Goal: Information Seeking & Learning: Learn about a topic

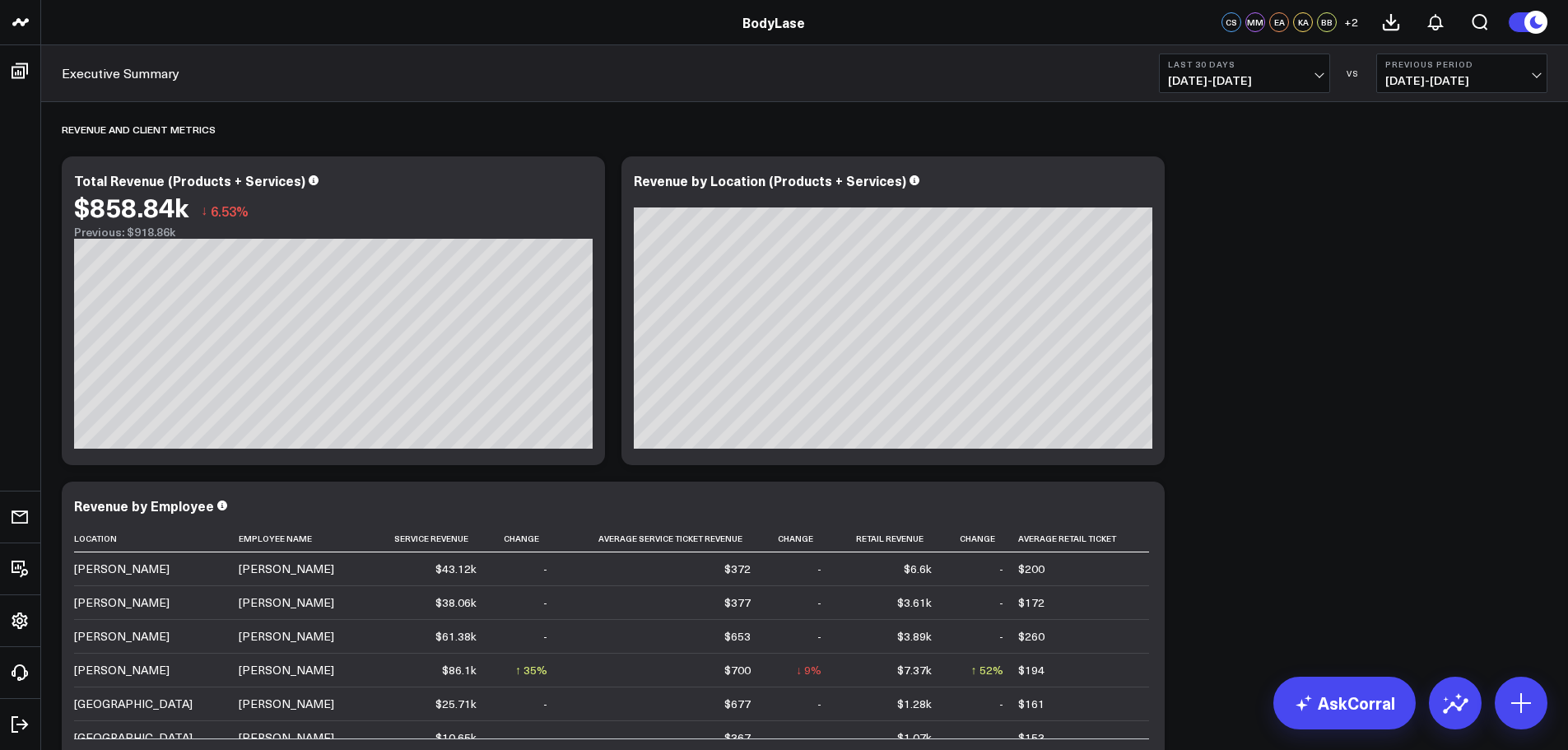
click at [1269, 87] on span "[DATE] - [DATE]" at bounding box center [1245, 80] width 153 height 13
click at [1196, 490] on link "YTD" at bounding box center [1244, 494] width 170 height 31
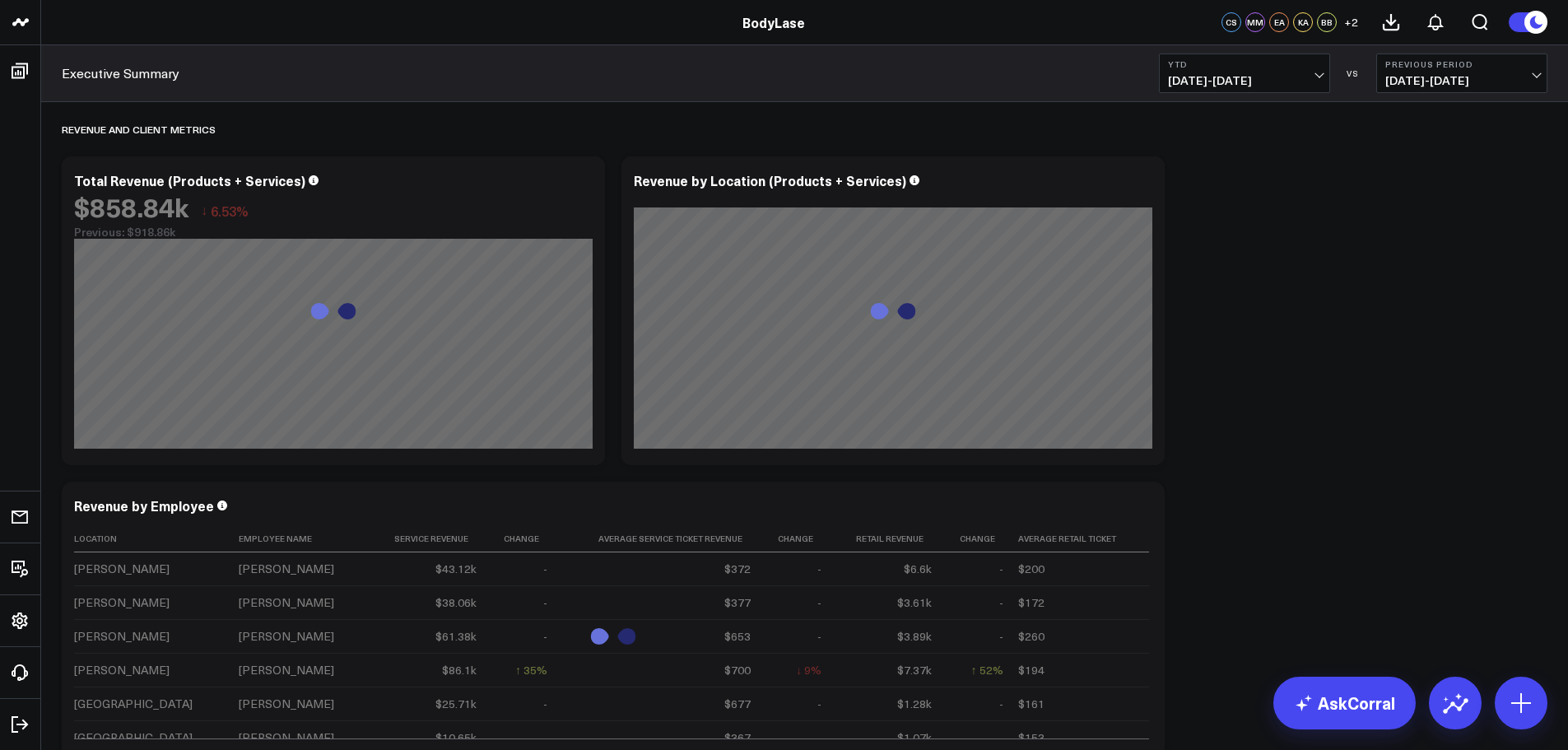
click at [1310, 76] on span "01/01/25 - 09/14/25" at bounding box center [1245, 80] width 153 height 13
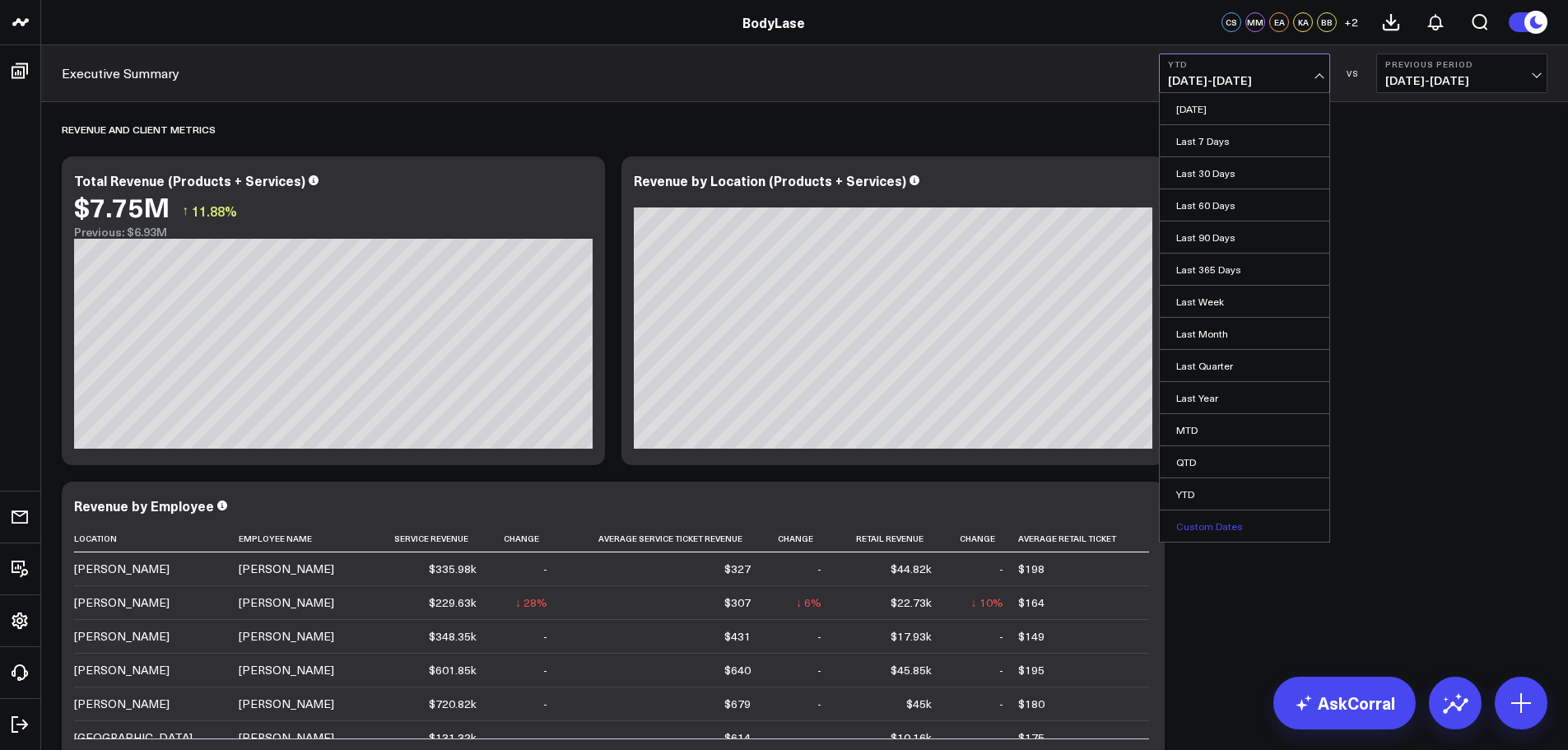
click at [1212, 526] on link "Custom Dates" at bounding box center [1244, 526] width 170 height 31
select select "8"
select select "2025"
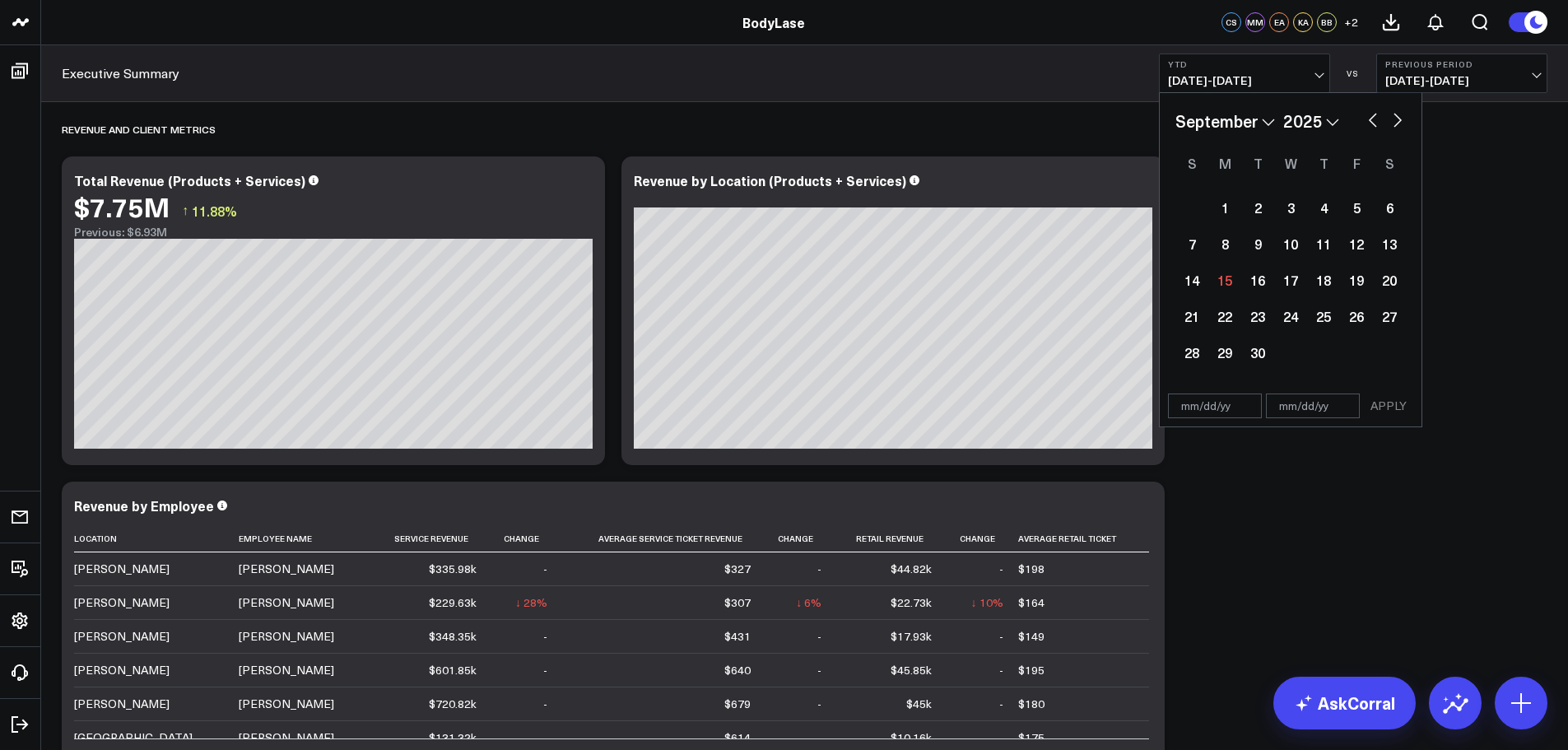
click at [1183, 404] on input "text" at bounding box center [1215, 406] width 94 height 25
select select "8"
select select "2025"
type input "[DATE]"
select select "2025"
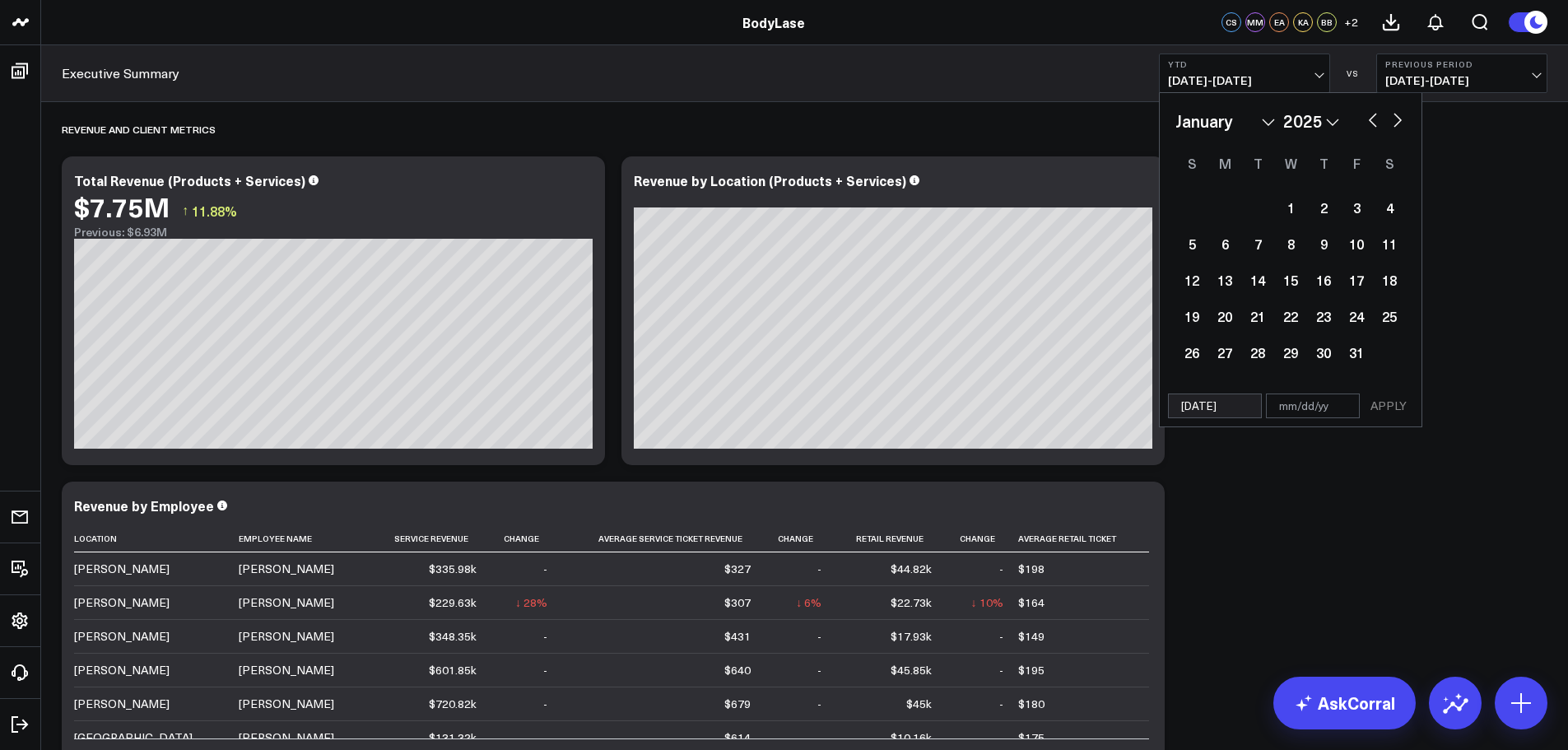
type input "[DATE]"
type input "0"
select select "2025"
type input "09"
select select "2025"
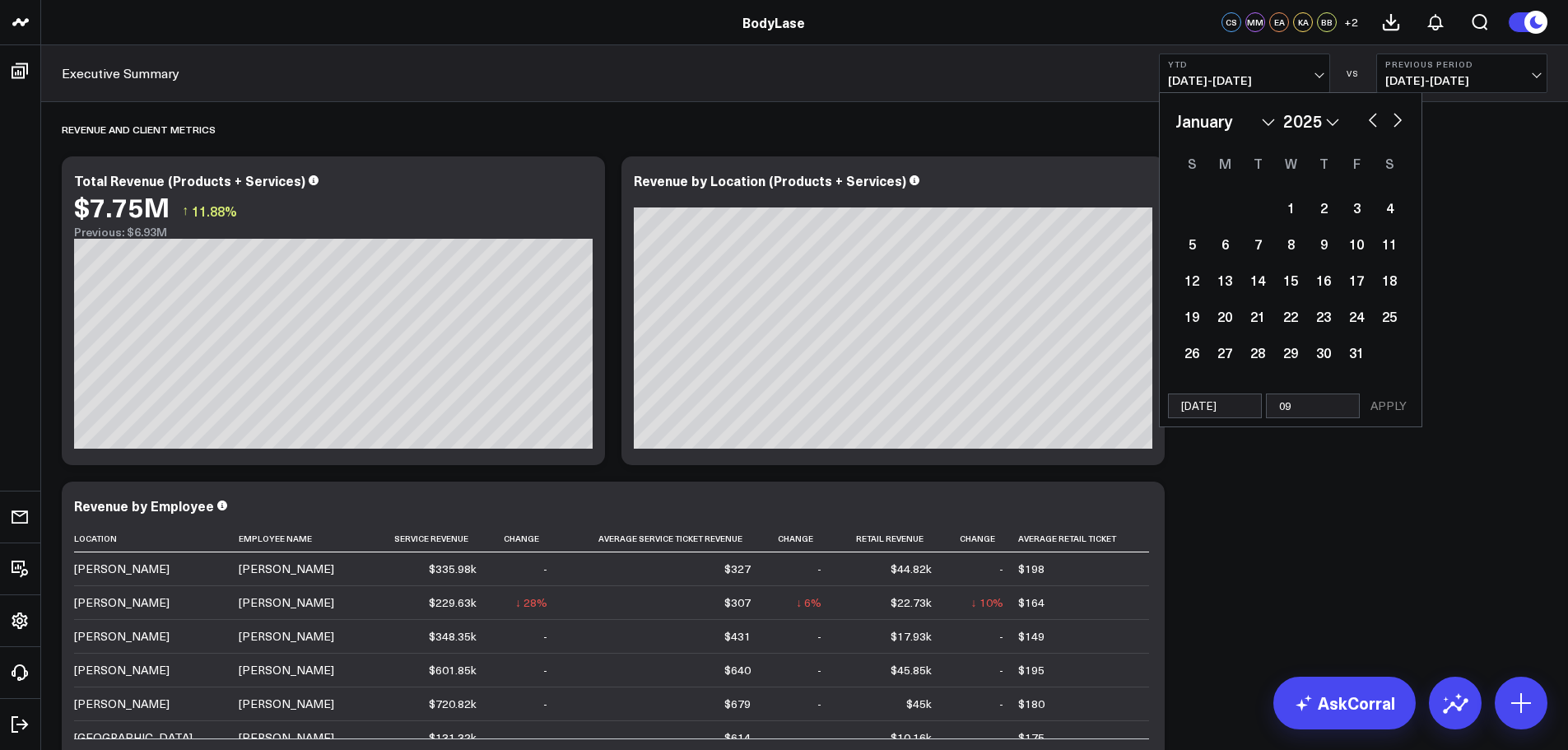
type input "09/"
select select "2025"
type input "09/12/2"
select select "2025"
type input "09/12/2"
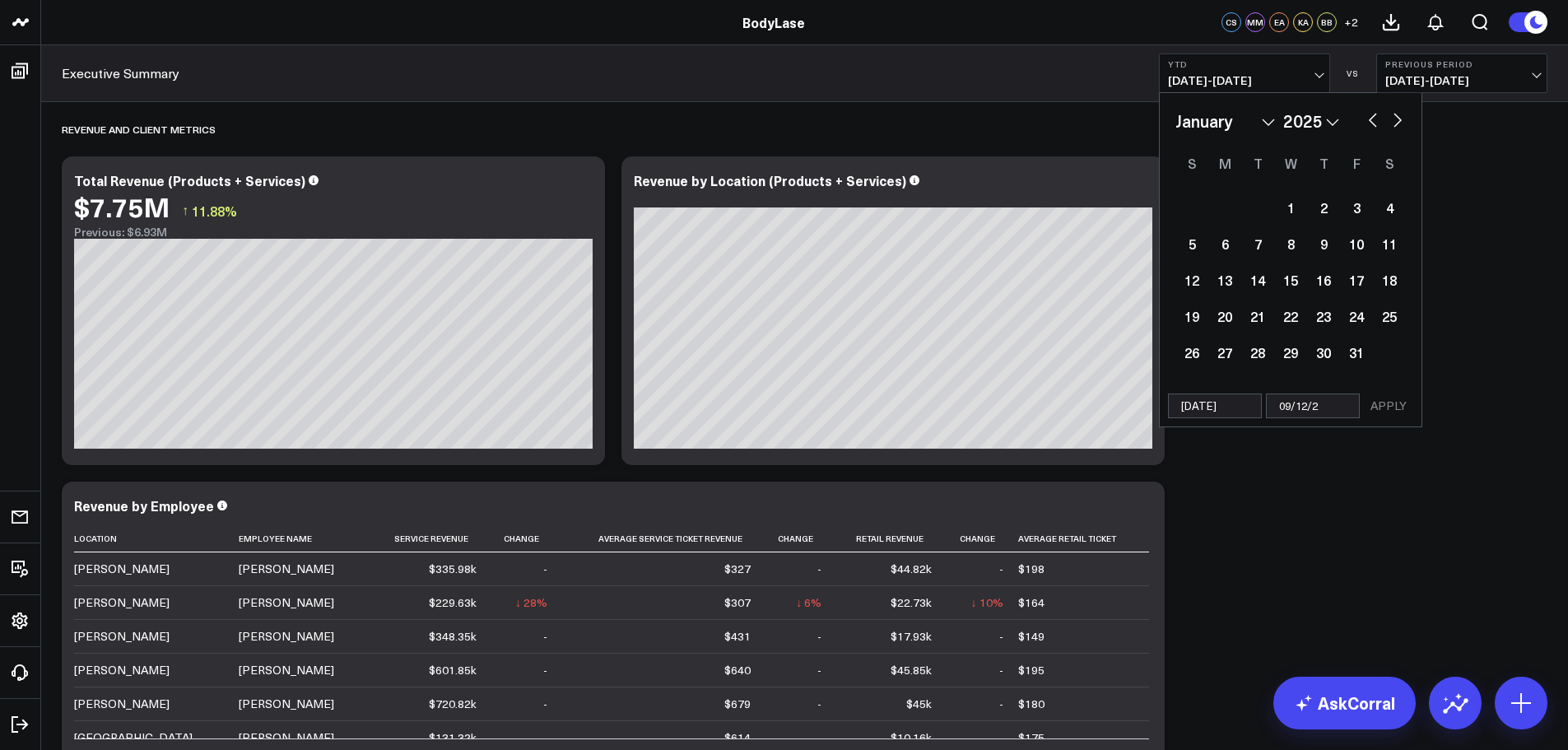
select select "2025"
type input "09/12/"
select select "2025"
type input "09/12/2"
select select "2025"
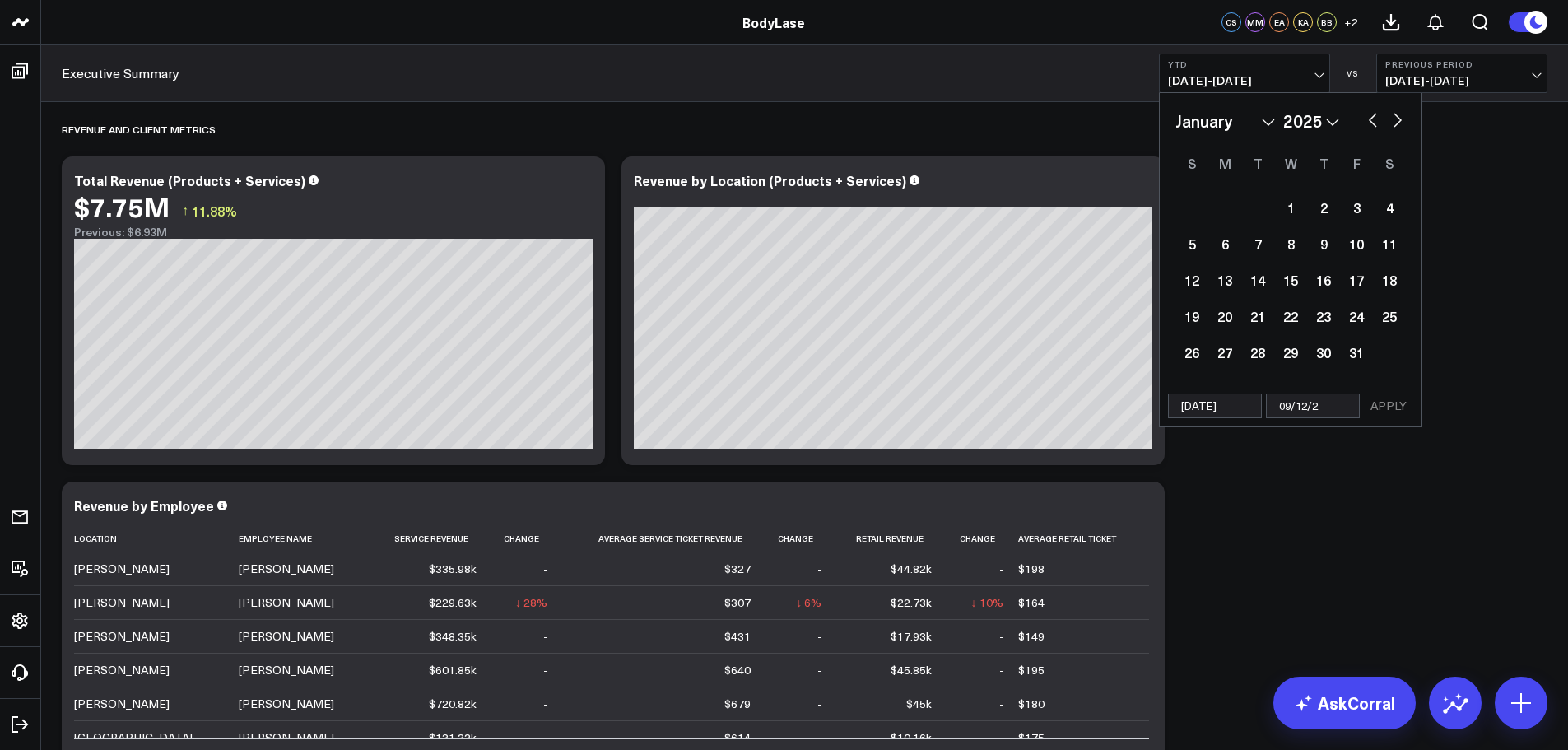
type input "09/12/25"
select select "2025"
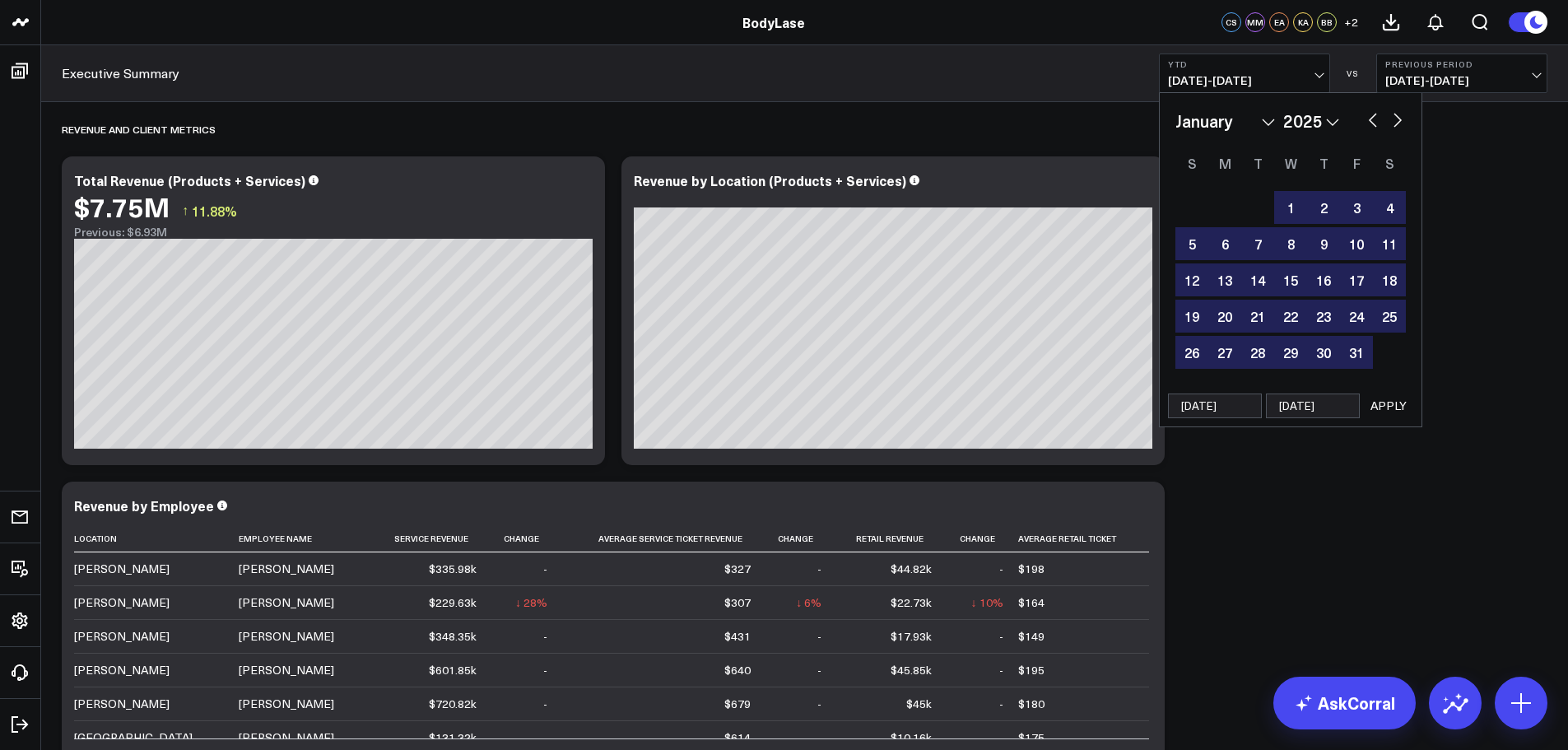
type input "09/12/25"
click at [1402, 402] on button "APPLY" at bounding box center [1388, 406] width 49 height 25
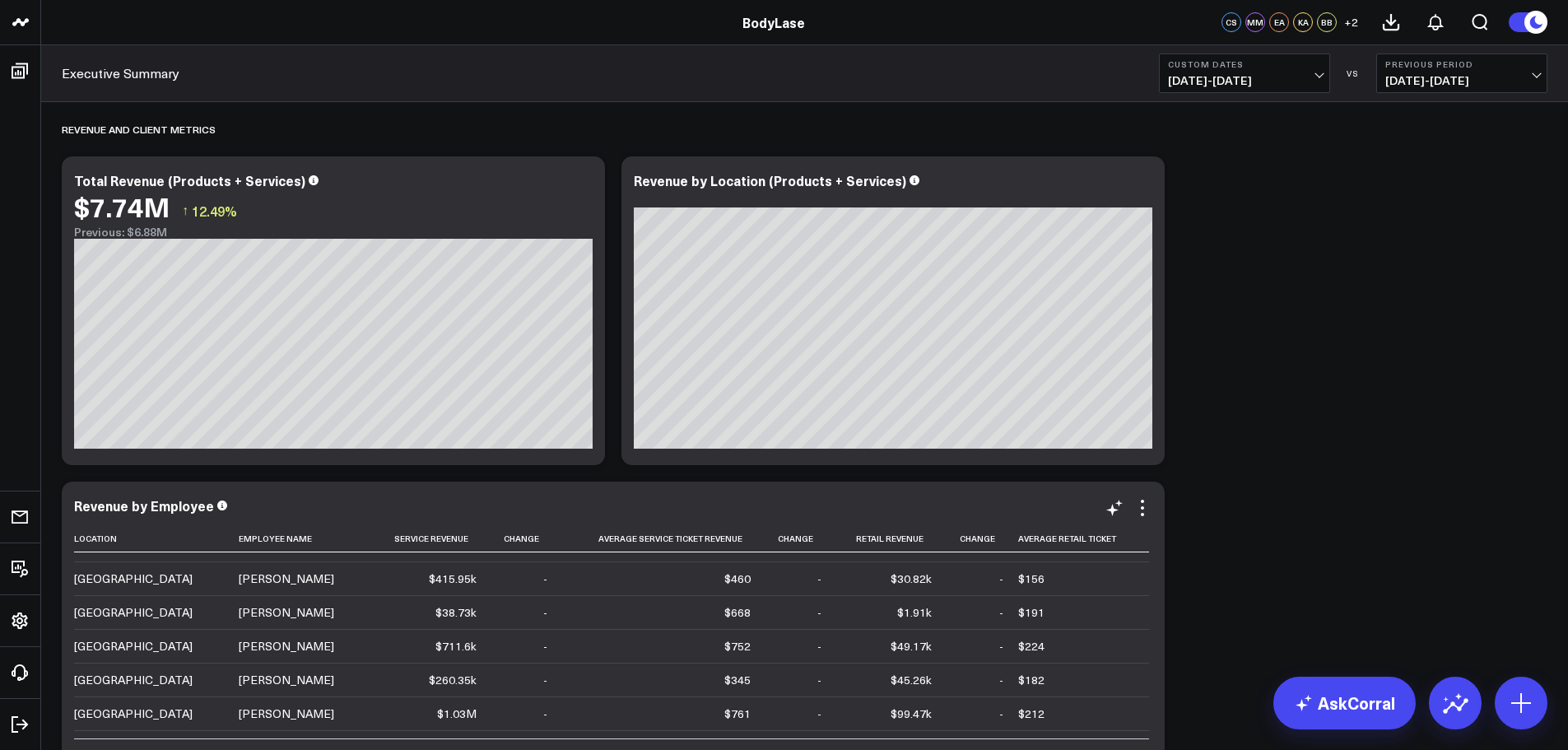
scroll to position [329, 0]
click at [1143, 511] on icon at bounding box center [1142, 508] width 20 height 20
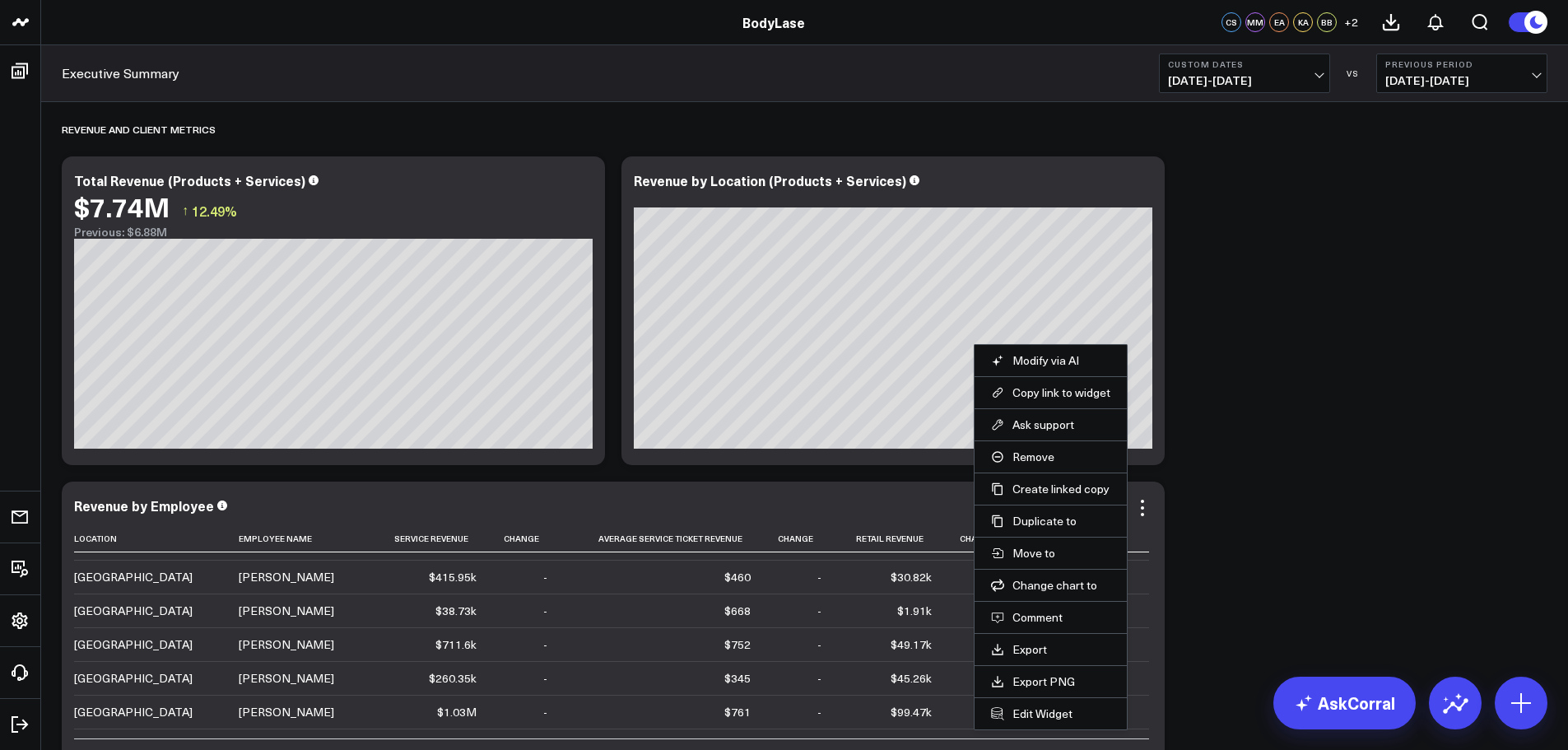
click at [1025, 640] on li "Export" at bounding box center [1050, 649] width 153 height 32
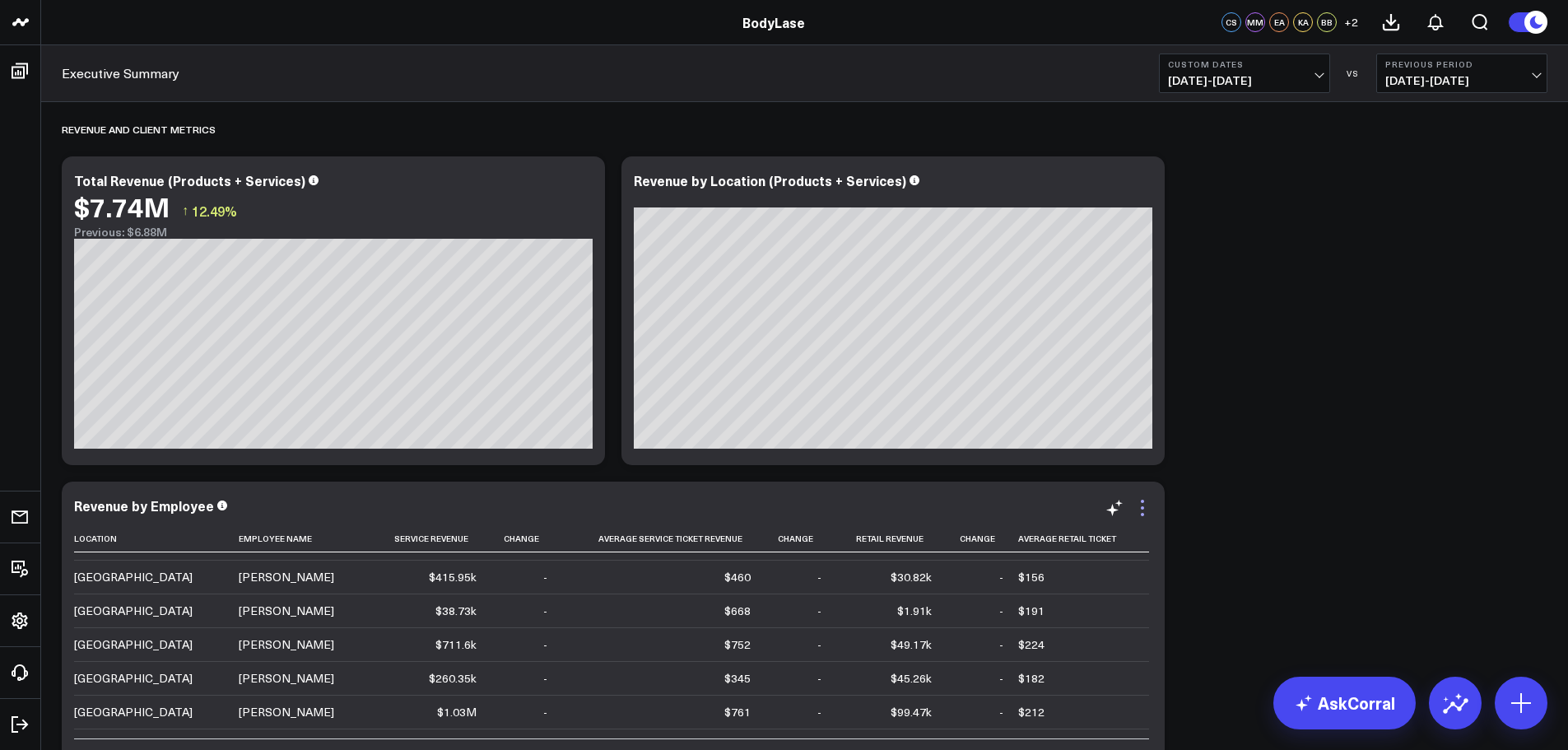
click at [1139, 508] on icon at bounding box center [1142, 508] width 20 height 20
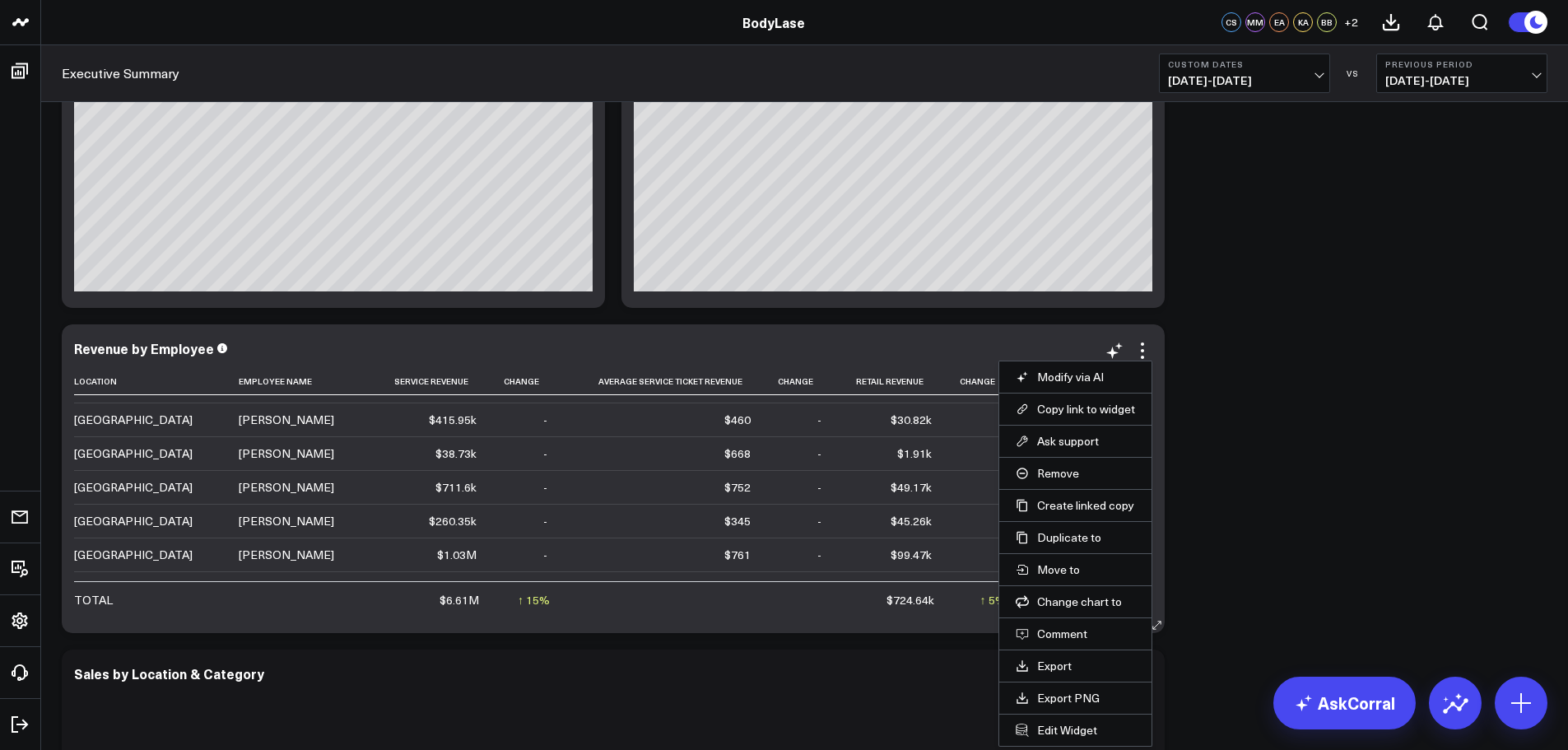
scroll to position [164, 0]
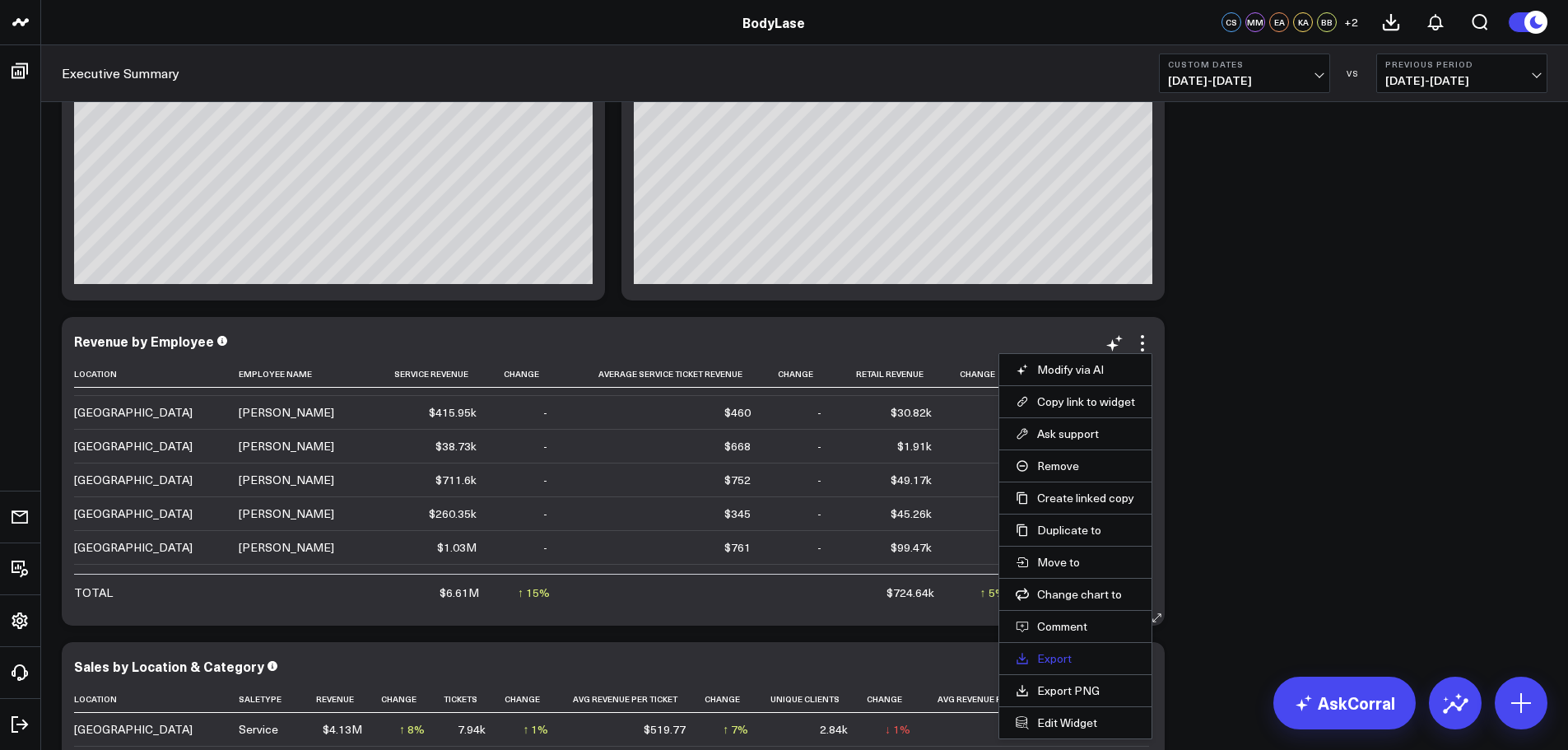
click at [1052, 662] on link "Export" at bounding box center [1075, 658] width 120 height 15
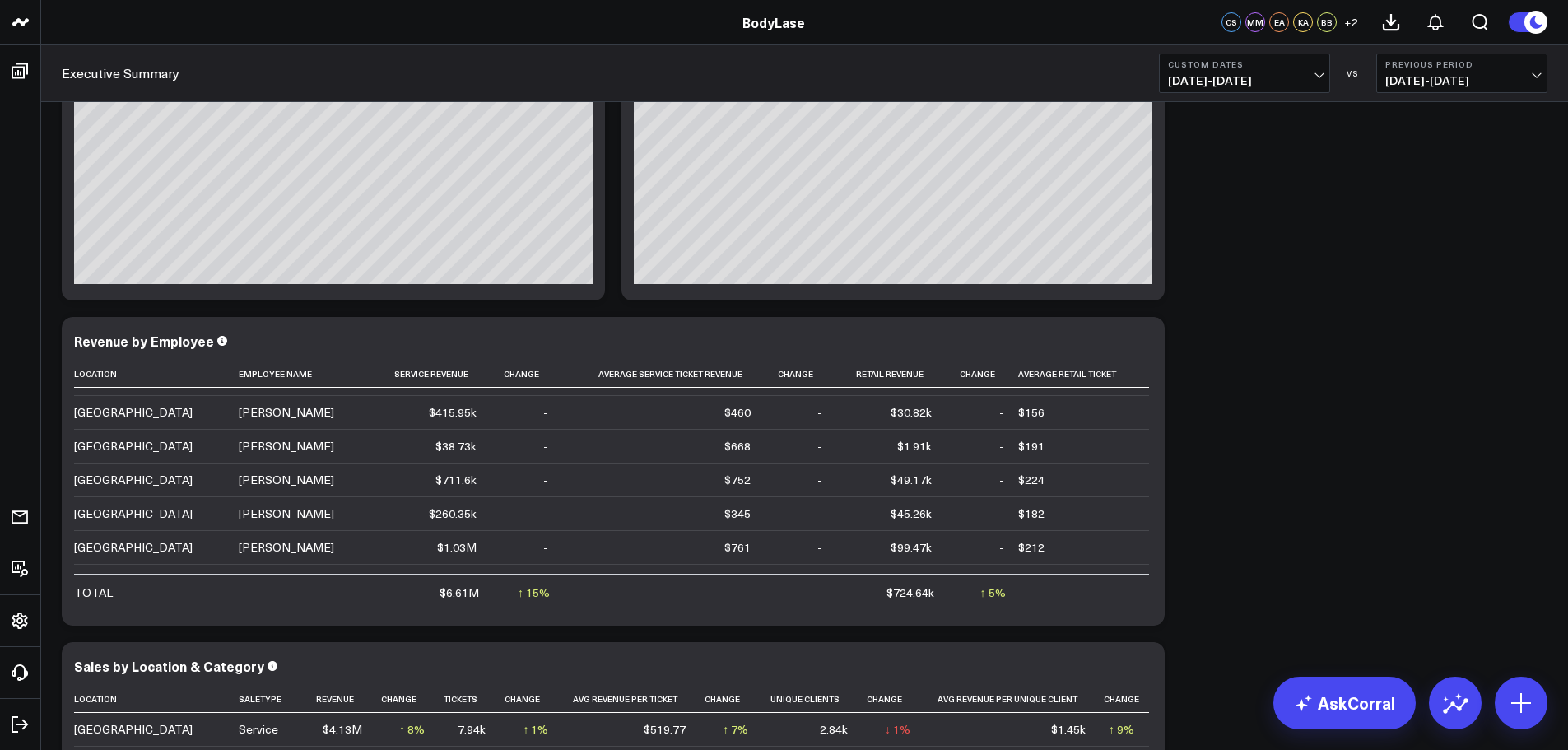
click at [1455, 78] on span "04/21/24 - 12/31/24" at bounding box center [1462, 80] width 153 height 13
click at [1455, 164] on link "YoY" at bounding box center [1462, 172] width 170 height 31
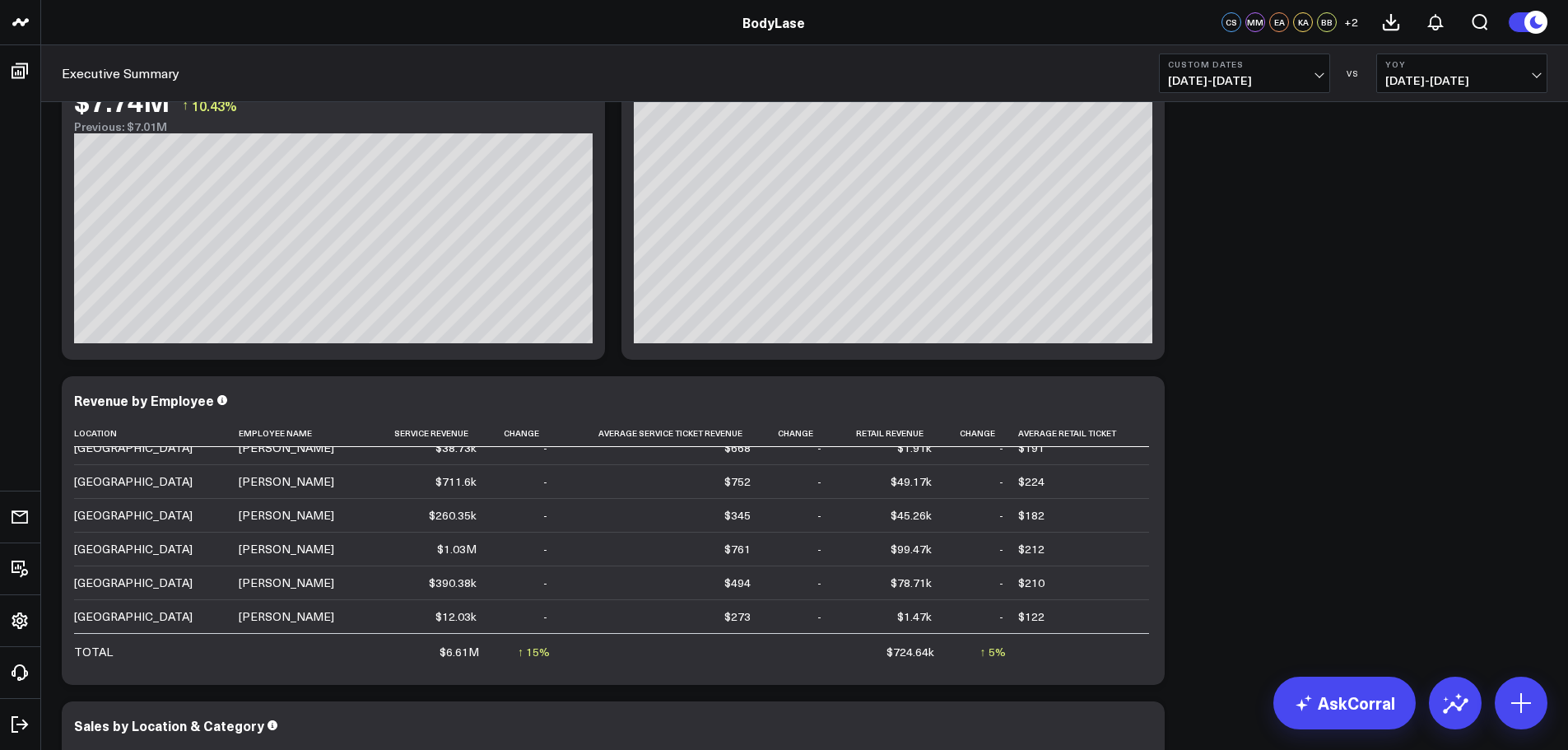
scroll to position [82, 0]
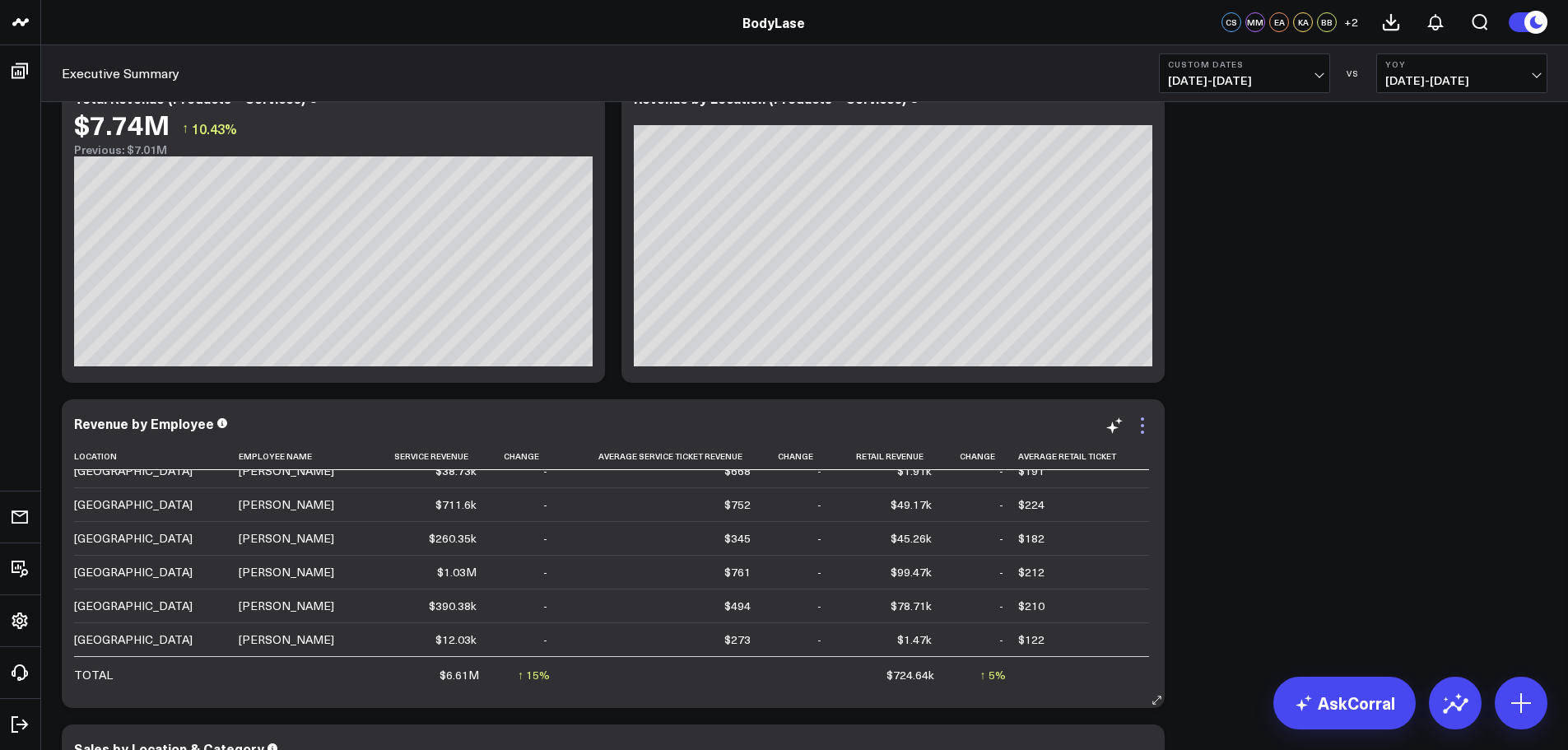
click at [1138, 429] on icon at bounding box center [1142, 426] width 20 height 20
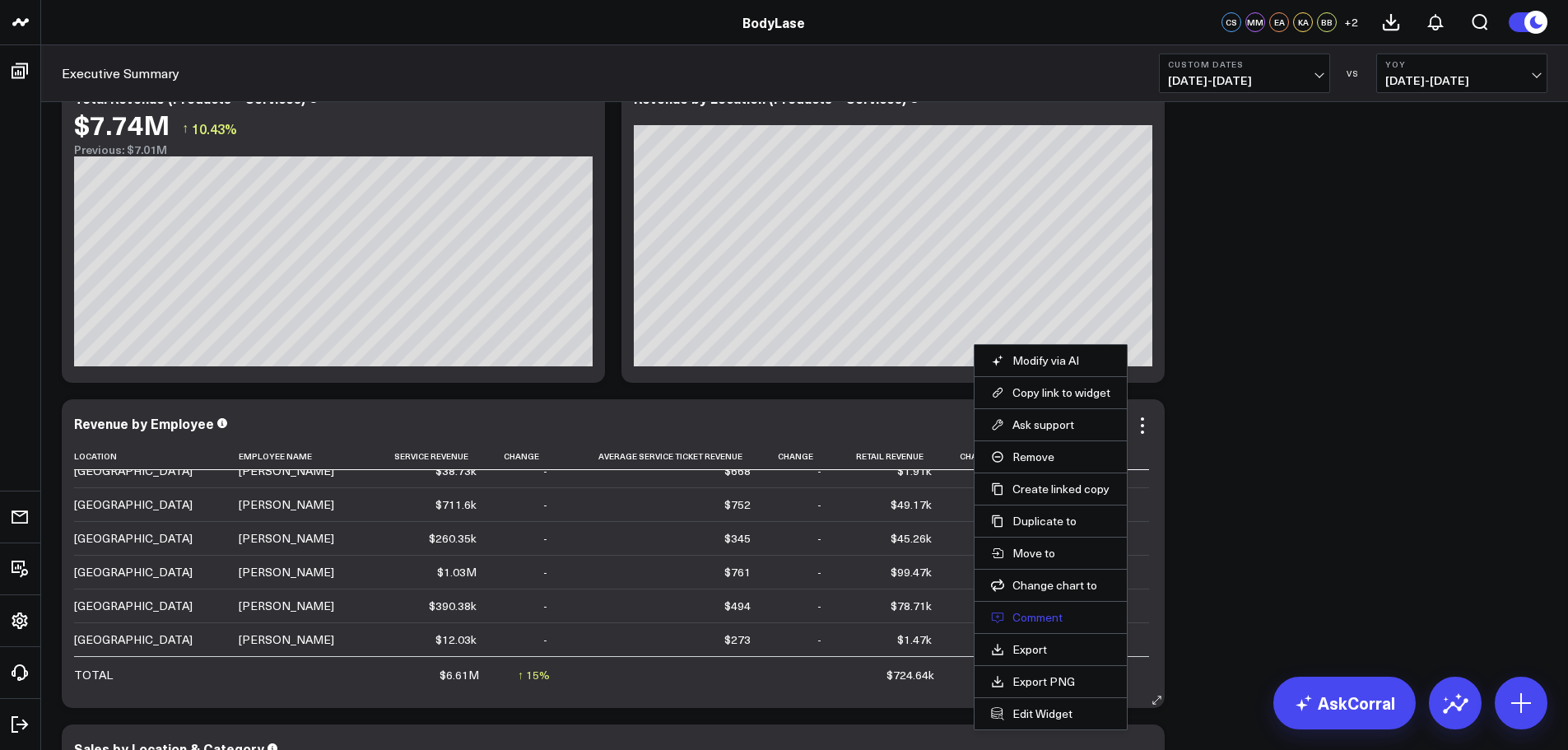
click at [1050, 619] on button "Comment" at bounding box center [1050, 617] width 120 height 15
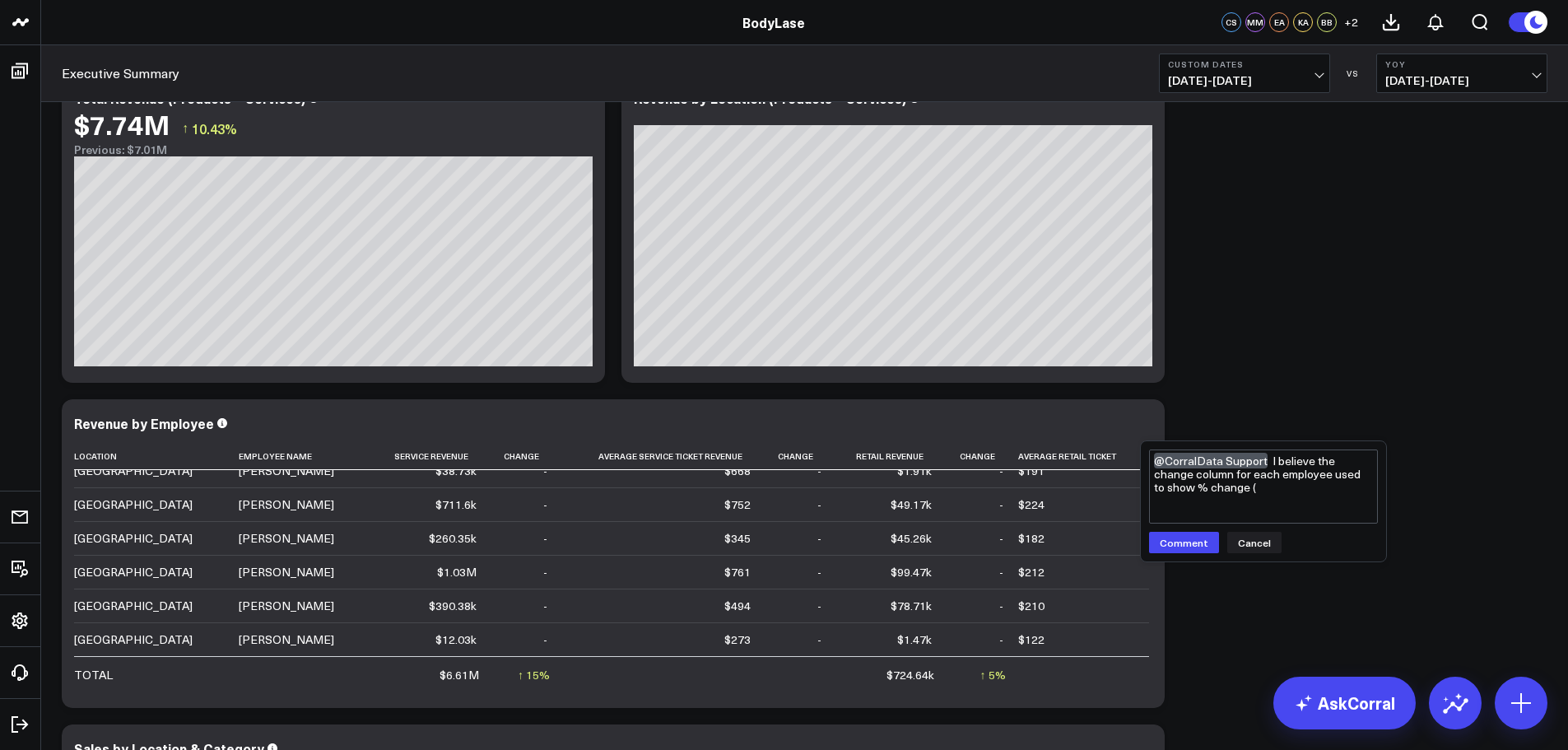
scroll to position [164, 0]
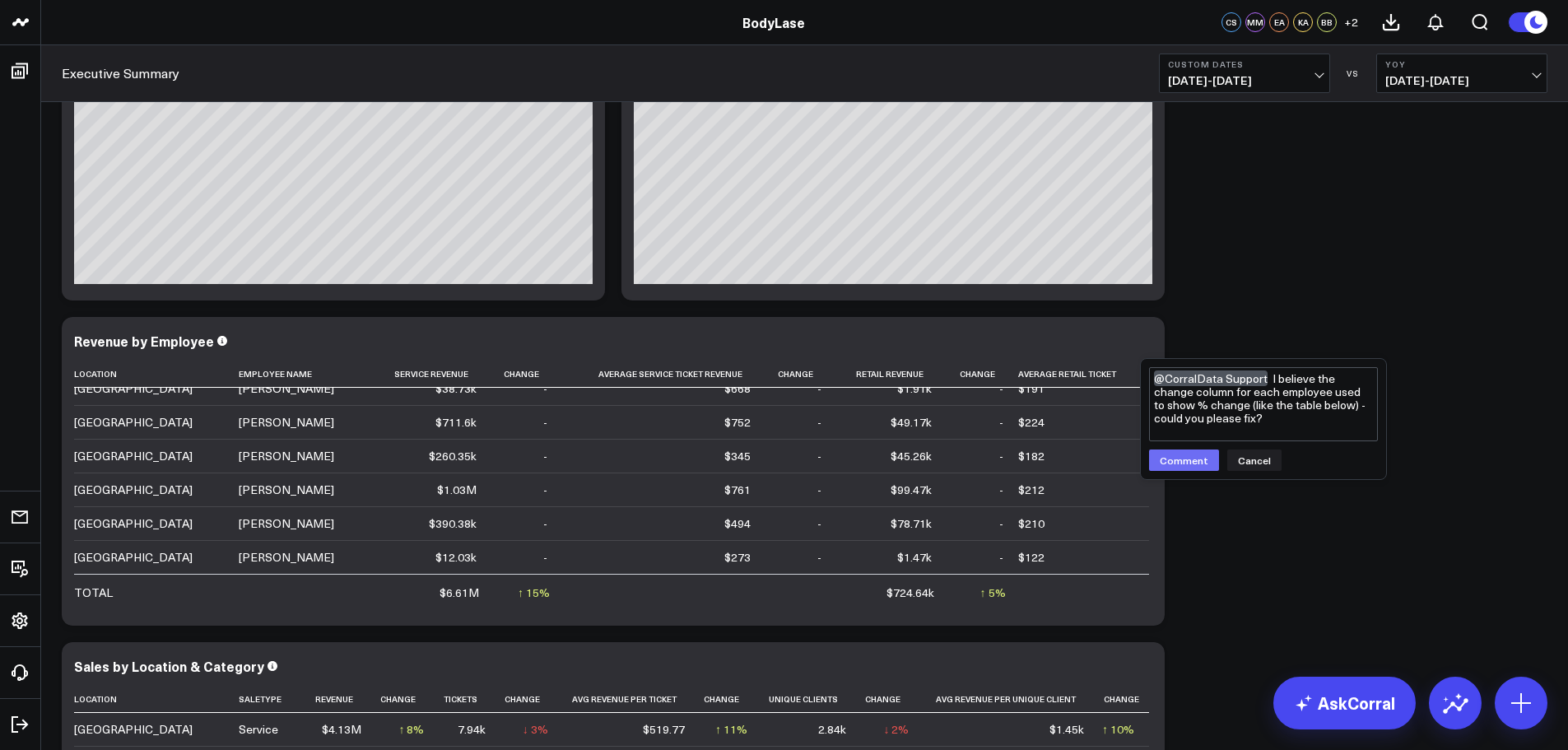
type textarea "@CorralData Support I believe the change column for each employee used to show …"
click at [1182, 461] on button "Comment" at bounding box center [1183, 461] width 70 height 21
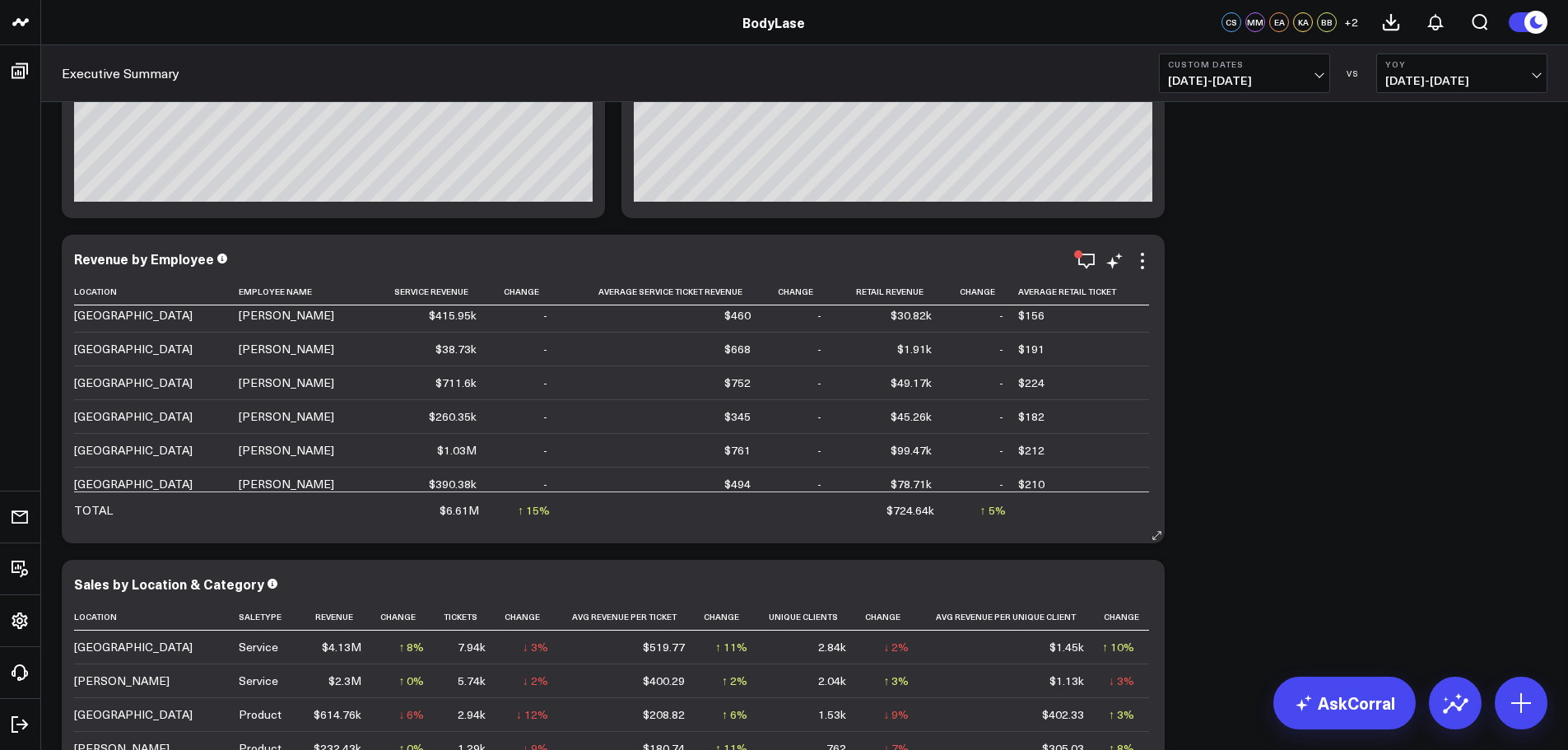
scroll to position [387, 0]
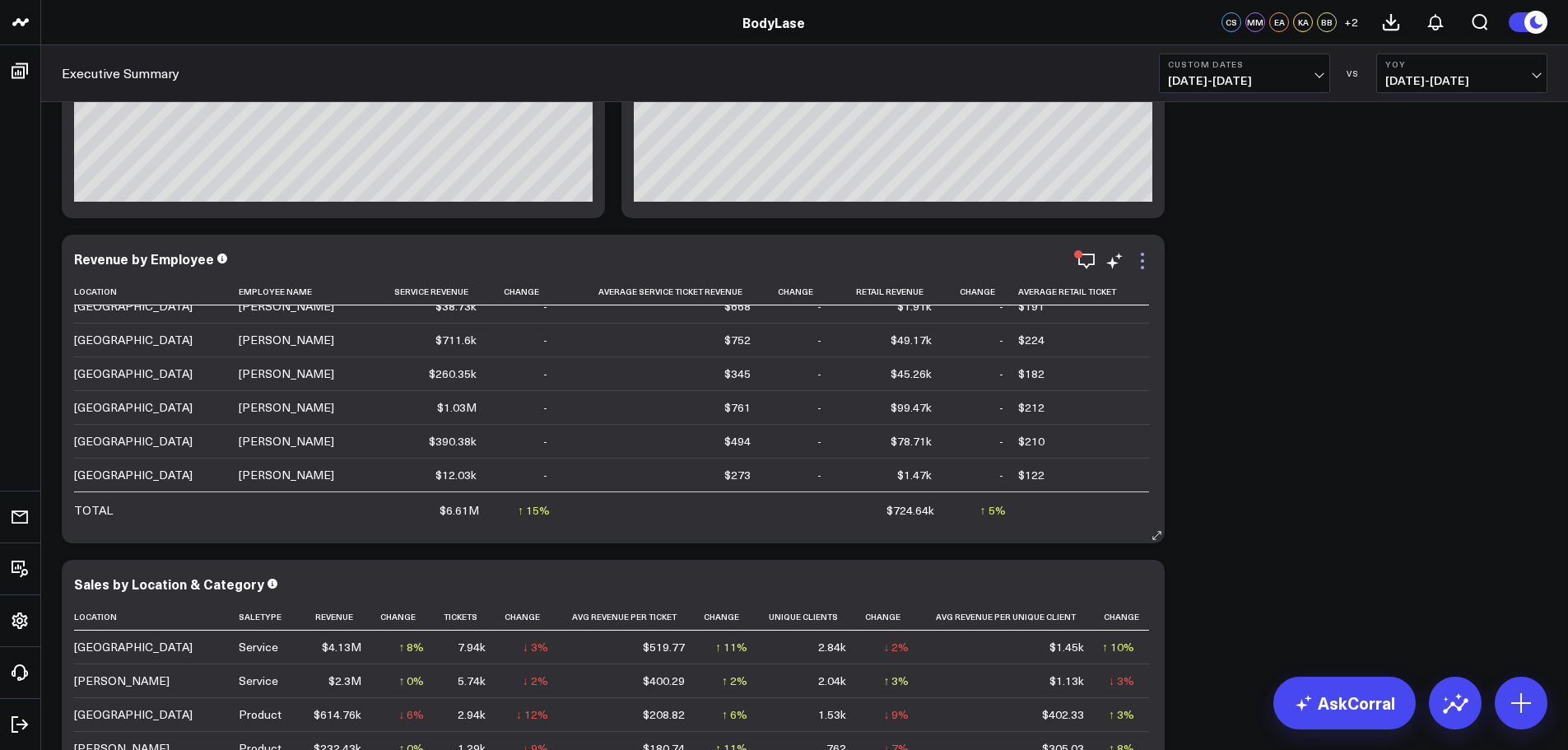
click at [1148, 262] on icon at bounding box center [1142, 261] width 20 height 20
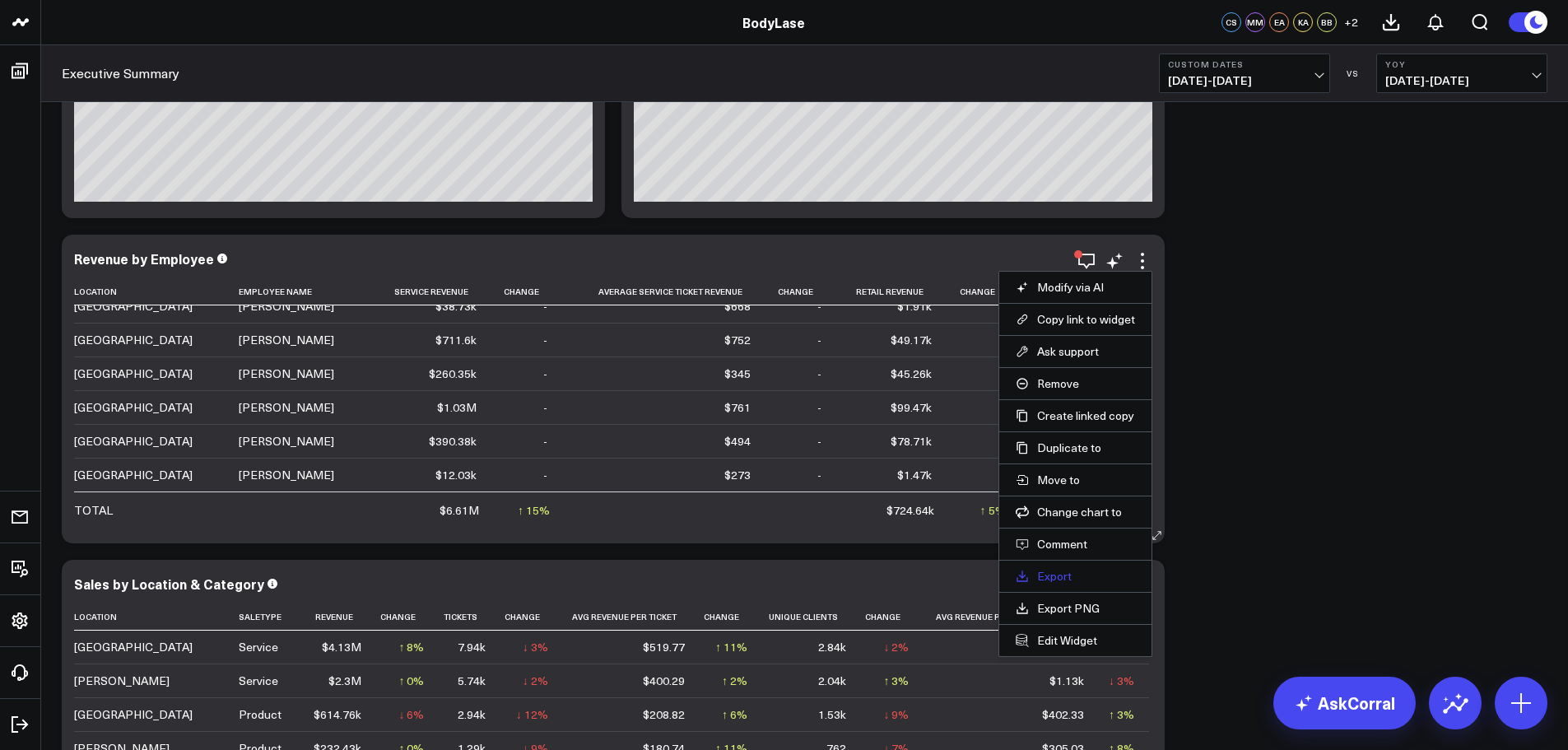
click at [1058, 576] on link "Export" at bounding box center [1075, 576] width 120 height 15
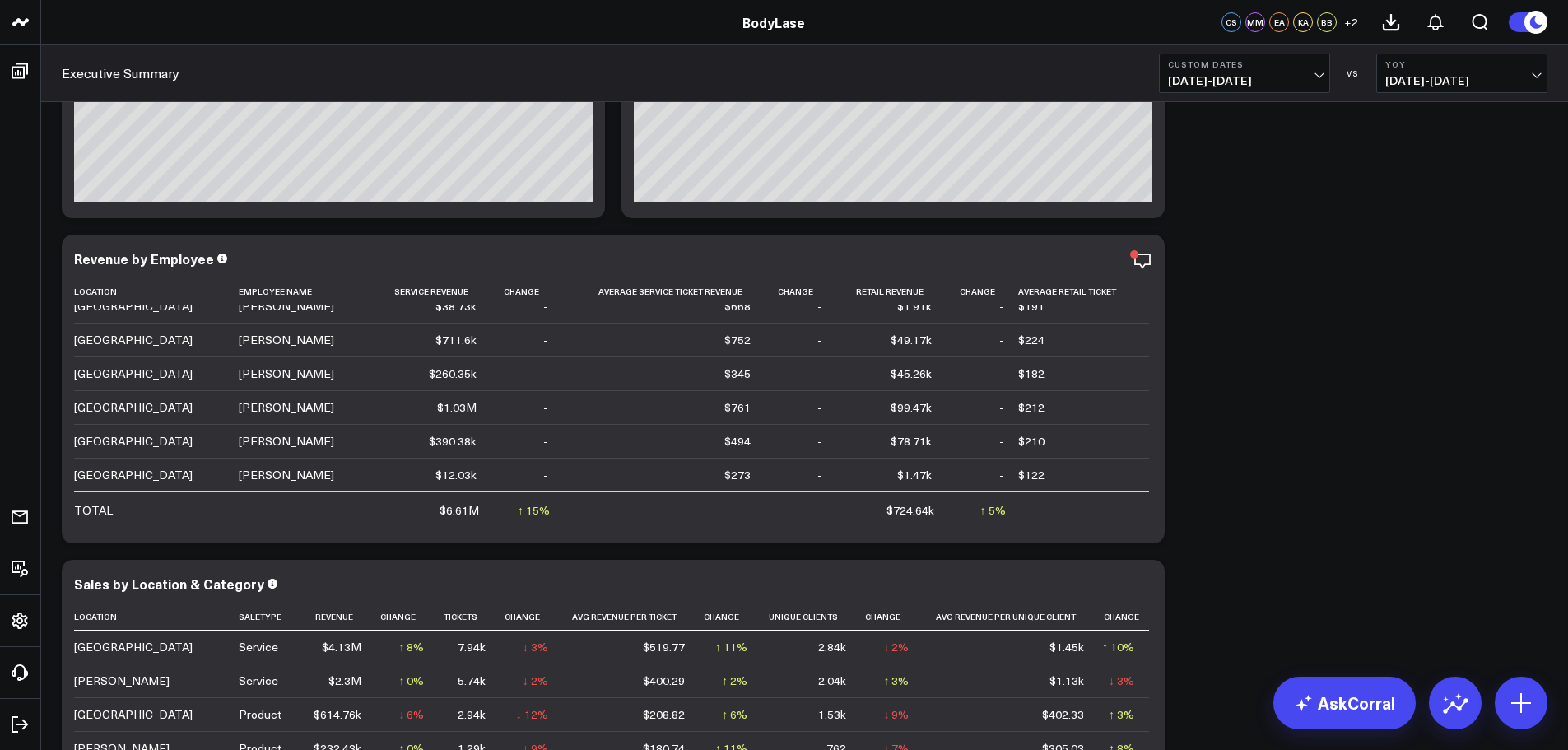
click at [1282, 80] on span "01/01/25 - 09/12/25" at bounding box center [1245, 80] width 153 height 13
click at [1206, 524] on link "Custom Dates" at bounding box center [1244, 526] width 170 height 31
select select "8"
select select "2025"
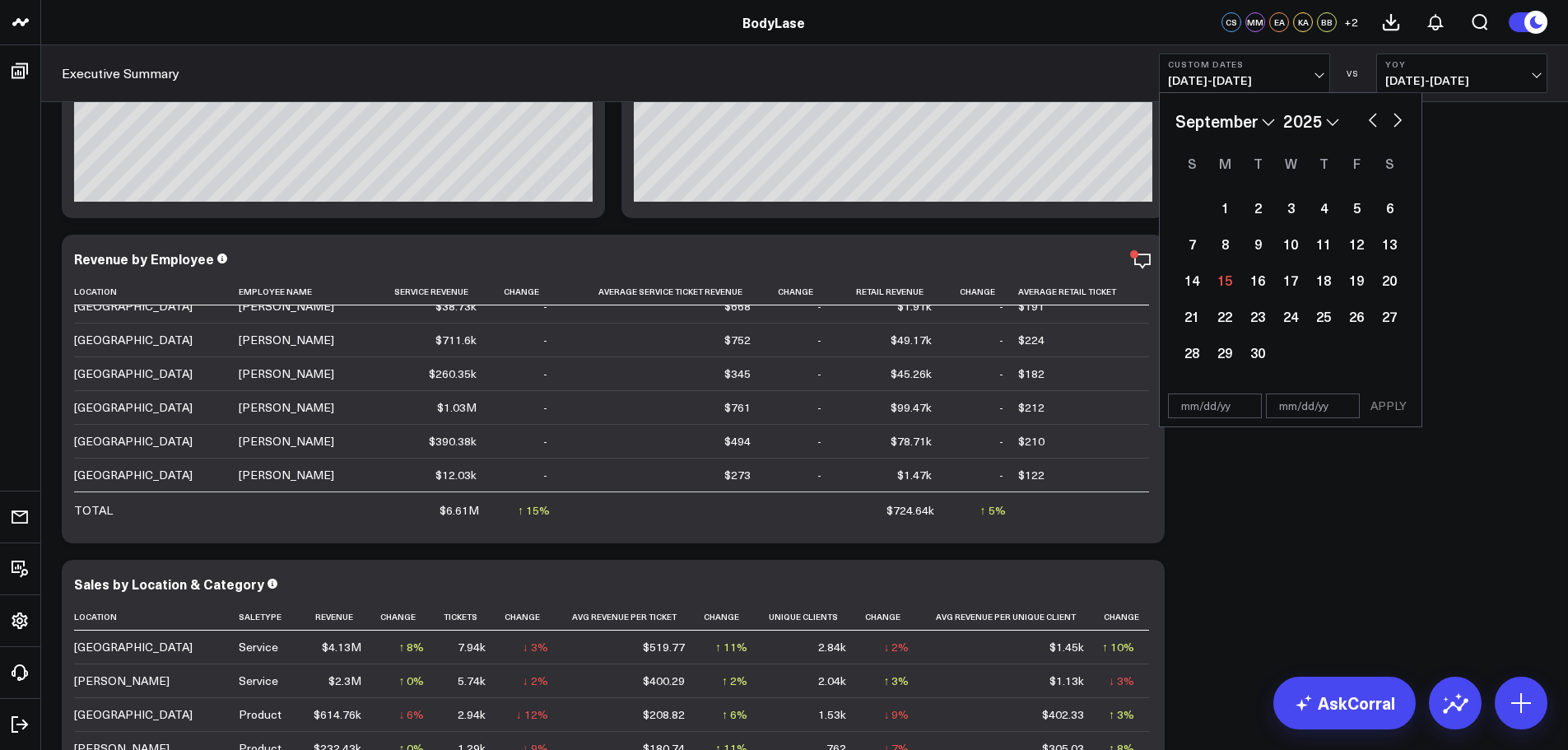
click at [1188, 397] on input "text" at bounding box center [1215, 406] width 94 height 25
select select "8"
select select "2025"
type input "01/01/24"
select select "2024"
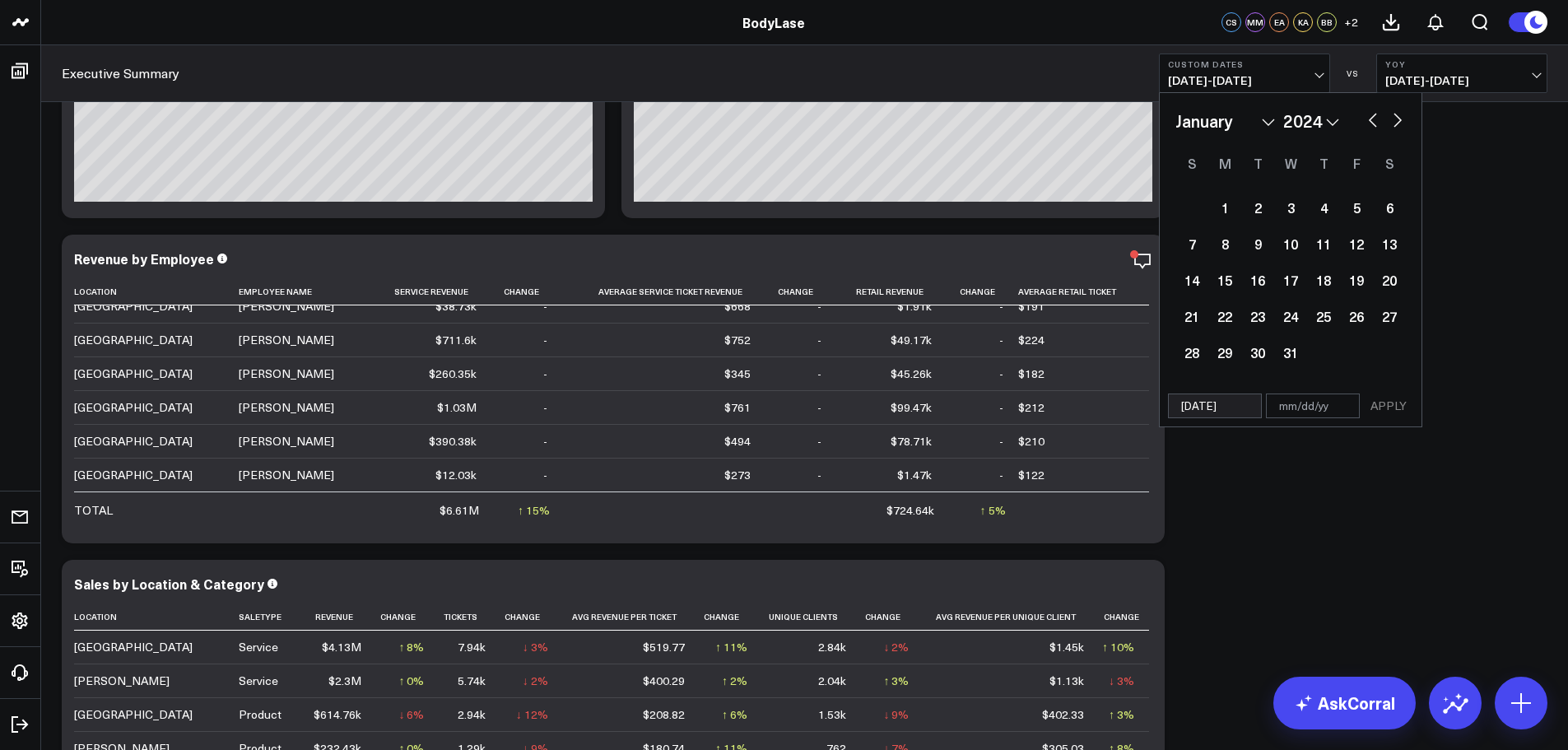
type input "01/01/24"
type input "0"
select select "2024"
type input "09"
select select "2024"
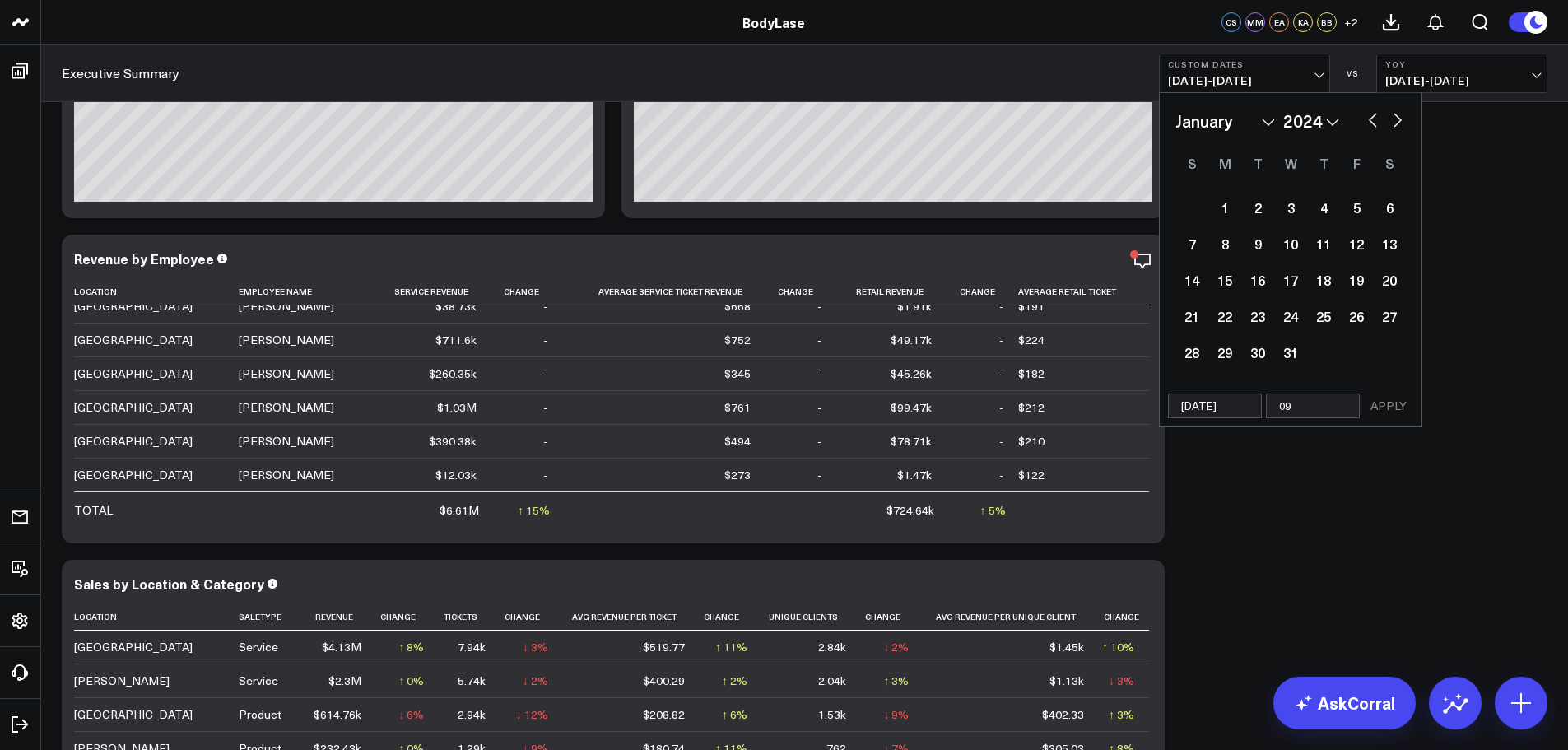
type input "09/"
select select "2024"
type input "09/12"
select select "2024"
type input "09/12/"
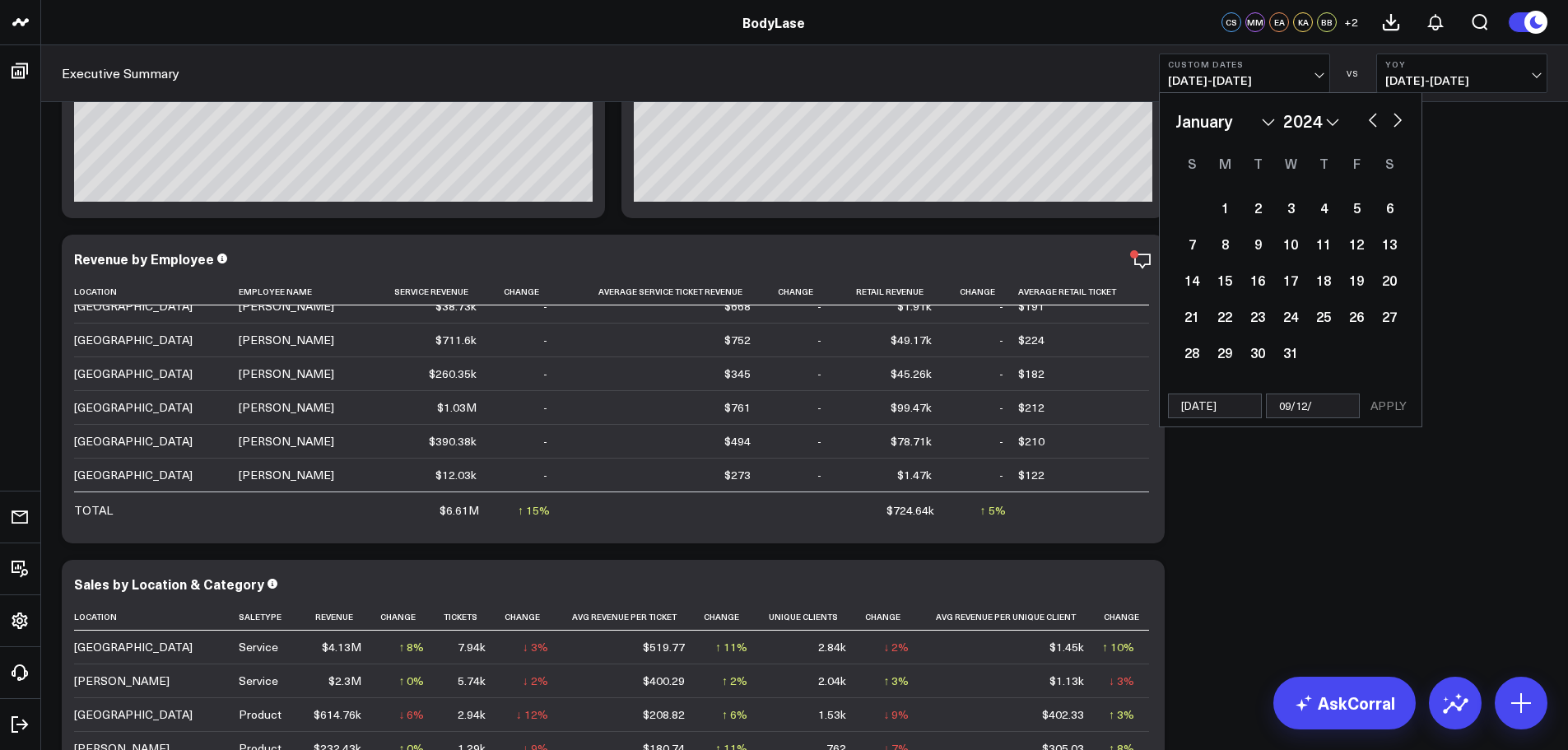
select select "2024"
type input "09/12/20"
select select "2024"
type input "09/12/2"
select select "2024"
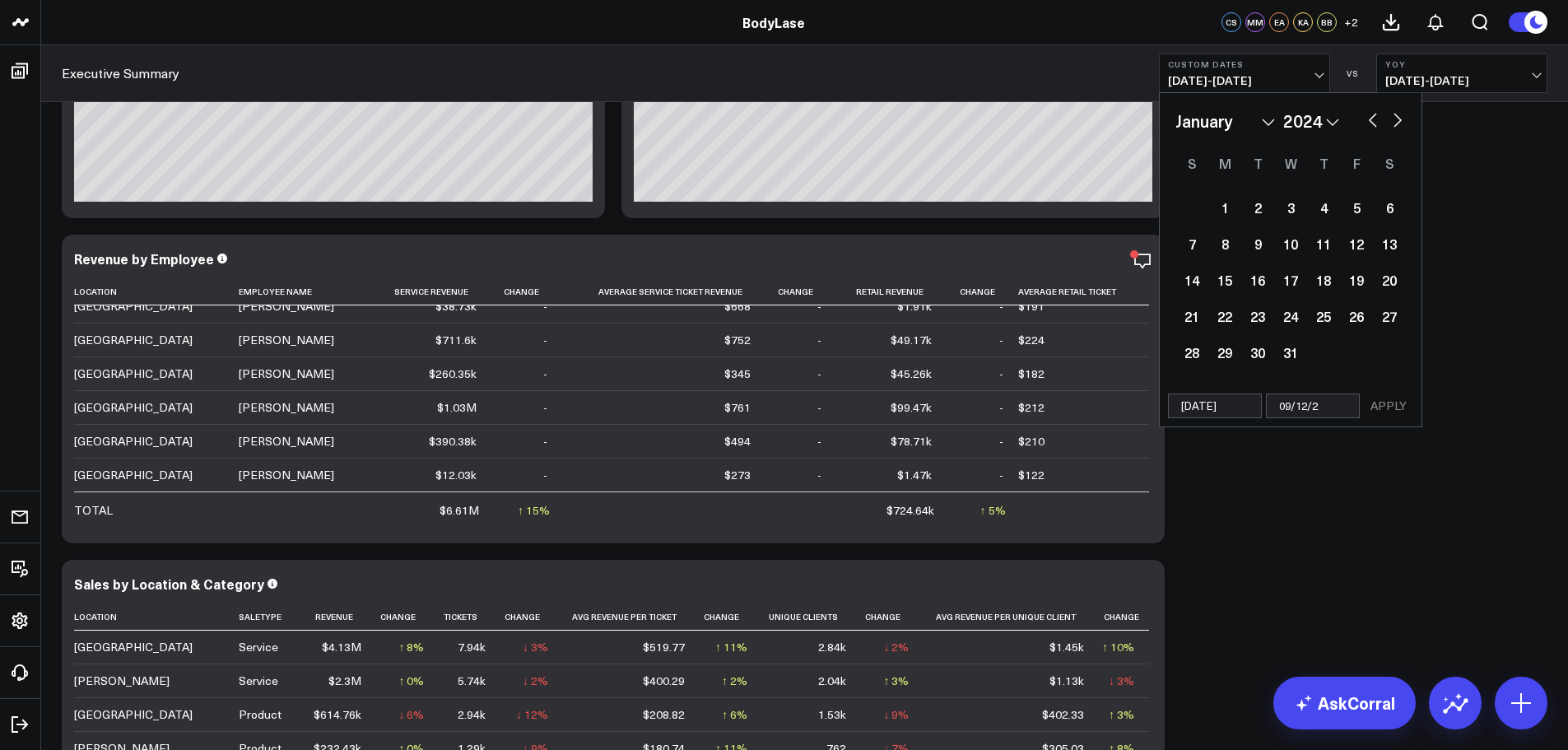
type input "09/12/24"
select select "2024"
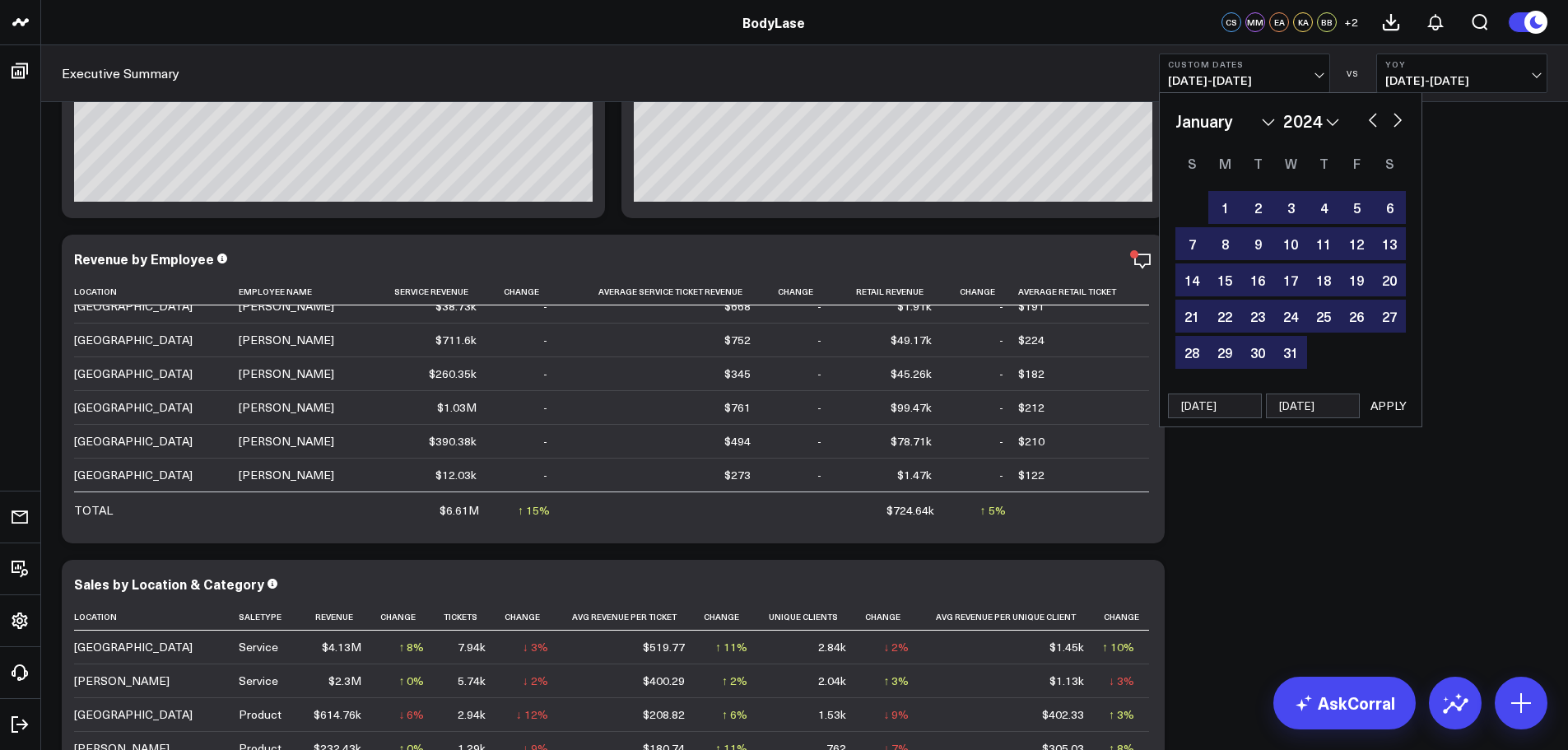
type input "09/12/24"
drag, startPoint x: 1396, startPoint y: 393, endPoint x: 1395, endPoint y: 404, distance: 11.0
click at [1396, 394] on div "01/01/24 09/12/24 APPLY" at bounding box center [1290, 406] width 263 height 42
select select "2024"
click at [1394, 406] on button "APPLY" at bounding box center [1388, 406] width 49 height 25
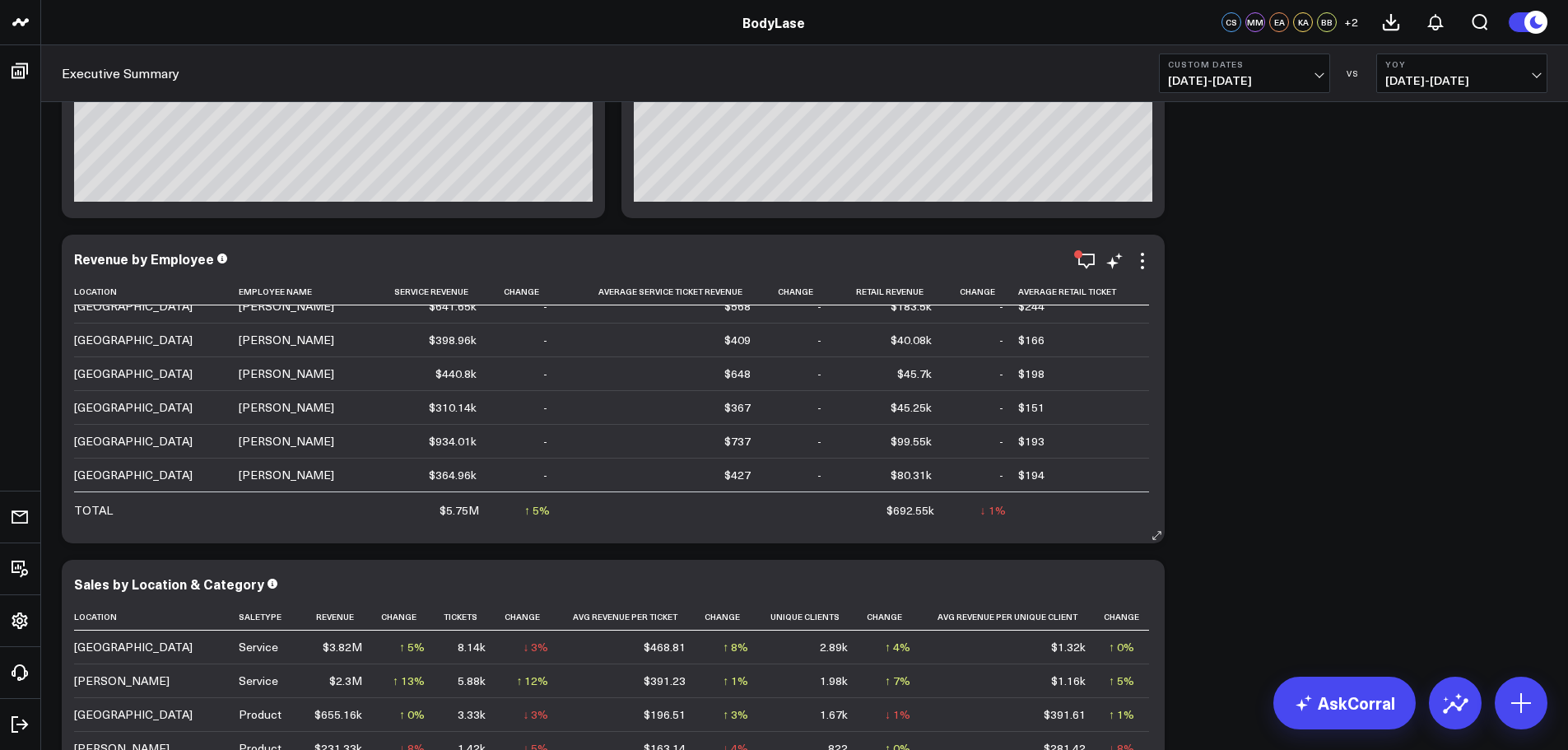
scroll to position [252, 0]
click at [1141, 259] on icon at bounding box center [1142, 261] width 20 height 20
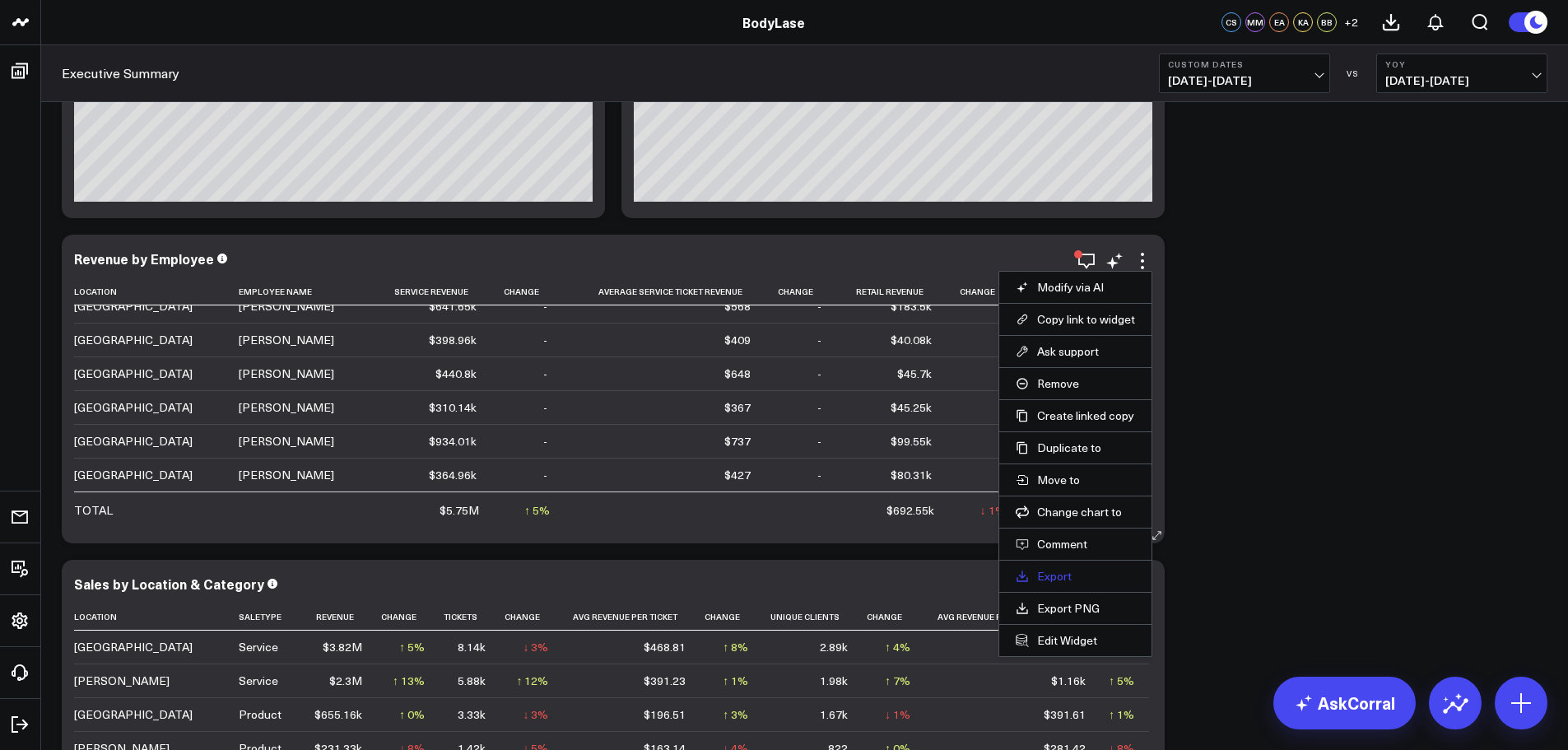
click at [1057, 575] on link "Export" at bounding box center [1075, 576] width 120 height 15
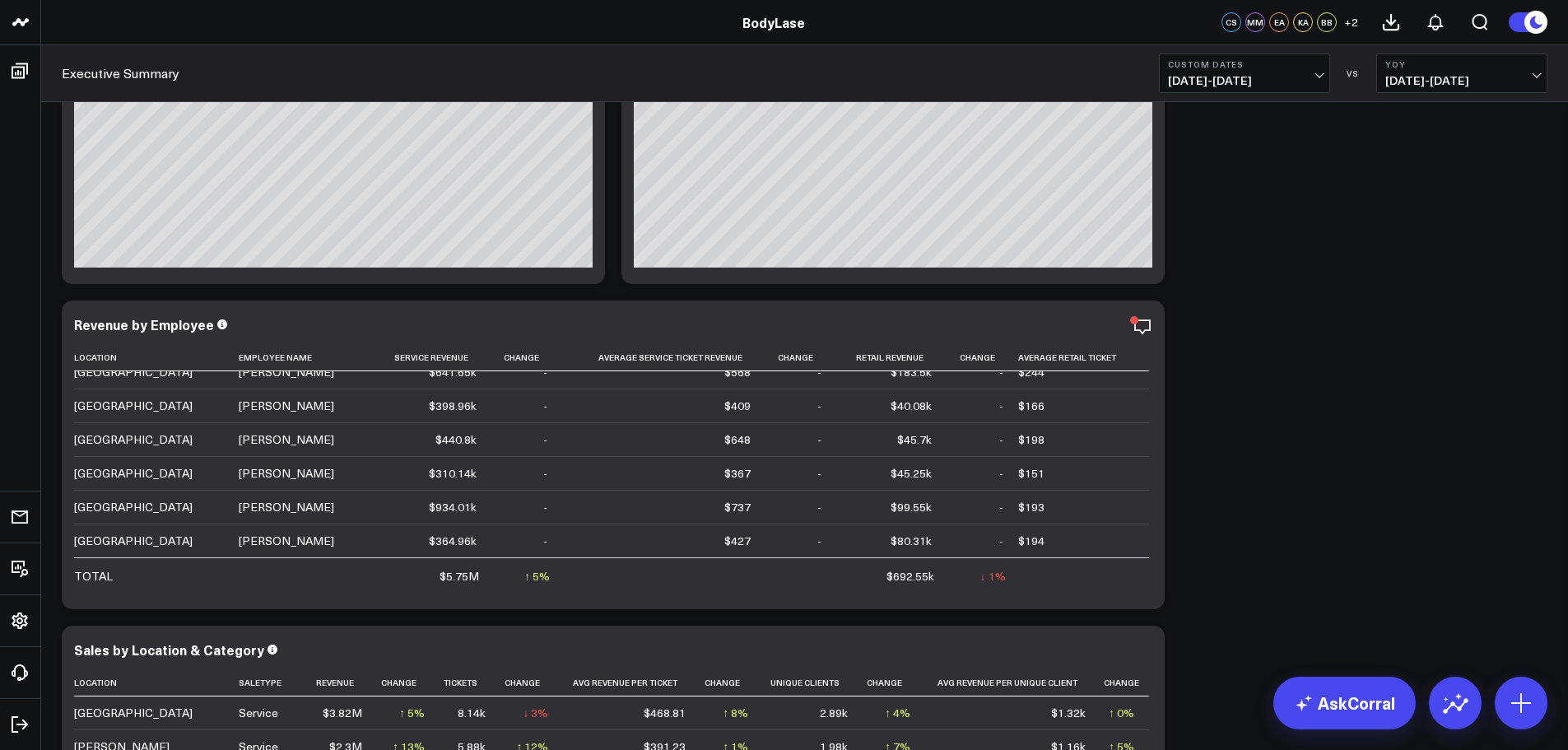
scroll to position [0, 0]
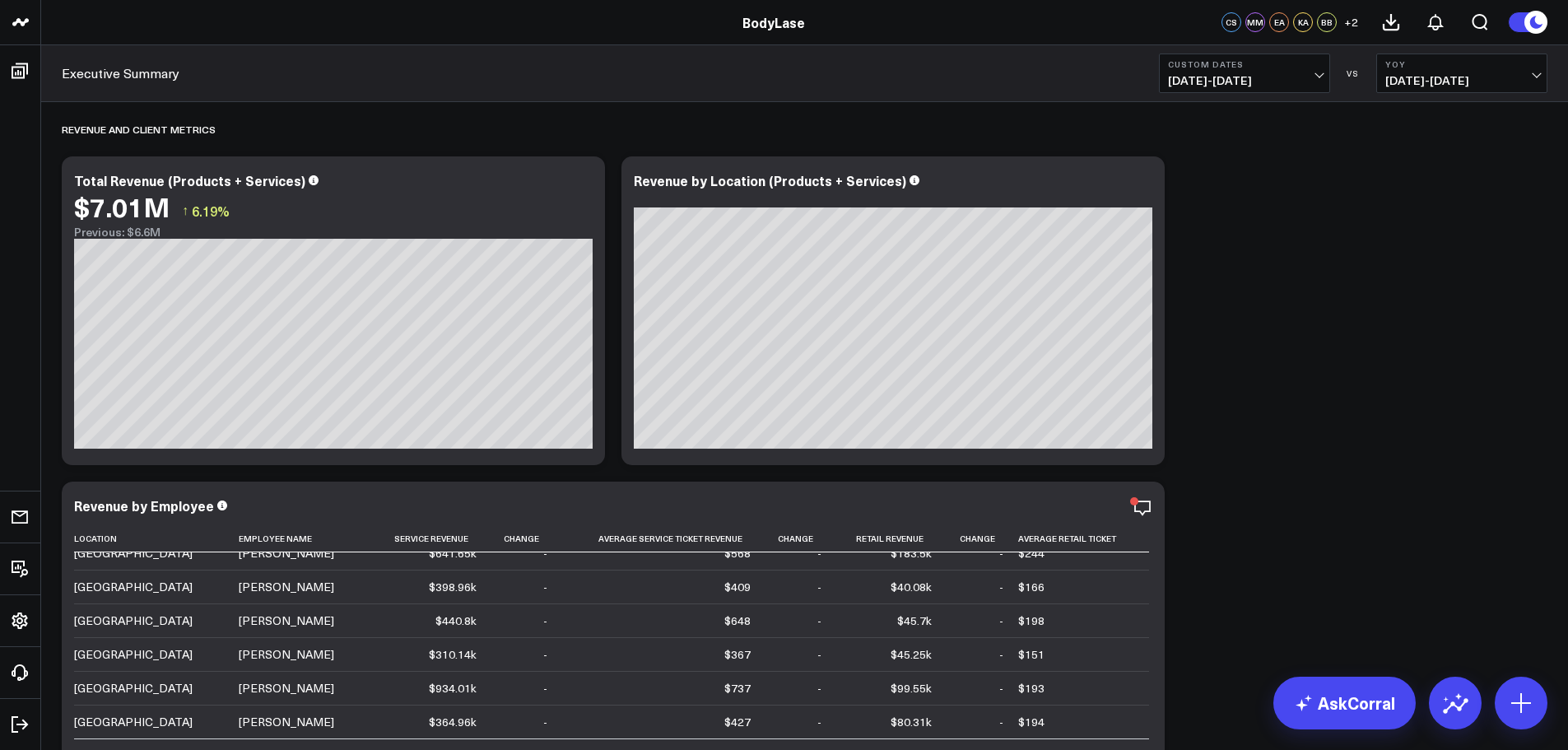
click at [1264, 88] on button "Custom Dates 01/01/24 - 09/12/24" at bounding box center [1244, 73] width 171 height 39
click at [1224, 535] on link "Custom Dates" at bounding box center [1244, 526] width 170 height 31
select select "8"
select select "2025"
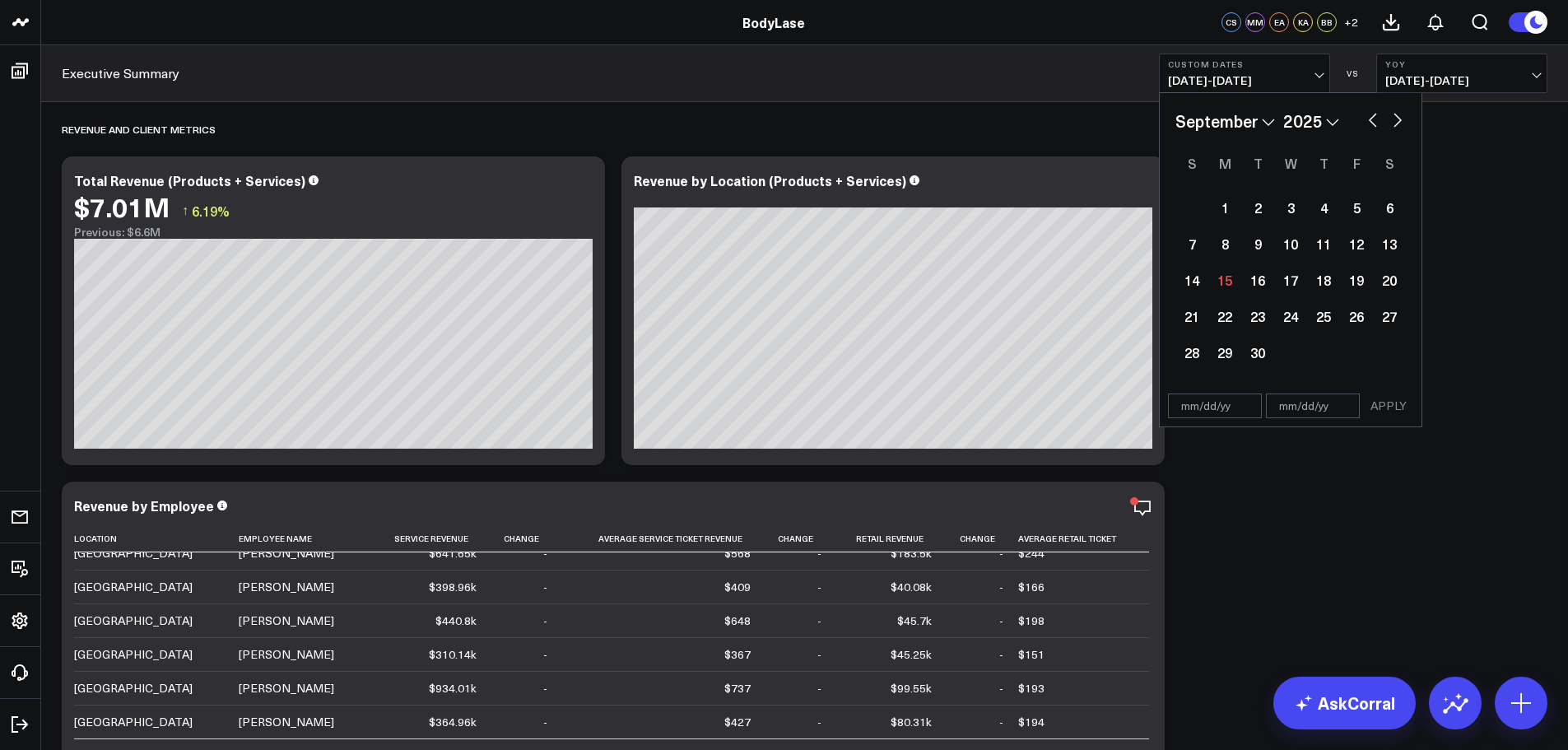
click at [1198, 412] on input "text" at bounding box center [1215, 406] width 94 height 25
select select "8"
select select "2025"
type input "12/18/23"
select select "11"
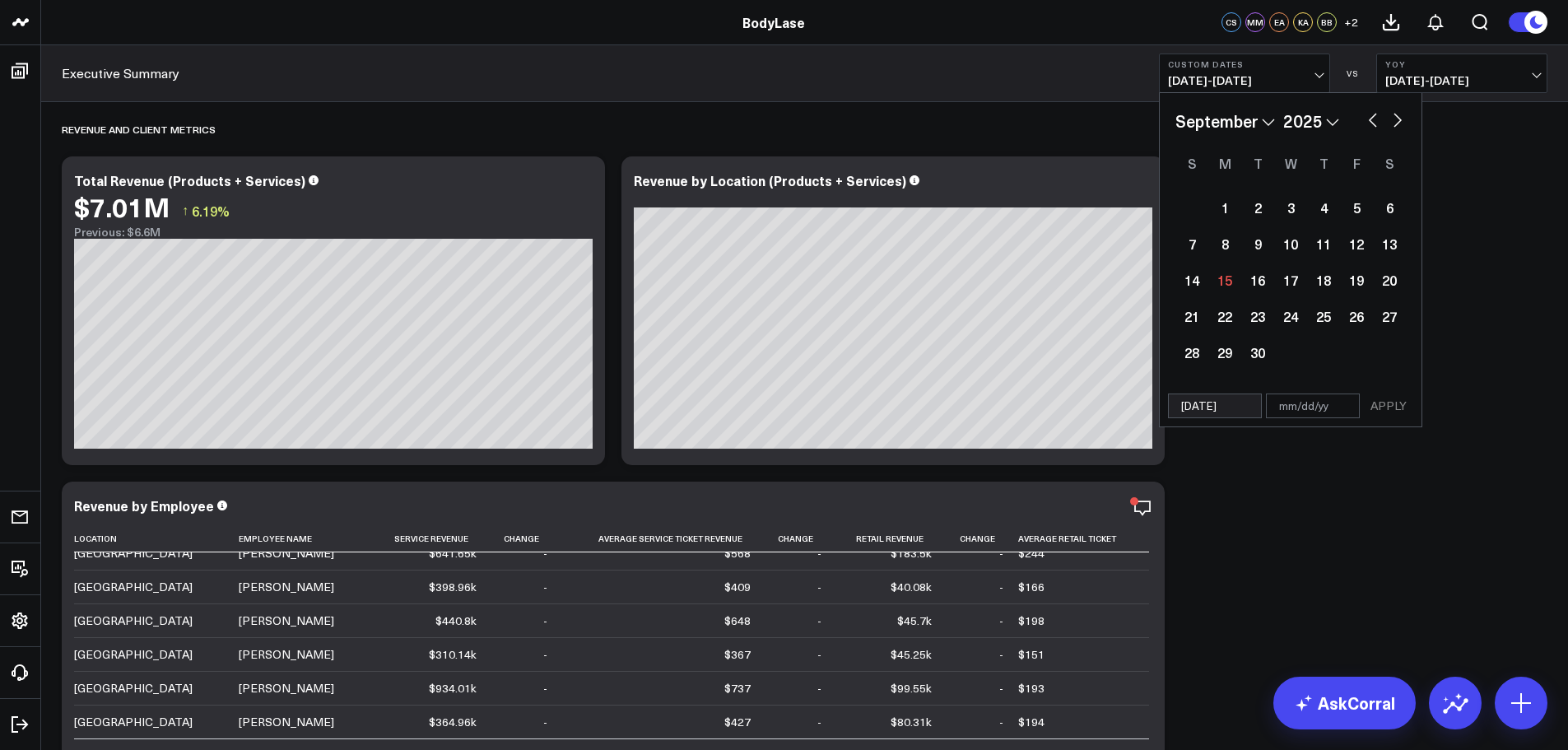
select select "2023"
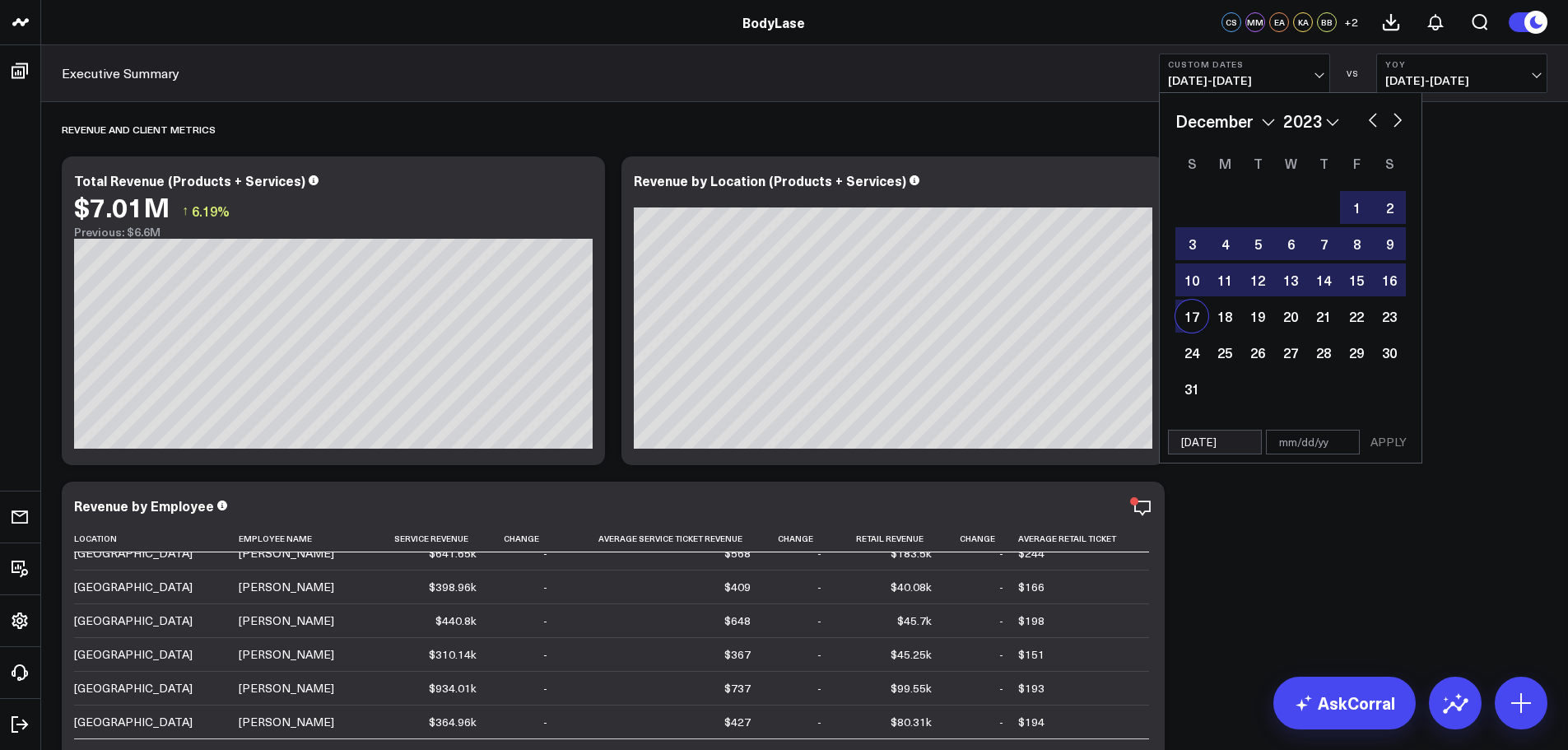
type input "0"
select select "11"
select select "2023"
type input "09"
select select "11"
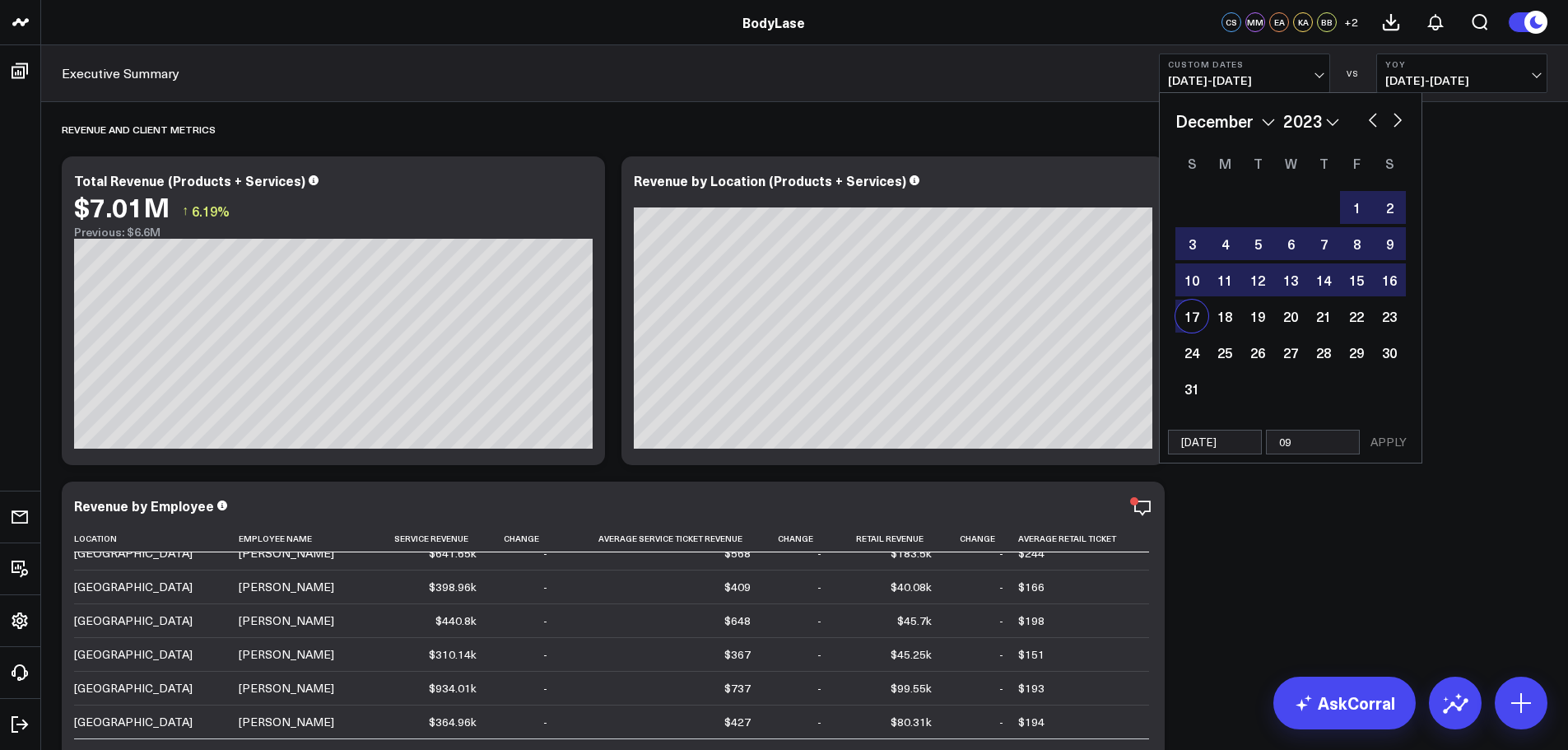
select select "2023"
type input "09/"
select select "11"
select select "2023"
type input "09/0"
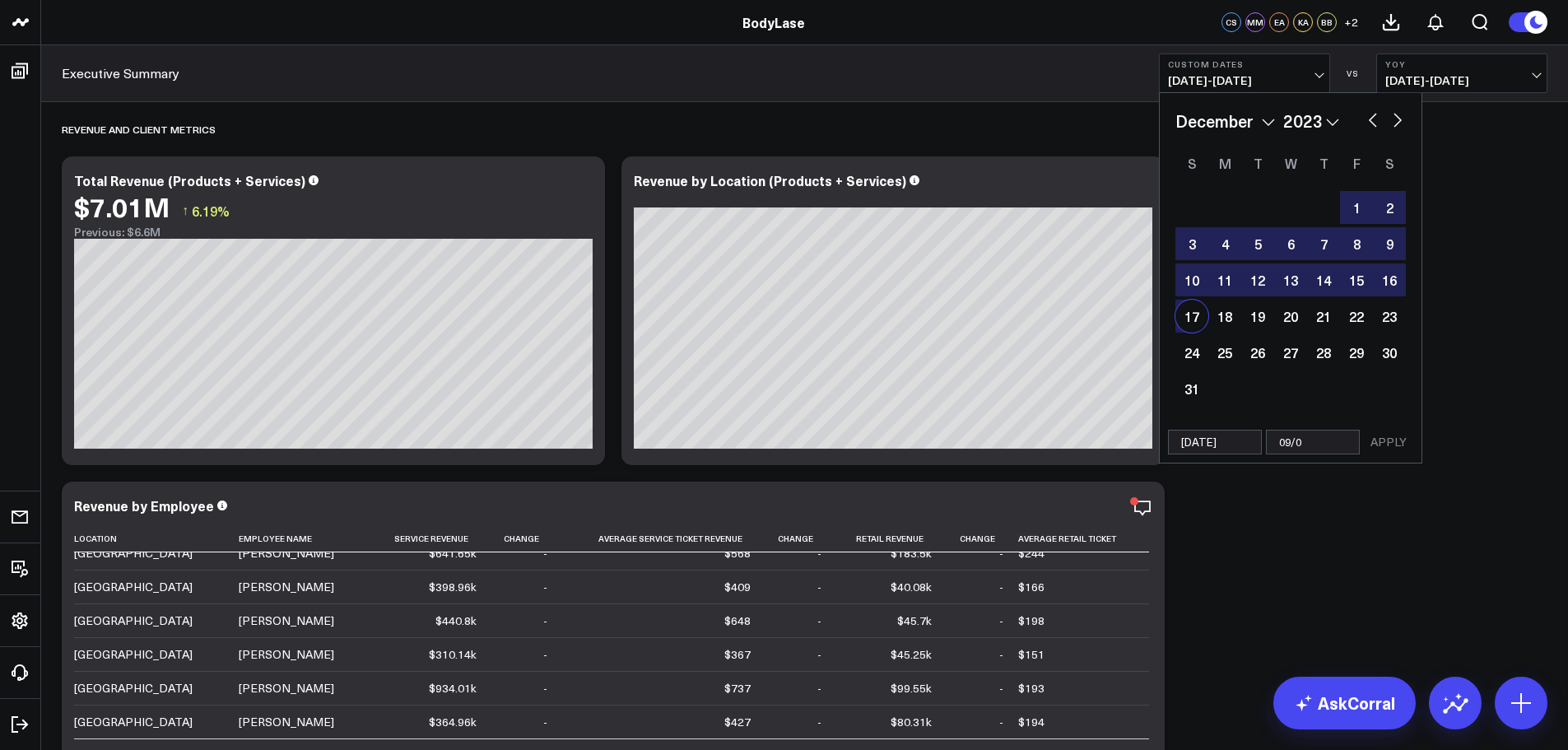
select select "11"
select select "2023"
type input "09/08"
select select "11"
select select "2023"
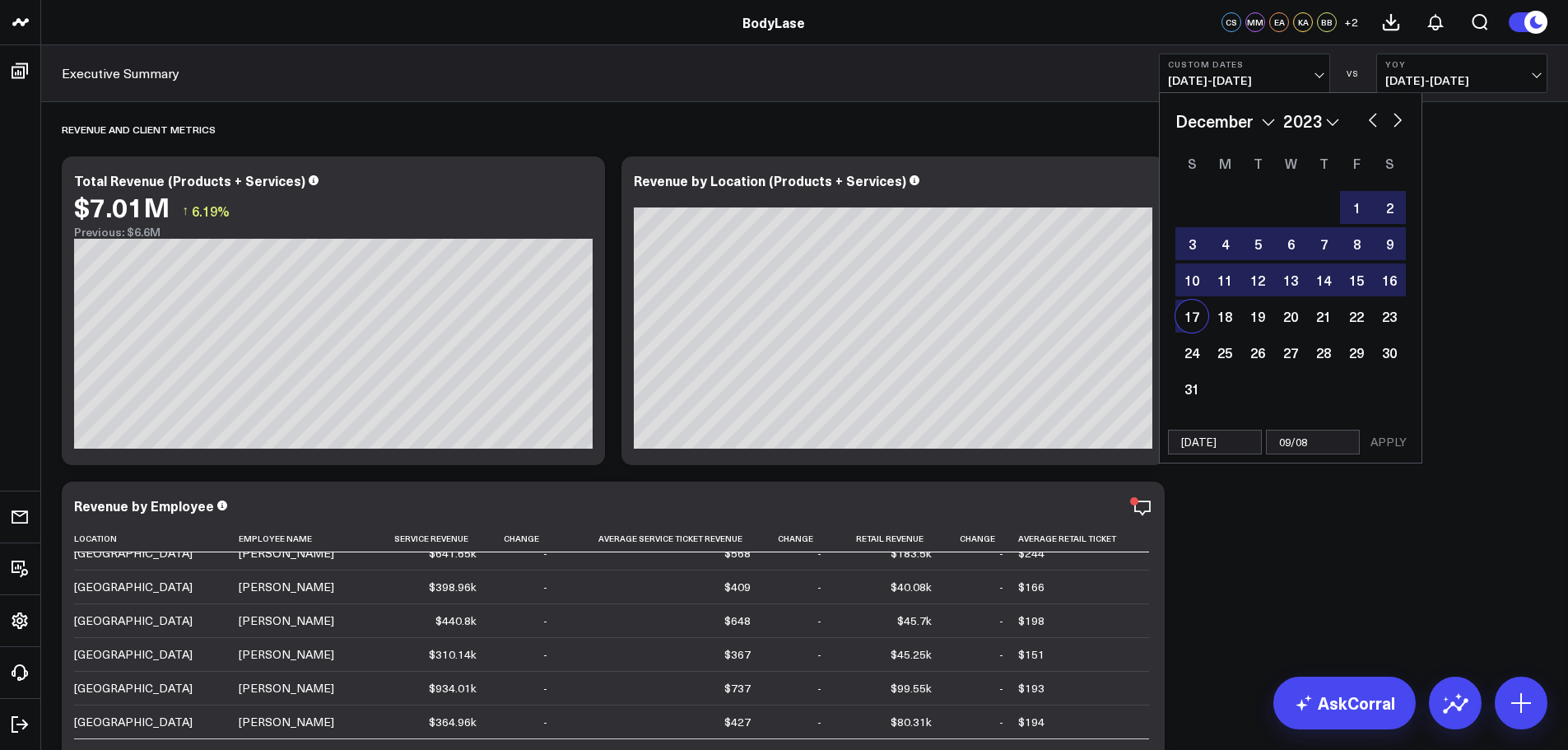
type input "09/08/2"
select select "11"
select select "2023"
type input "09/08/24"
select select "11"
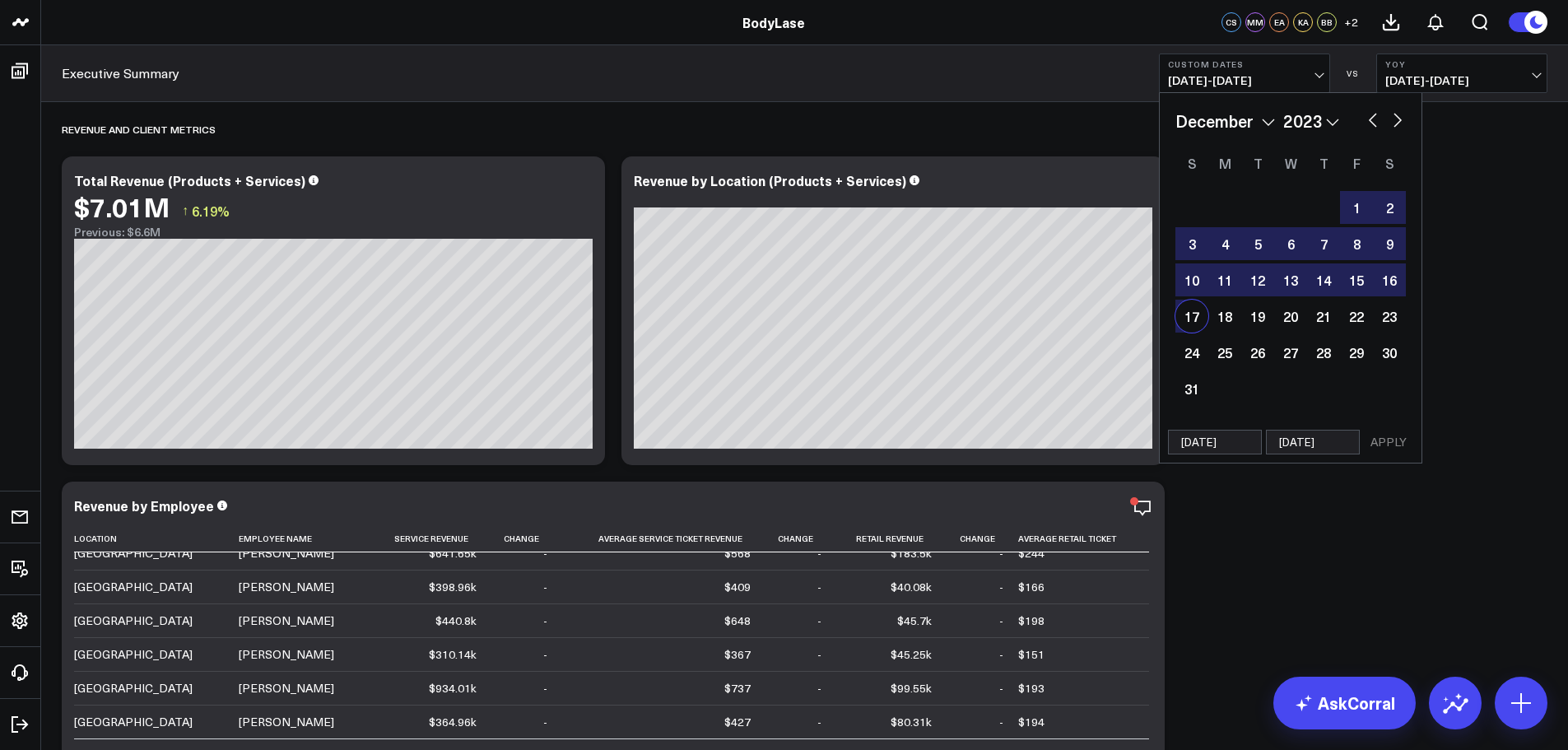
select select "2023"
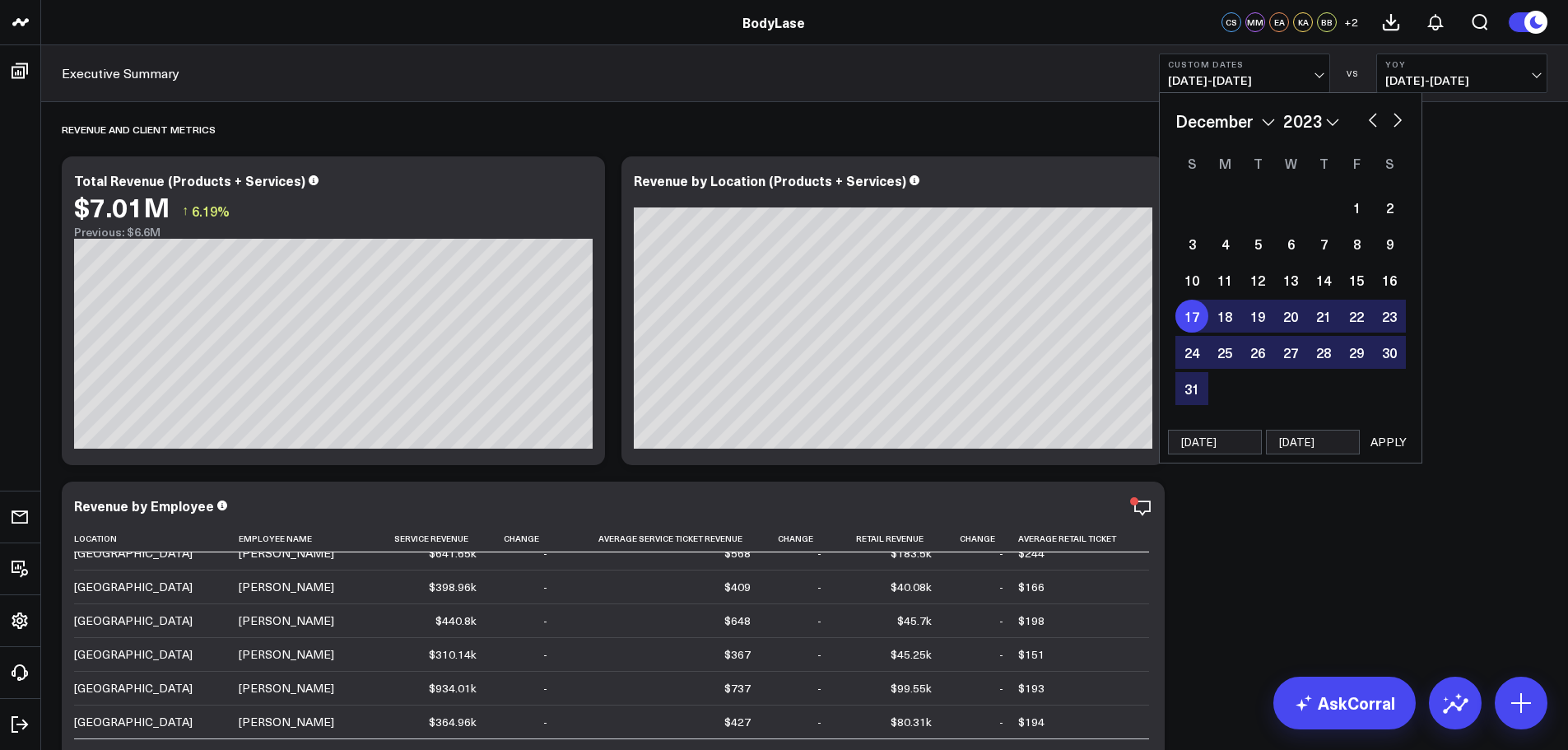
type input "09/08/24"
click at [1395, 436] on button "APPLY" at bounding box center [1388, 442] width 49 height 25
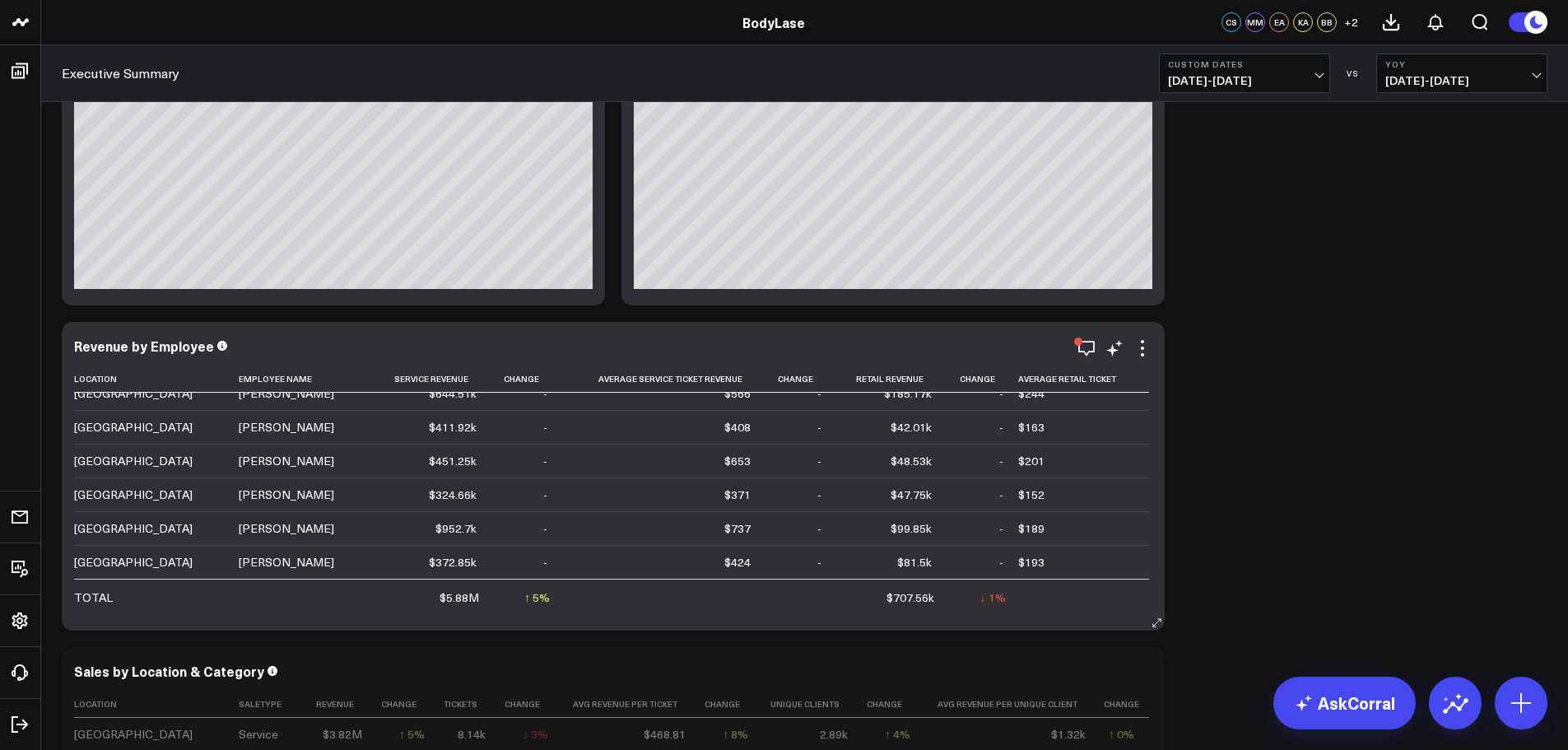
scroll to position [164, 0]
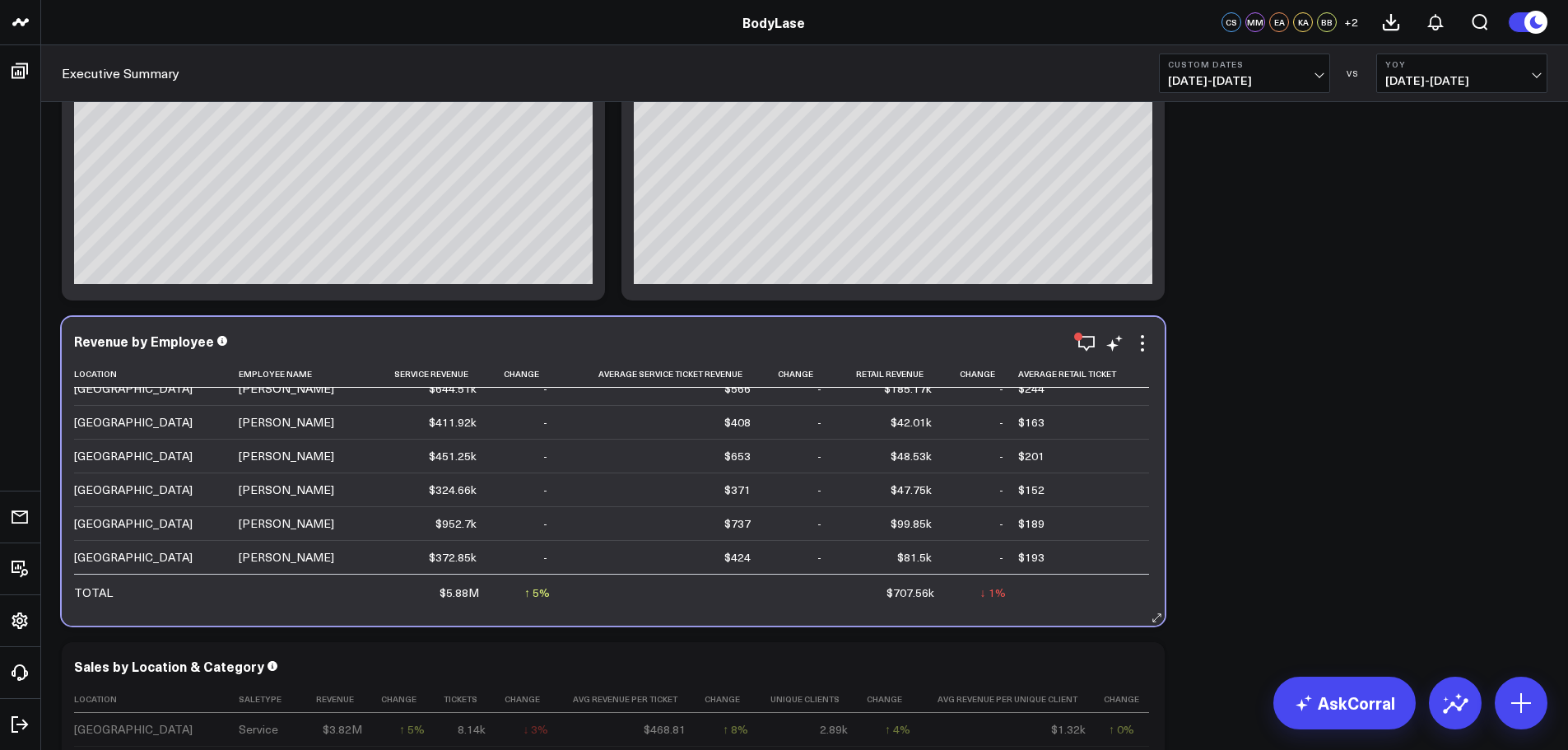
click at [452, 559] on div "$372.85k" at bounding box center [452, 557] width 47 height 16
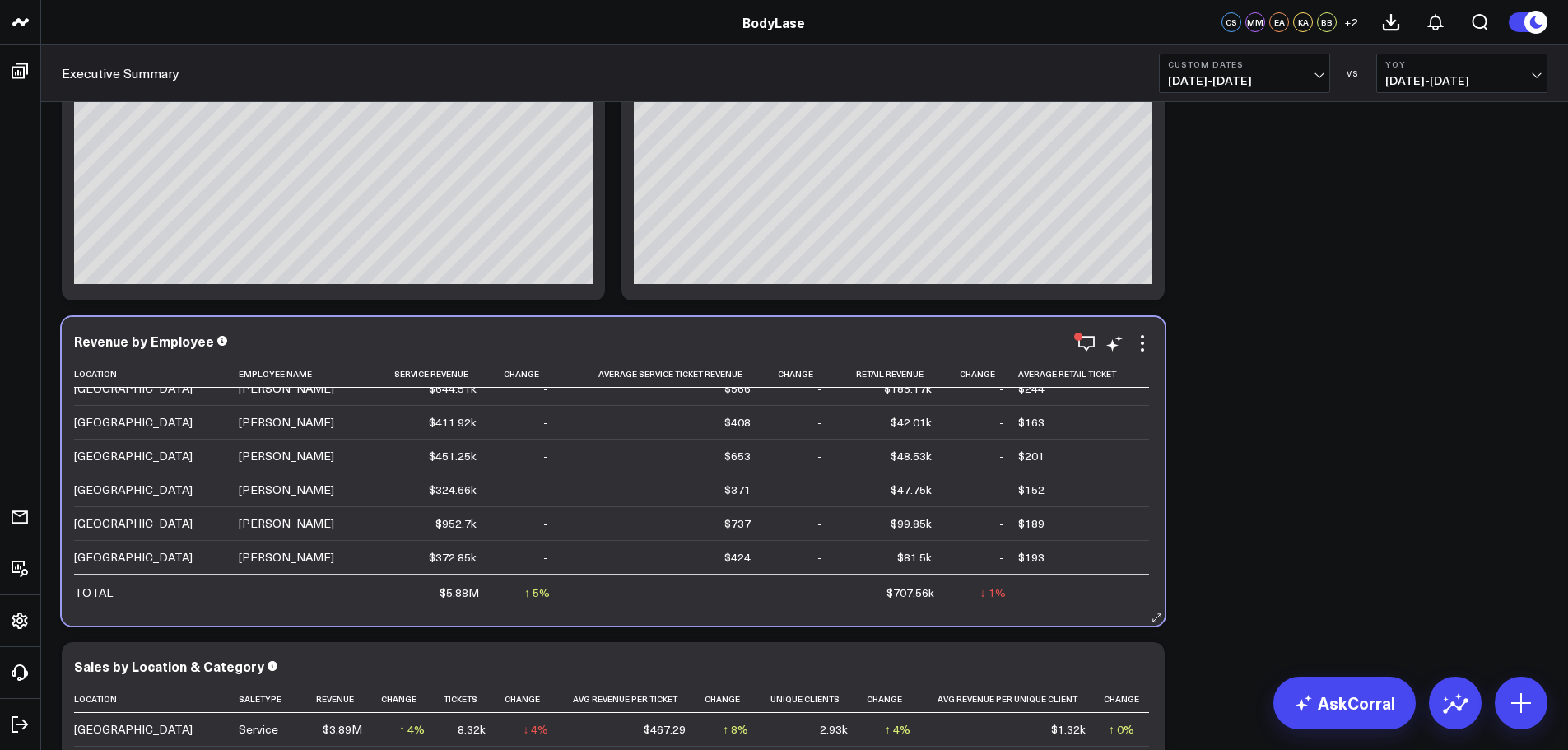
click at [447, 564] on div "$372.85k" at bounding box center [452, 557] width 47 height 16
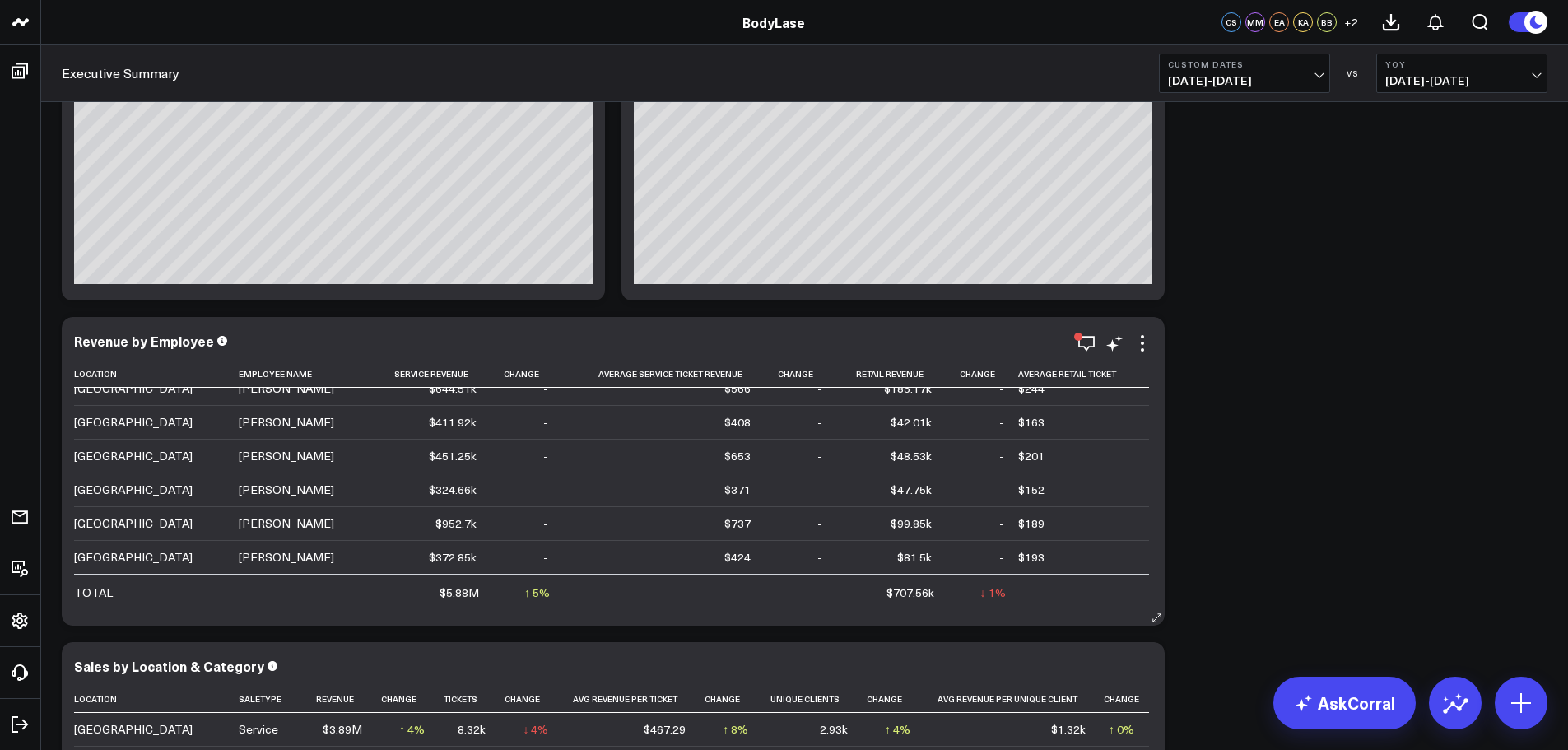
click at [447, 564] on div "$372.85k" at bounding box center [452, 557] width 47 height 16
drag, startPoint x: 448, startPoint y: 564, endPoint x: 1153, endPoint y: 339, distance: 740.0
click at [1157, 339] on div "Revenue by Employee Location Employee Name Service Revenue Change Average Servi…" at bounding box center [613, 471] width 1103 height 309
click at [1144, 341] on icon at bounding box center [1142, 344] width 20 height 20
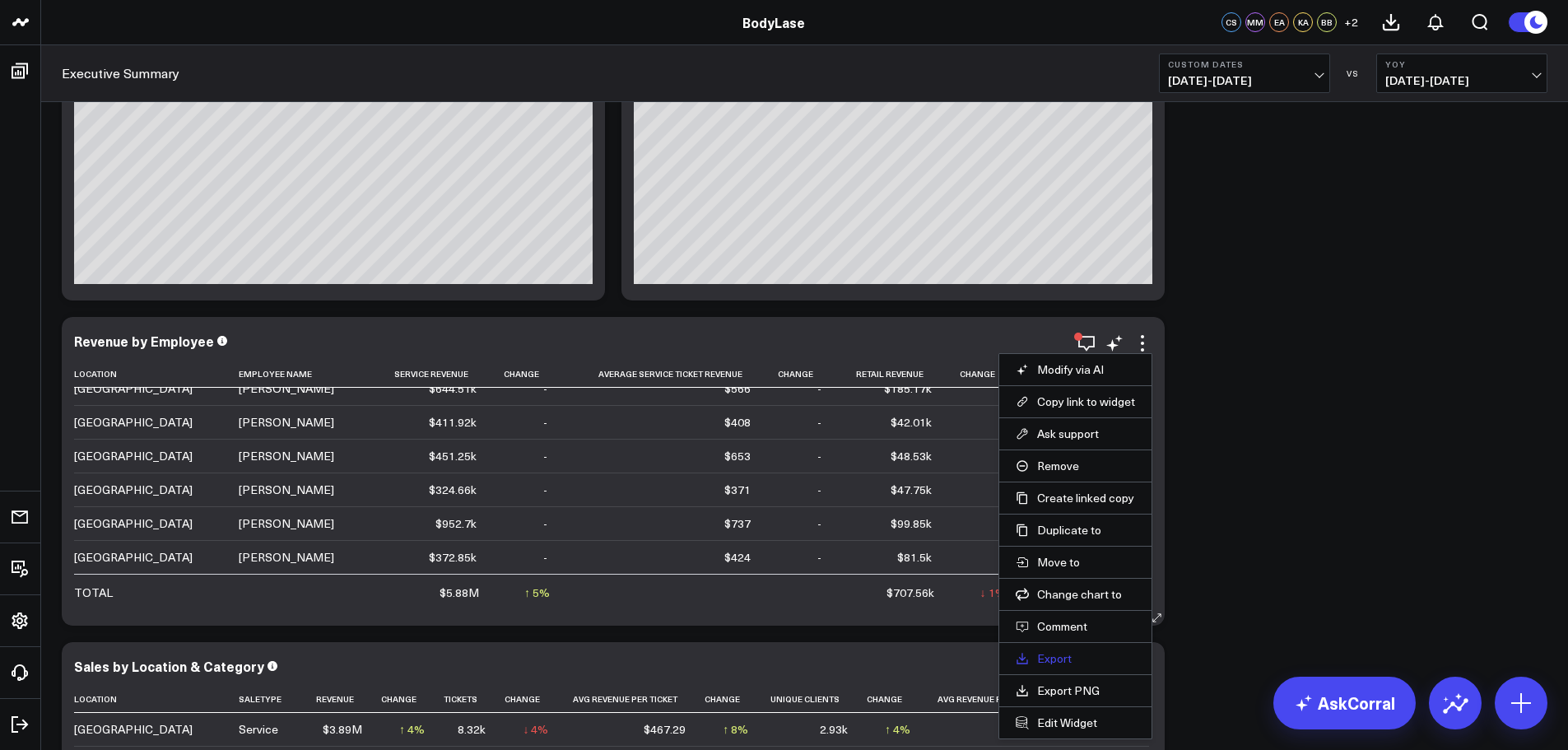
click at [1056, 661] on link "Export" at bounding box center [1075, 658] width 120 height 15
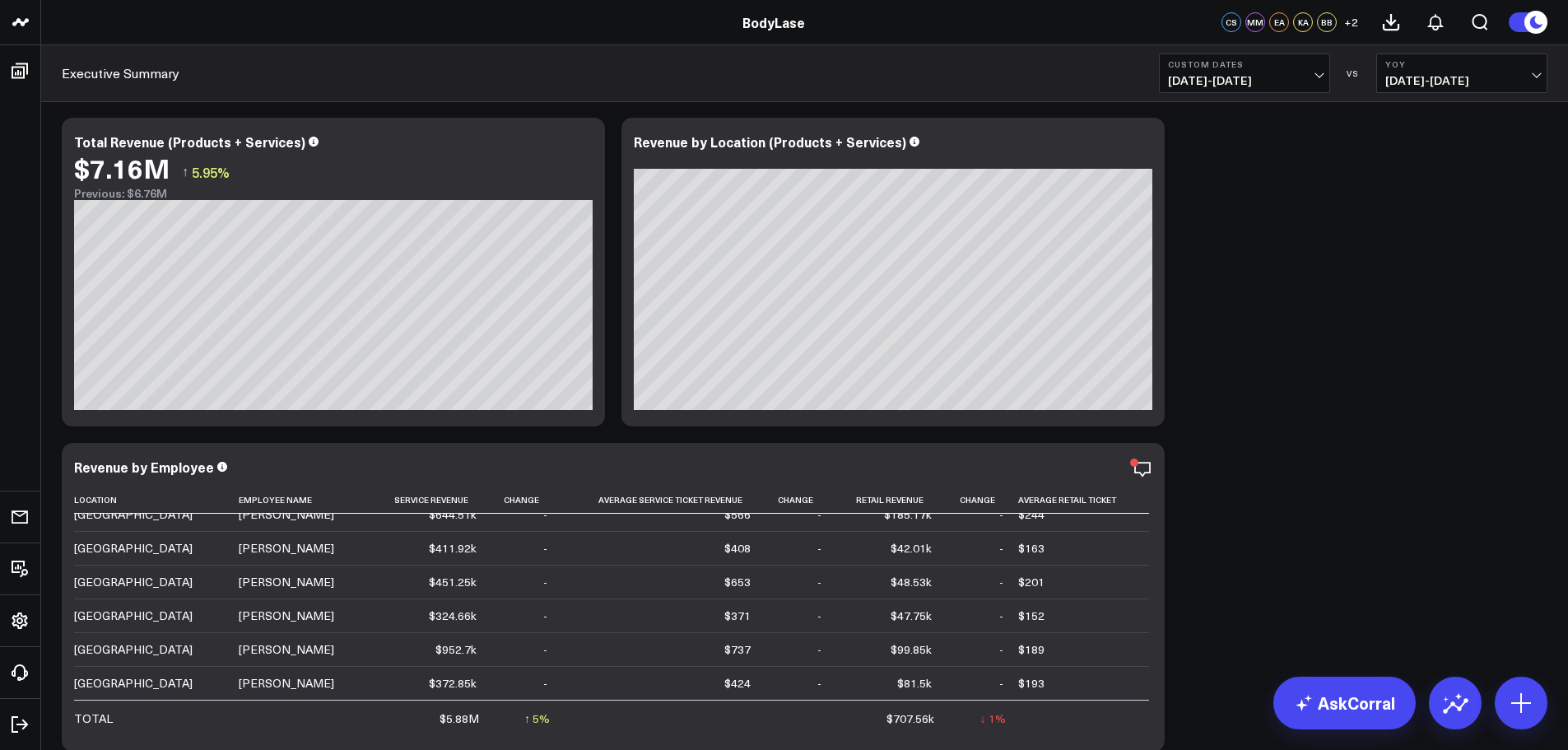
scroll to position [0, 0]
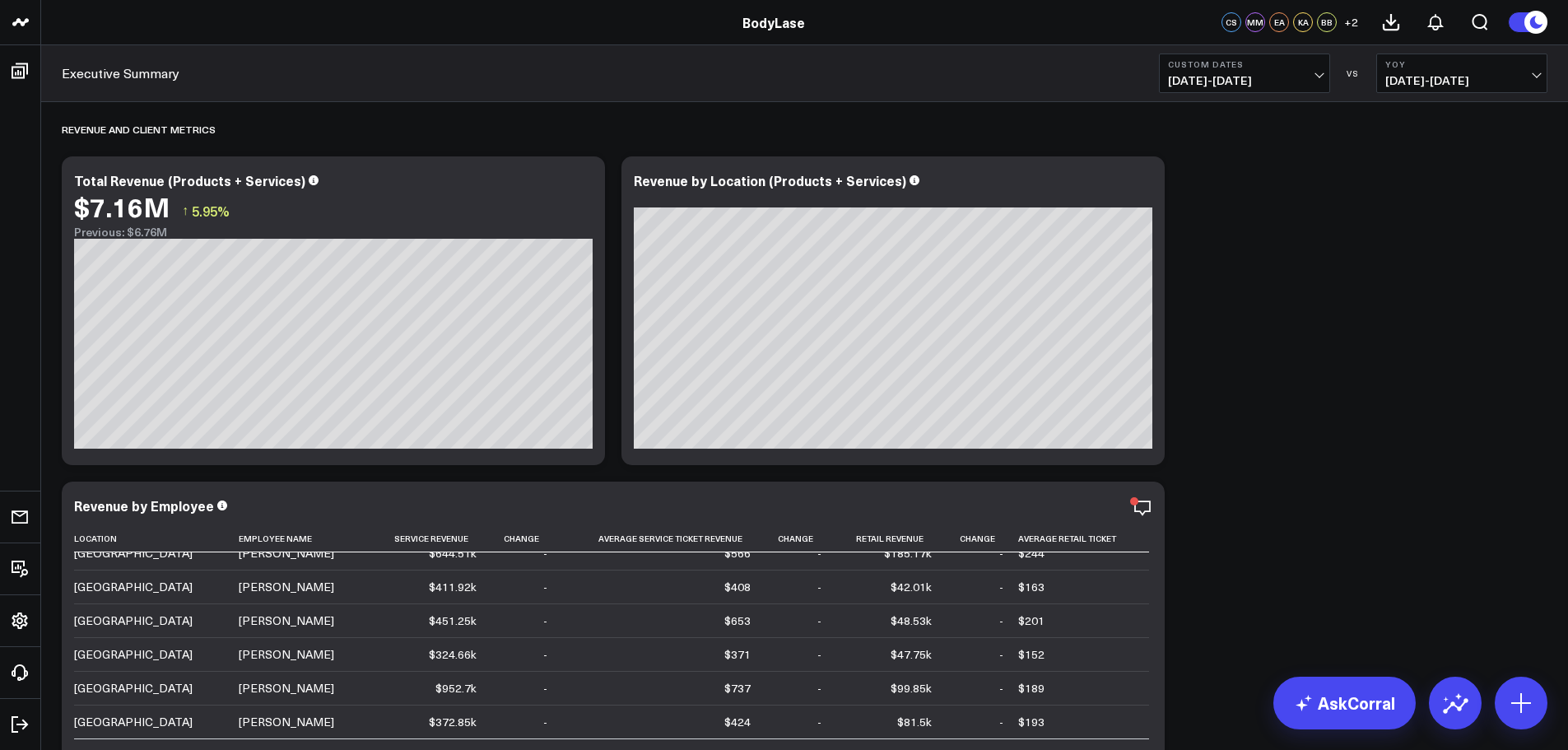
click at [1286, 71] on button "Custom Dates 12/18/23 - 09/08/24" at bounding box center [1244, 73] width 171 height 39
click at [1197, 523] on link "Custom Dates" at bounding box center [1244, 526] width 170 height 31
select select "8"
select select "2025"
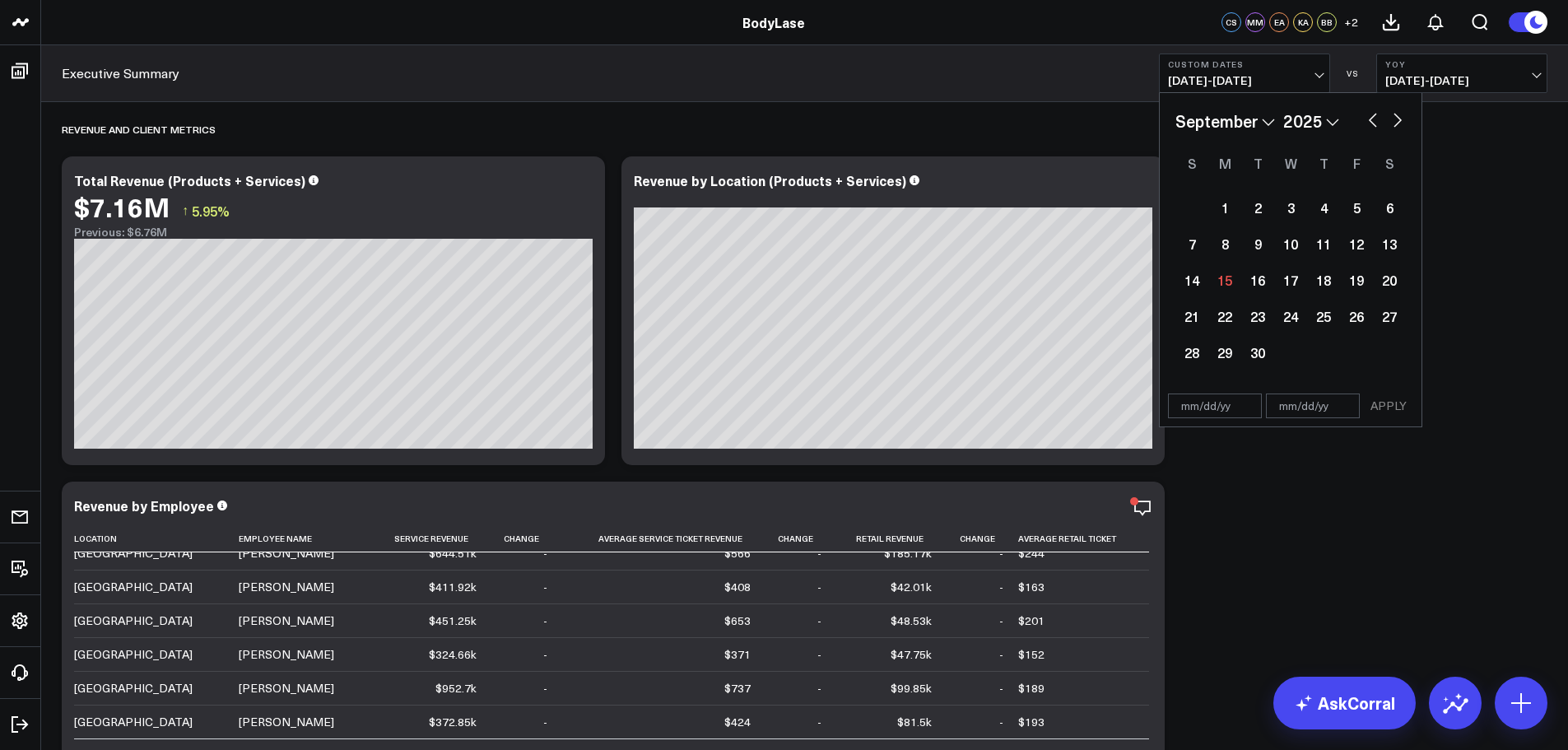
click at [1215, 400] on input "text" at bounding box center [1215, 406] width 94 height 25
select select "8"
select select "2025"
type input "12/16/24"
select select "11"
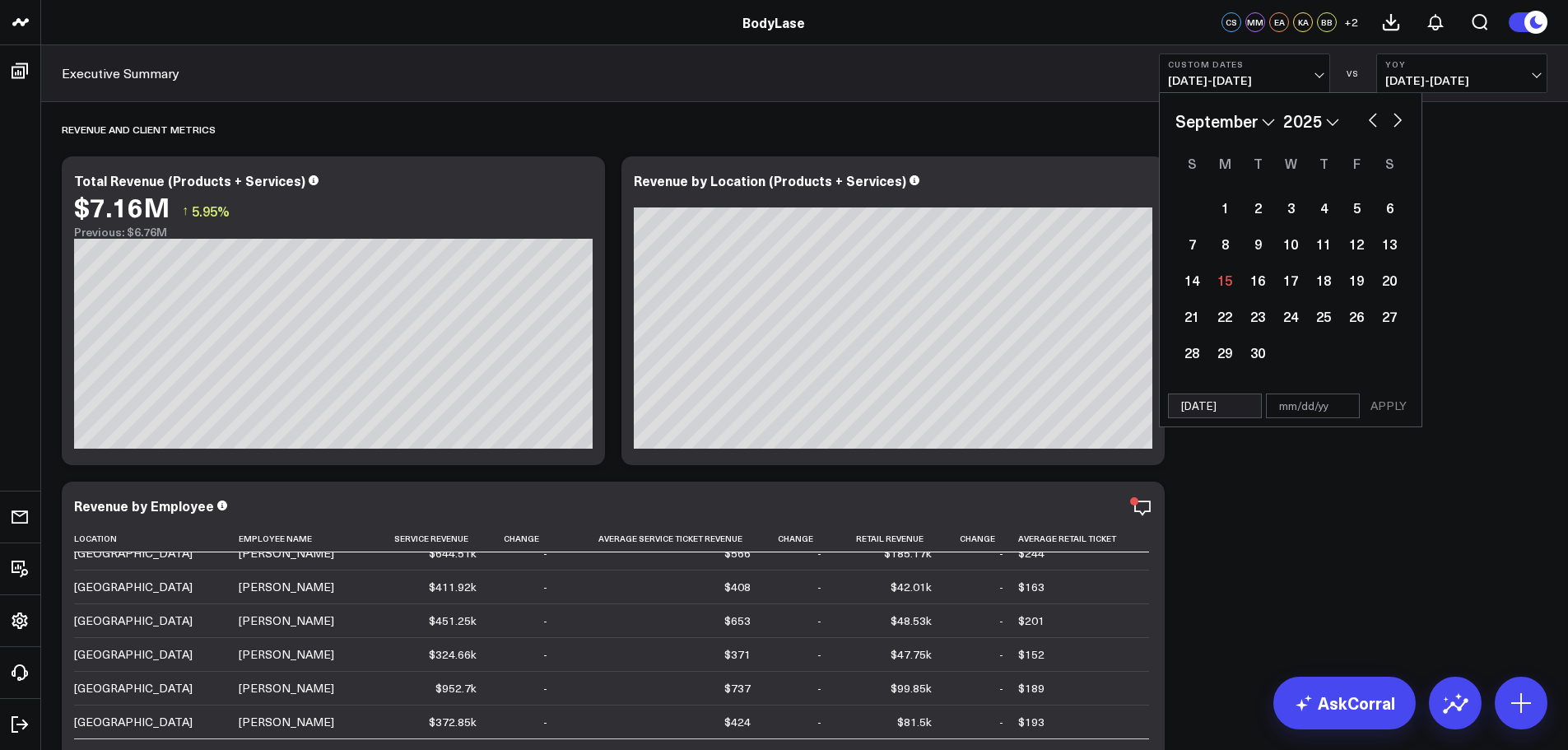
select select "2024"
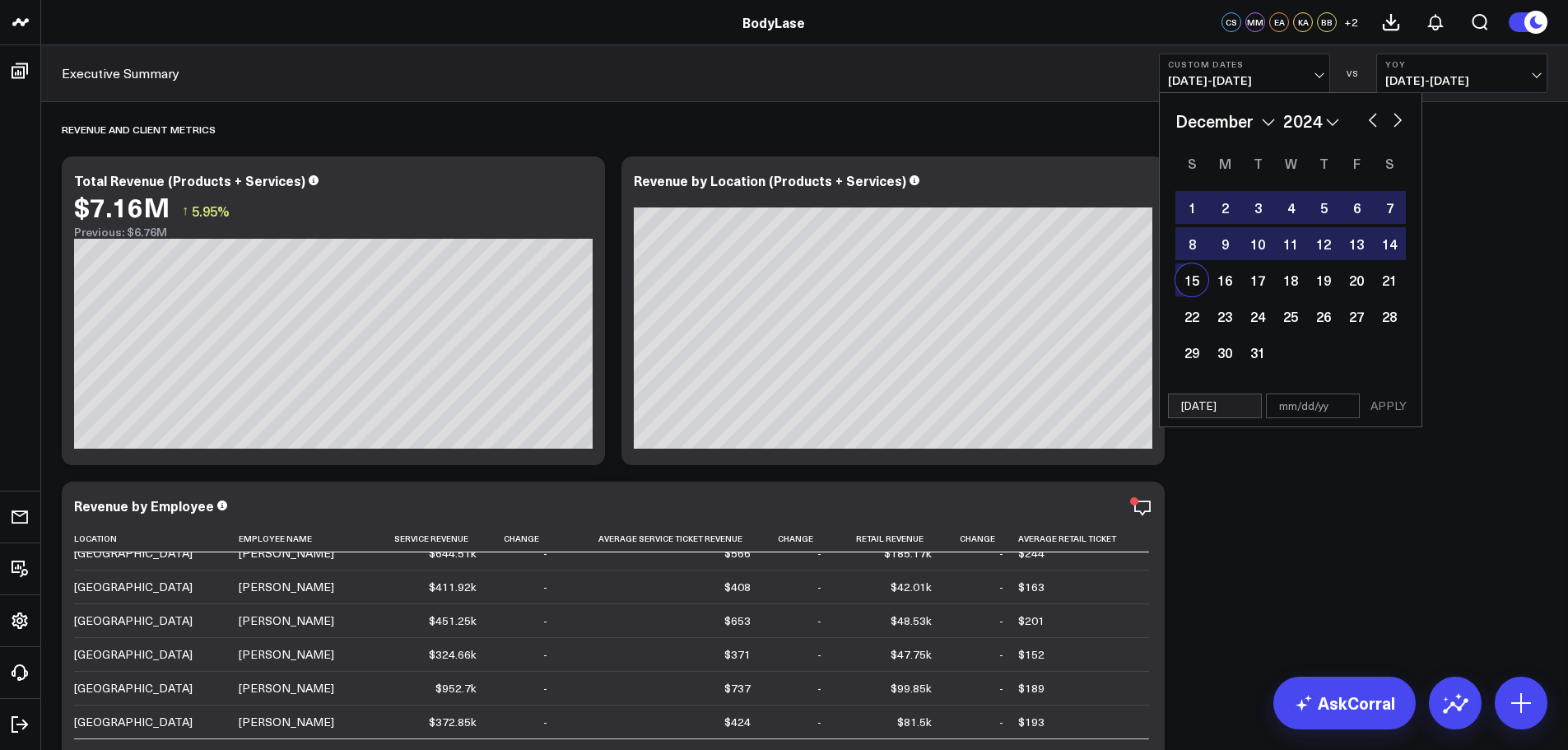
type input "12/16/24"
type input "0"
select select "11"
select select "2024"
type input "09"
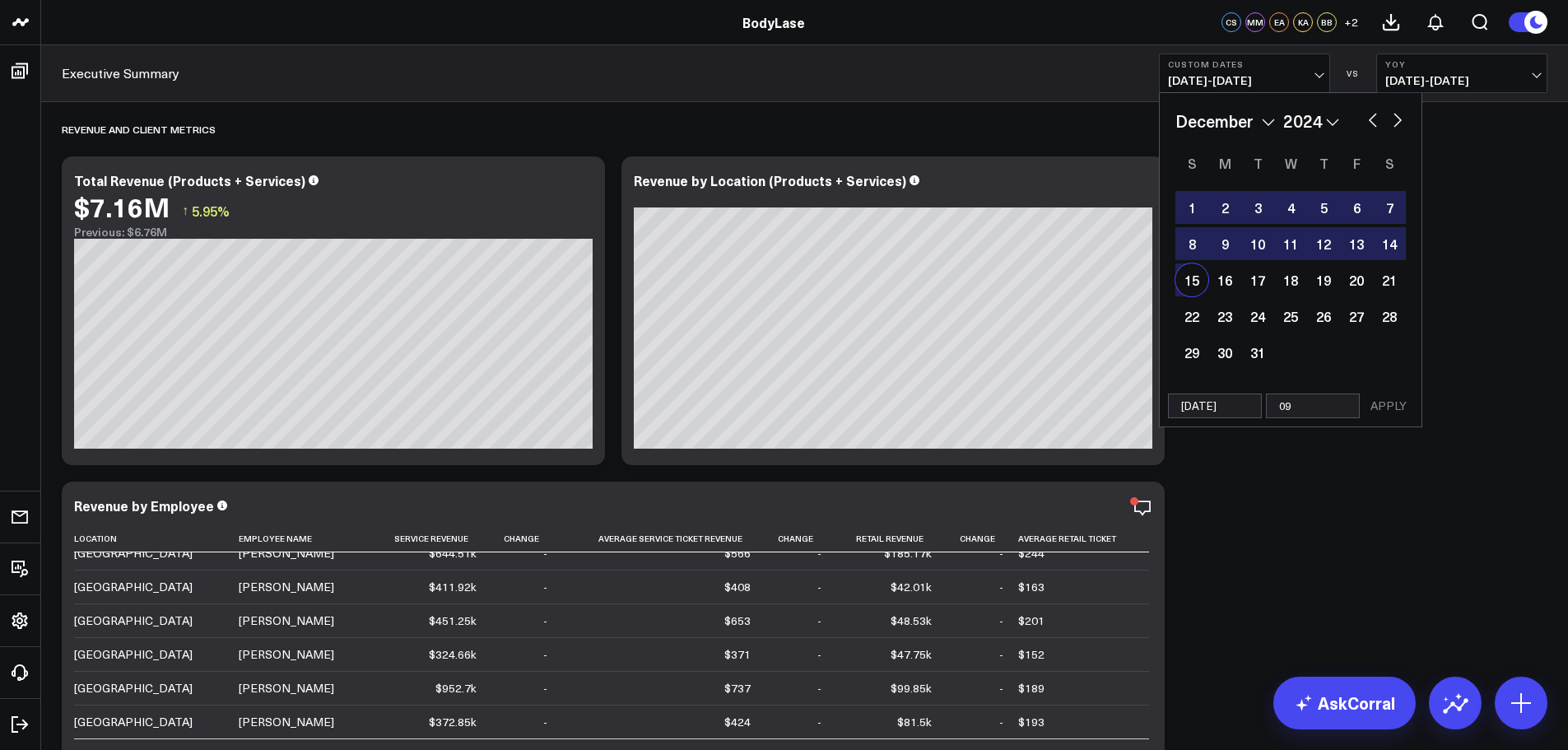
select select "11"
select select "2024"
type input "09/"
select select "11"
select select "2024"
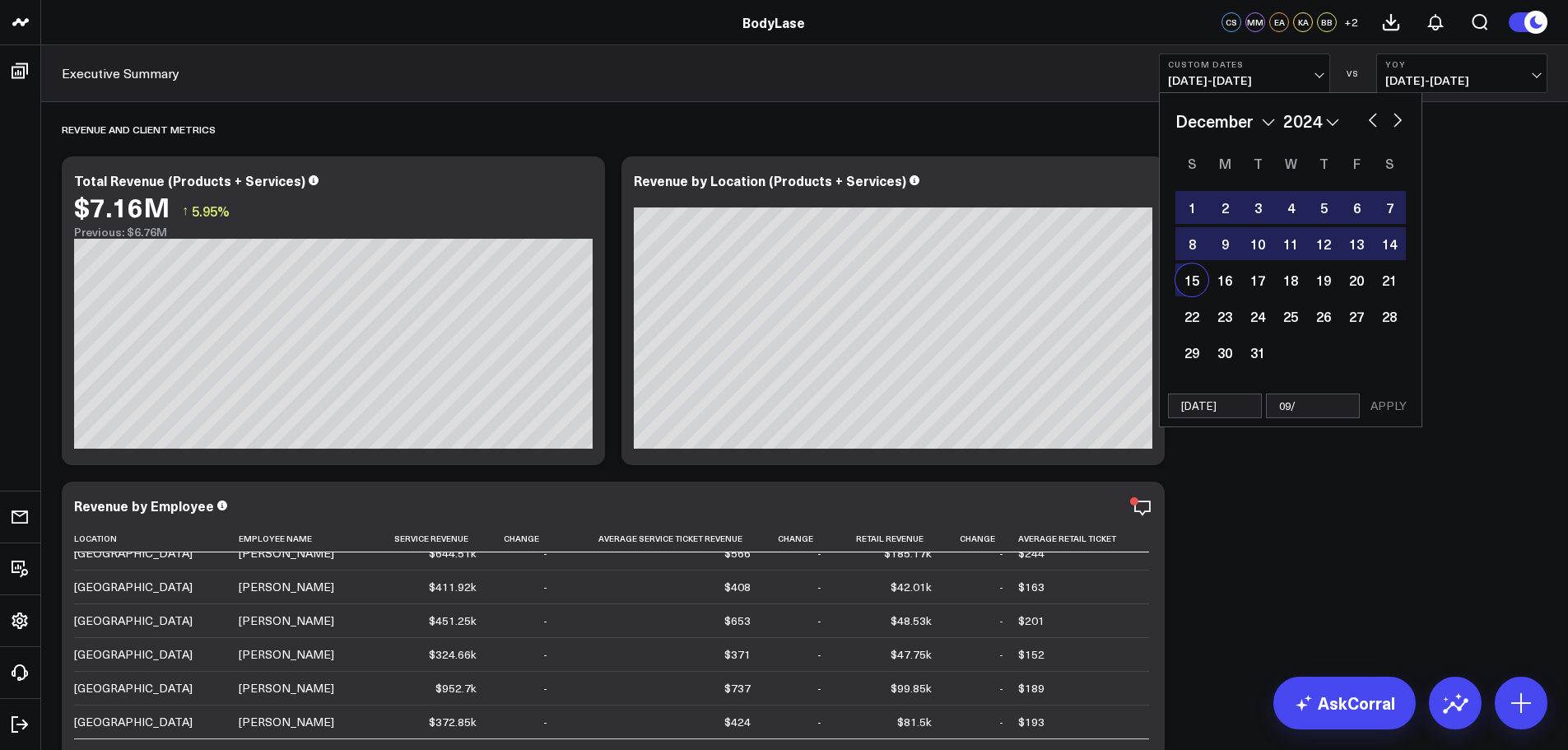
type input "09/0"
select select "11"
select select "2024"
type input "09/07"
select select "11"
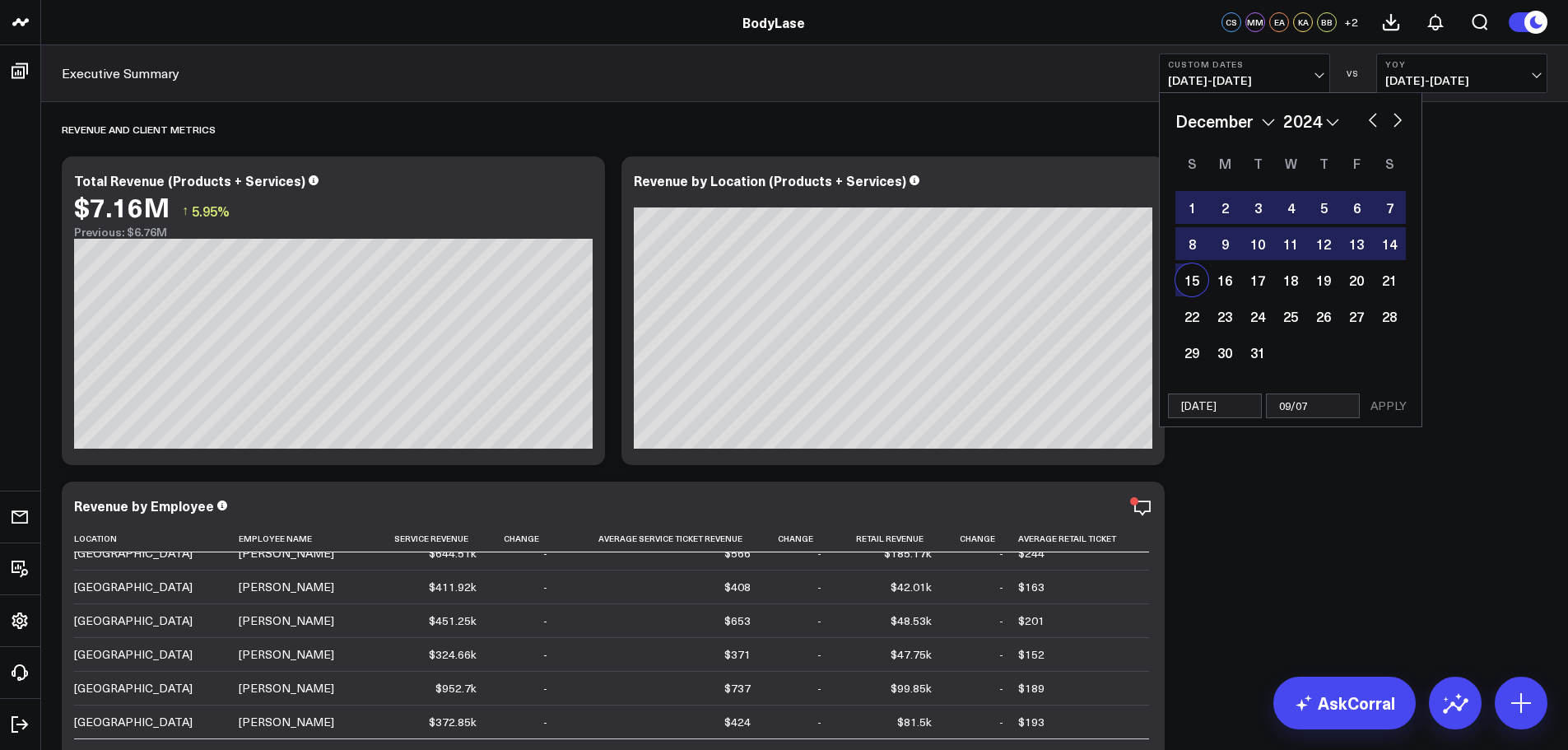
select select "2024"
type input "09/07/"
select select "11"
select select "2024"
type input "09/07/2"
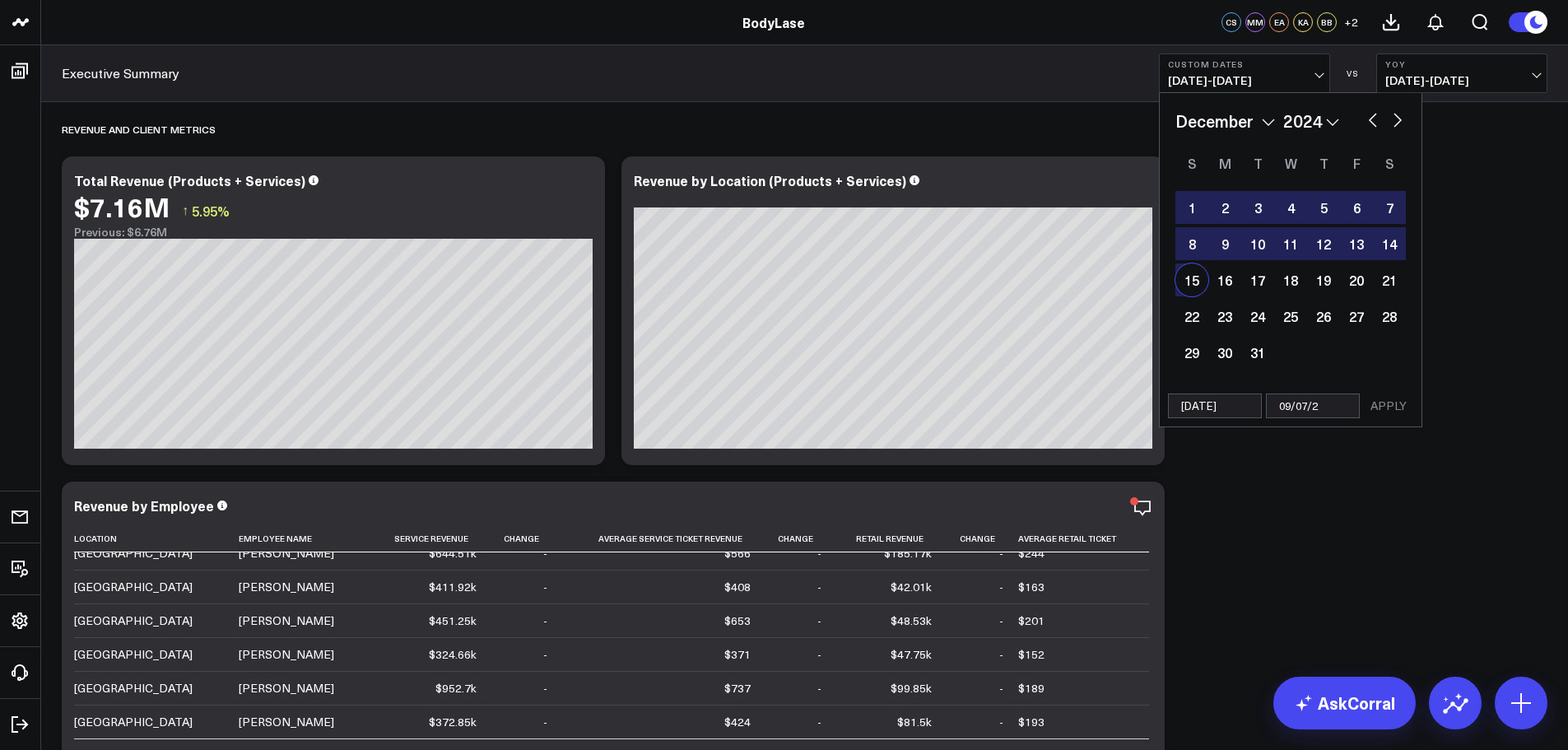
select select "11"
select select "2024"
type input "09/07/25"
select select "11"
select select "2024"
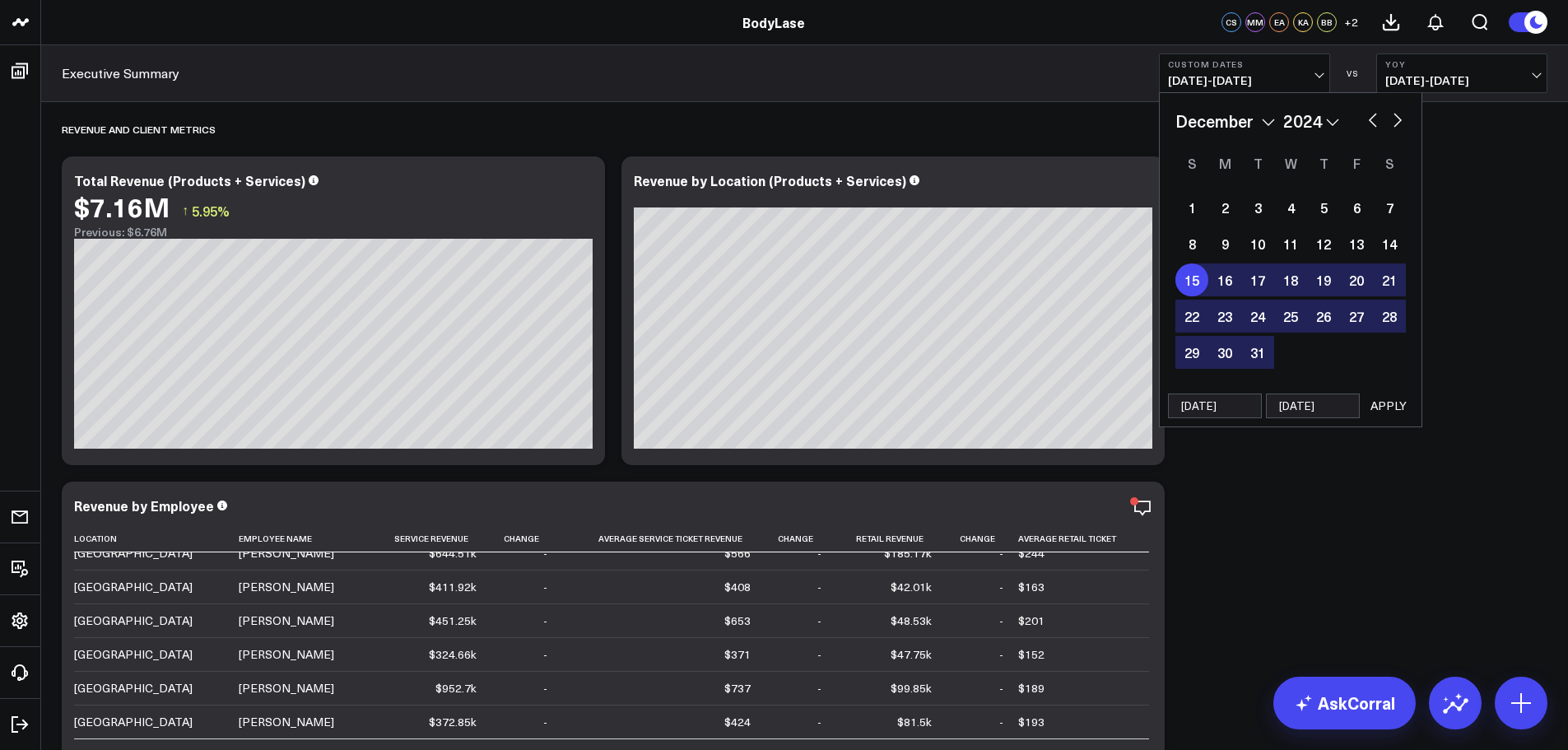
type input "09/07/25"
click at [1393, 408] on button "APPLY" at bounding box center [1388, 406] width 49 height 25
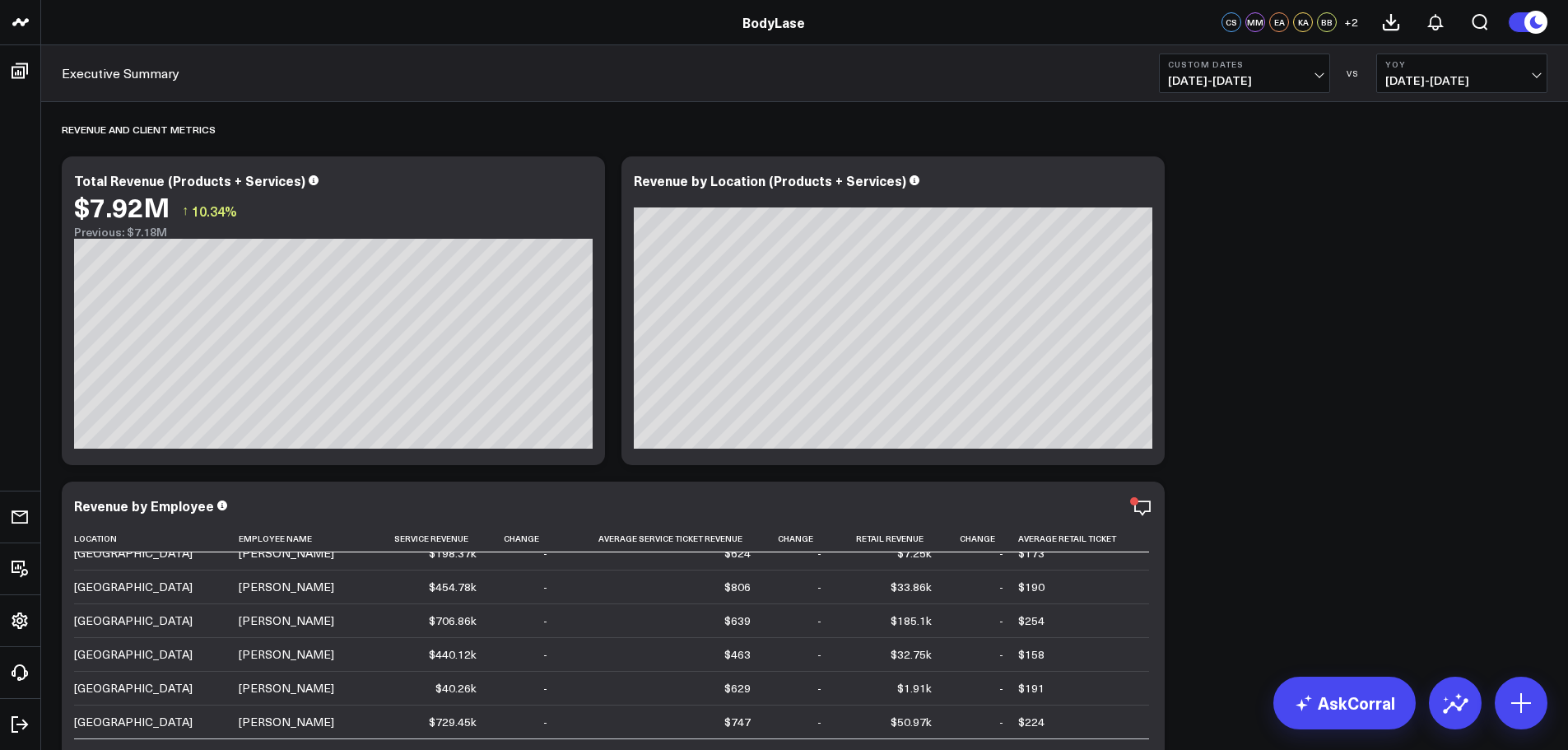
scroll to position [387, 0]
click at [1137, 504] on icon at bounding box center [1142, 508] width 20 height 20
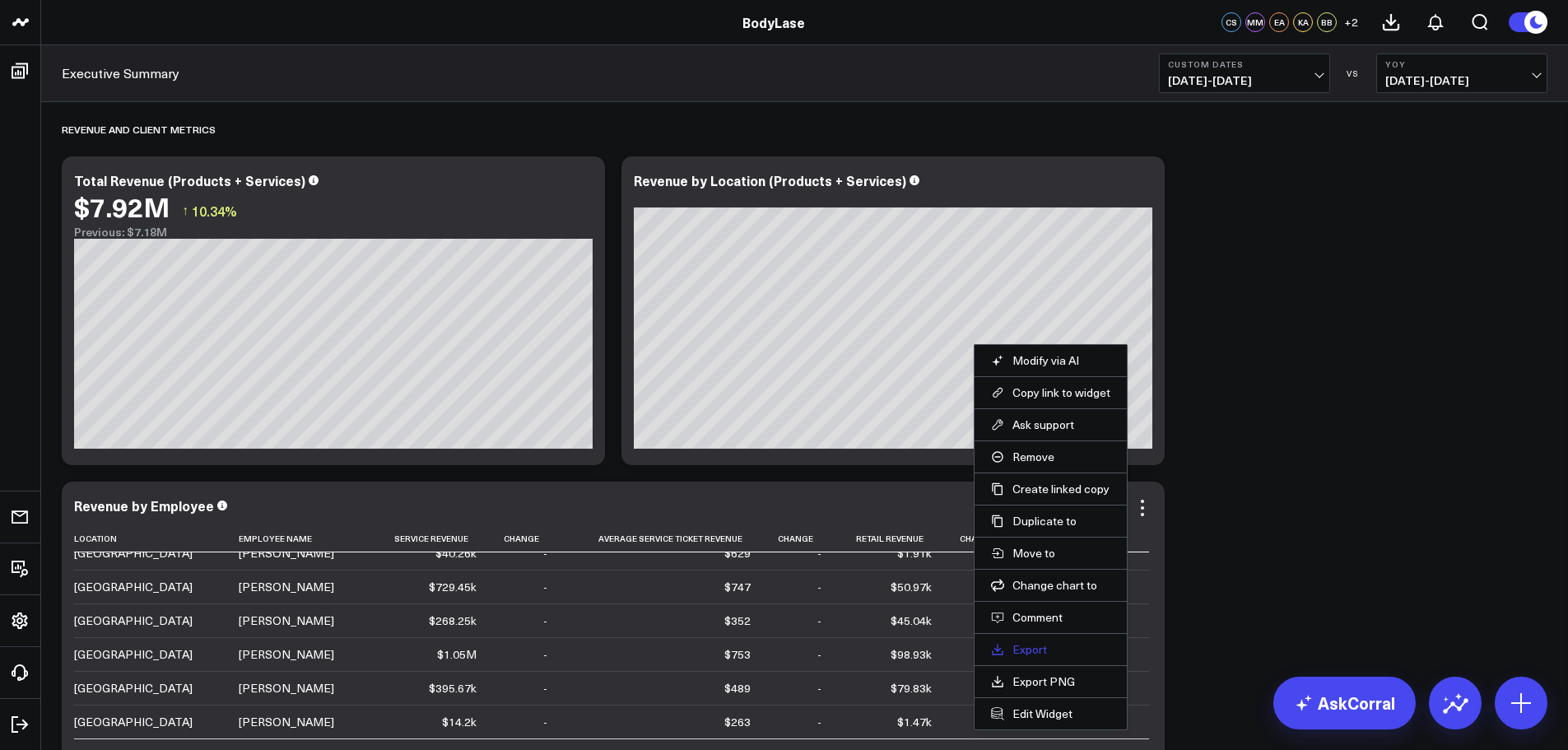
click at [1033, 642] on link "Export" at bounding box center [1050, 649] width 120 height 15
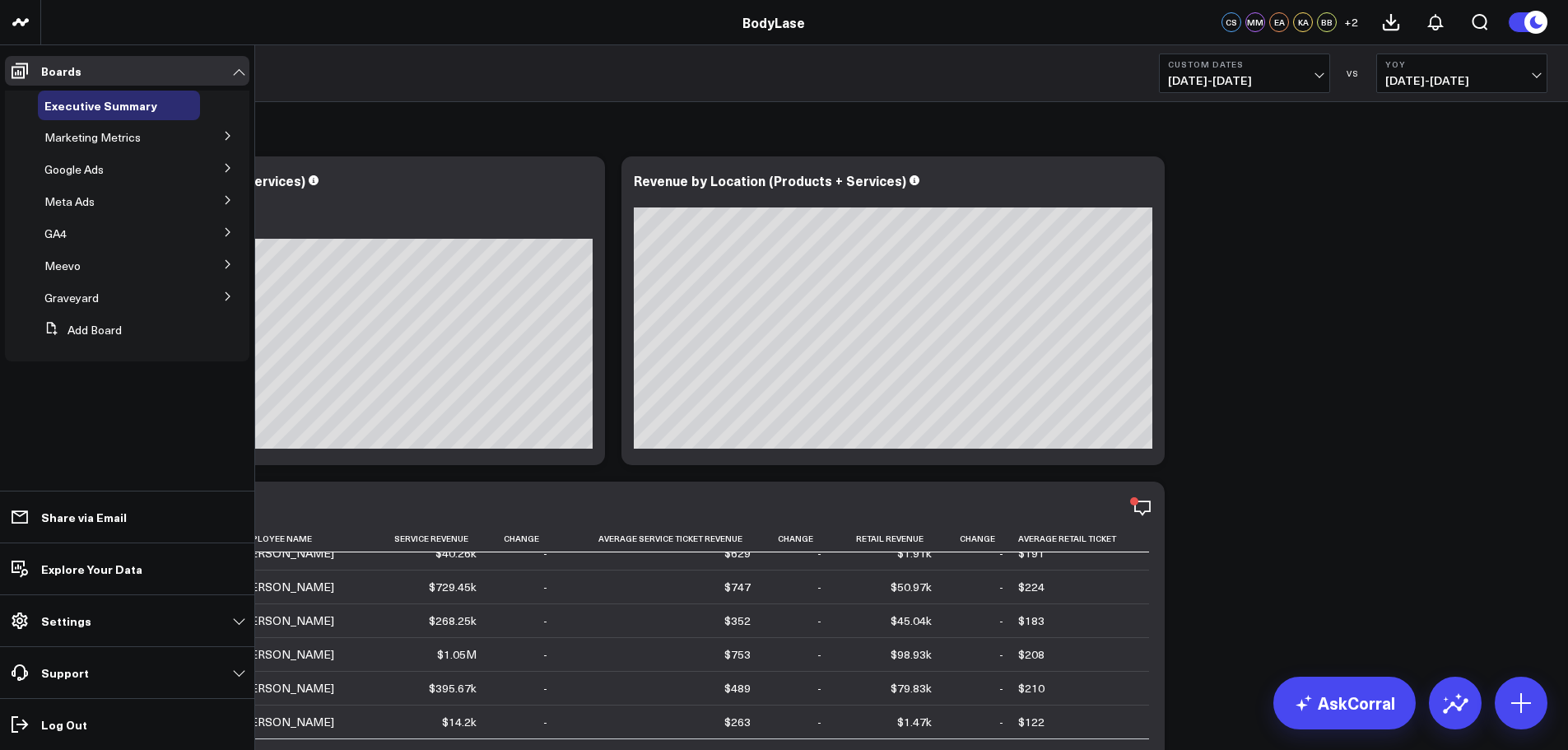
click at [233, 262] on button at bounding box center [228, 263] width 43 height 25
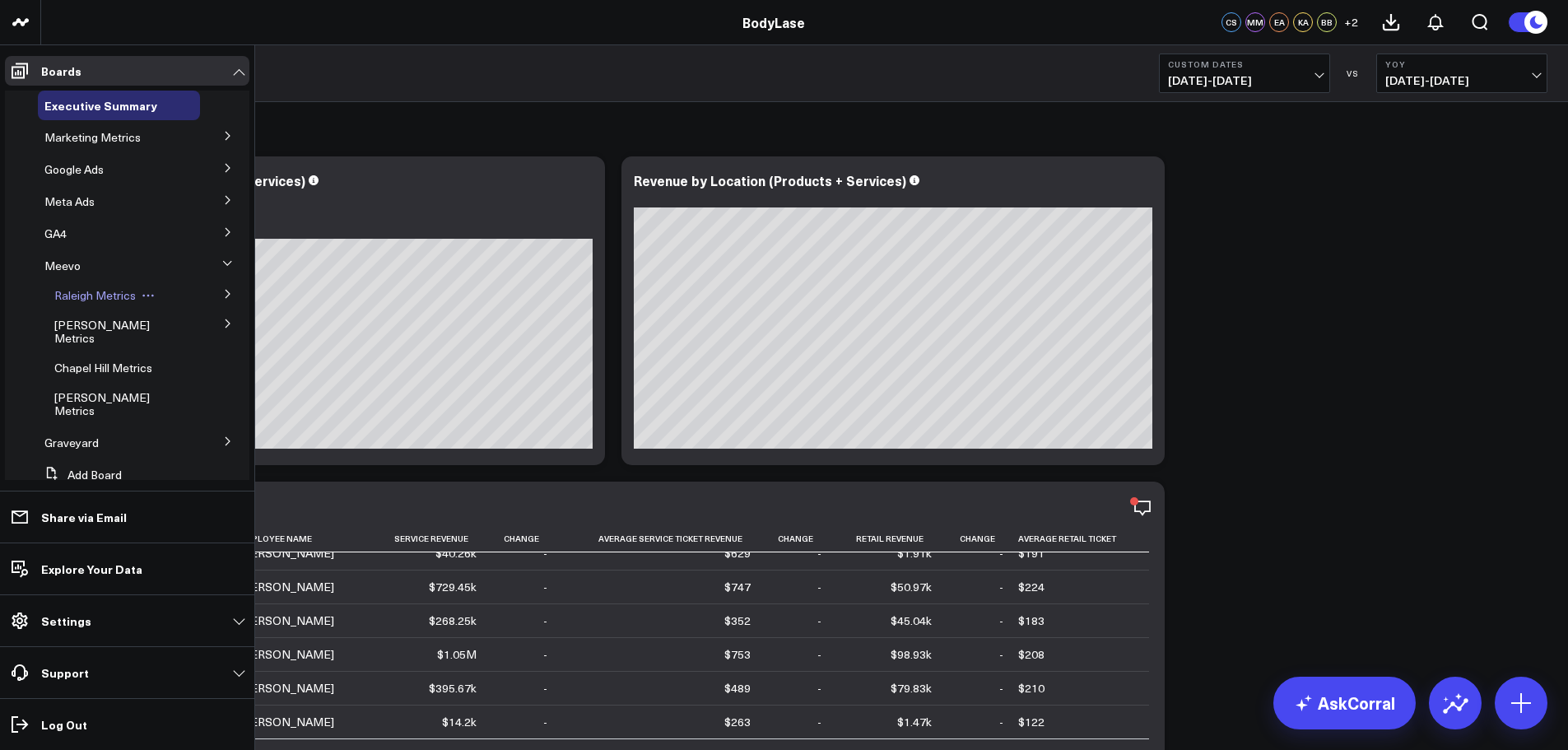
click at [88, 296] on span "Raleigh Metrics" at bounding box center [95, 296] width 81 height 16
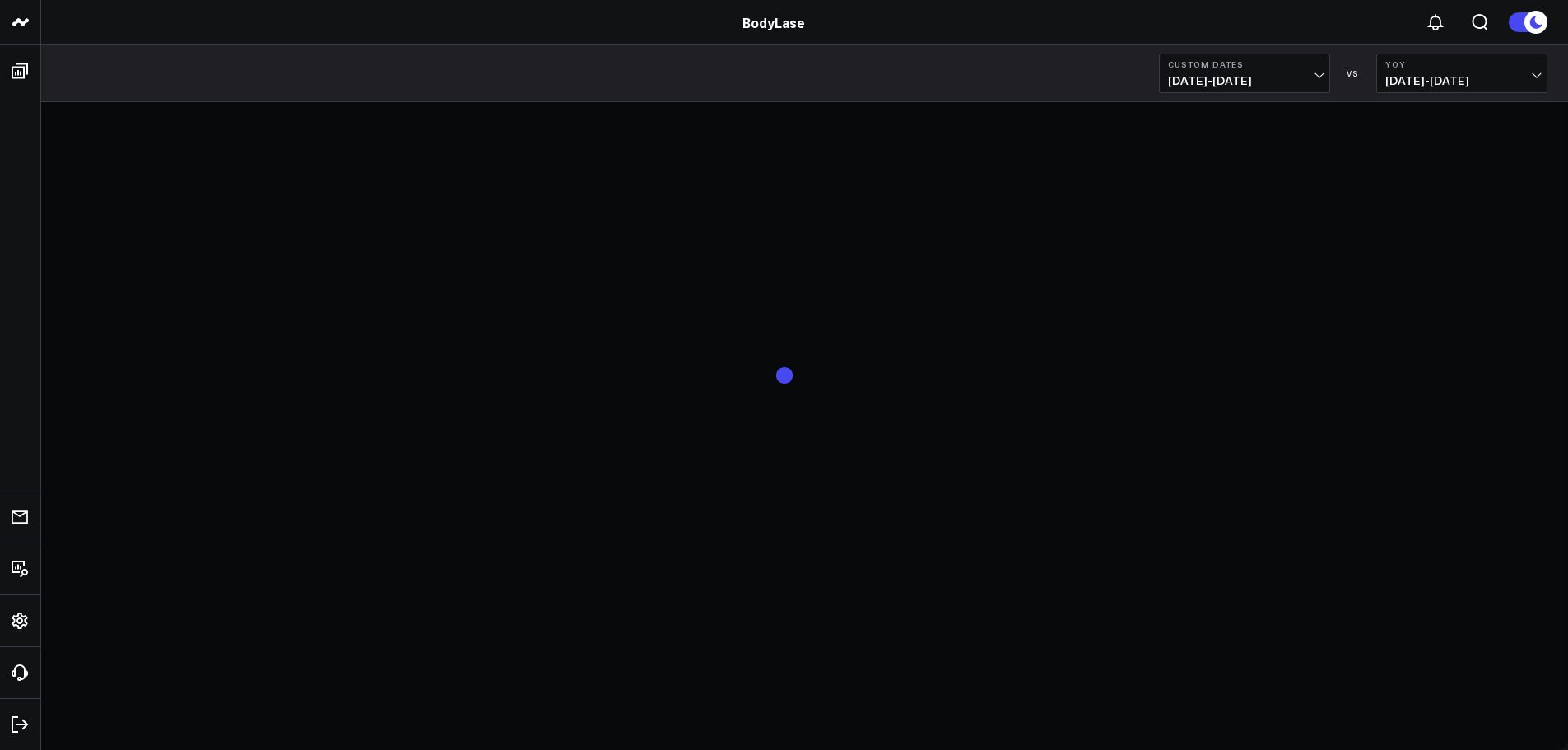
click at [1291, 78] on span "12/16/24 - 09/07/25" at bounding box center [1245, 80] width 153 height 13
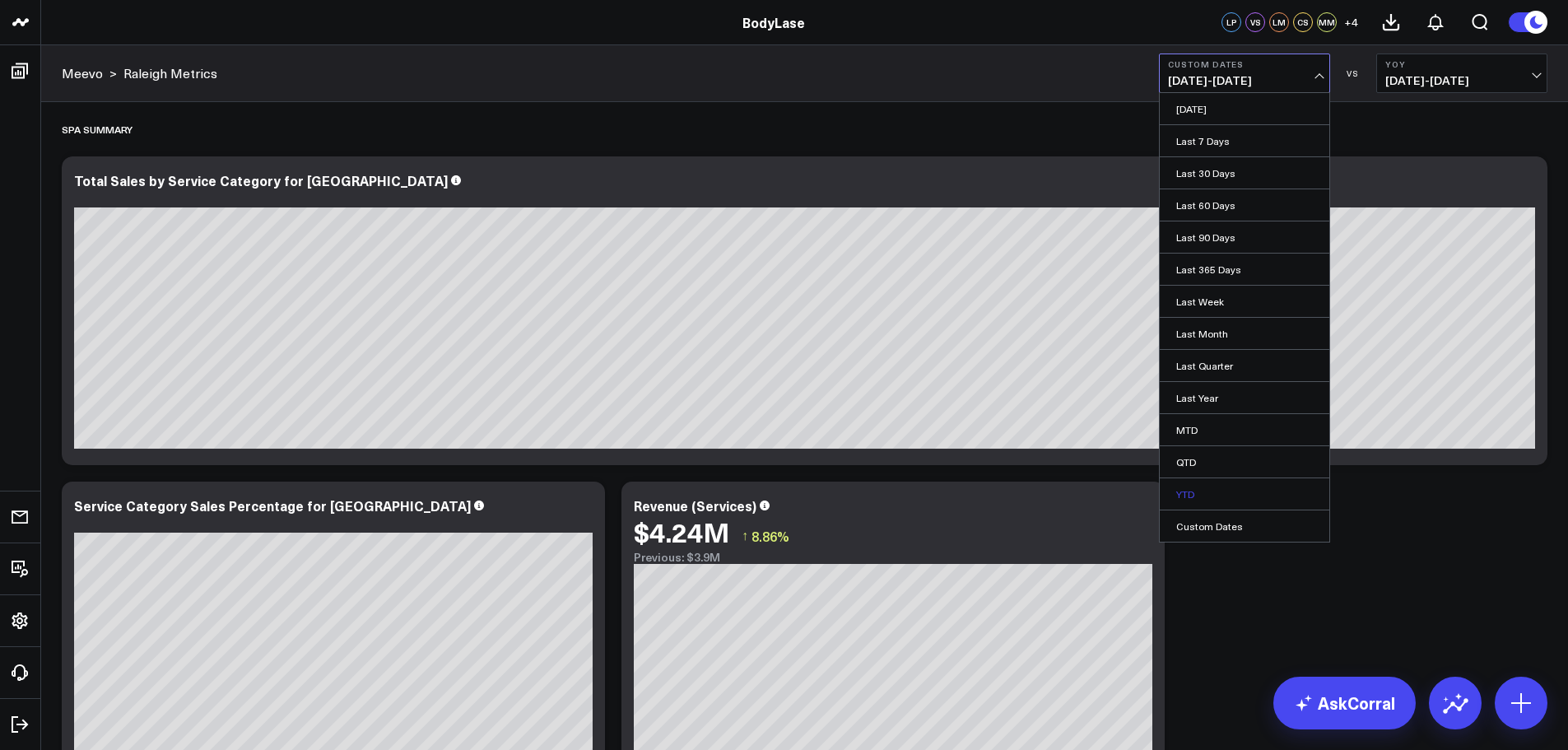
click at [1210, 492] on link "YTD" at bounding box center [1244, 494] width 170 height 31
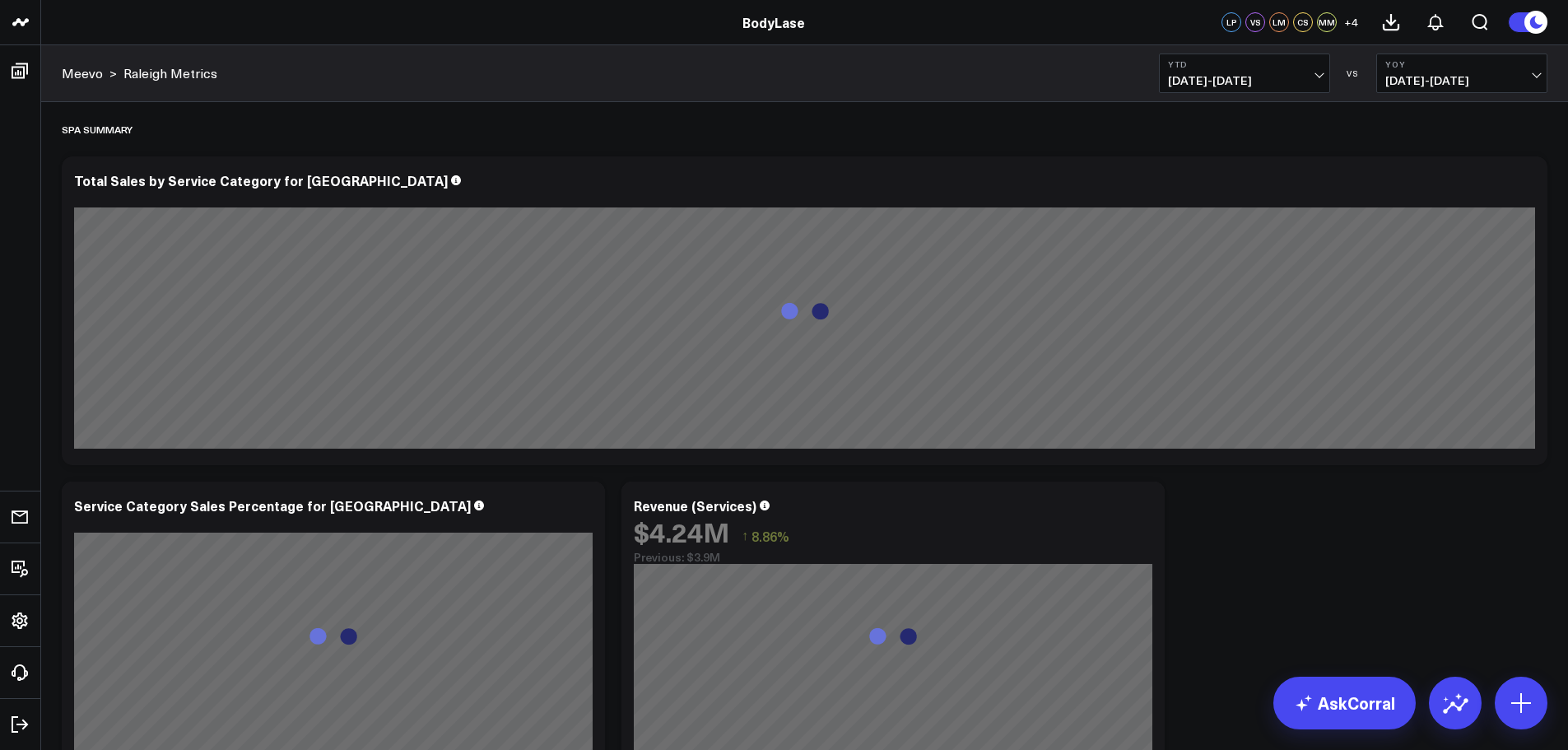
click at [1465, 74] on span "01/01/24 - 09/14/24" at bounding box center [1462, 80] width 153 height 13
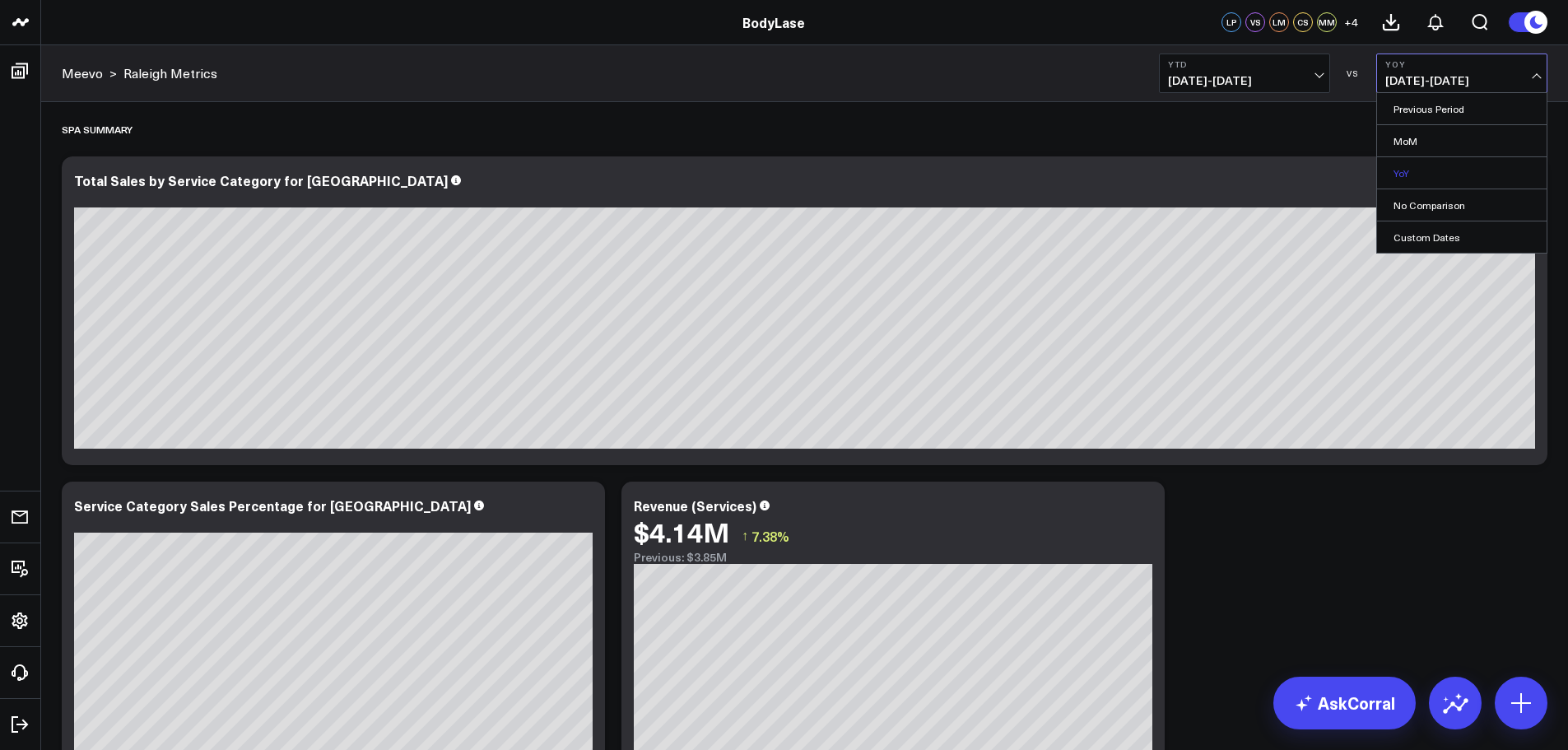
click at [1426, 162] on link "YoY" at bounding box center [1462, 172] width 170 height 31
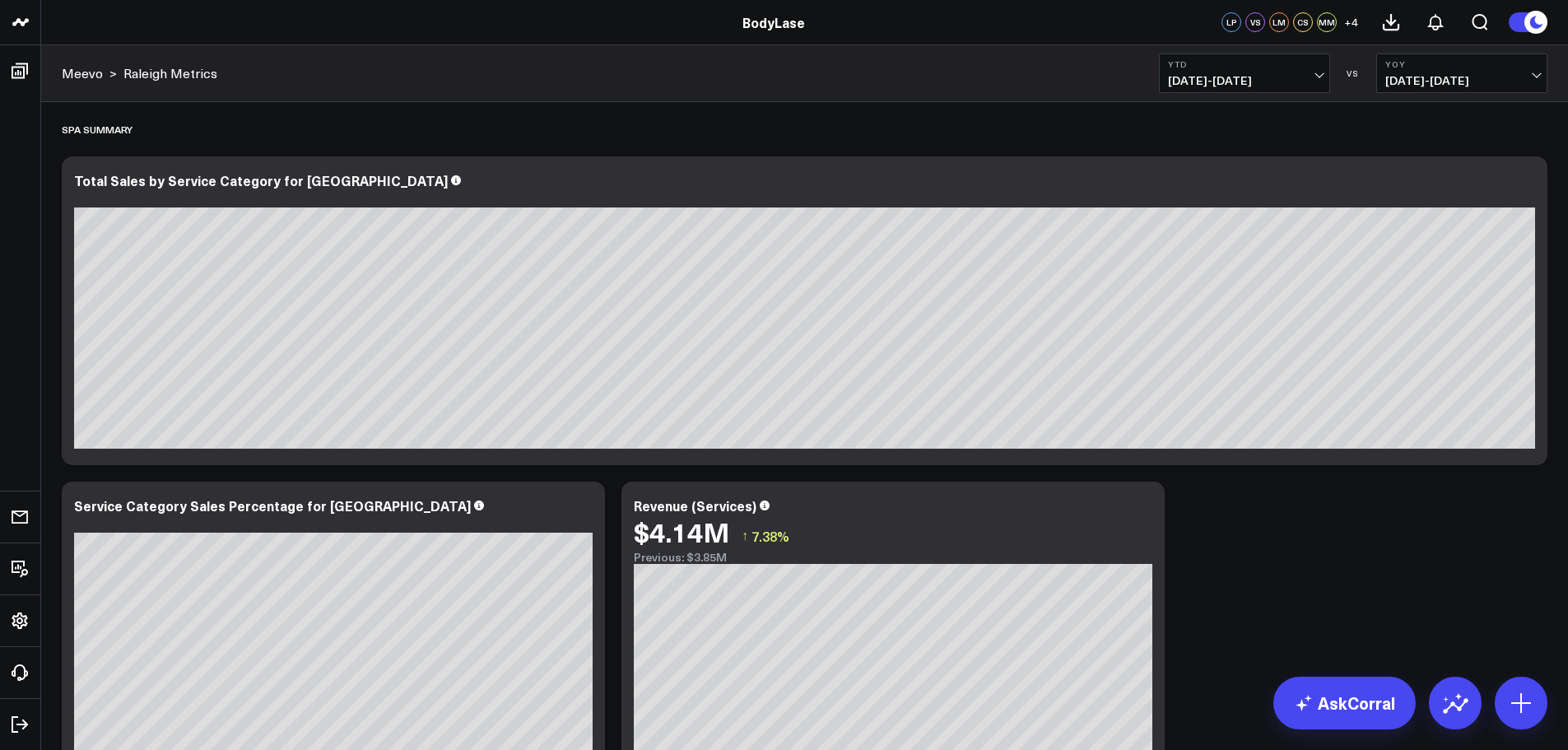
click at [1298, 73] on button "YTD 01/01/25 - 09/14/25" at bounding box center [1244, 73] width 171 height 39
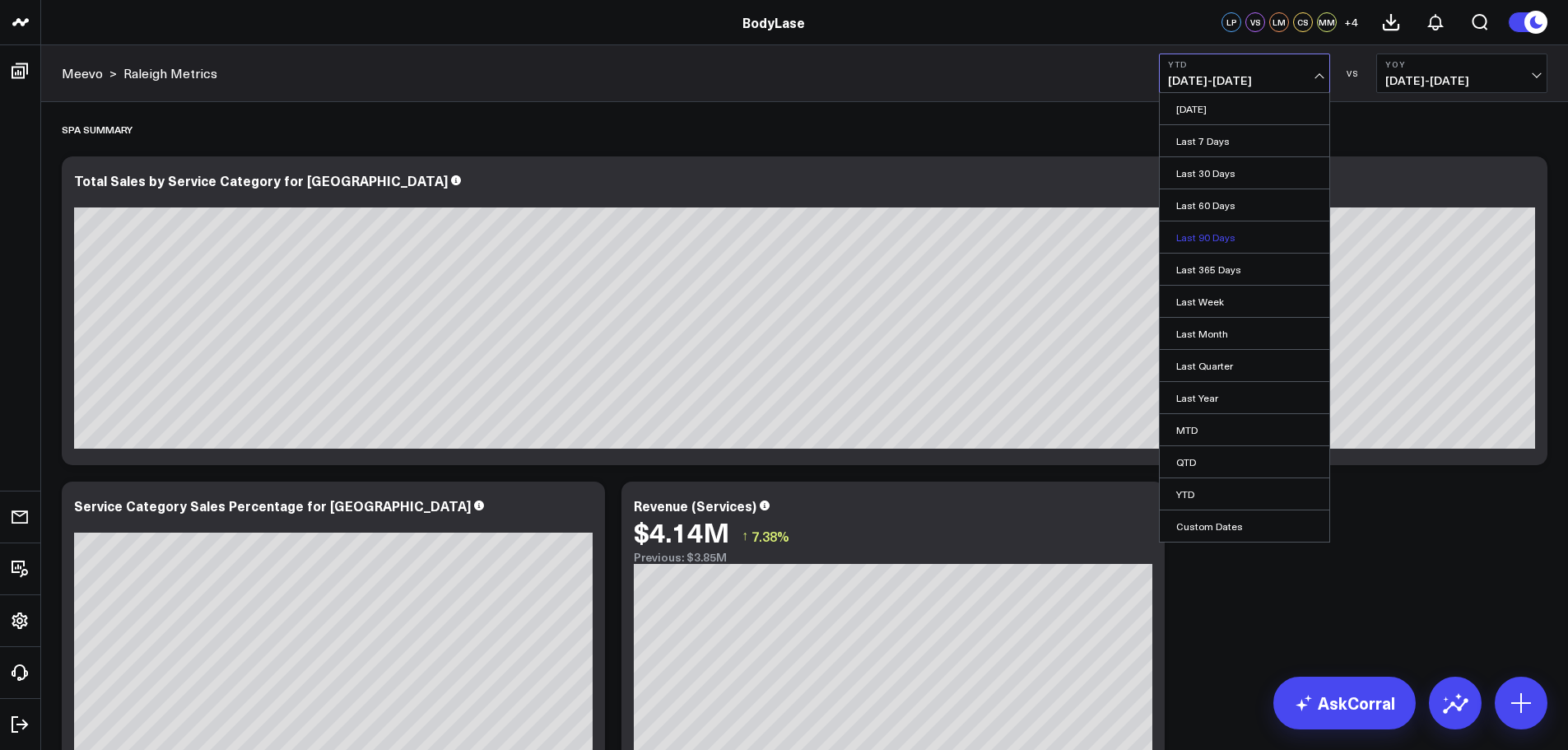
scroll to position [82, 0]
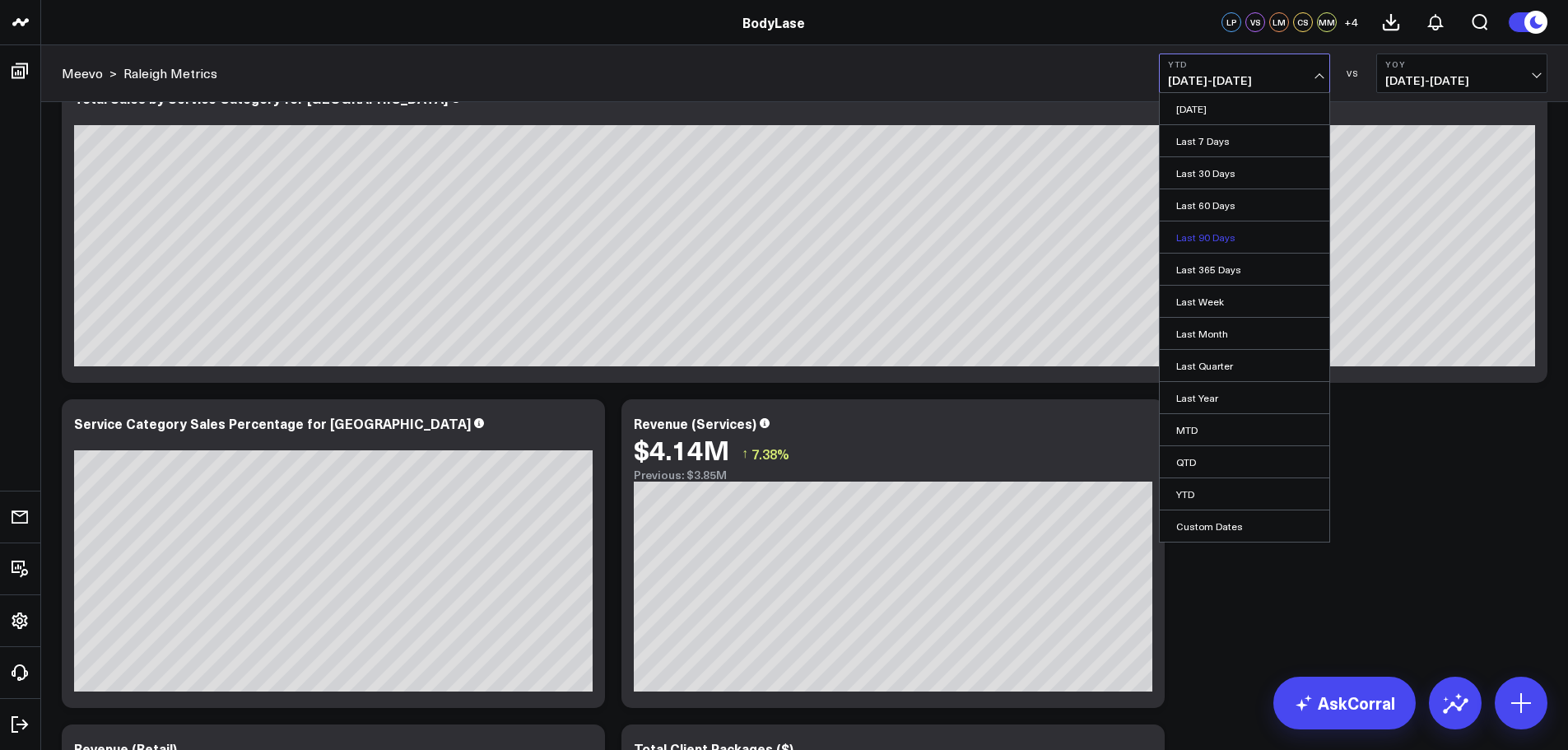
click at [1232, 234] on link "Last 90 Days" at bounding box center [1244, 237] width 170 height 31
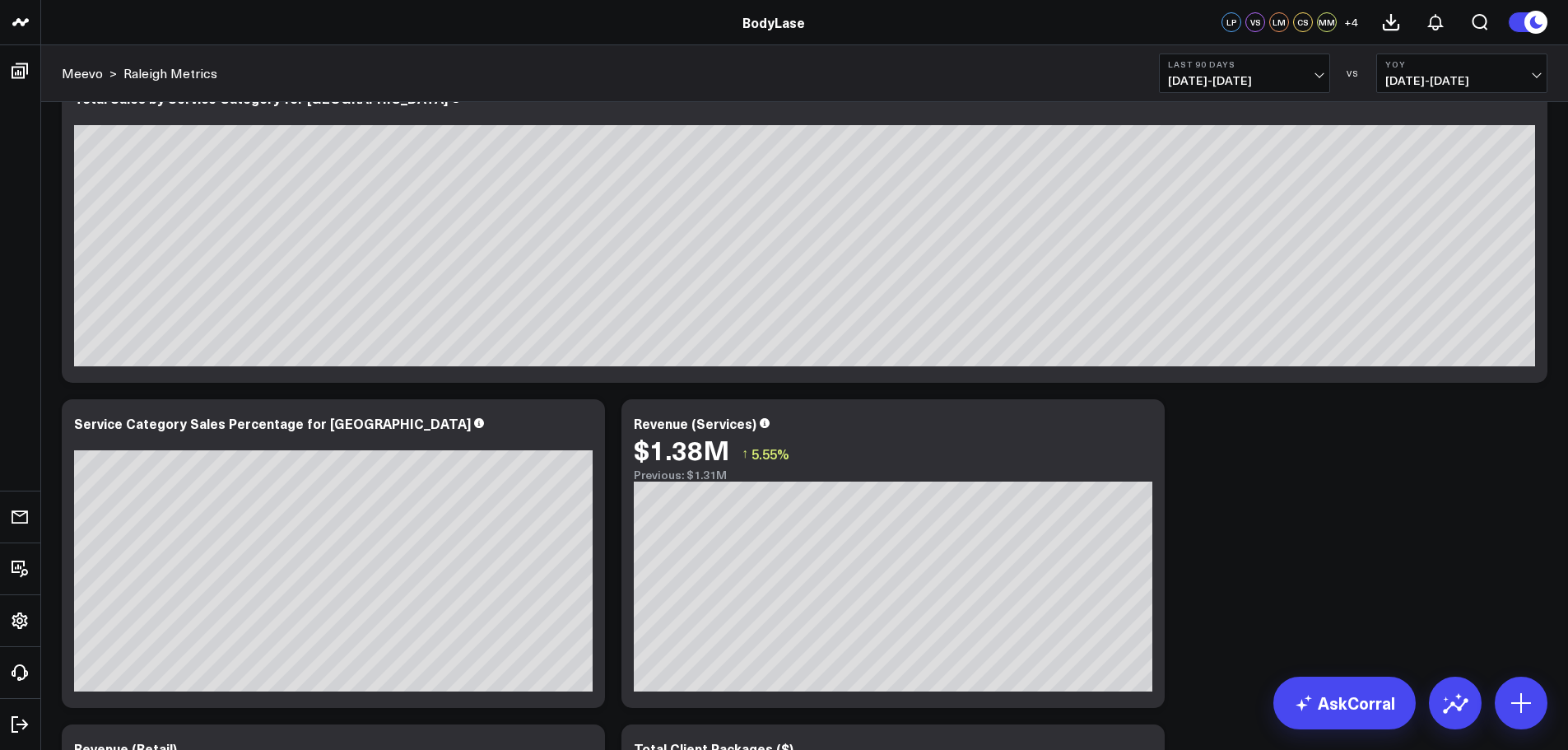
click at [1298, 72] on button "Last 90 Days 06/17/25 - 09/14/25" at bounding box center [1244, 73] width 171 height 39
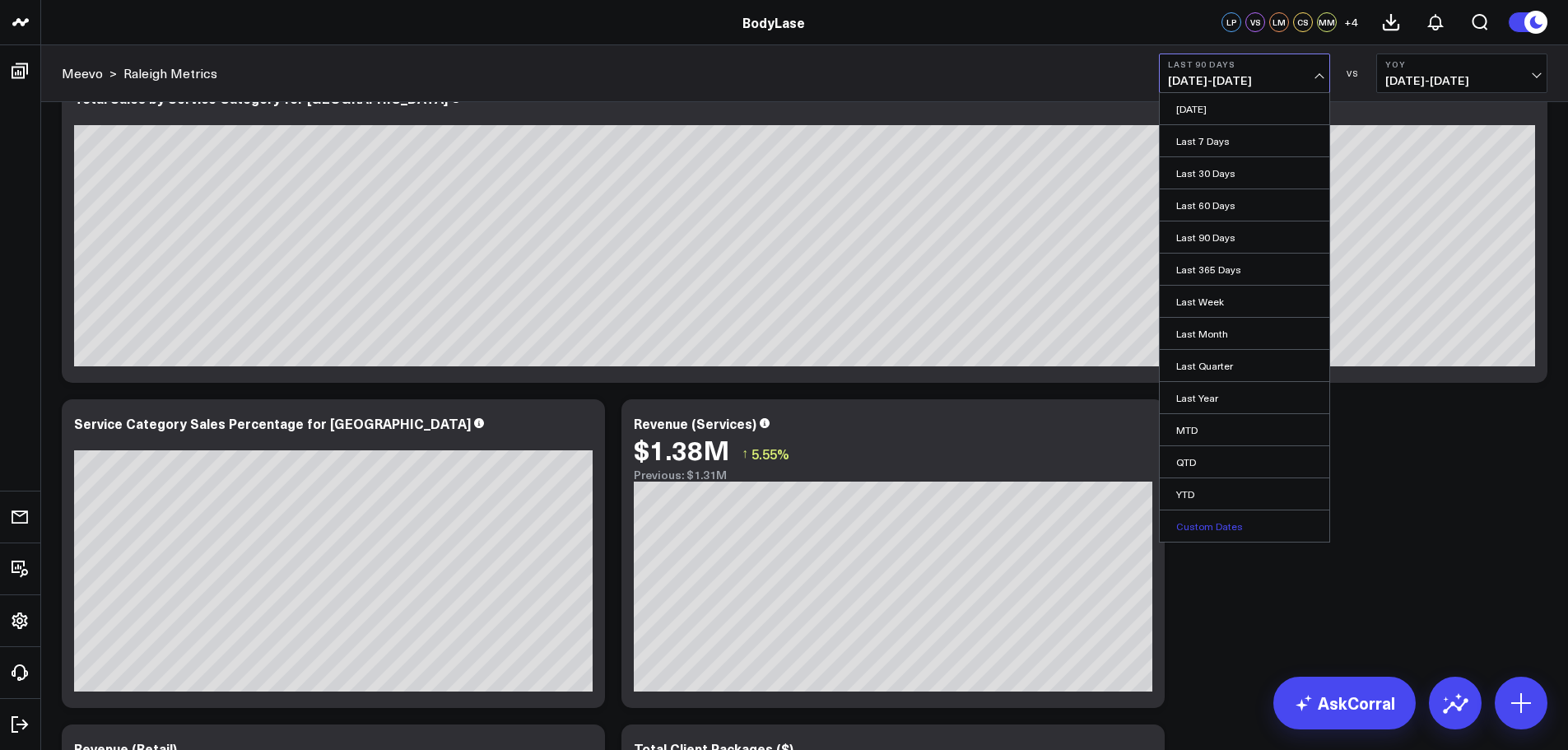
click at [1221, 526] on link "Custom Dates" at bounding box center [1244, 526] width 170 height 31
select select "8"
select select "2025"
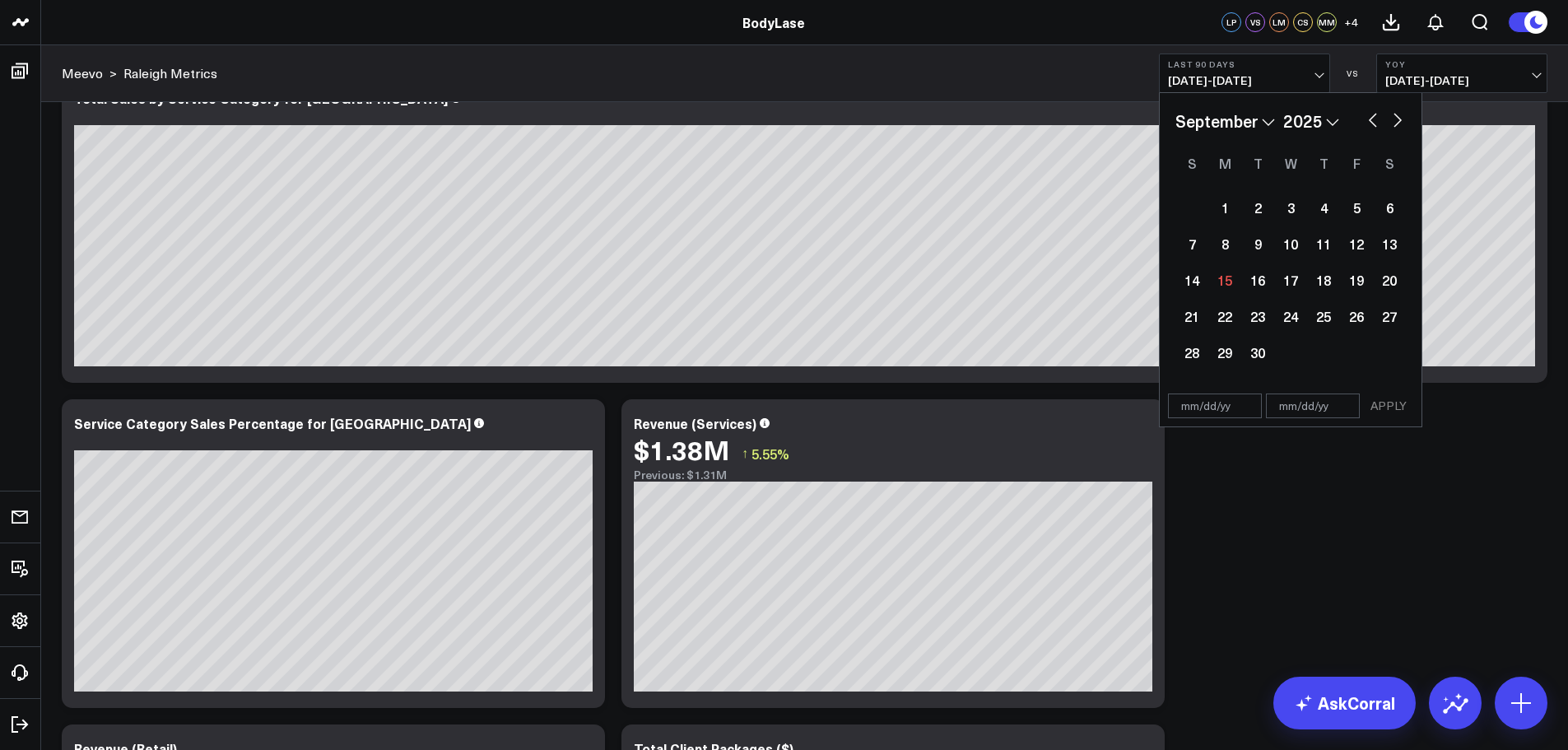
click at [1194, 413] on input "text" at bounding box center [1215, 406] width 94 height 25
select select "8"
select select "2025"
type input "[DATE]"
select select "5"
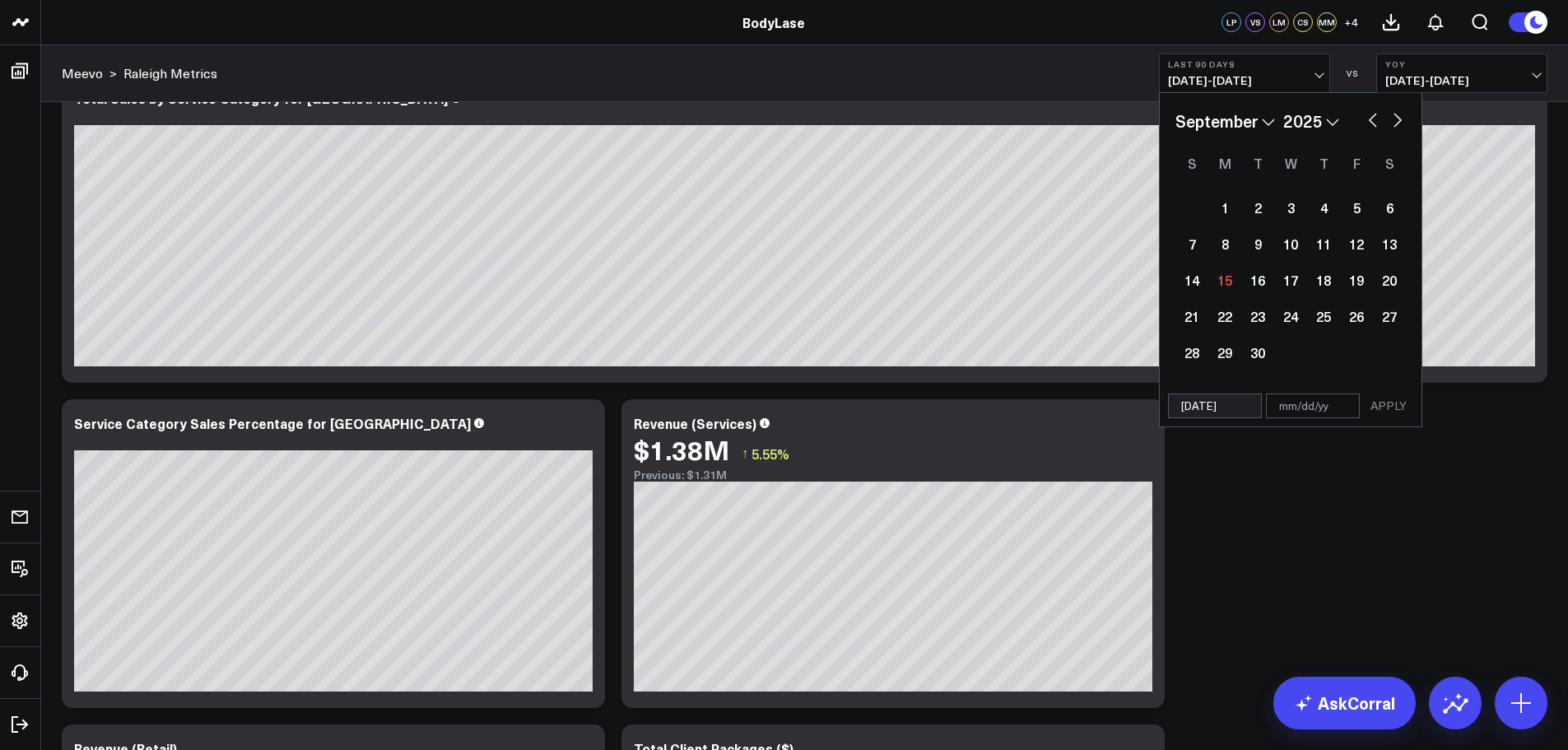
select select "2025"
type input "[DATE]"
type input "0"
select select "5"
select select "2025"
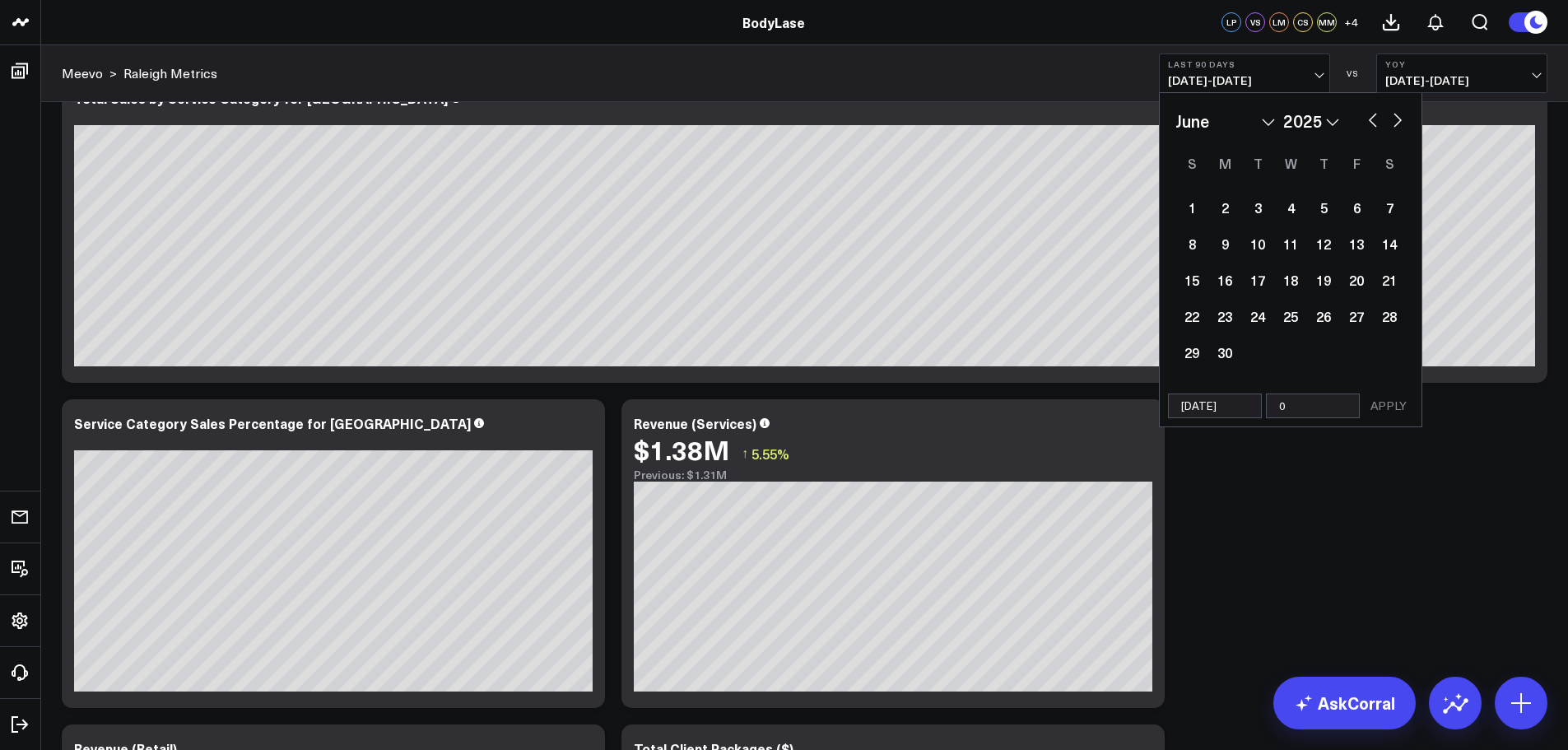
type input "08"
select select "5"
select select "2025"
type input "08/"
select select "5"
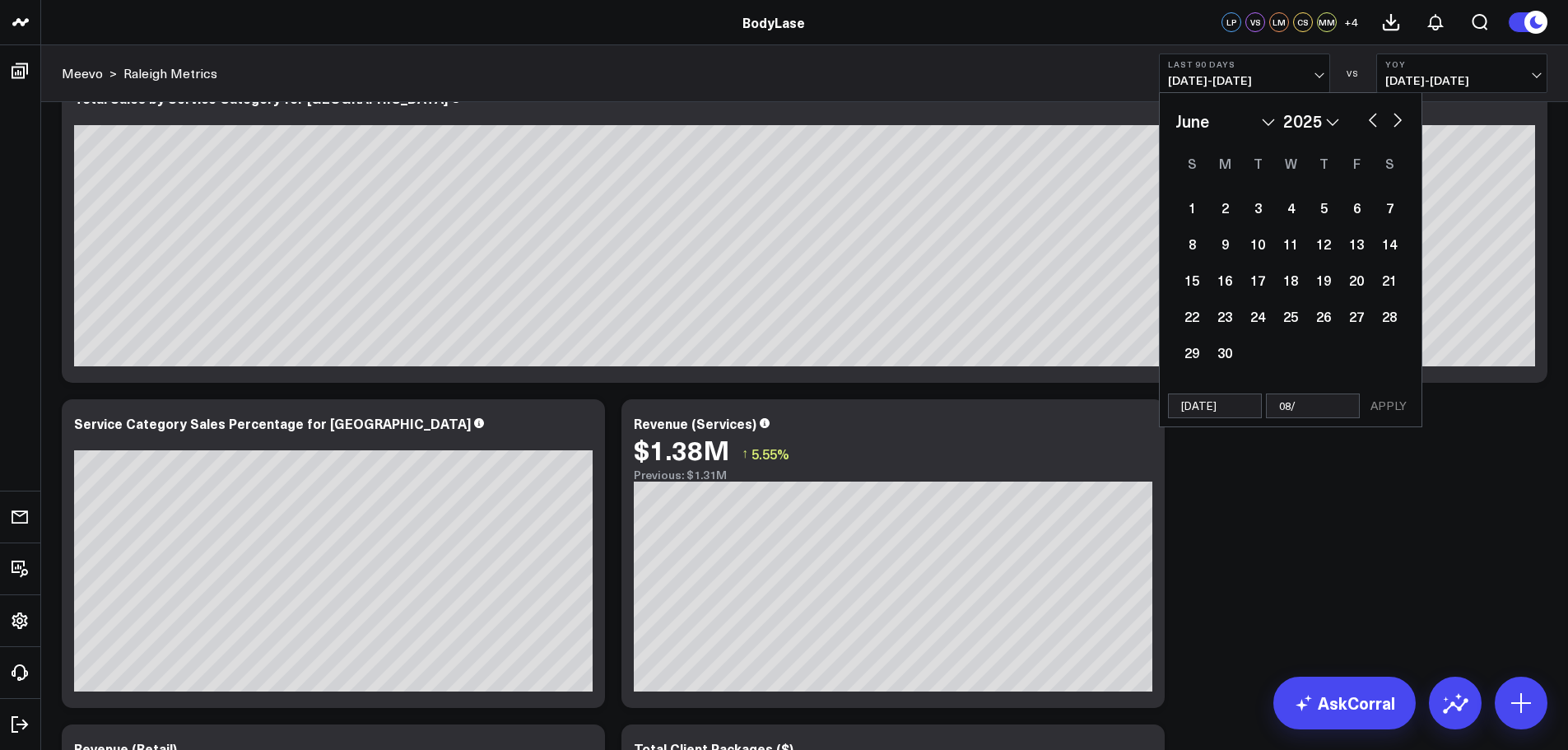
select select "2025"
type input "08/31"
select select "5"
select select "2025"
type input "08/31/"
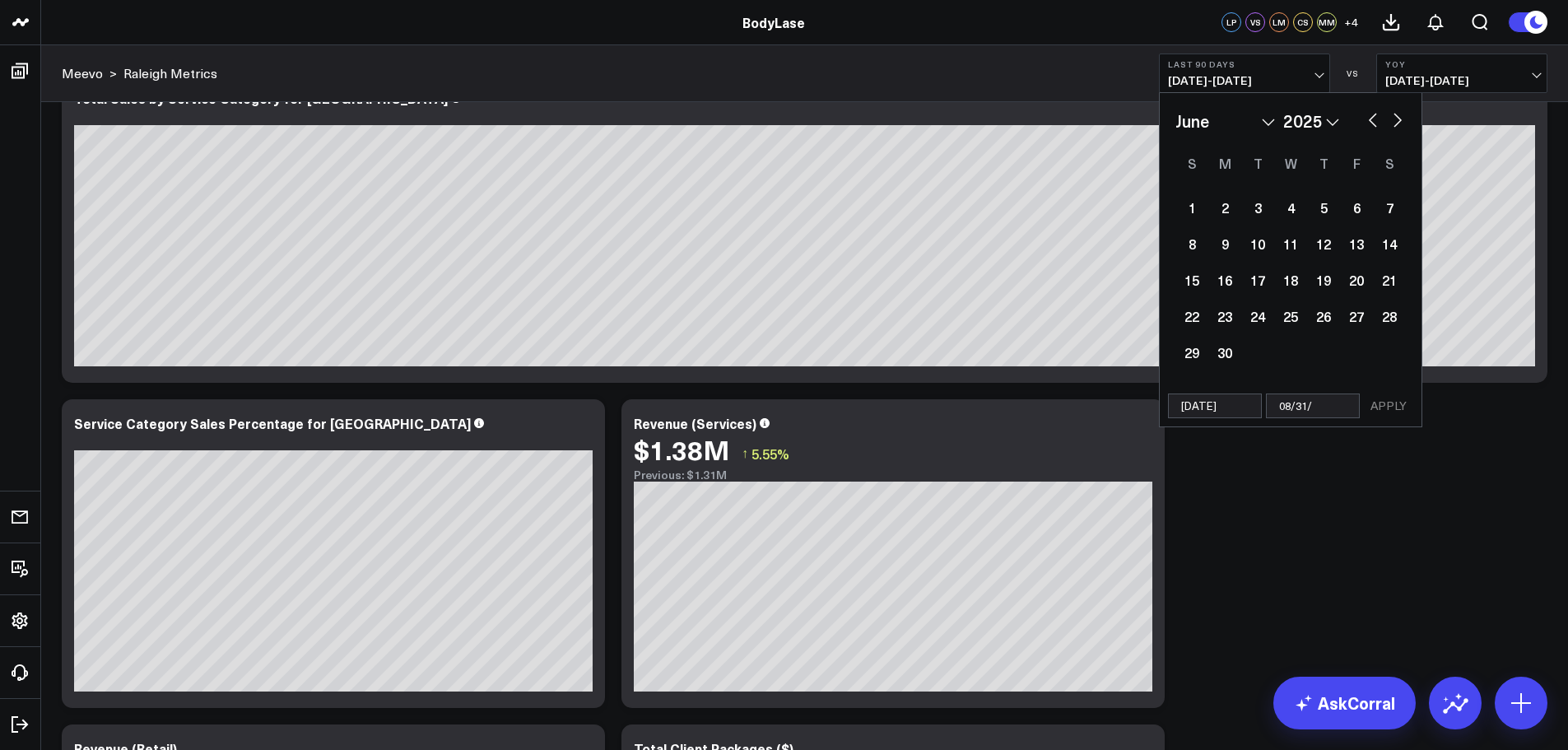
select select "5"
select select "2025"
type input "08/31"
select select "5"
select select "2025"
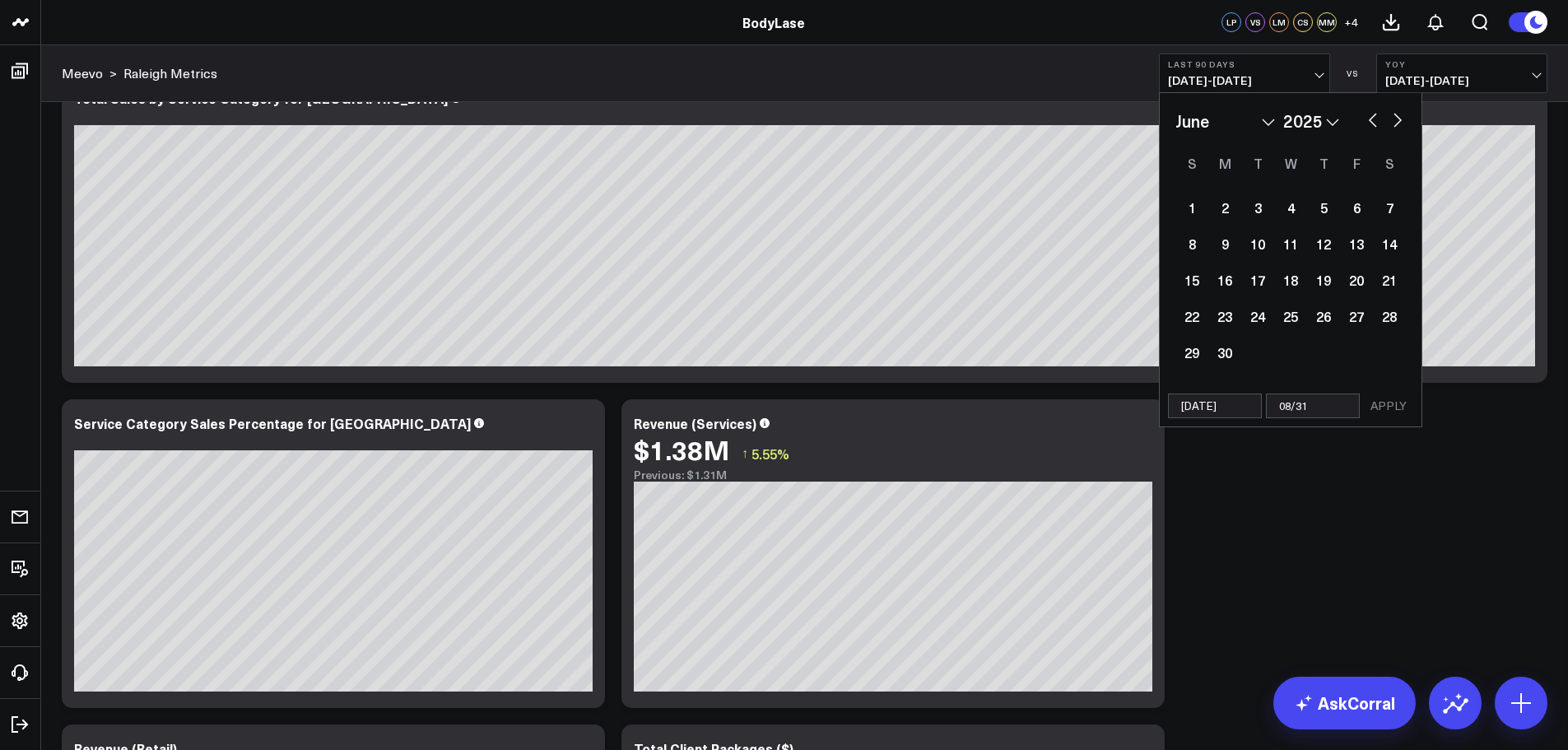
type input "08/31/2"
select select "5"
select select "2025"
type input "[DATE]"
select select "5"
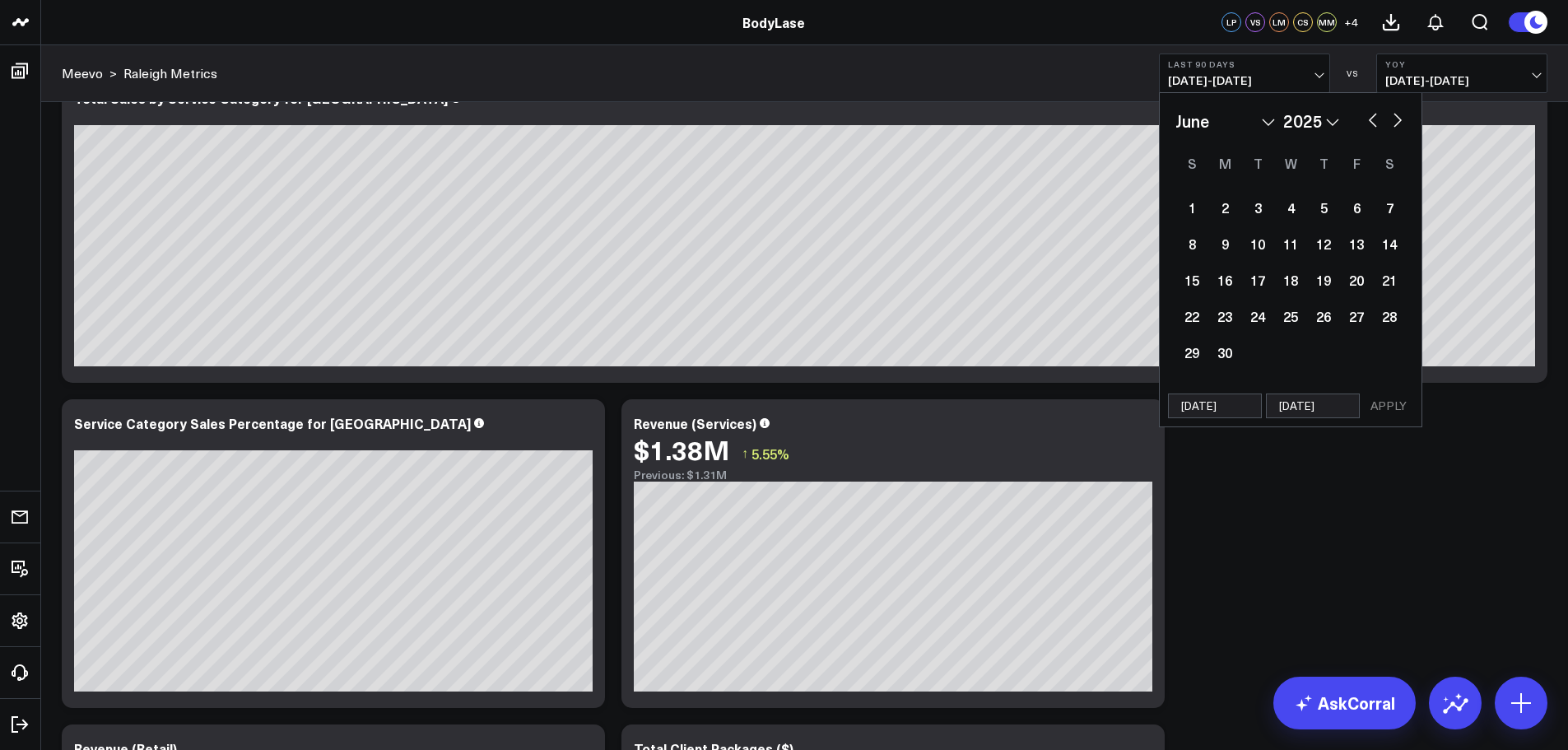
select select "2025"
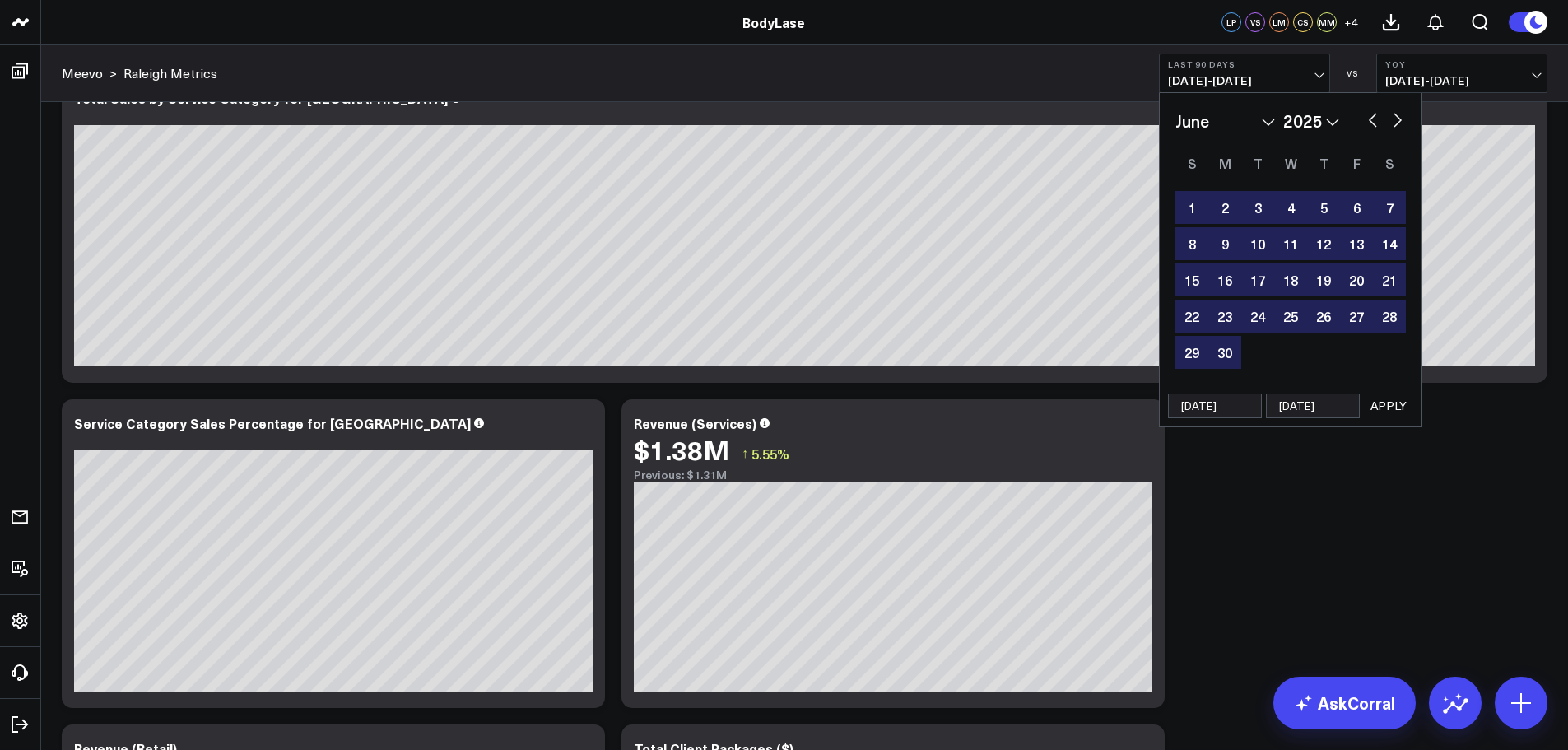
type input "[DATE]"
click at [1386, 403] on button "APPLY" at bounding box center [1388, 406] width 49 height 25
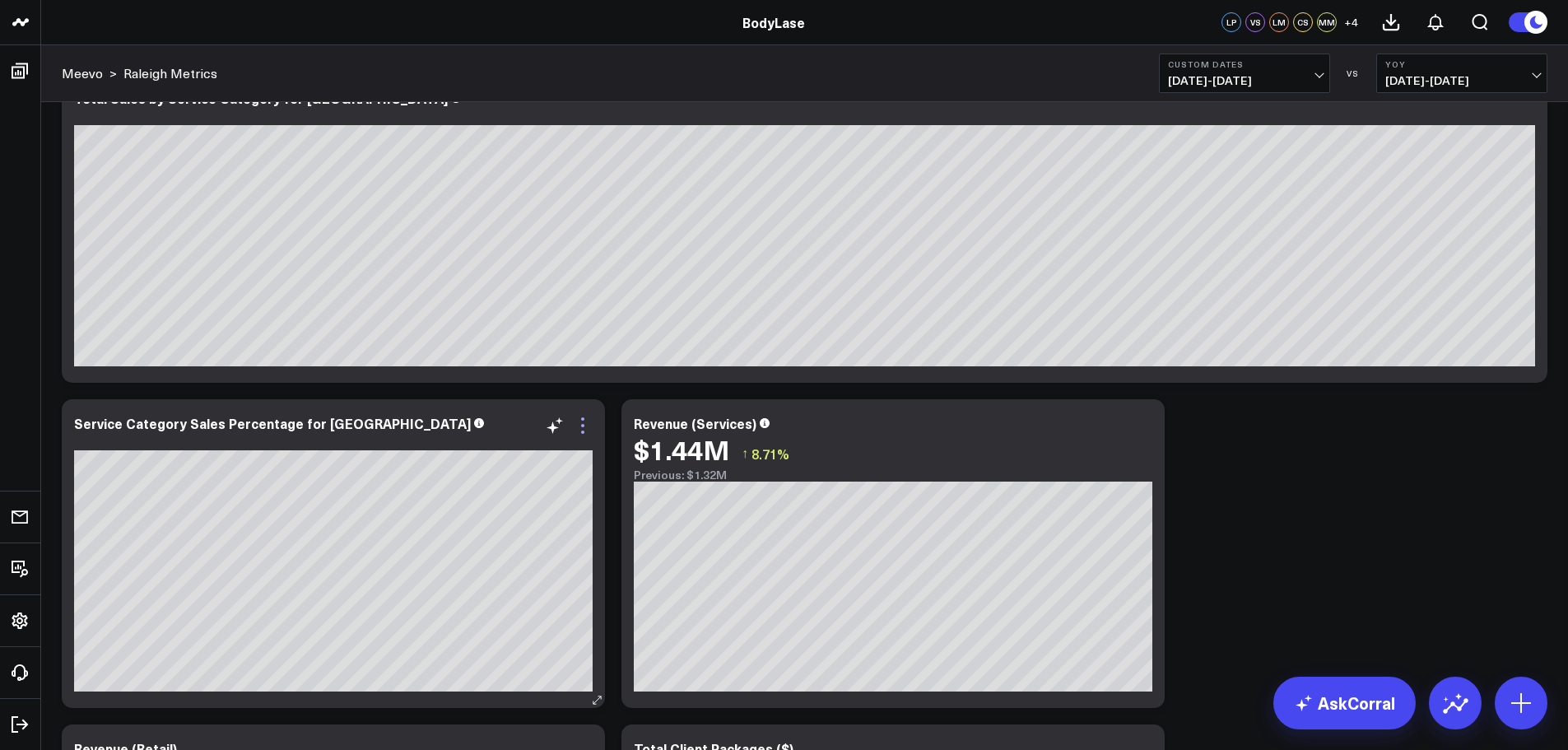
click at [586, 435] on icon at bounding box center [583, 426] width 20 height 20
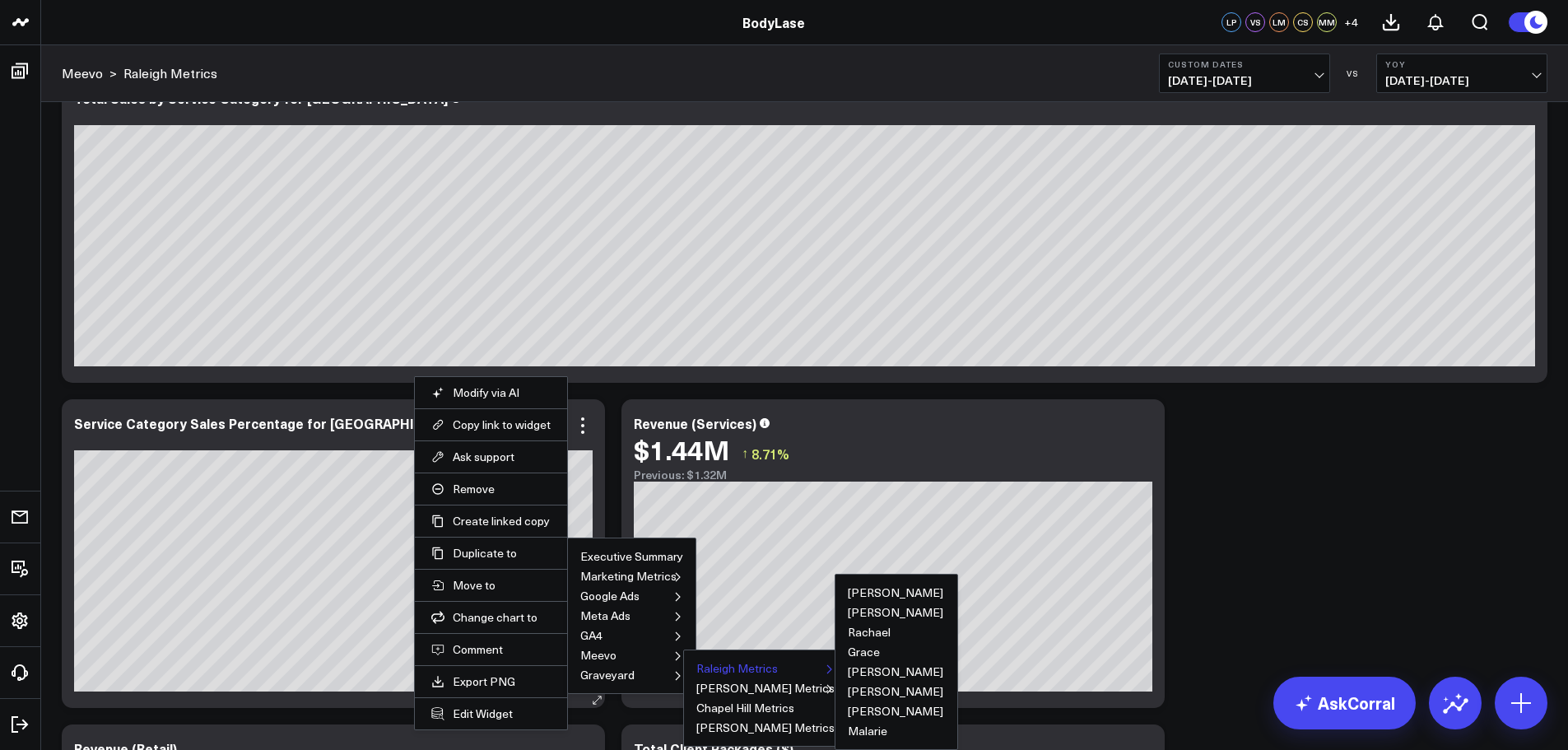
click at [709, 671] on button "Raleigh Metrics" at bounding box center [736, 668] width 81 height 12
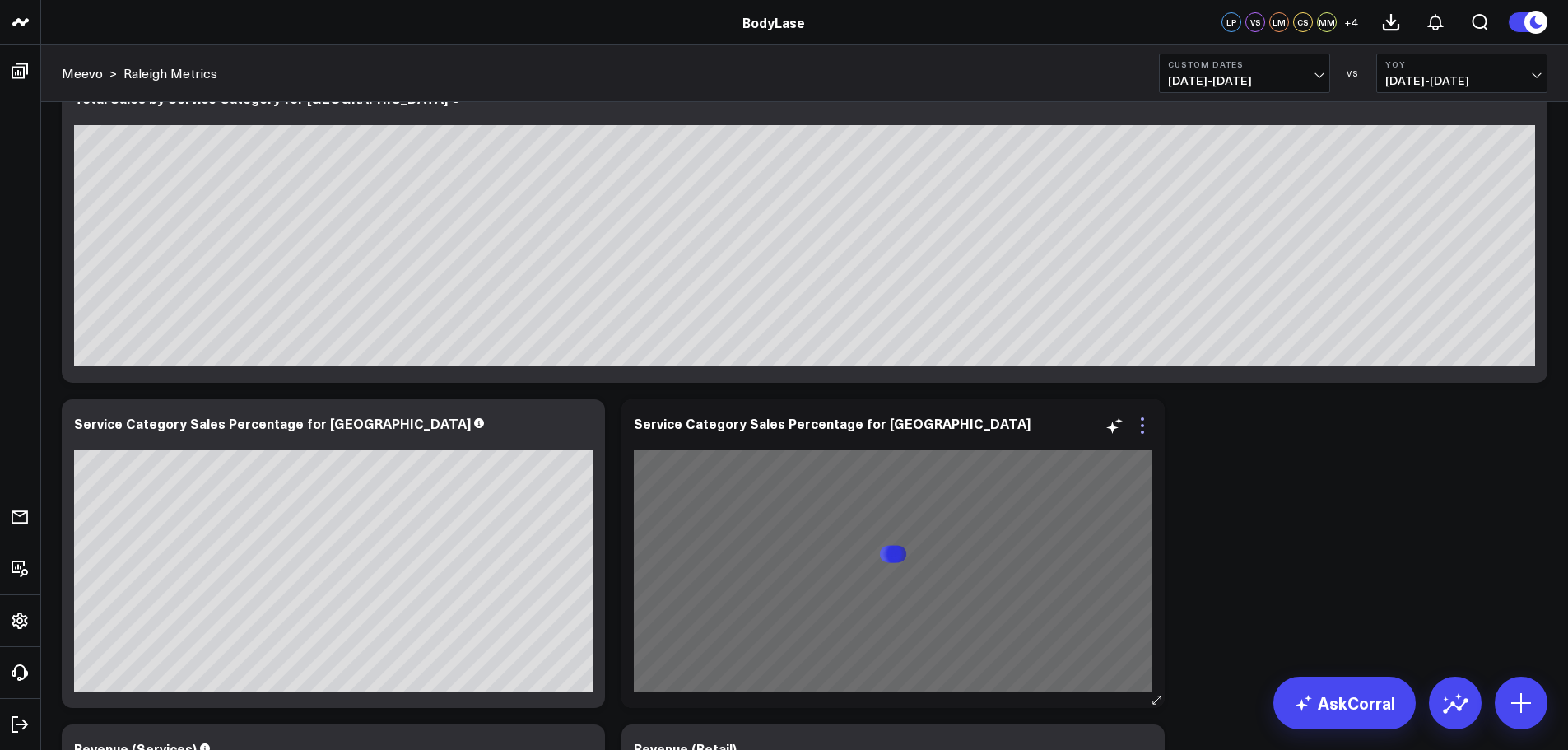
click at [1144, 429] on icon at bounding box center [1142, 426] width 20 height 20
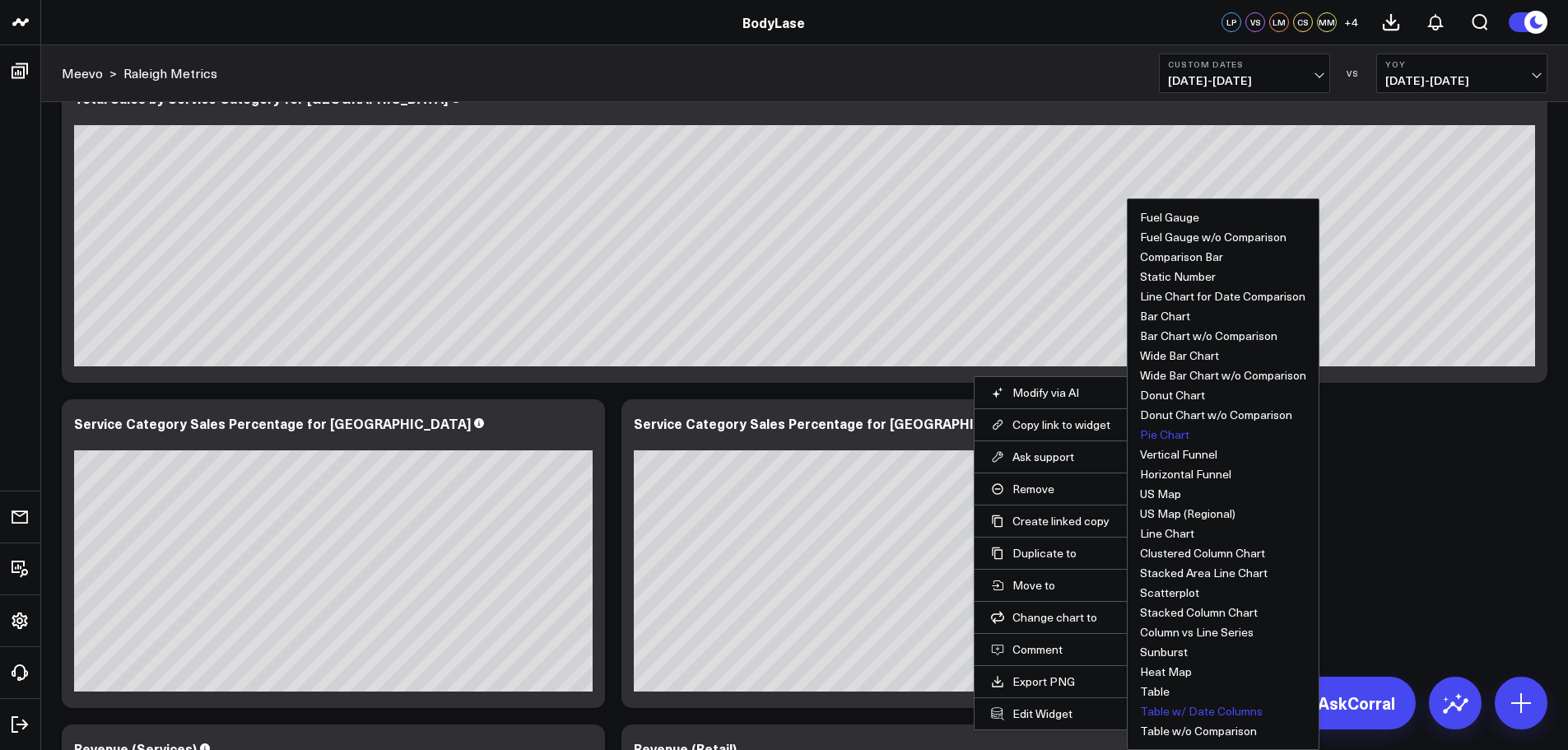
click at [1182, 712] on button "Table w/ Date Columns" at bounding box center [1200, 711] width 122 height 12
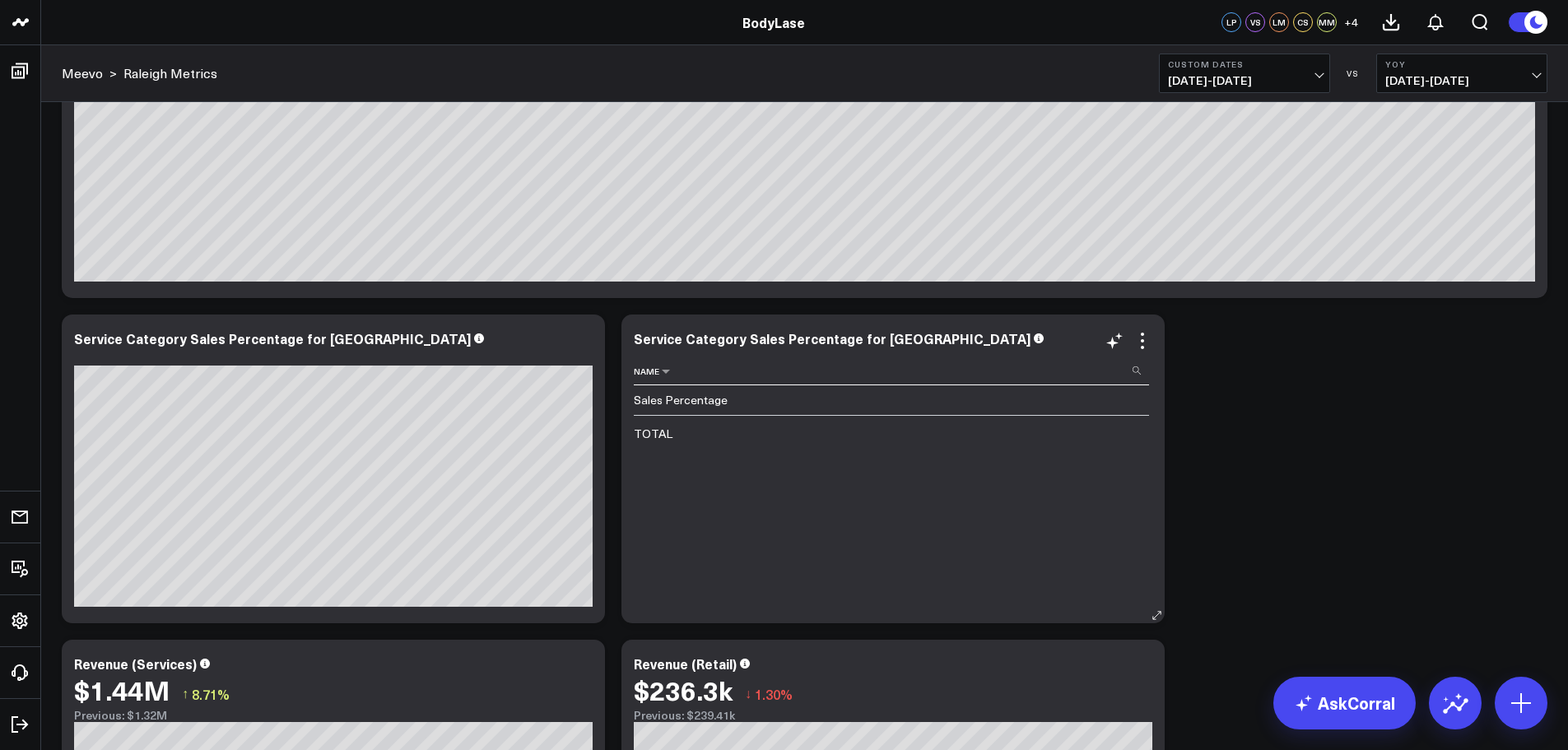
scroll to position [164, 0]
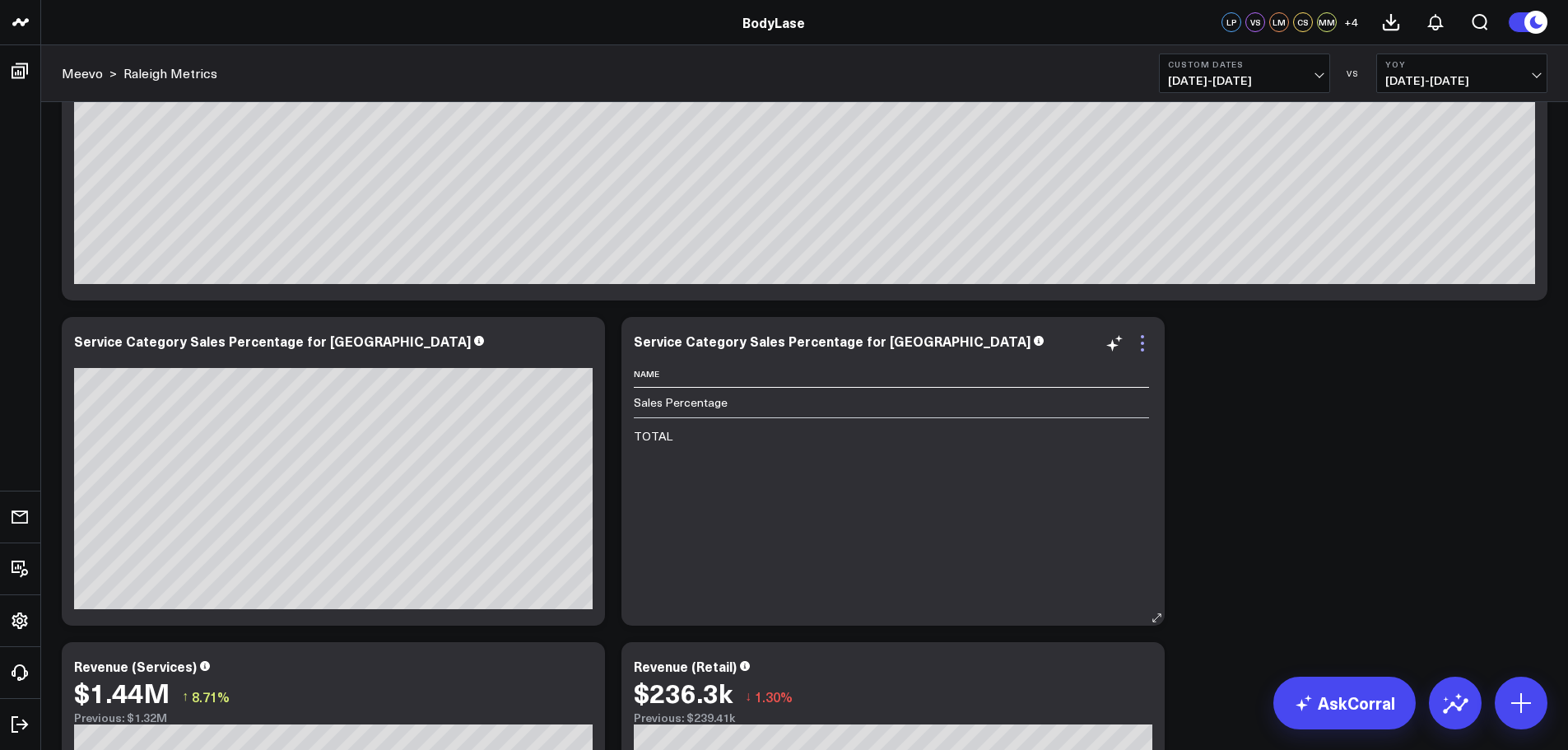
click at [1144, 338] on icon at bounding box center [1142, 344] width 20 height 20
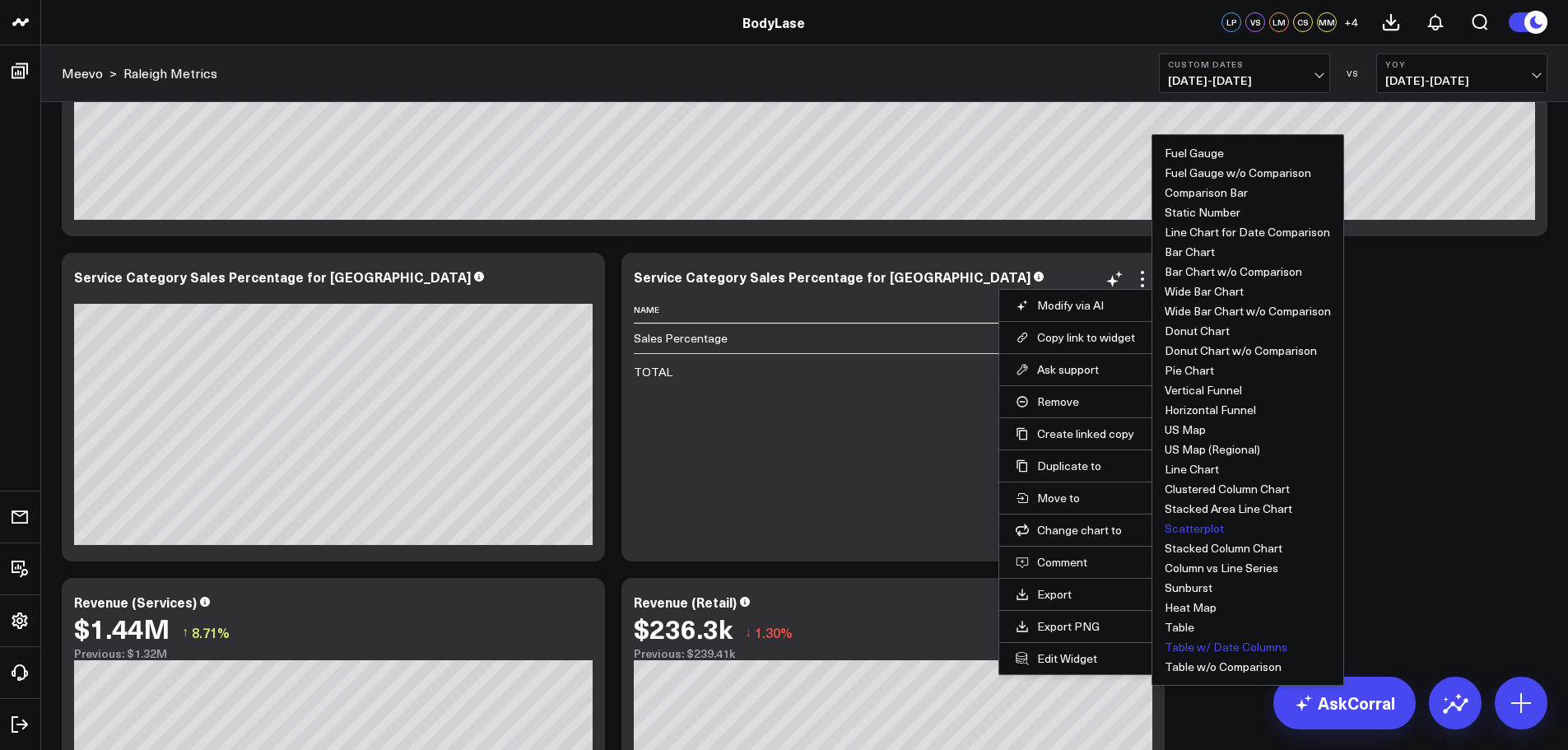
scroll to position [247, 0]
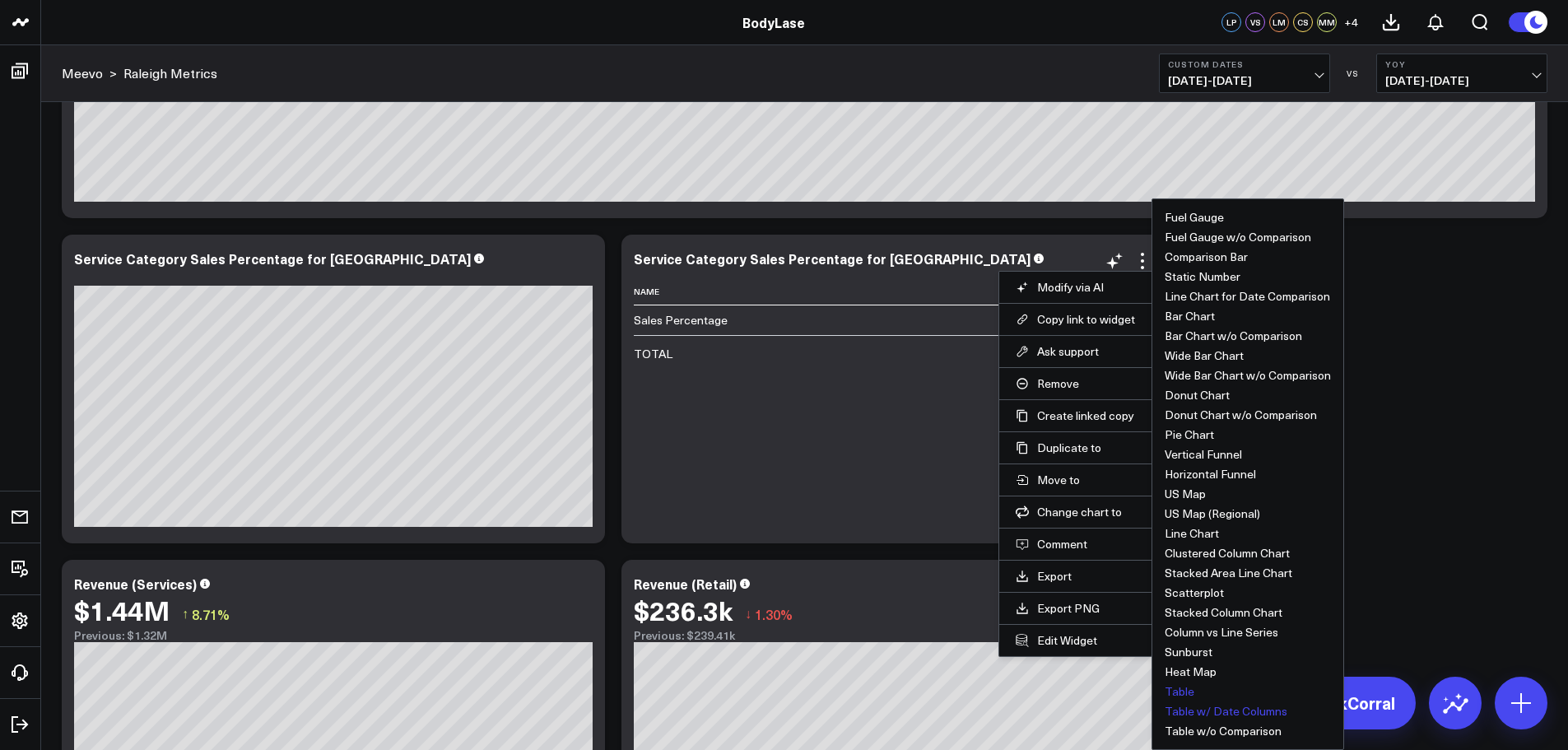
click at [1183, 691] on button "Table" at bounding box center [1179, 691] width 29 height 12
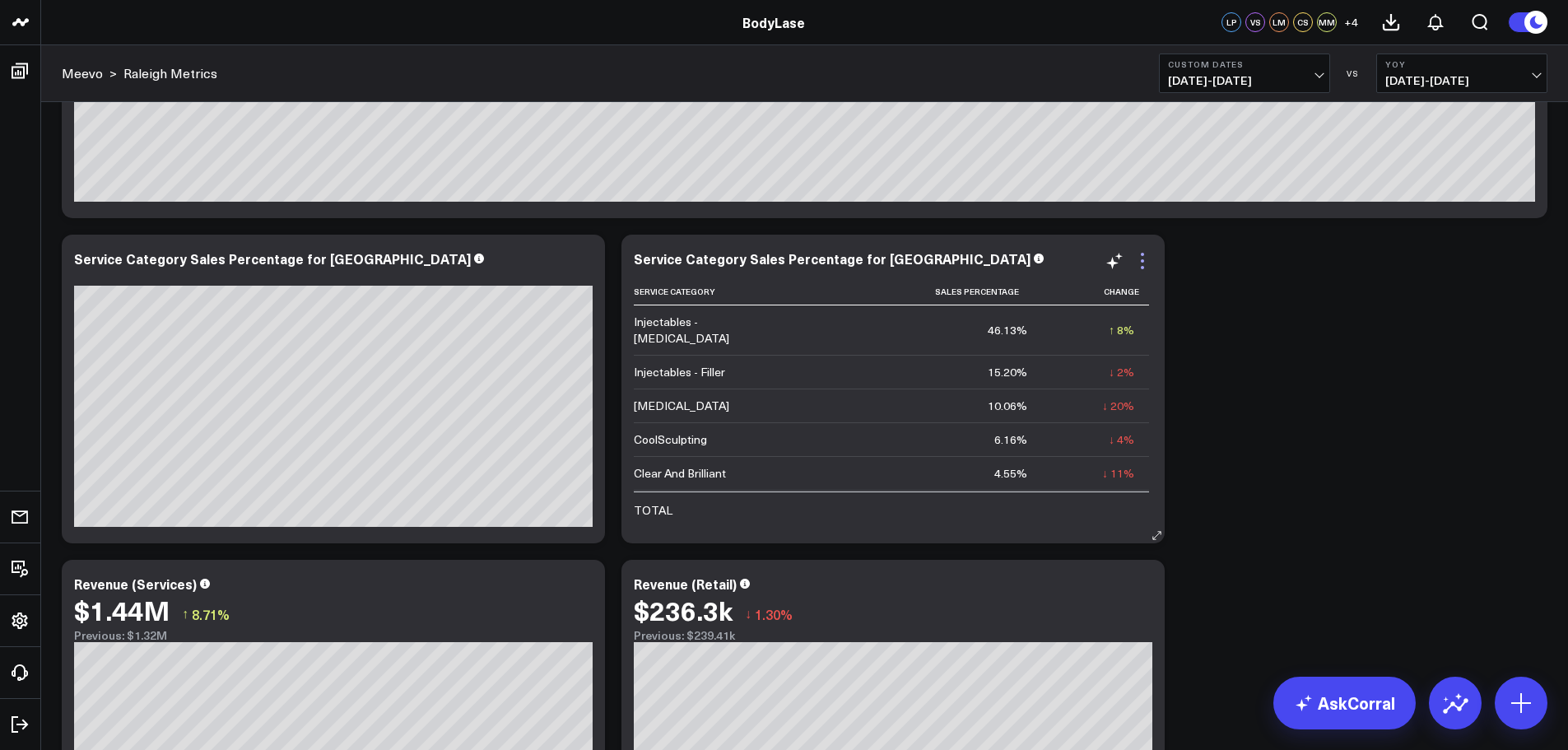
click at [1144, 262] on icon at bounding box center [1142, 261] width 20 height 20
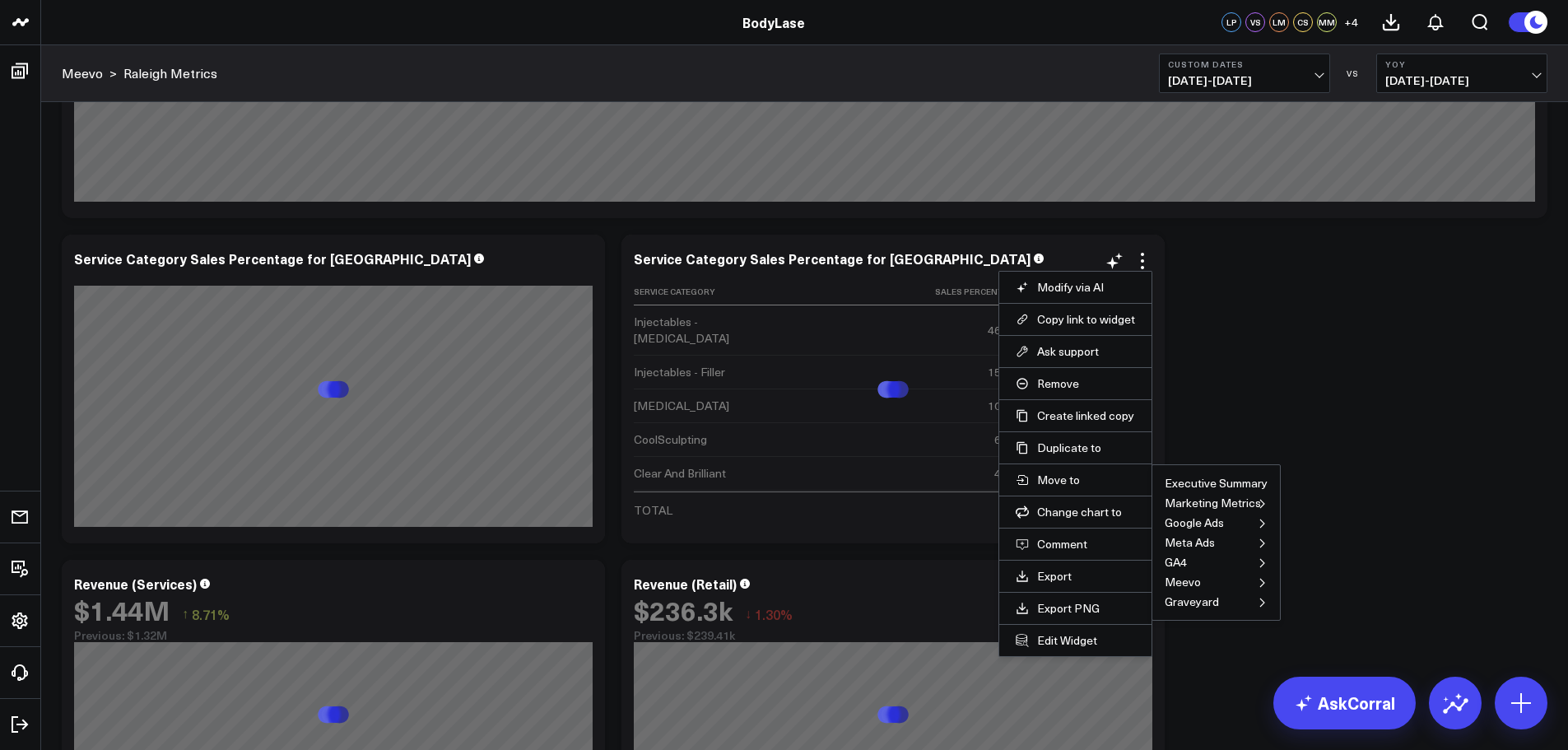
scroll to position [164, 0]
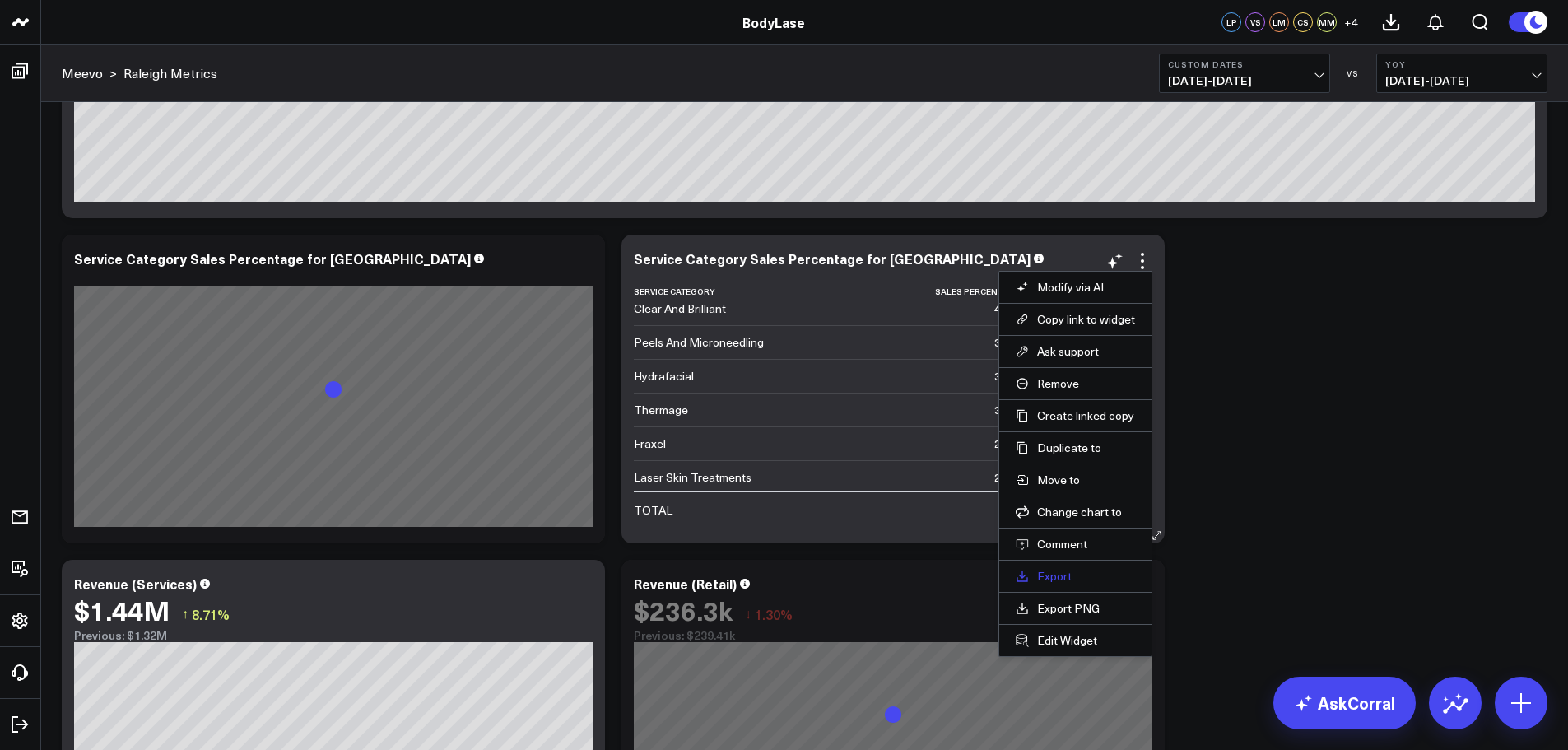
click at [1064, 577] on link "Export" at bounding box center [1075, 576] width 120 height 15
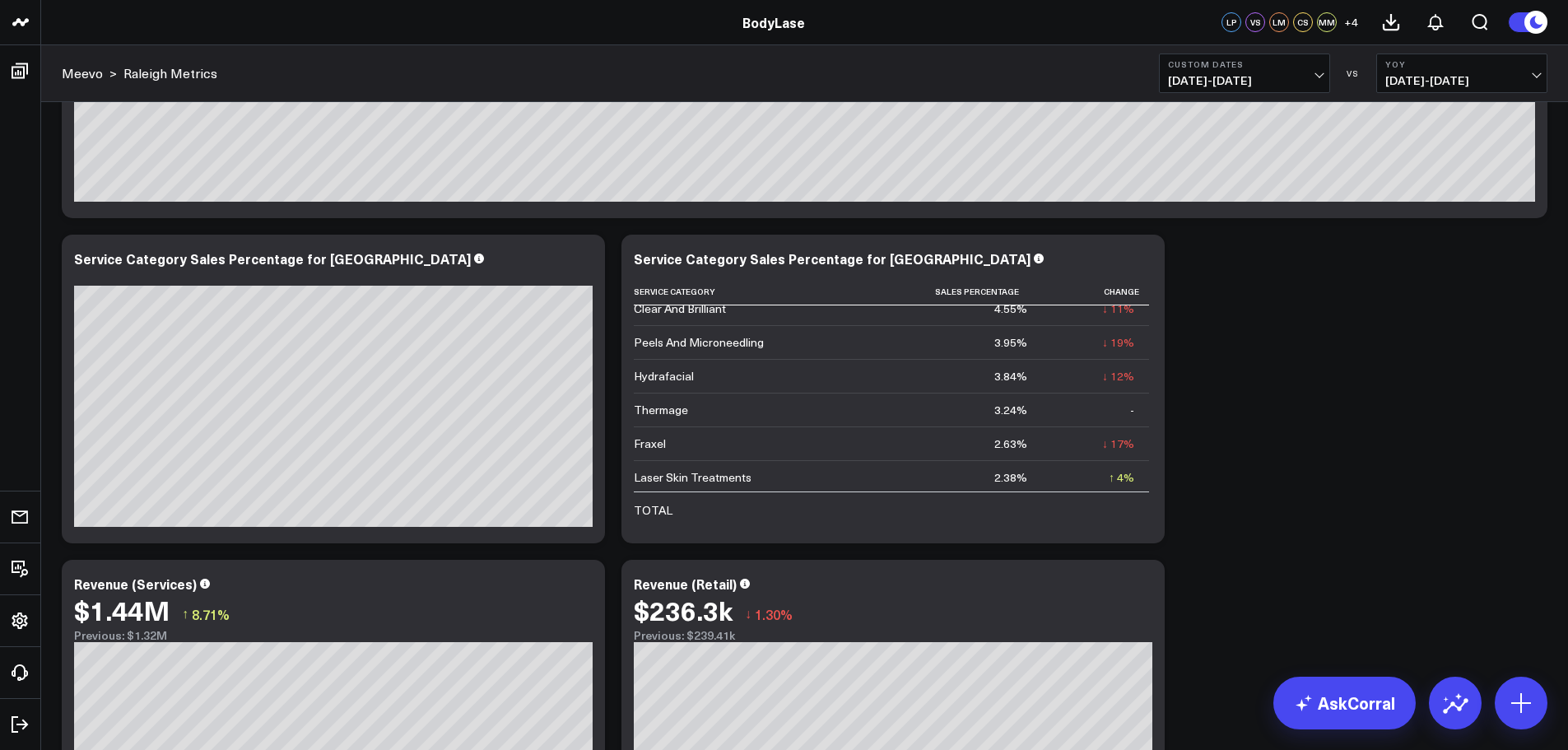
click at [1300, 80] on span "[DATE] - [DATE]" at bounding box center [1245, 80] width 153 height 13
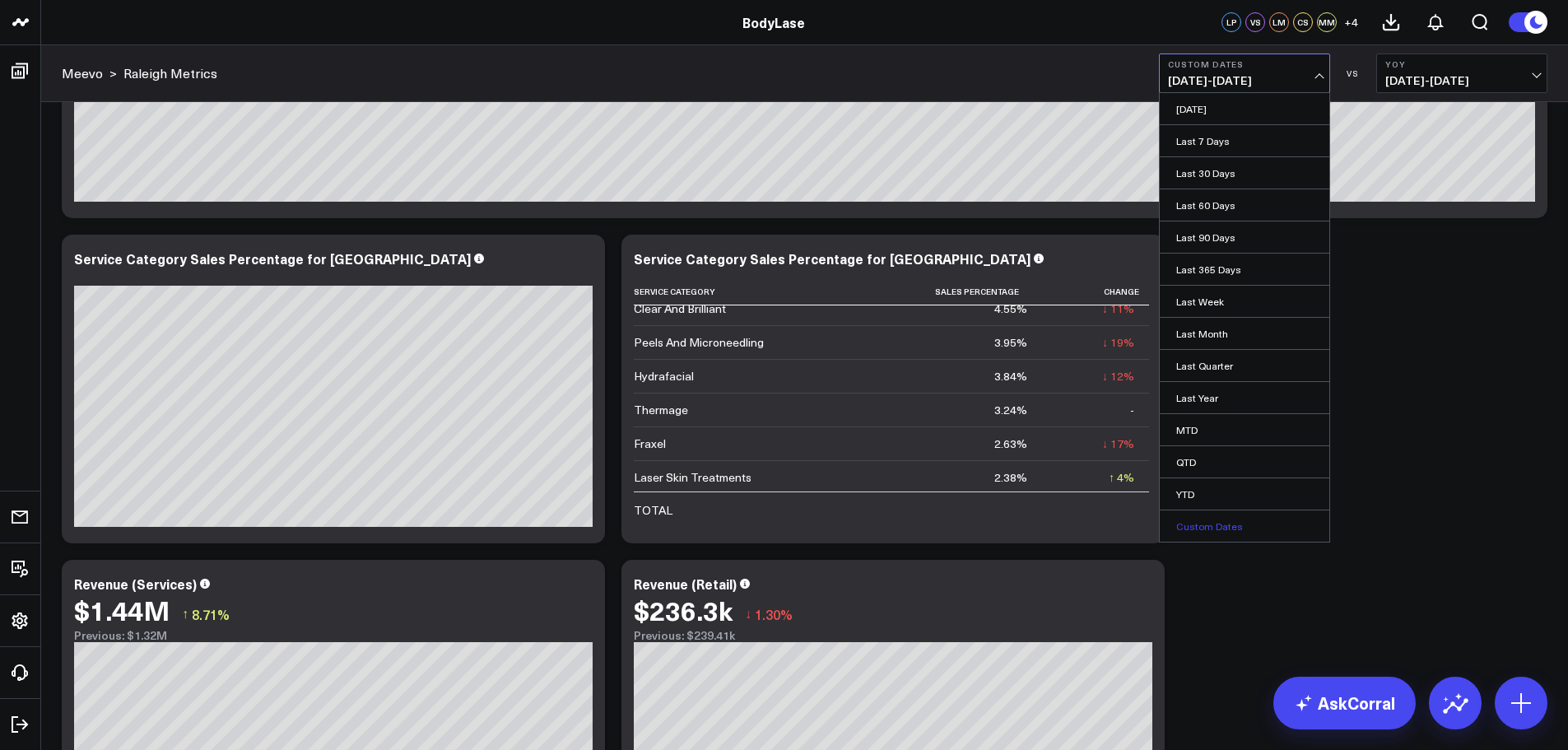
click at [1217, 532] on link "Custom Dates" at bounding box center [1244, 526] width 170 height 31
select select "8"
select select "2025"
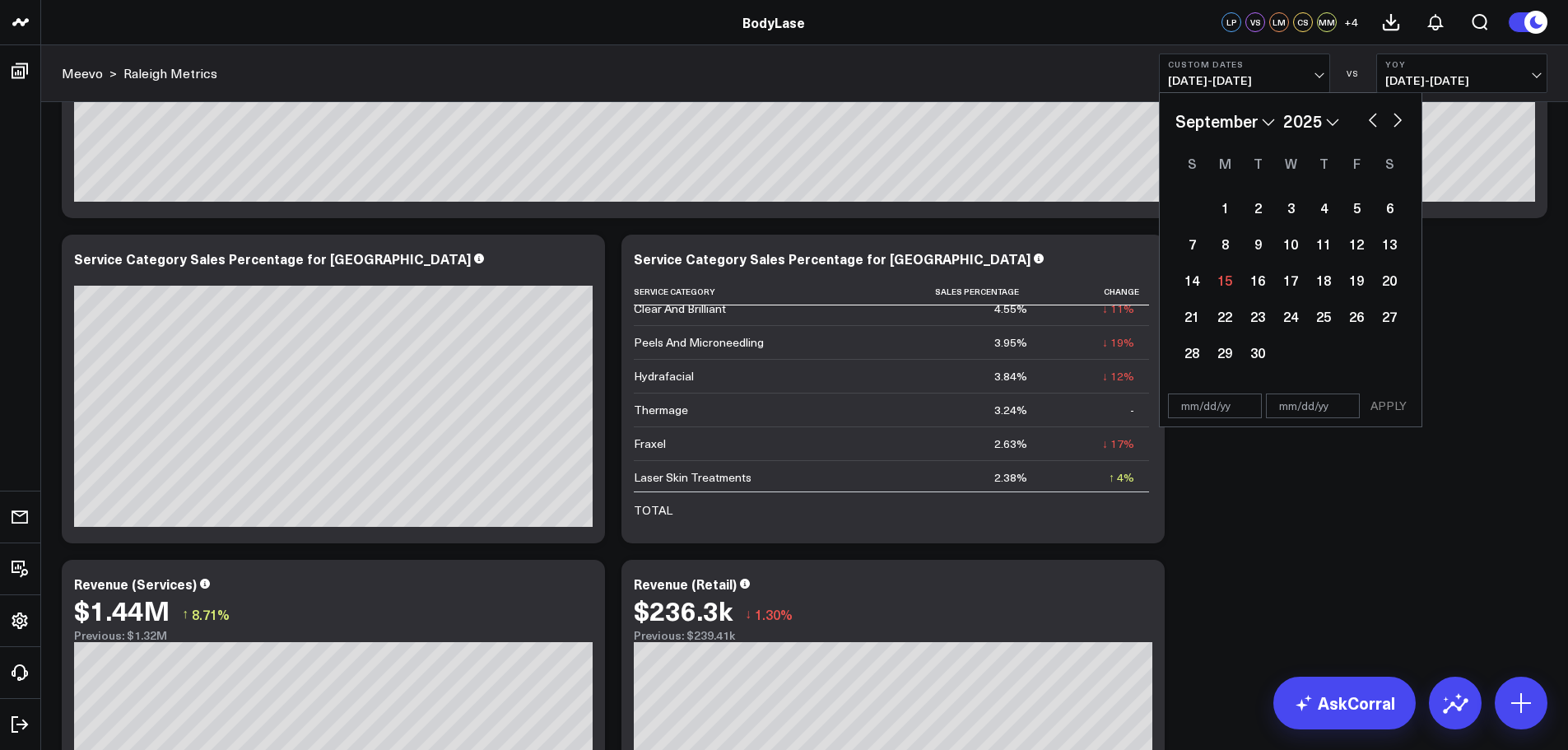
click at [1198, 405] on input "text" at bounding box center [1215, 406] width 94 height 25
select select "8"
select select "2025"
type input "09/01/24"
select select "8"
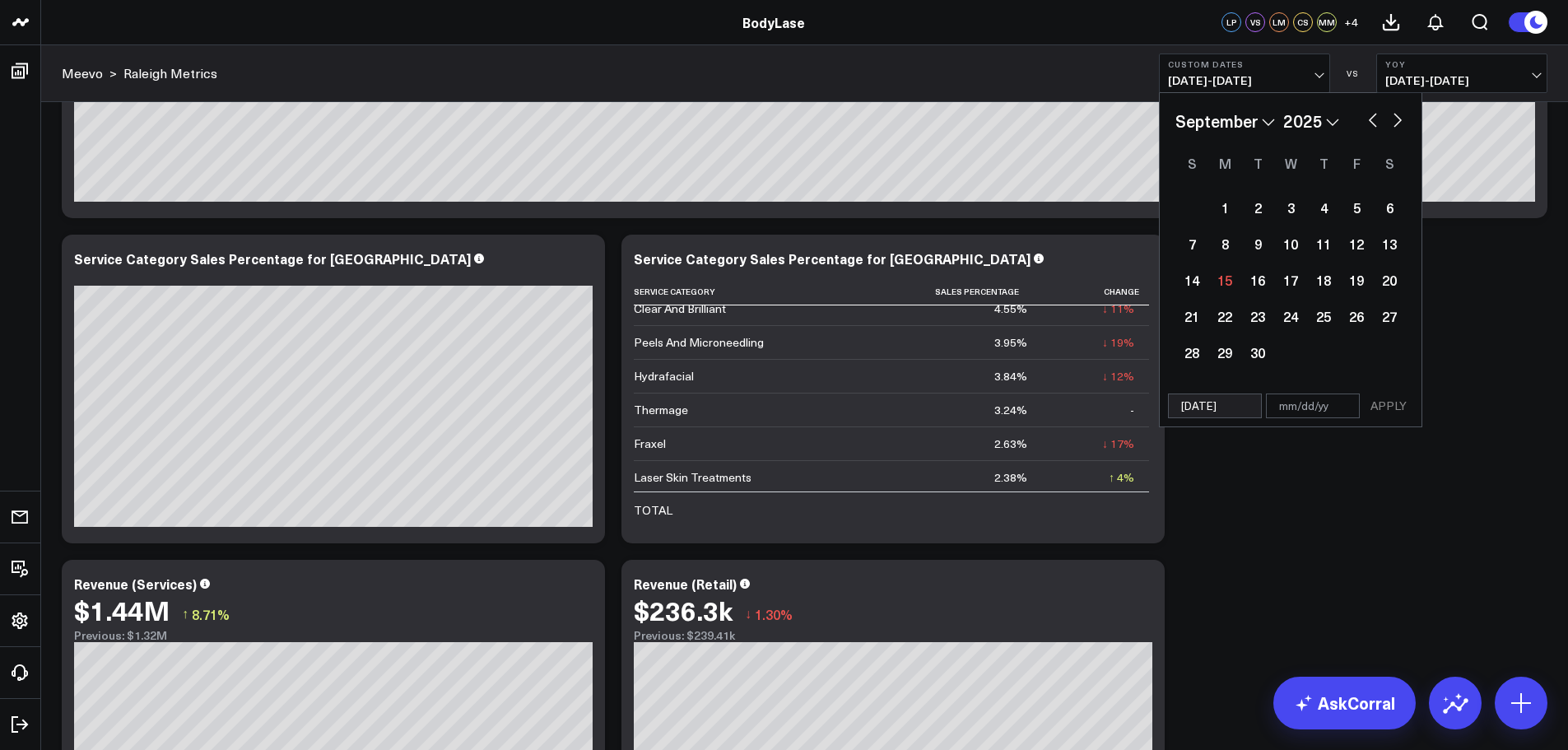
select select "2024"
type input "12"
select select "8"
select select "2024"
type input "12/"
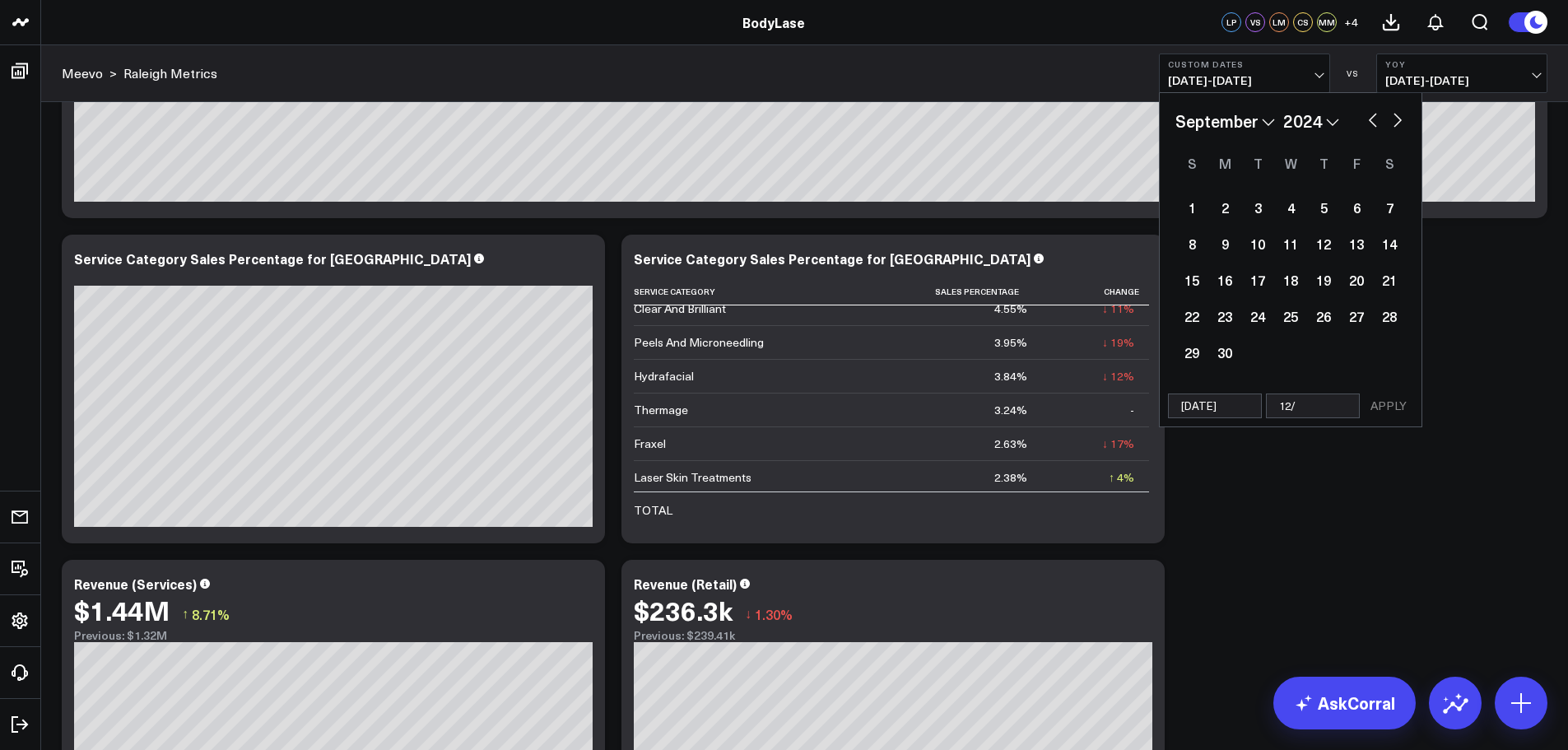
select select "8"
select select "2024"
type input "12/31"
select select "8"
select select "2024"
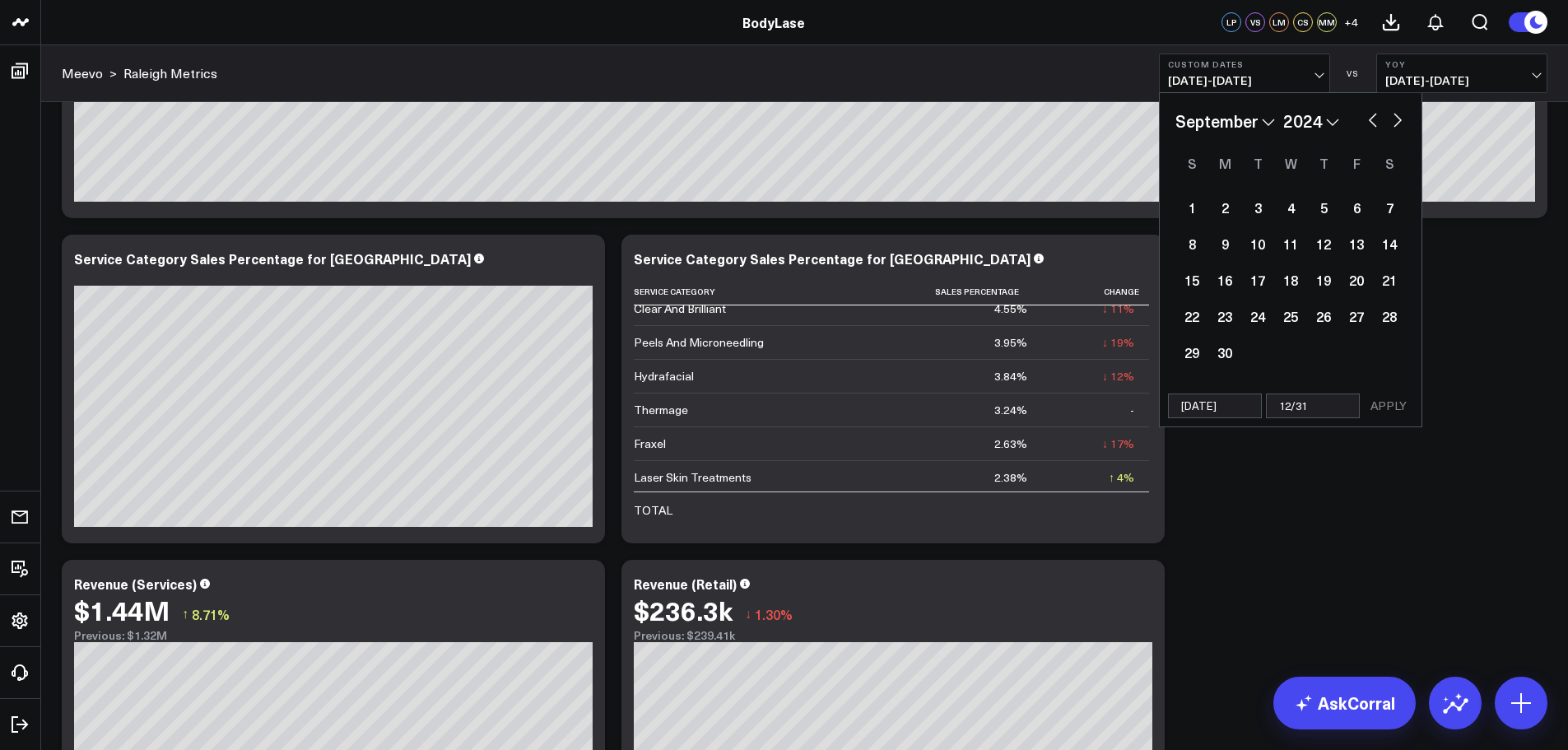
type input "12/31/"
select select "8"
select select "2024"
type input "[DATE]"
select select "8"
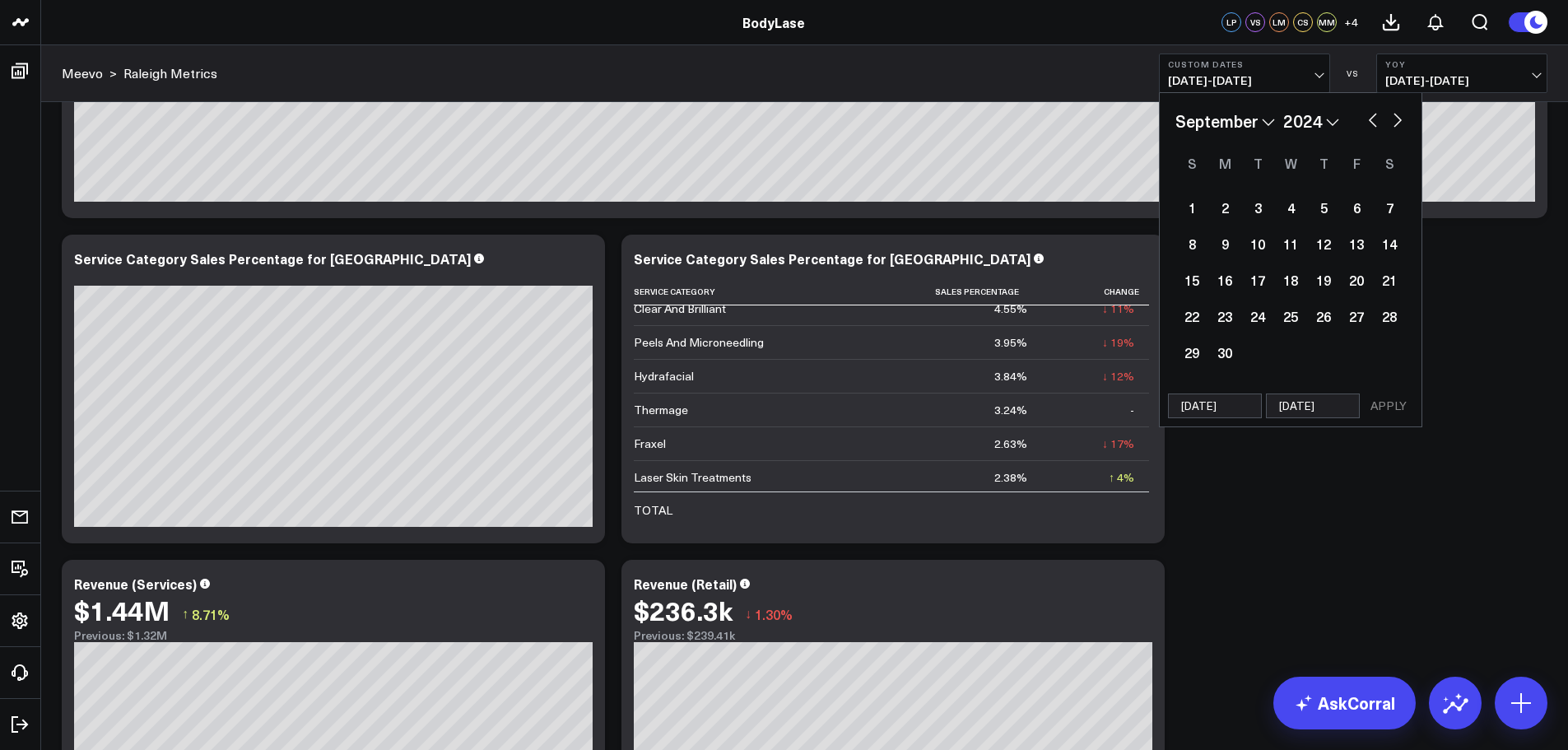
select select "2024"
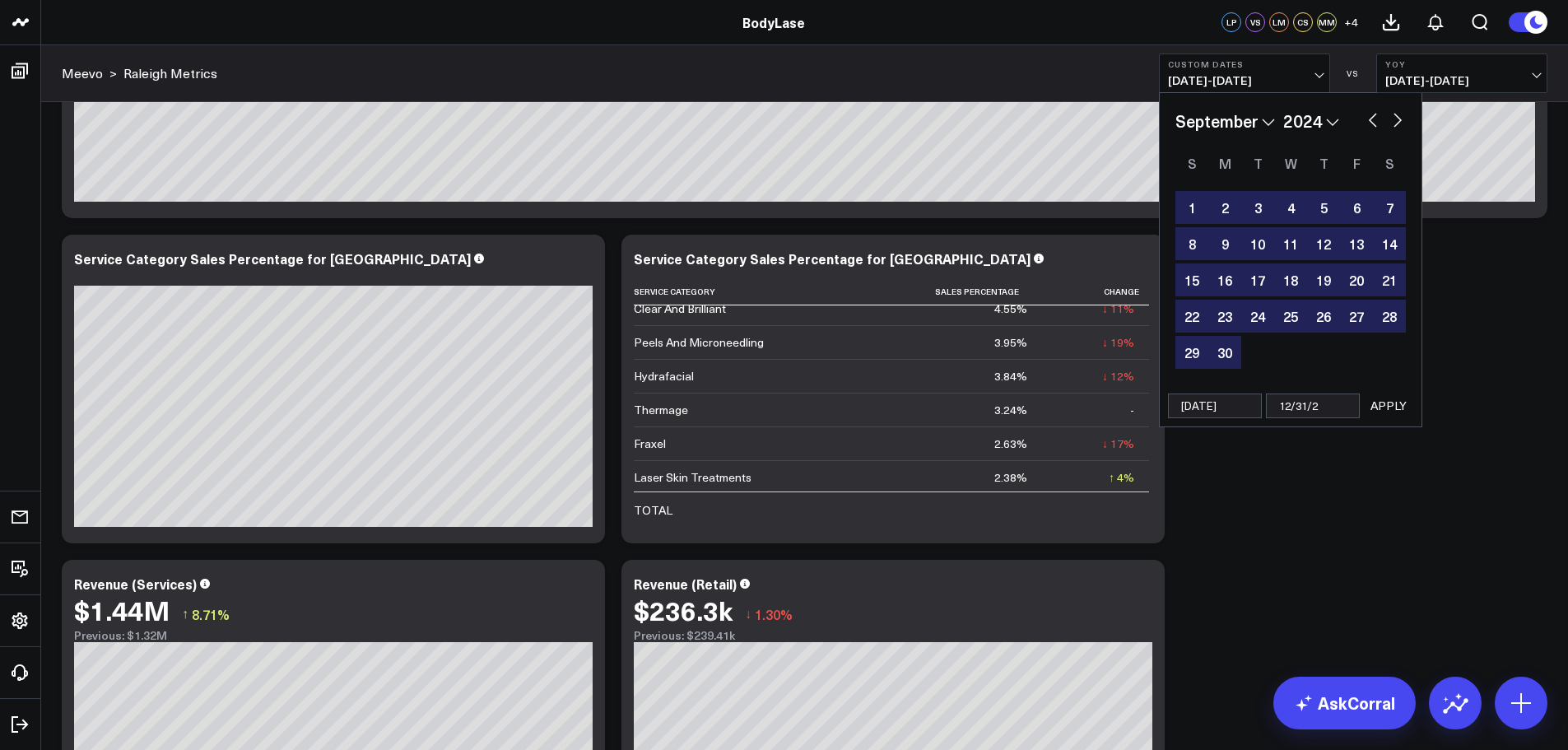
type input "12/31/"
select select "8"
select select "2024"
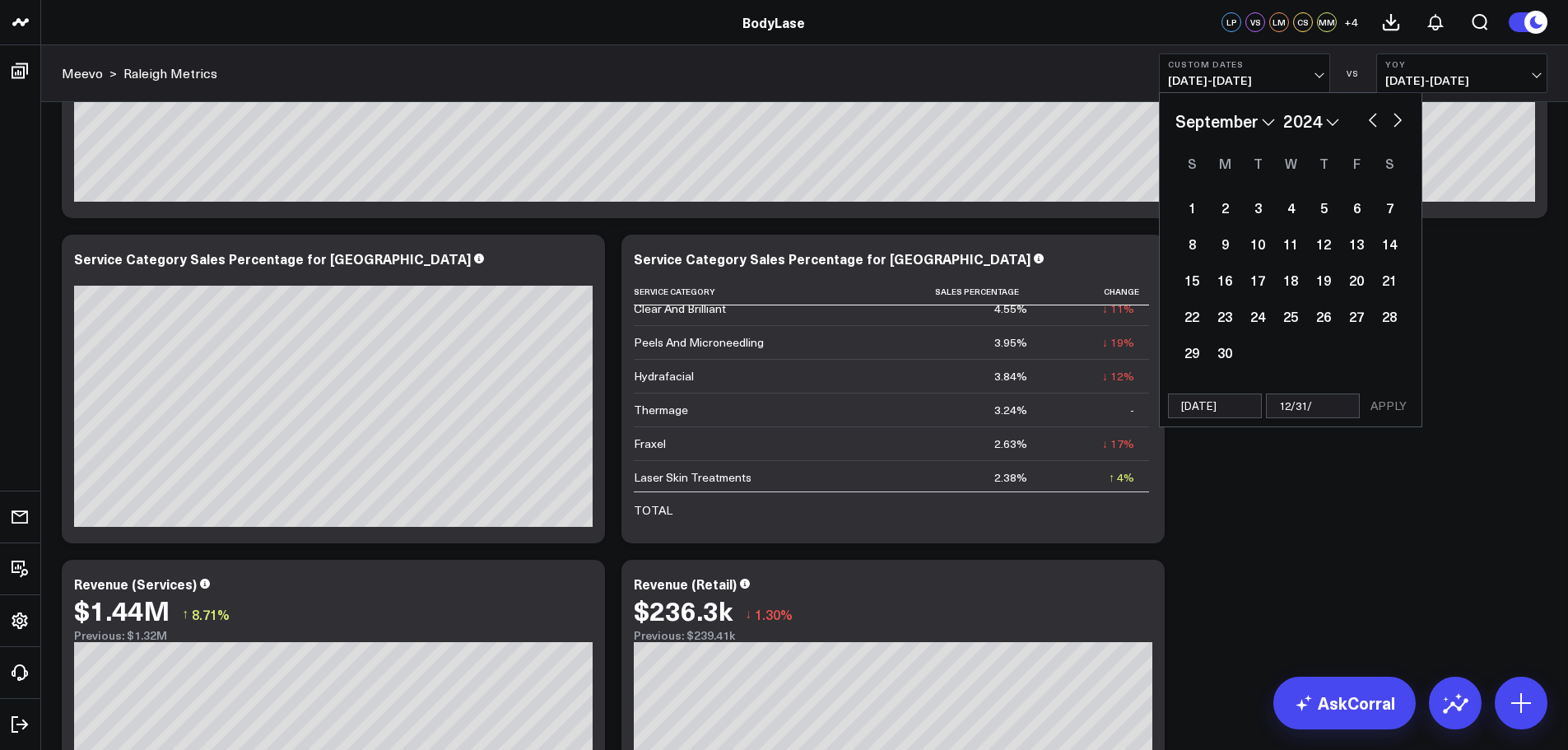
type input "12/31/2"
select select "8"
select select "2024"
type input "[DATE]"
select select "8"
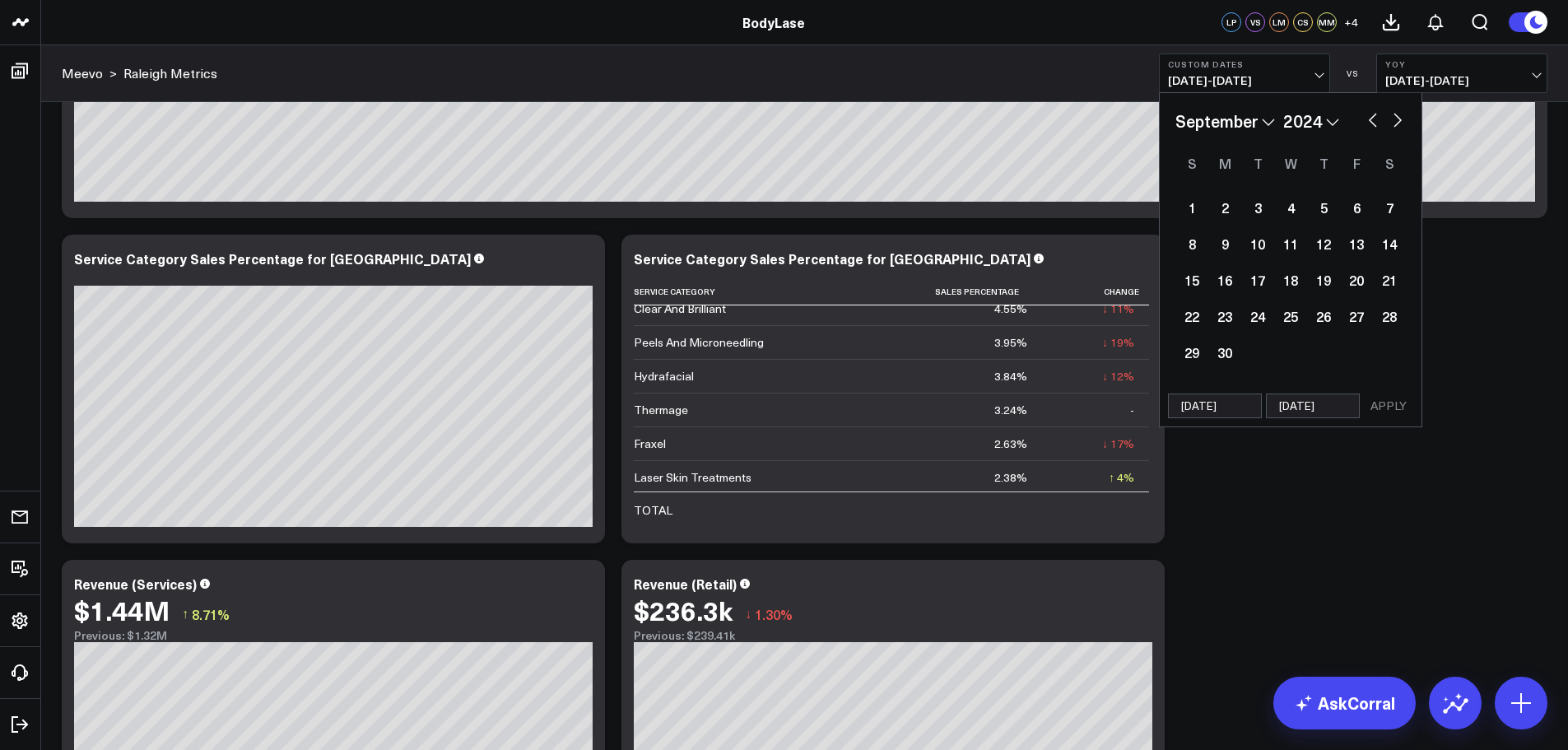
select select "2024"
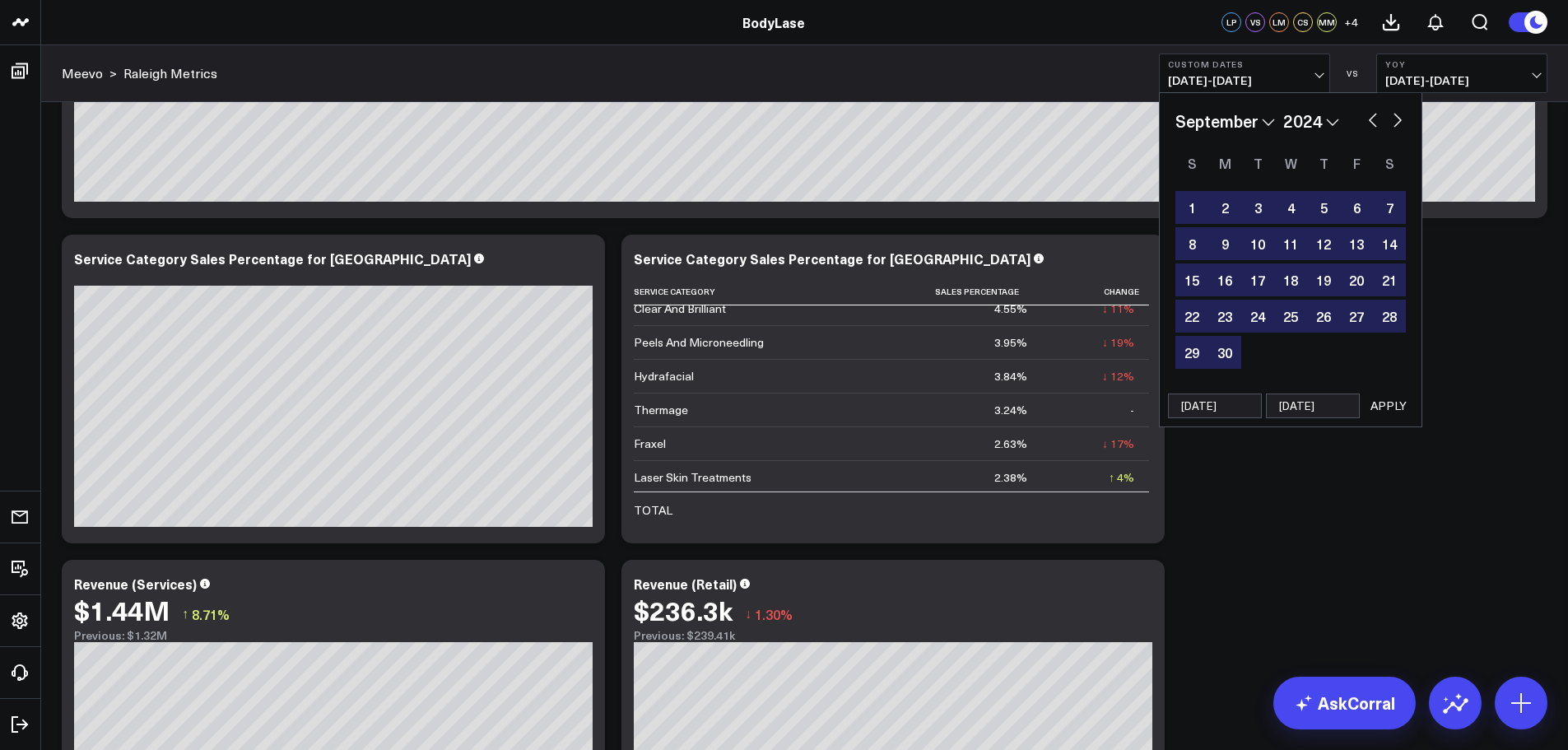
type input "[DATE]"
click at [1381, 399] on button "APPLY" at bounding box center [1388, 406] width 49 height 25
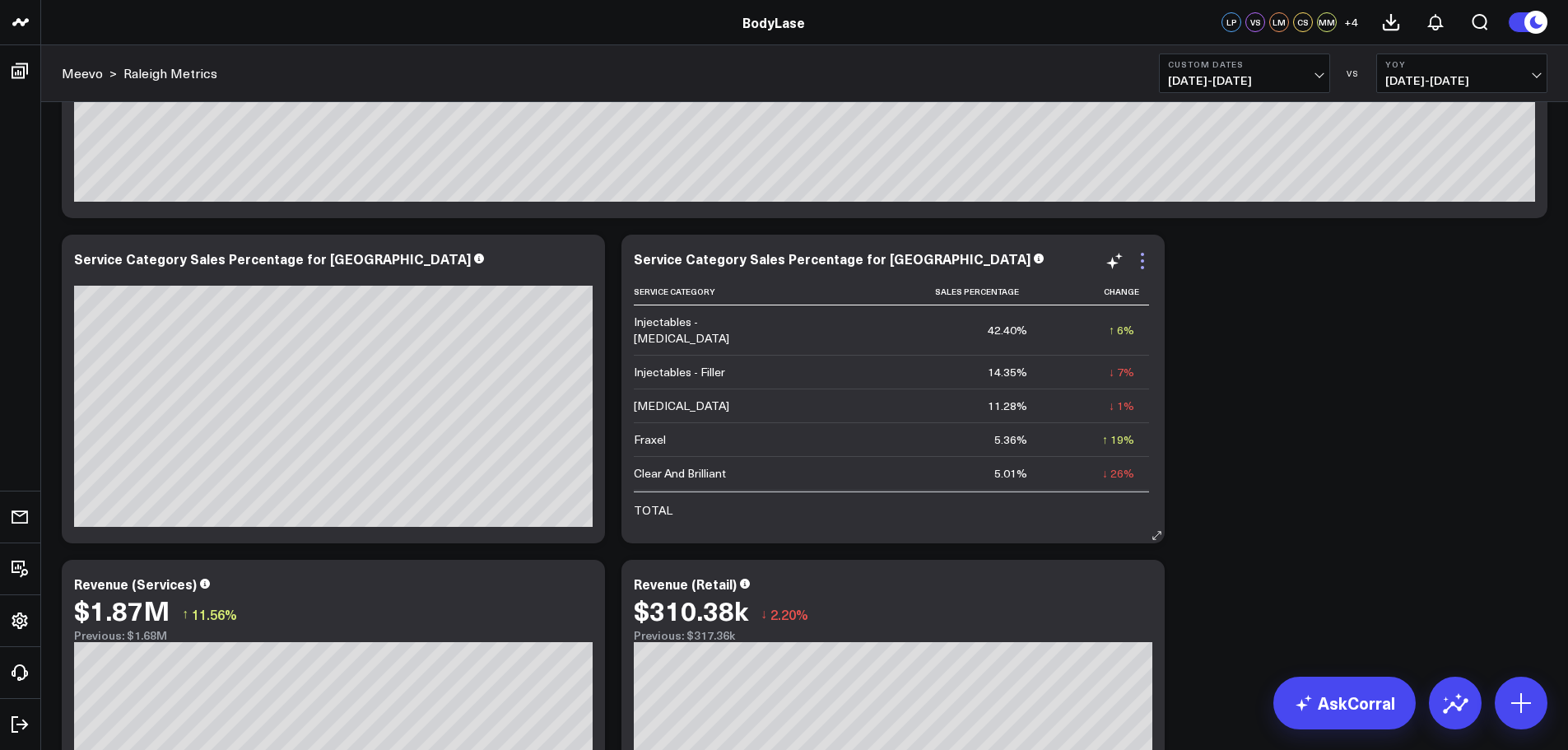
click at [1146, 263] on icon at bounding box center [1142, 261] width 20 height 20
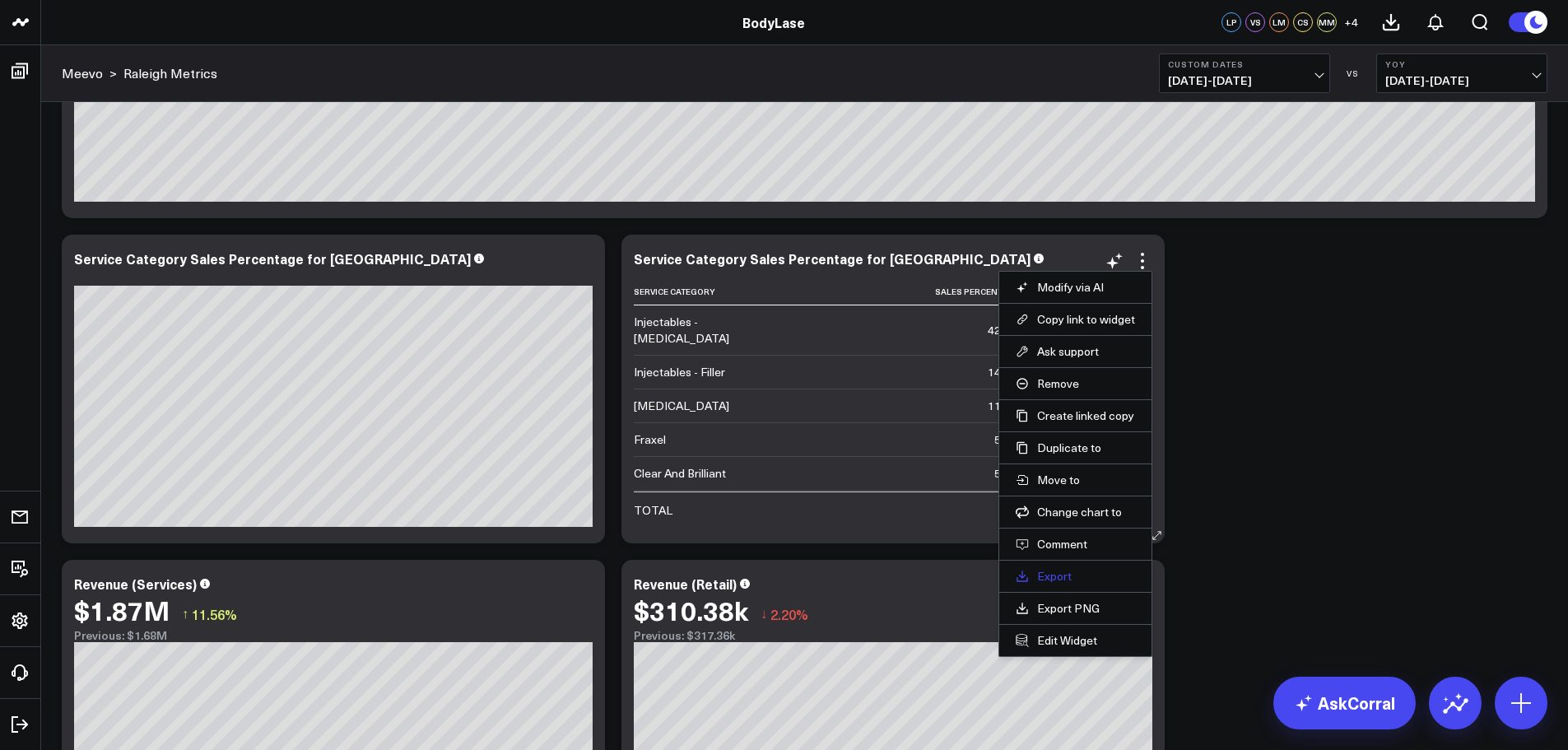
click at [1065, 572] on link "Export" at bounding box center [1075, 576] width 120 height 15
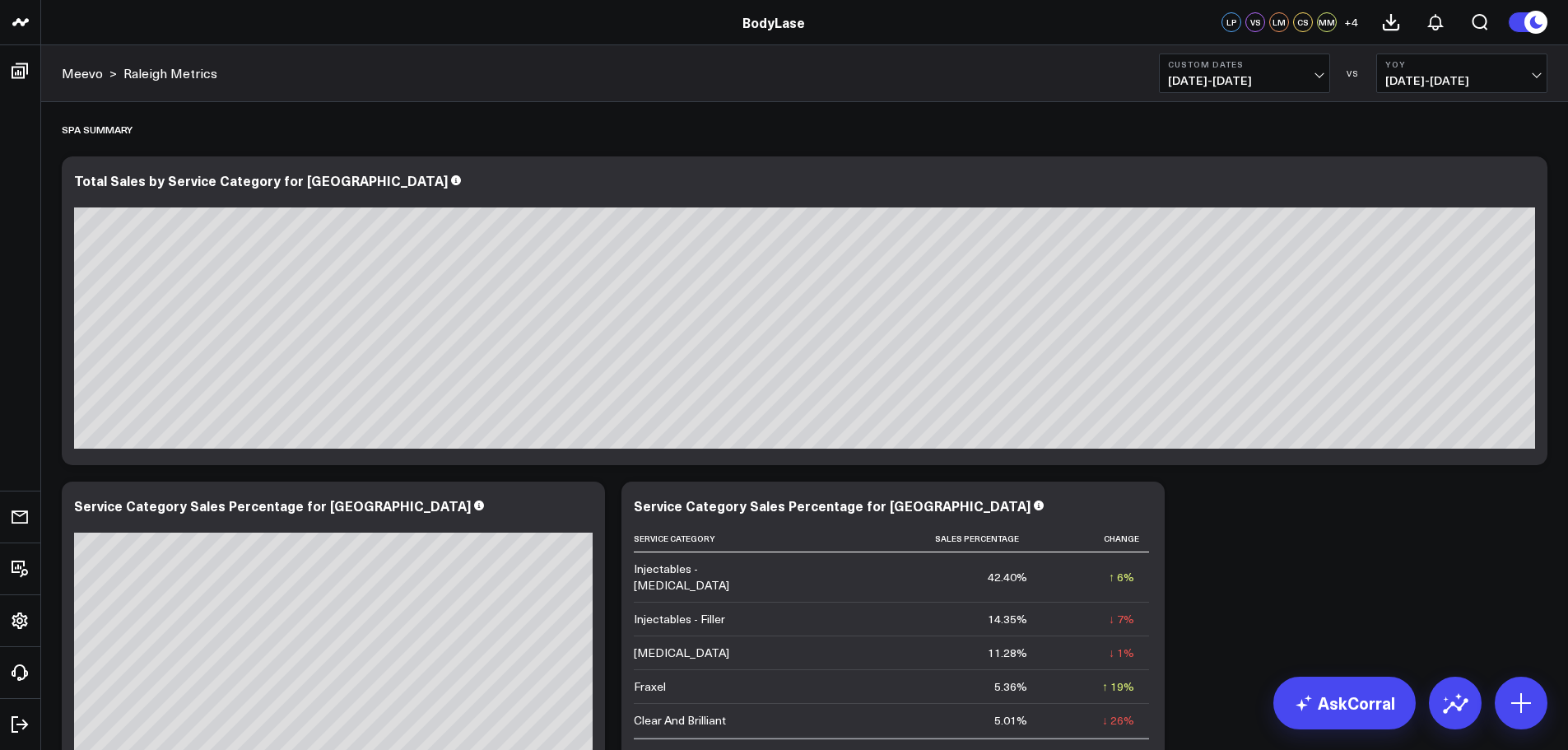
click at [1291, 73] on button "Custom Dates 09/01/24 - 12/31/24" at bounding box center [1244, 73] width 171 height 39
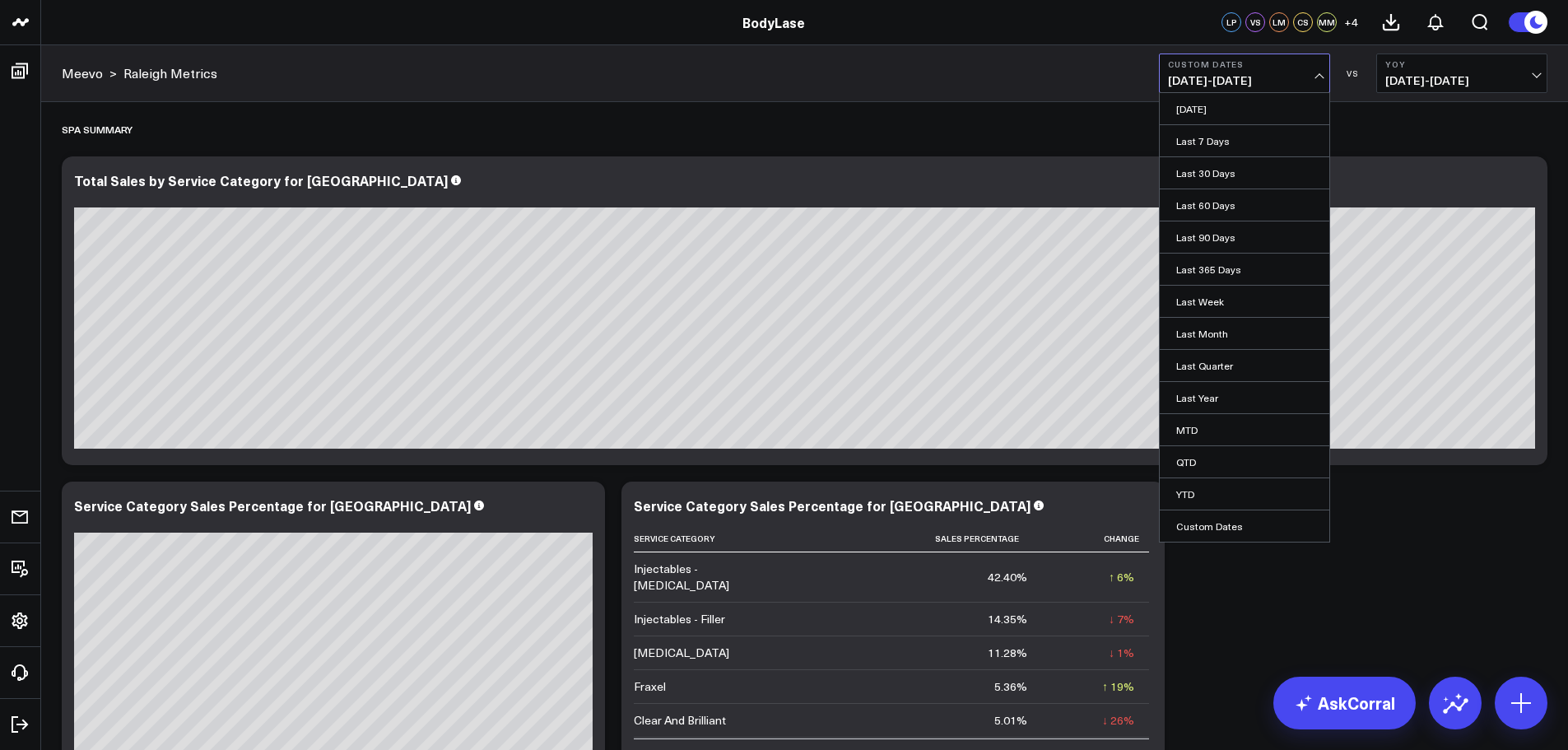
click at [1319, 74] on span "09/01/24 - 12/31/24" at bounding box center [1245, 80] width 153 height 13
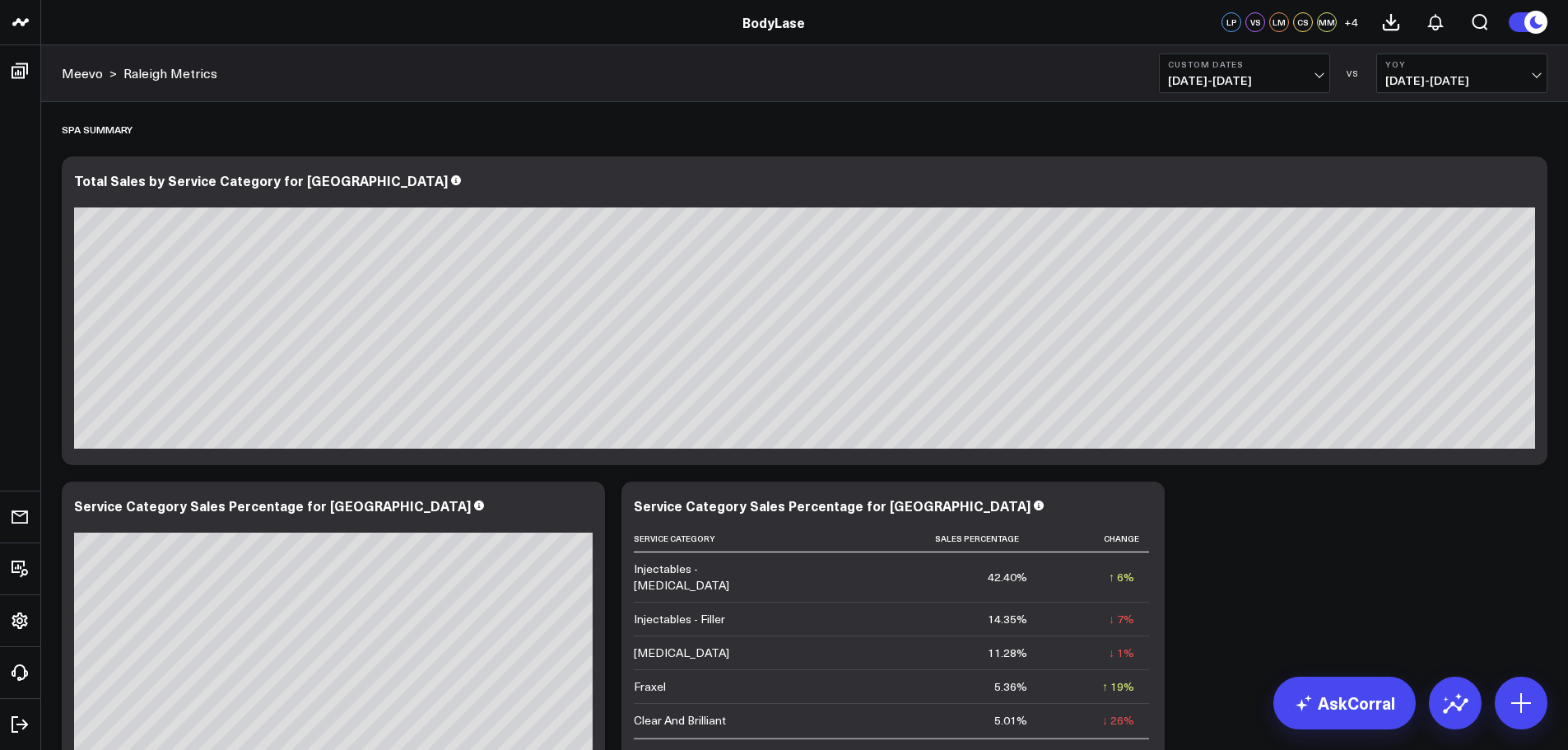
click at [1311, 69] on button "Custom Dates 09/01/24 - 12/31/24" at bounding box center [1244, 73] width 171 height 39
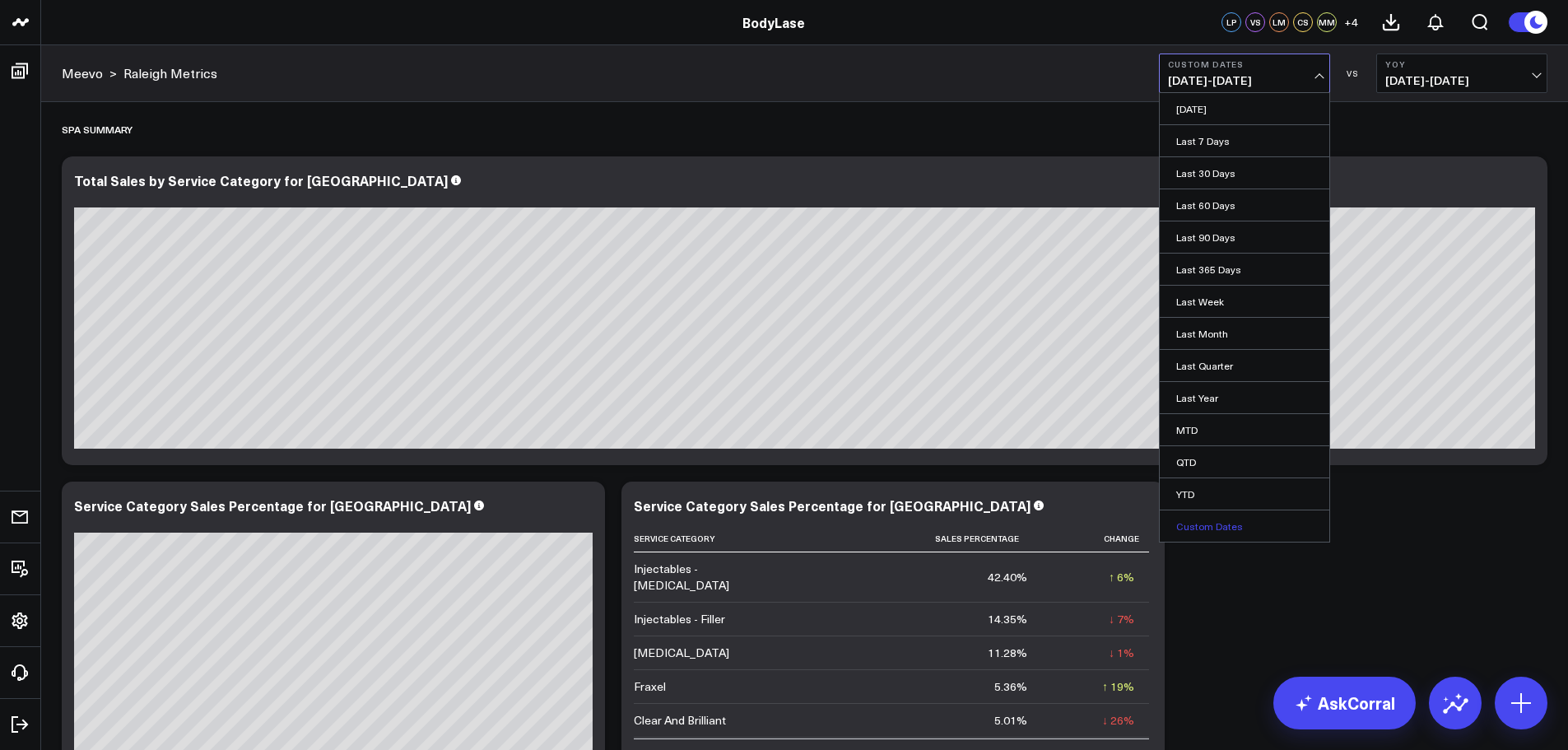
click at [1213, 524] on link "Custom Dates" at bounding box center [1244, 526] width 170 height 31
select select "8"
select select "2025"
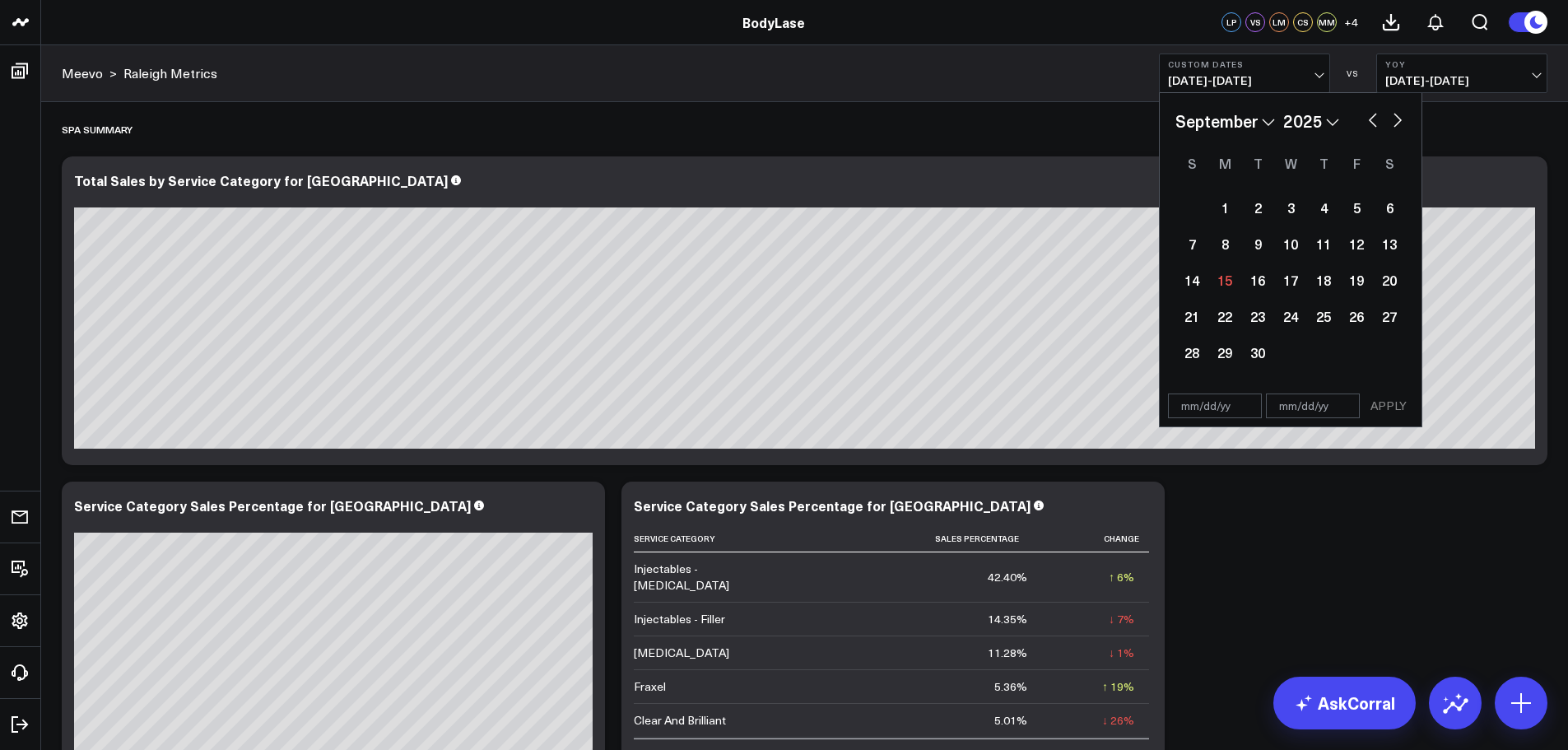
click at [1363, 124] on div "January February March April May June July August September October November De…" at bounding box center [1290, 121] width 230 height 25
click at [1365, 121] on button "button" at bounding box center [1373, 119] width 16 height 20
select select "7"
select select "2025"
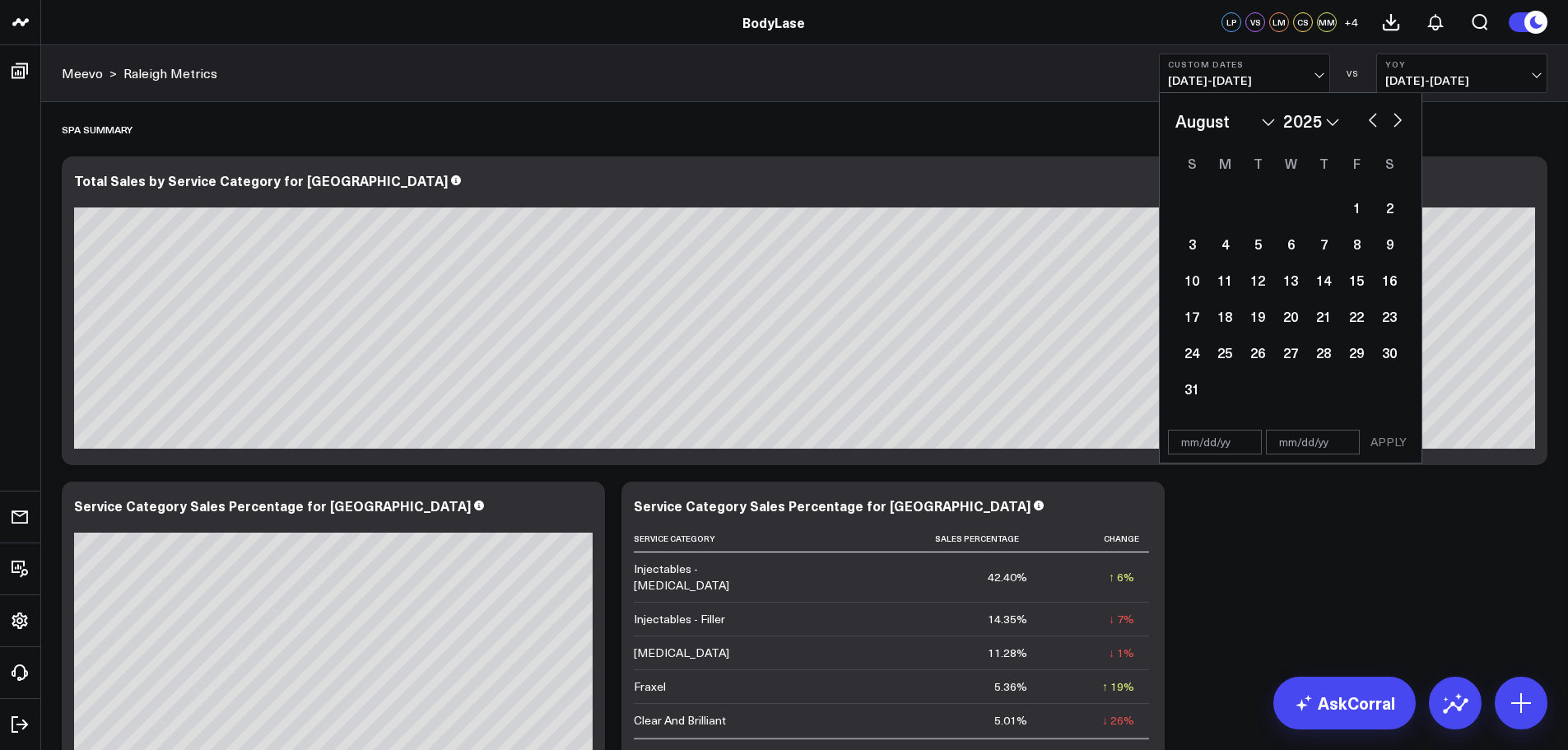
click at [1369, 117] on button "button" at bounding box center [1373, 119] width 16 height 20
select select "6"
select select "2025"
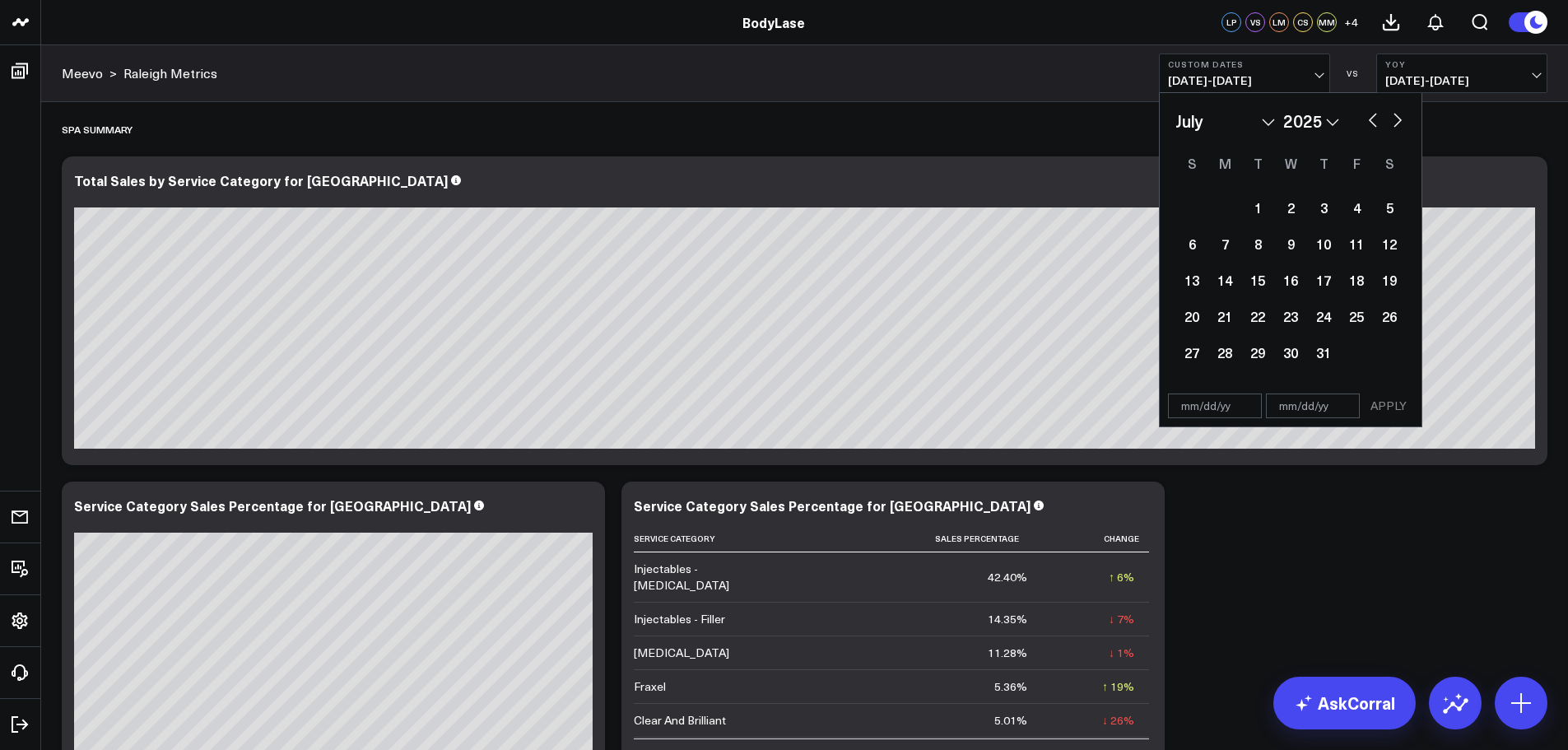
click at [1369, 117] on button "button" at bounding box center [1373, 119] width 16 height 20
select select "5"
select select "2025"
click at [1191, 212] on div "1" at bounding box center [1191, 207] width 33 height 33
type input "[DATE]"
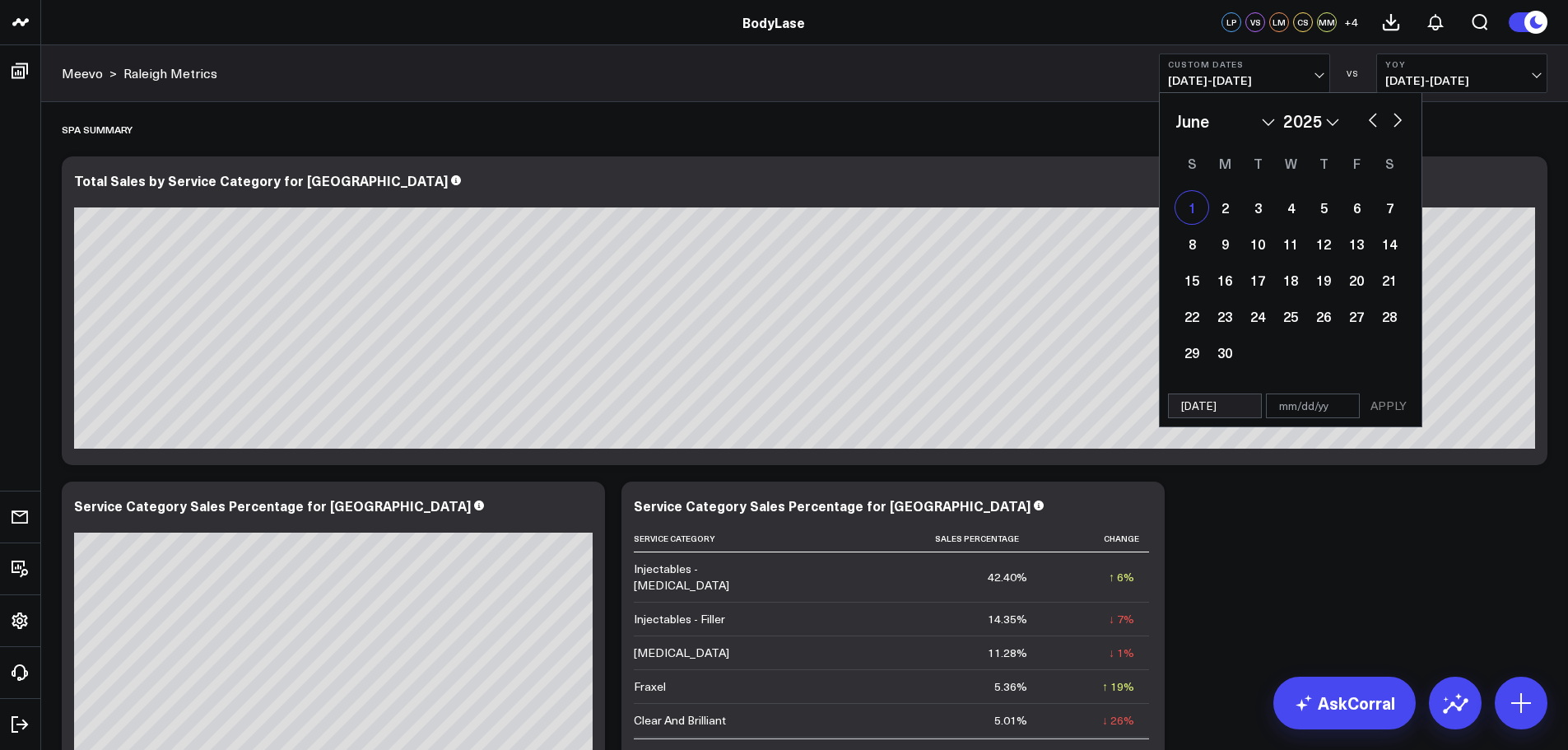
select select "5"
select select "2025"
click at [1402, 126] on button "button" at bounding box center [1398, 119] width 16 height 20
select select "6"
select select "2025"
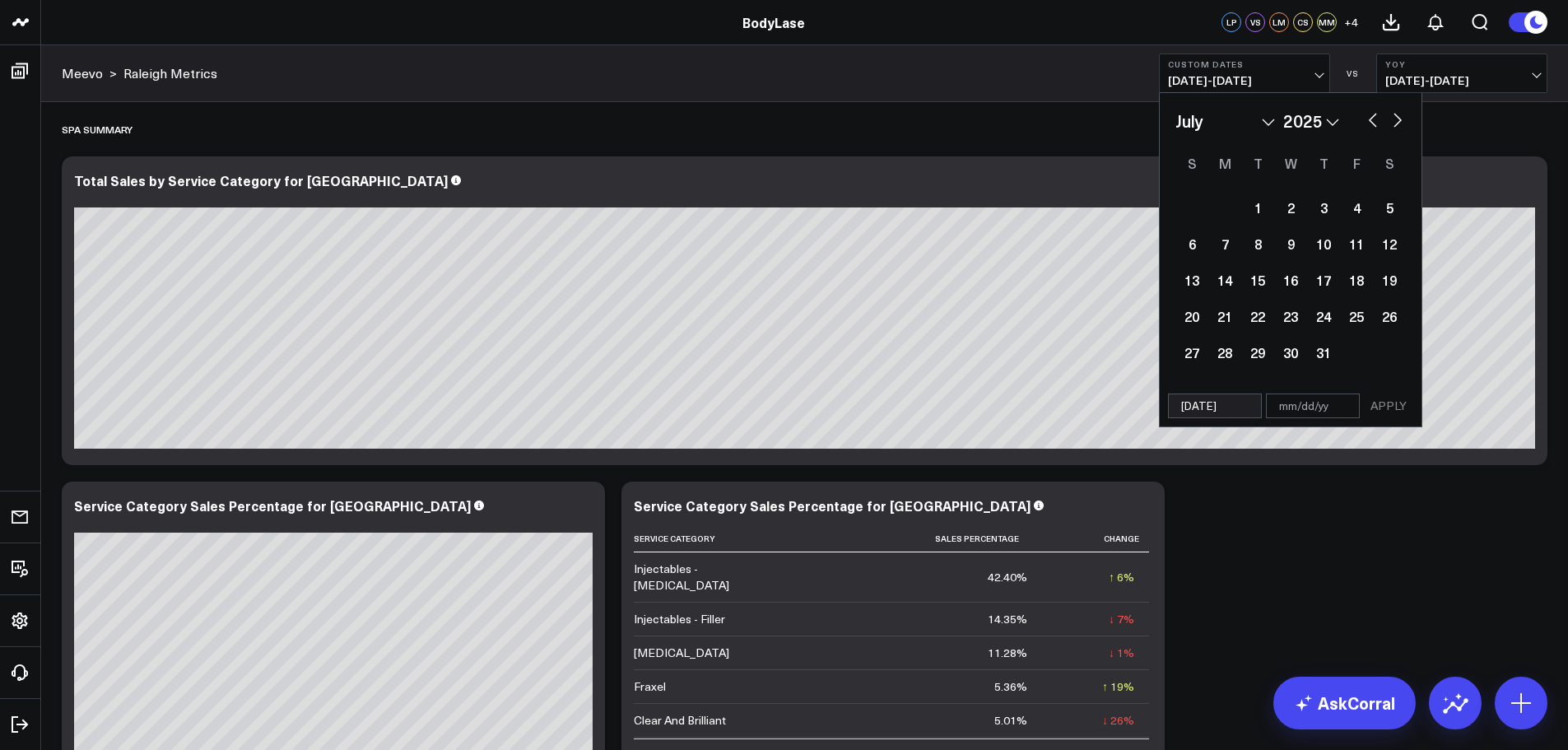
click at [1399, 123] on button "button" at bounding box center [1398, 119] width 16 height 20
select select "7"
select select "2025"
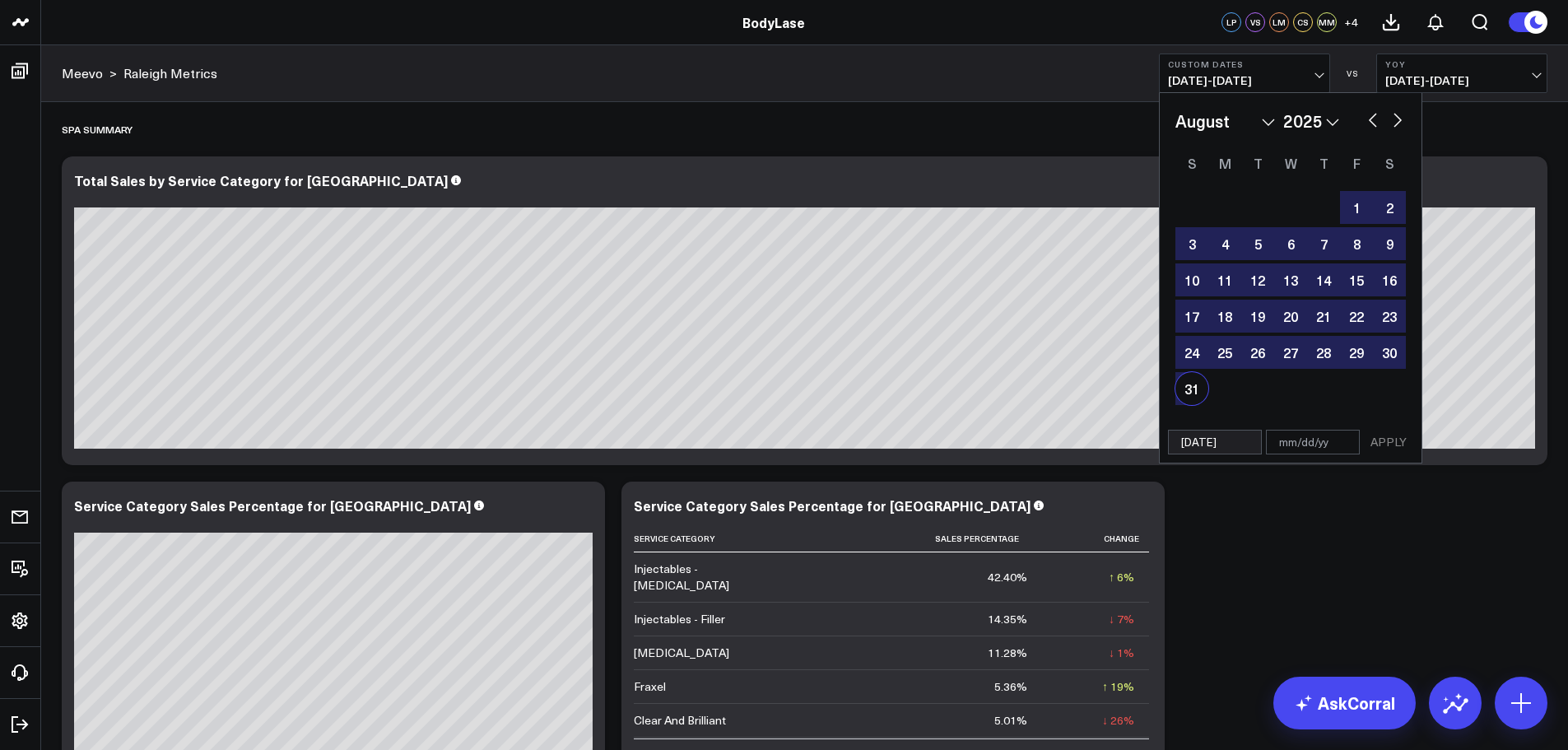
click at [1187, 389] on div "31" at bounding box center [1191, 388] width 33 height 33
type input "[DATE]"
select select "7"
select select "2025"
click at [1374, 445] on button "APPLY" at bounding box center [1388, 442] width 49 height 25
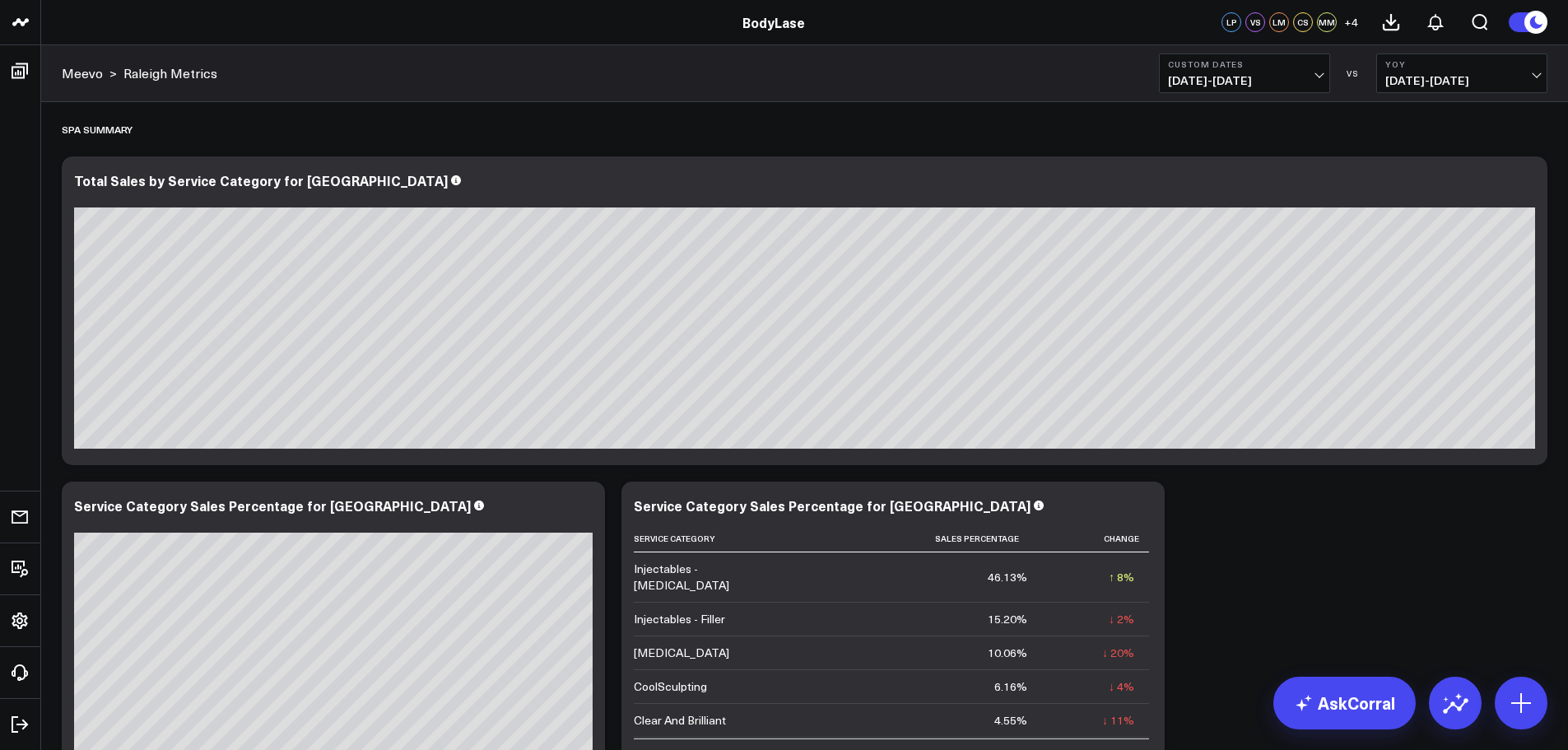
click at [1465, 68] on b "YoY" at bounding box center [1462, 63] width 153 height 10
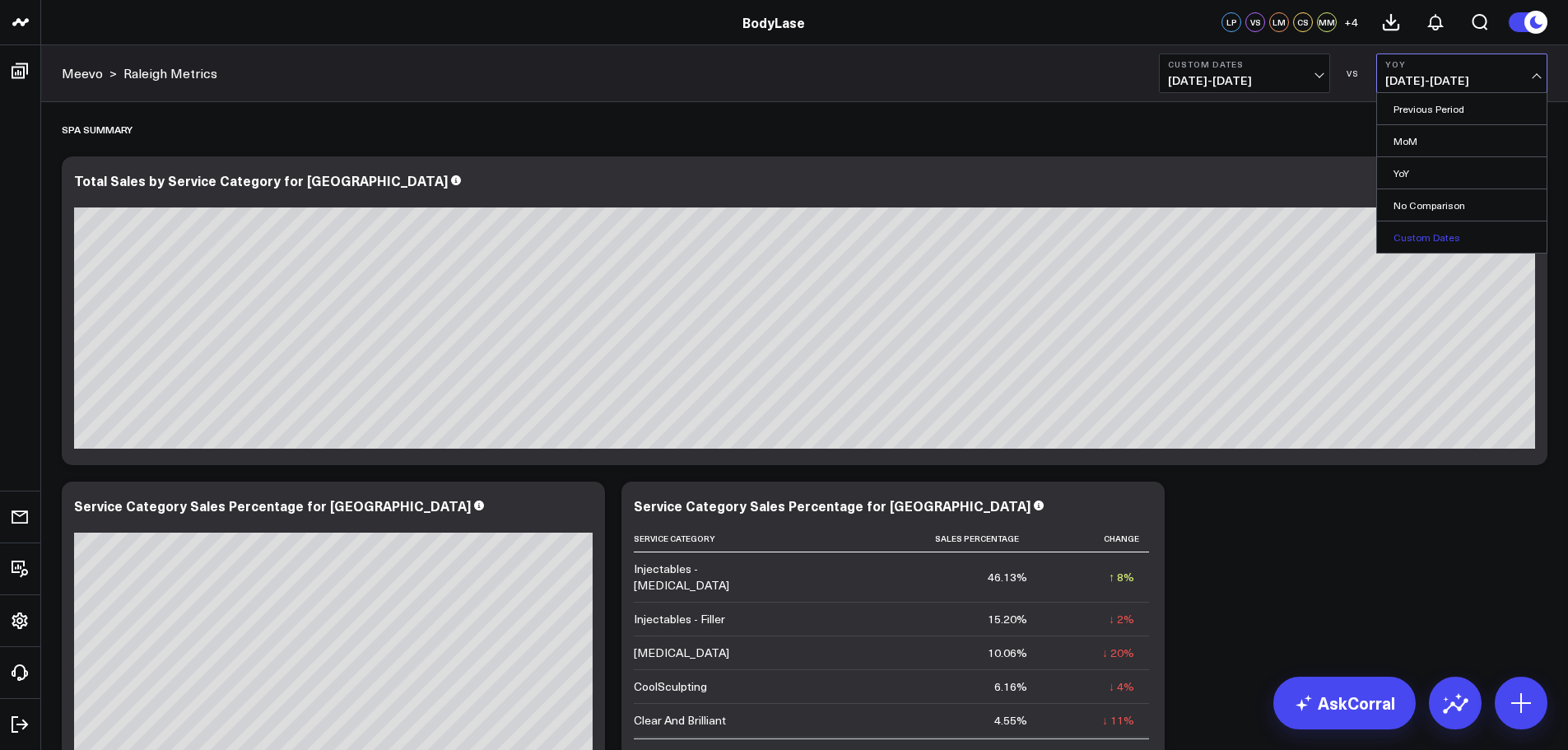
click at [1431, 232] on link "Custom Dates" at bounding box center [1462, 237] width 170 height 31
select select "8"
select select "2025"
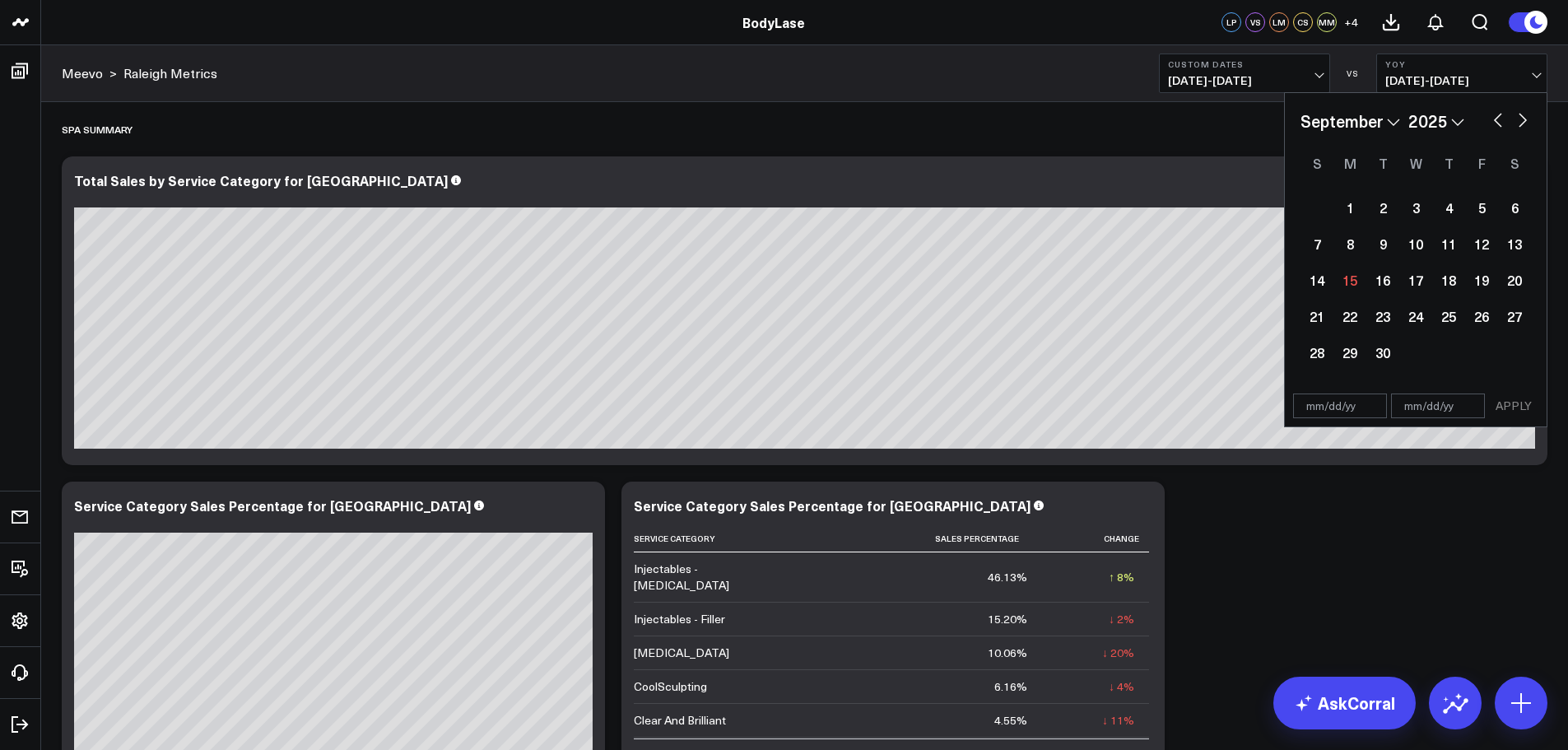
click at [1381, 117] on select "January February March April May June July August September October November De…" at bounding box center [1350, 121] width 100 height 25
select select "9"
select select "2025"
click at [1413, 204] on div "1" at bounding box center [1415, 207] width 33 height 33
click at [1526, 120] on button "button" at bounding box center [1522, 119] width 16 height 20
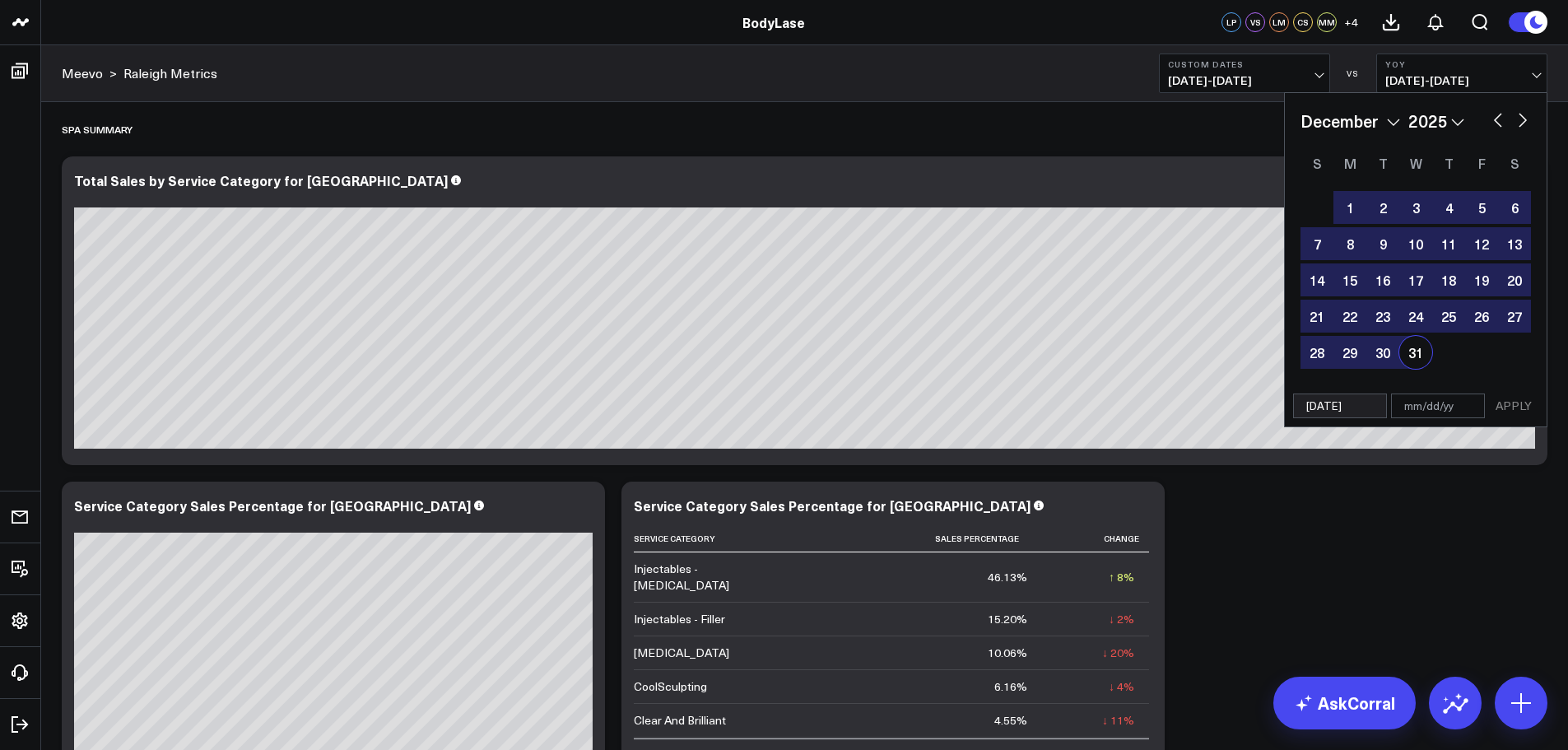
click at [1419, 349] on div "31" at bounding box center [1415, 352] width 33 height 33
click at [1513, 404] on button "APPLY" at bounding box center [1513, 406] width 49 height 25
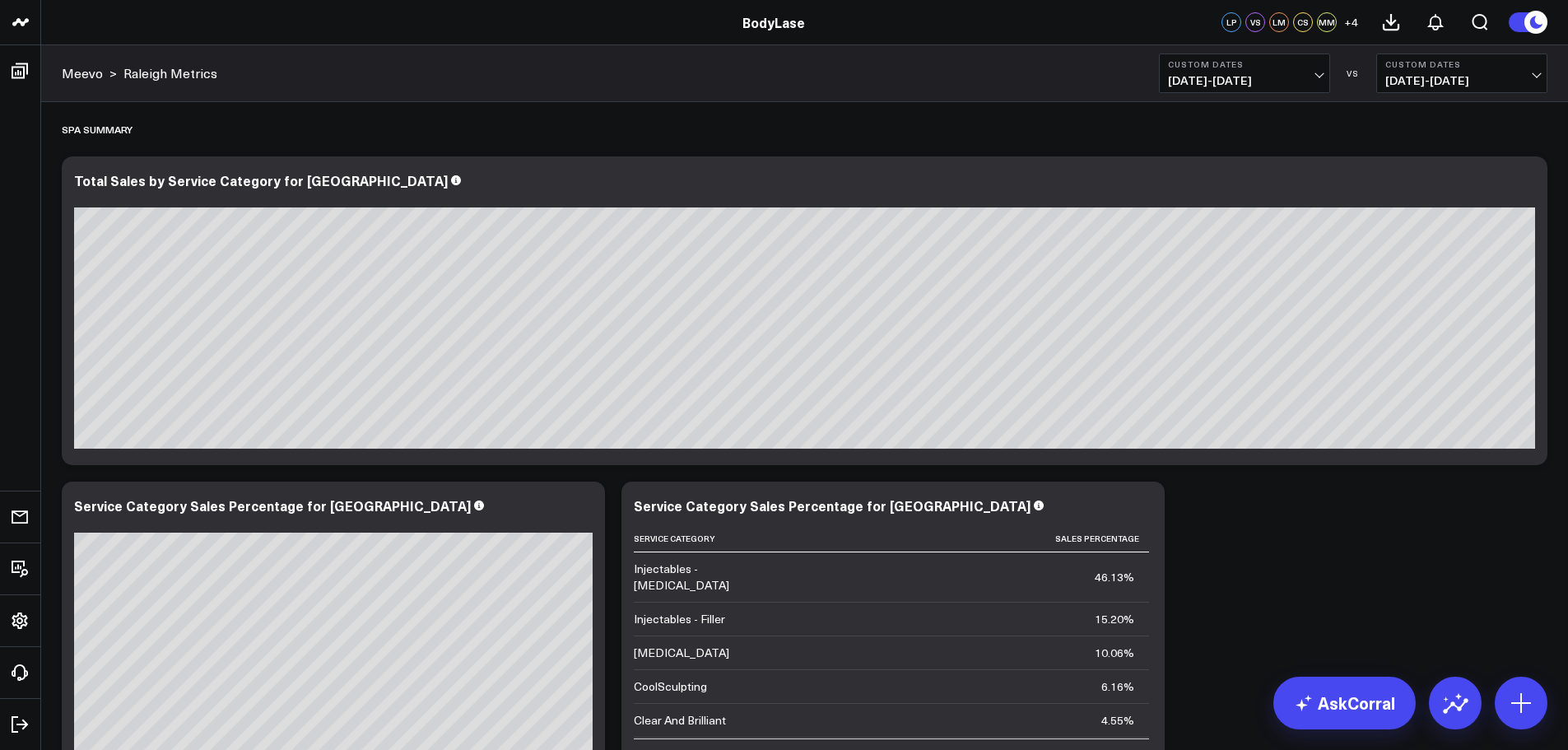
click at [1265, 88] on span "[DATE] - [DATE]" at bounding box center [1245, 80] width 153 height 13
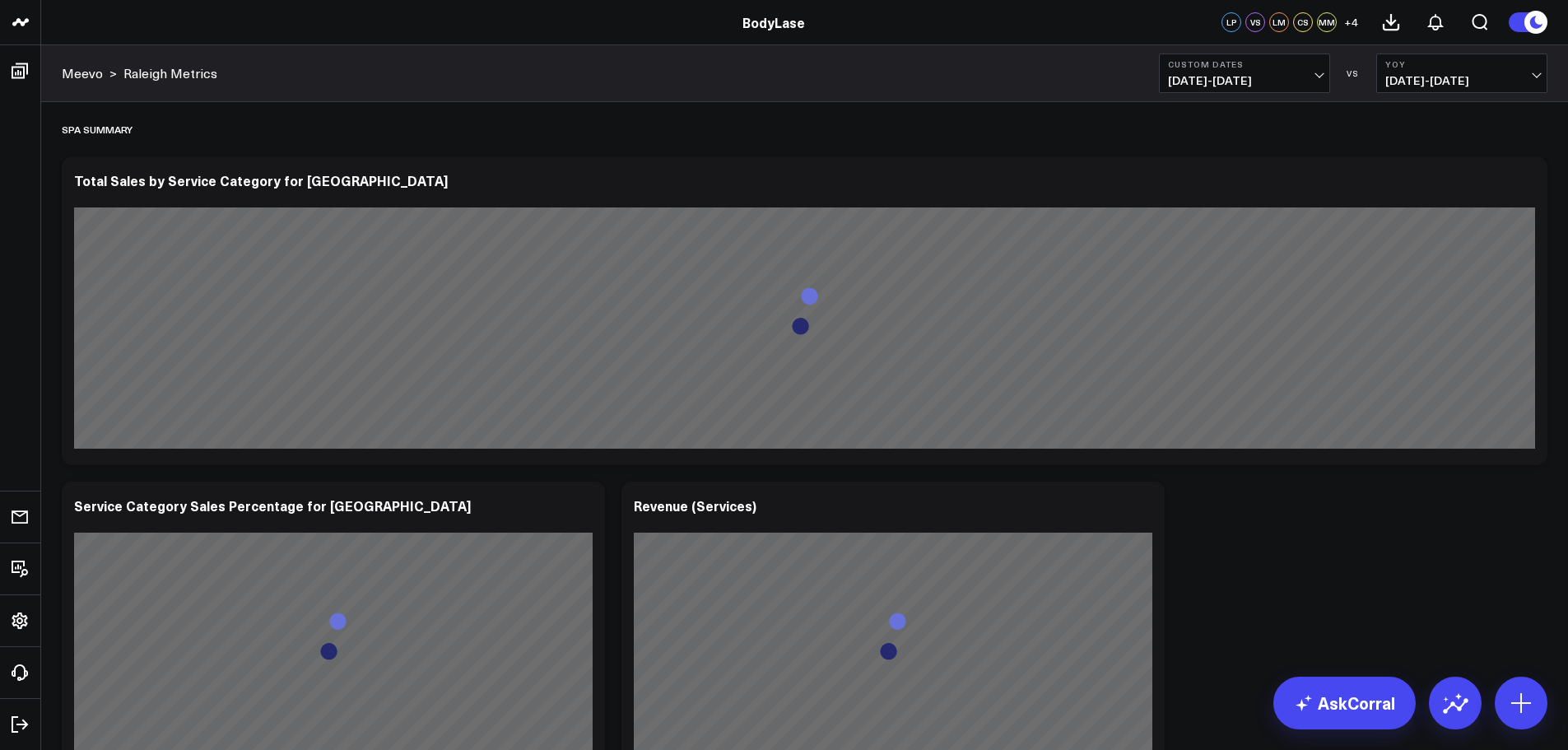
click at [1318, 78] on span "[DATE] - [DATE]" at bounding box center [1245, 80] width 153 height 13
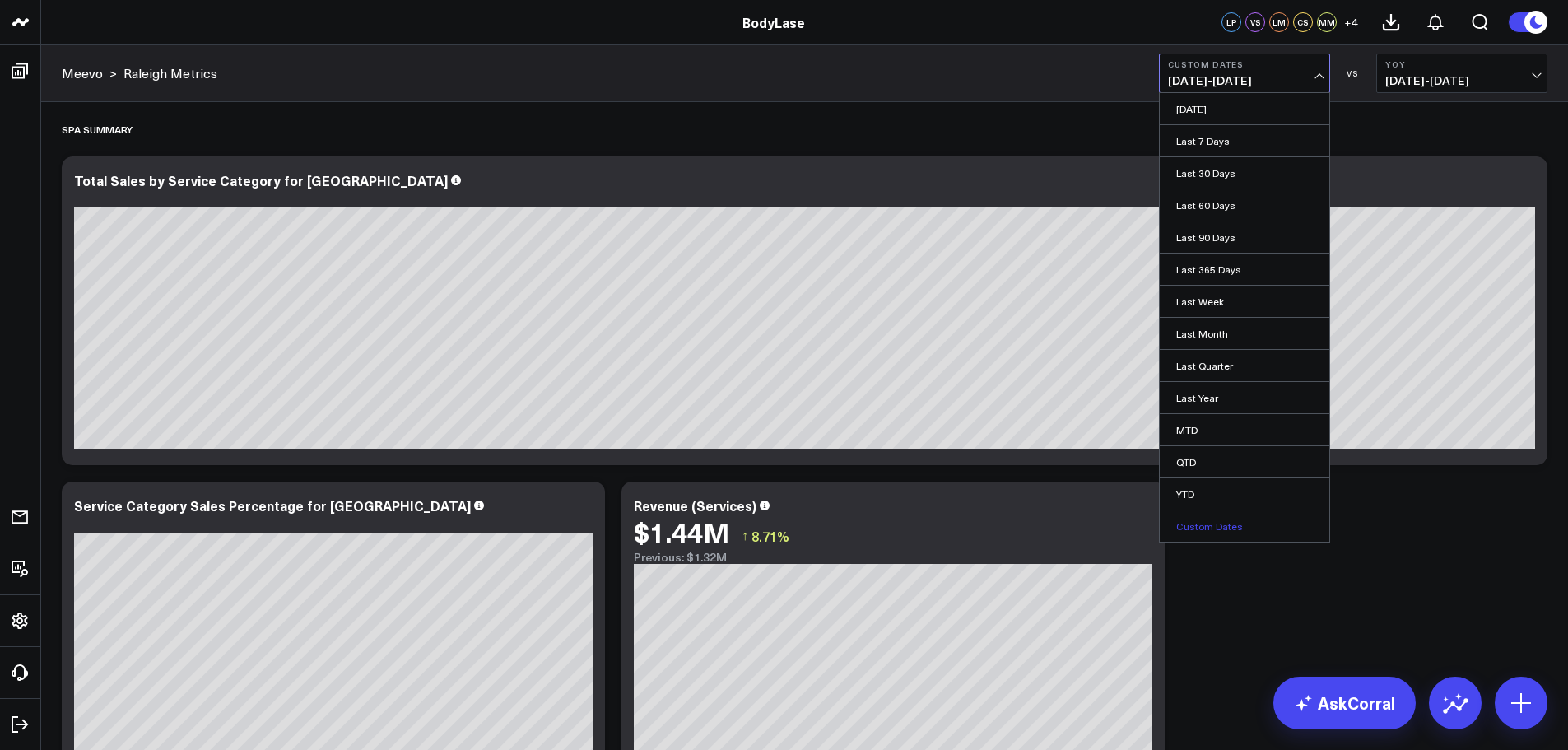
click at [1234, 524] on link "Custom Dates" at bounding box center [1244, 526] width 170 height 31
select select "8"
select select "2025"
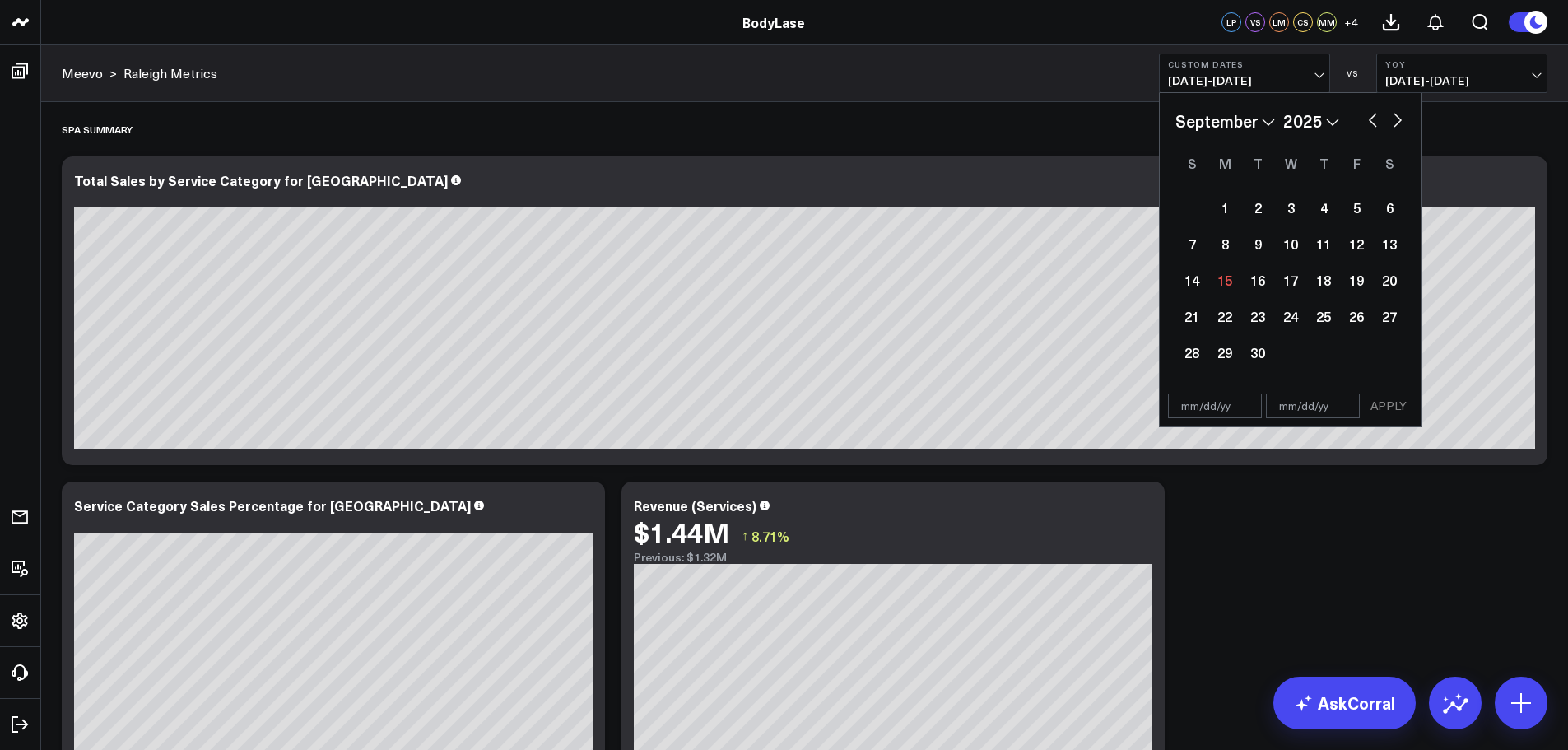
click at [1203, 417] on input "text" at bounding box center [1215, 406] width 94 height 25
select select "8"
select select "2025"
type input "09/01/25"
select select "8"
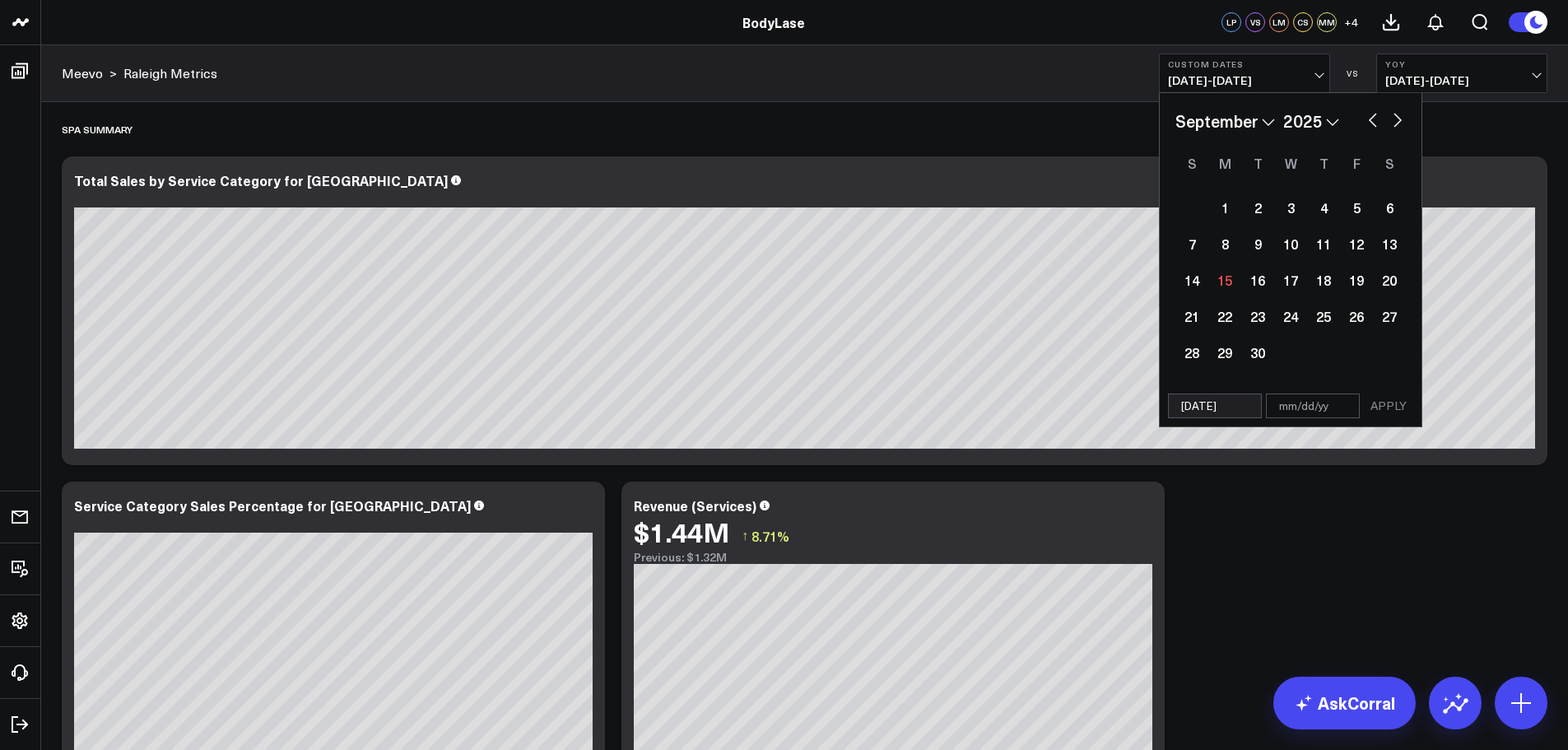
select select "2025"
type input "12"
select select "8"
select select "2025"
type input "12/"
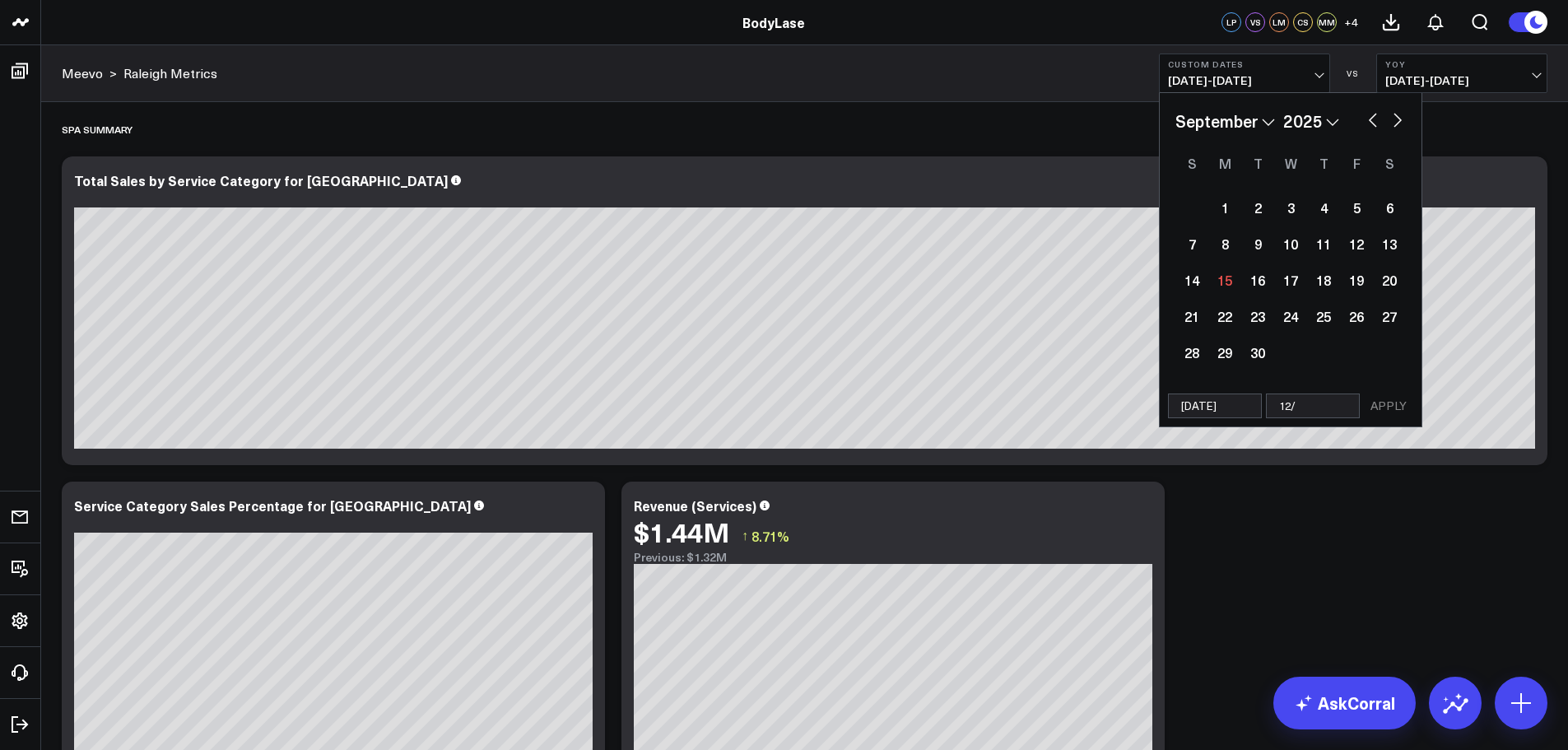
select select "8"
select select "2025"
type input "12/31"
select select "8"
select select "2025"
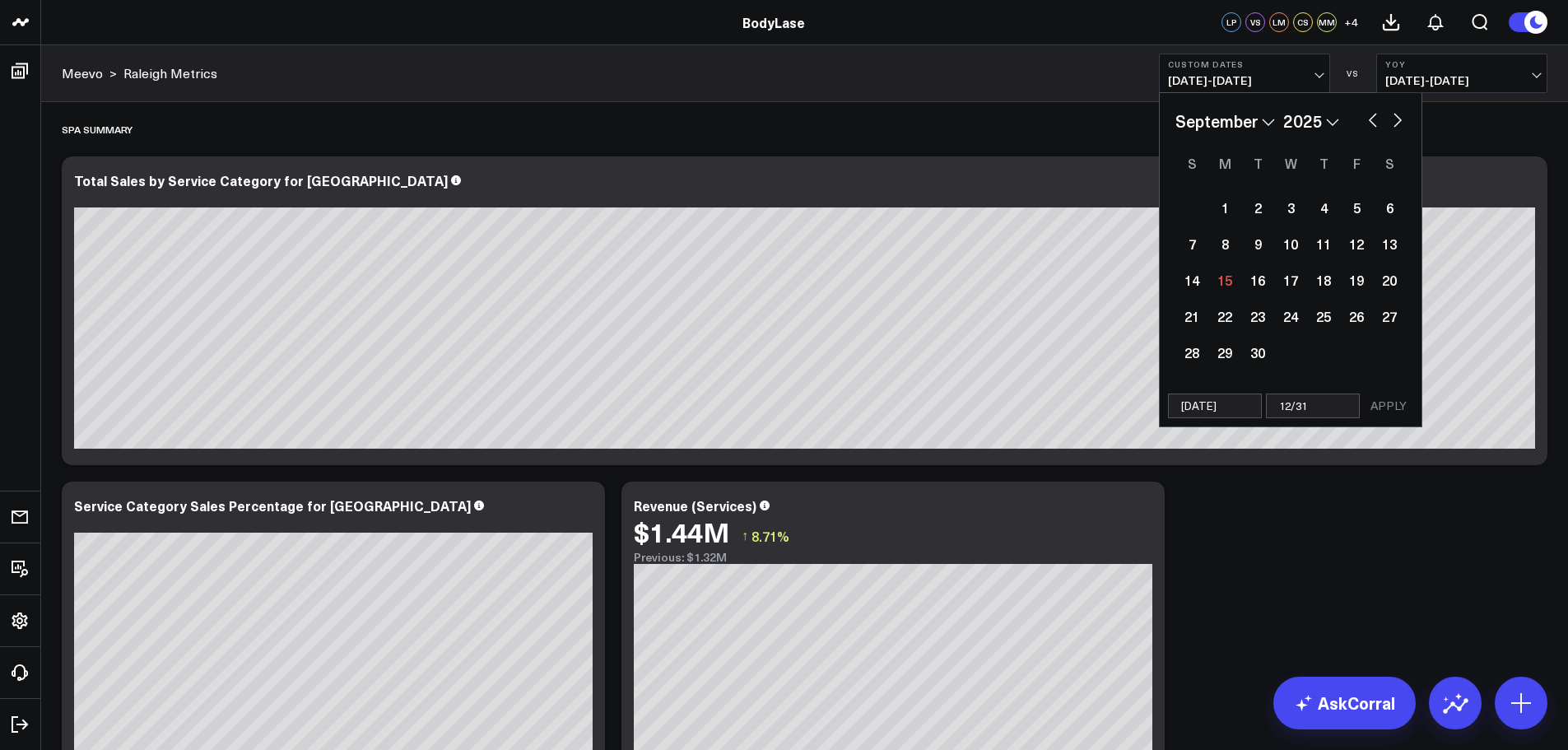
type input "12/31/"
select select "8"
select select "2025"
type input "[DATE]"
select select "8"
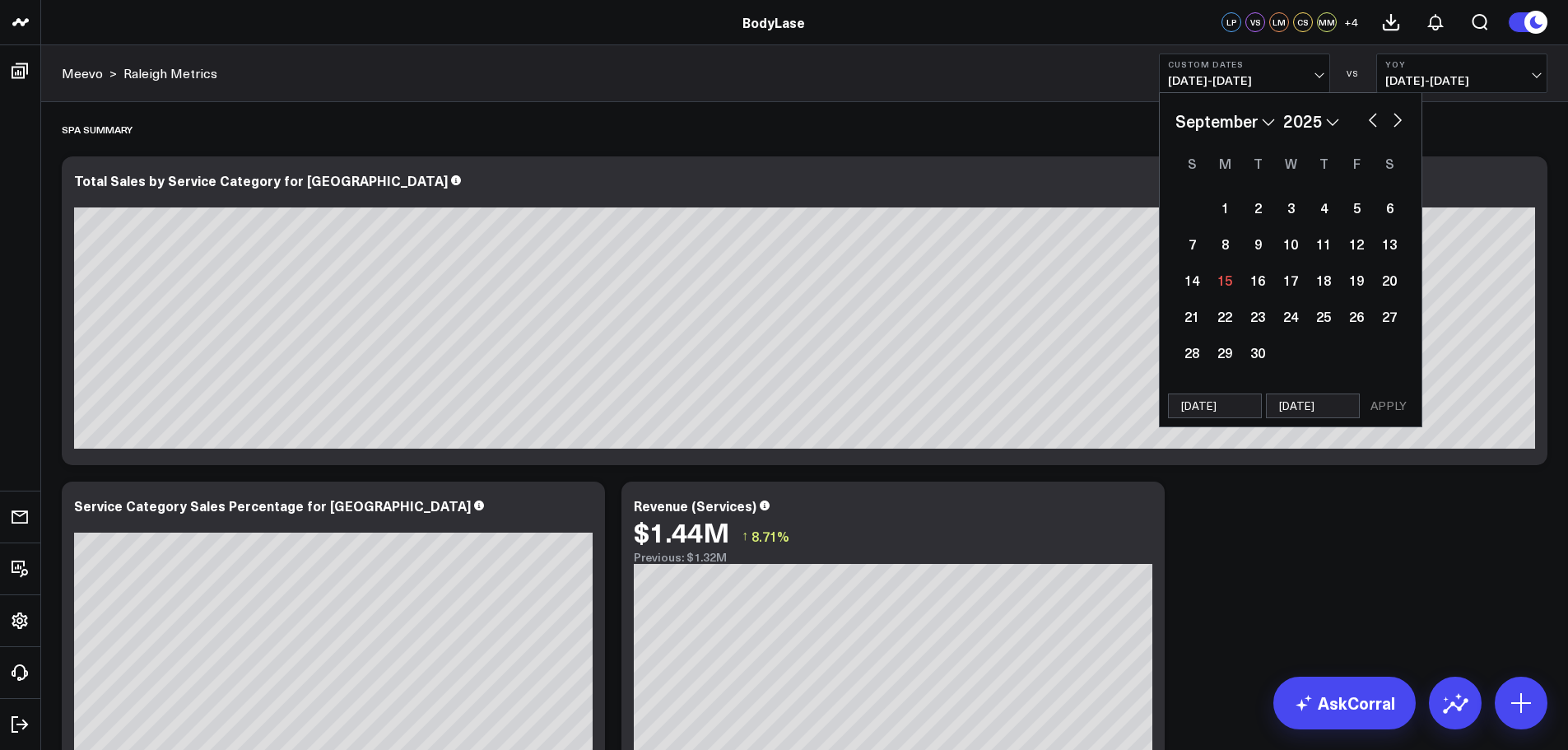
select select "2025"
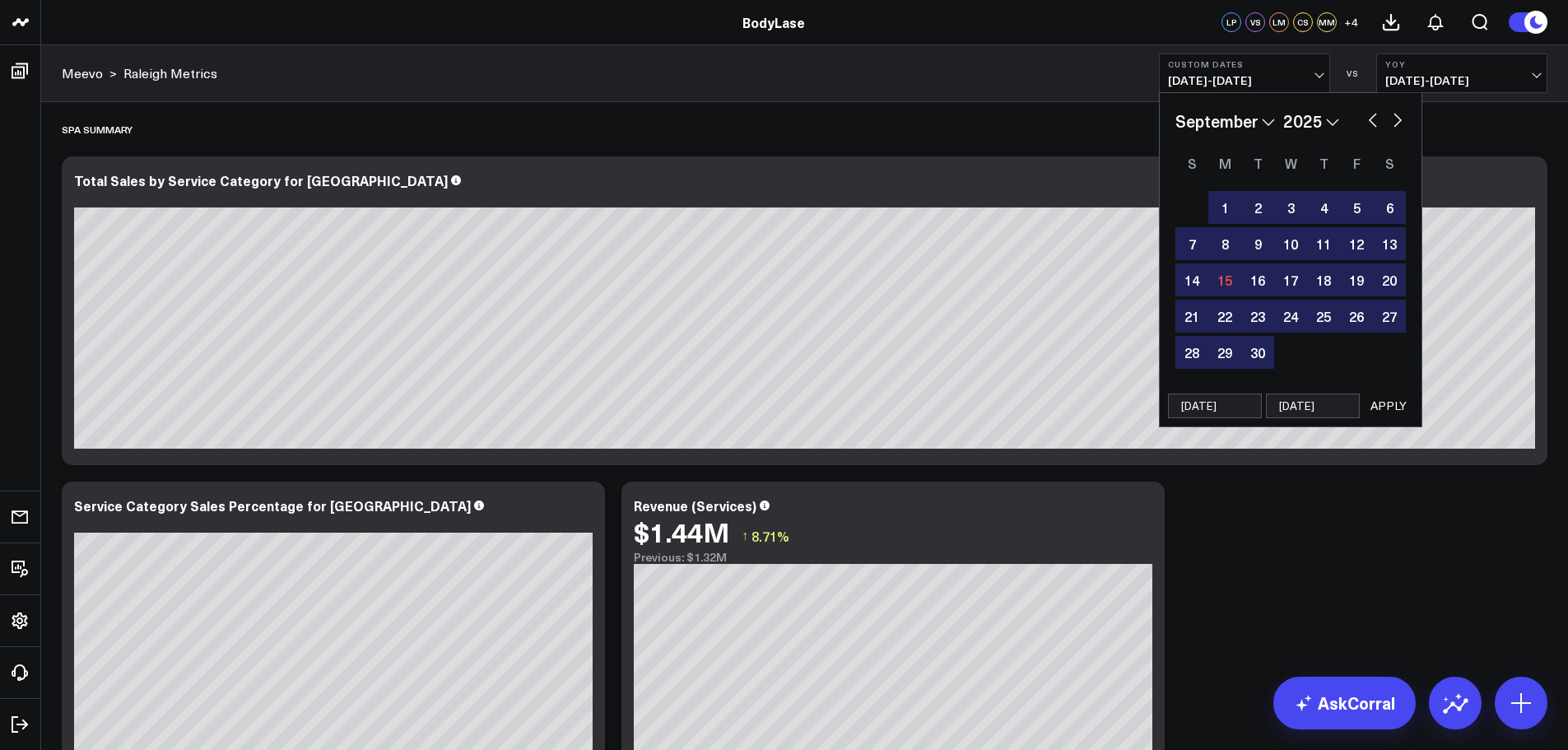
type input "[DATE]"
click at [1391, 406] on button "APPLY" at bounding box center [1388, 406] width 49 height 25
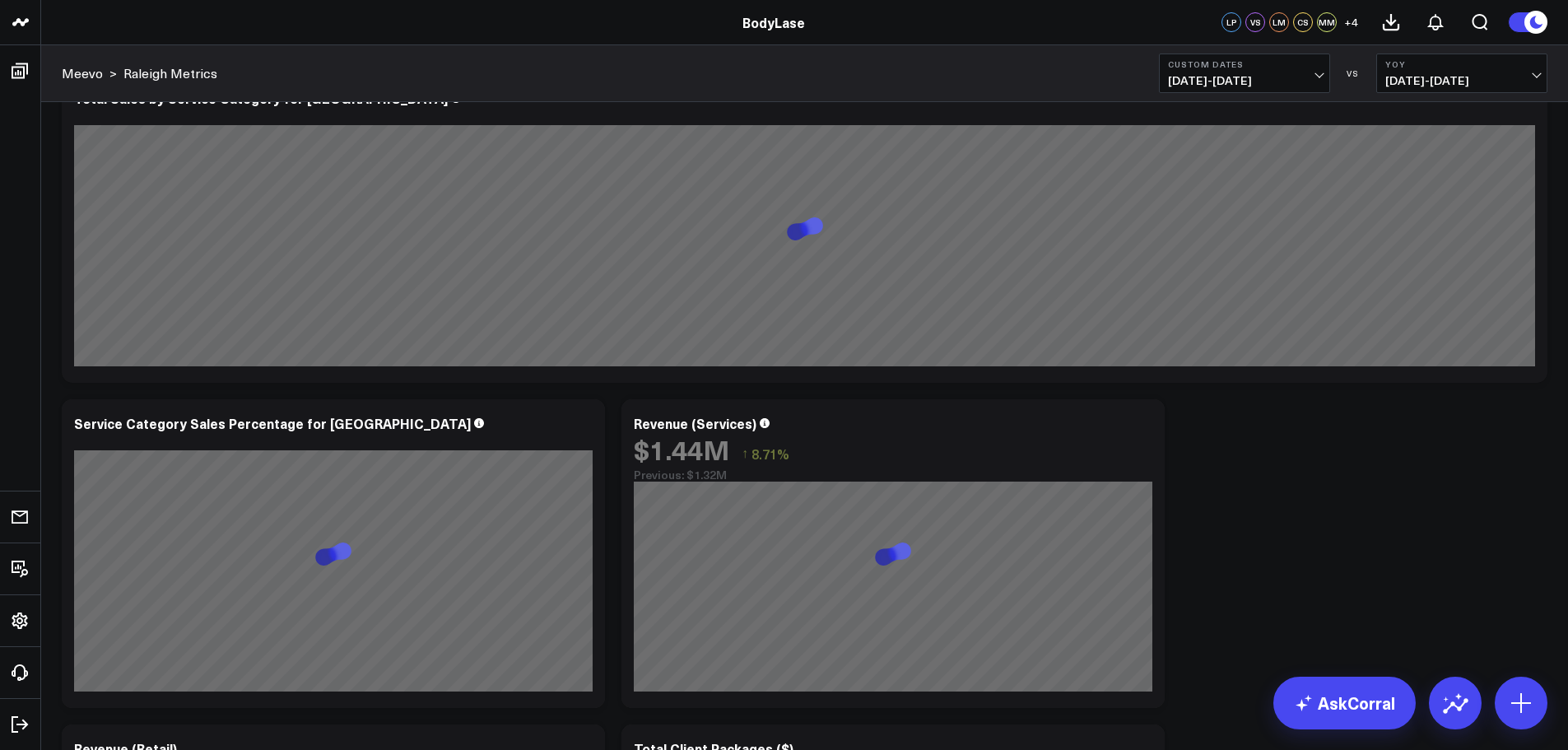
scroll to position [247, 0]
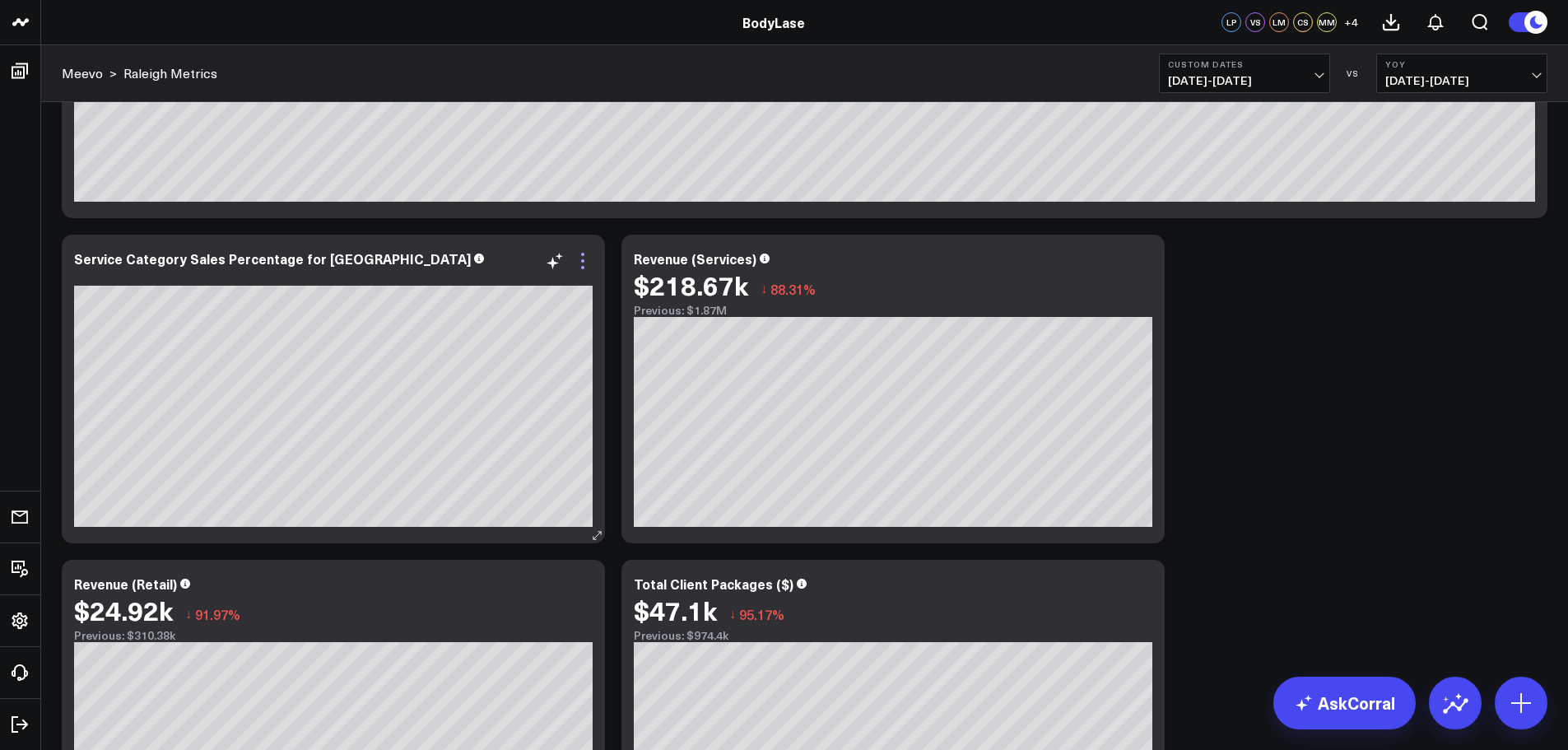
click at [586, 261] on icon at bounding box center [583, 261] width 20 height 20
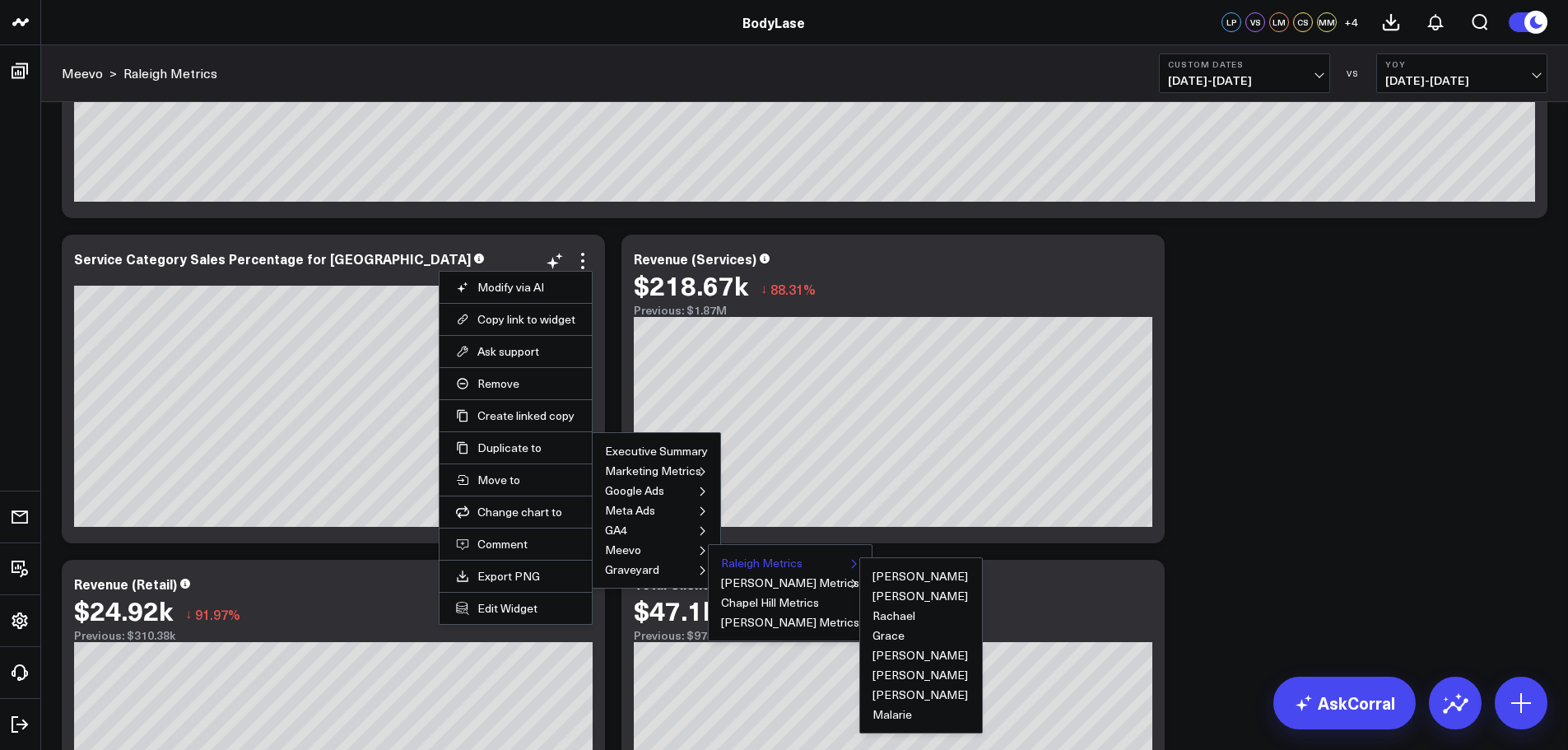
click at [859, 562] on ul "Rhonda Julia Rachael Grace Kelly Rita Rhiannon Malarie" at bounding box center [921, 645] width 123 height 176
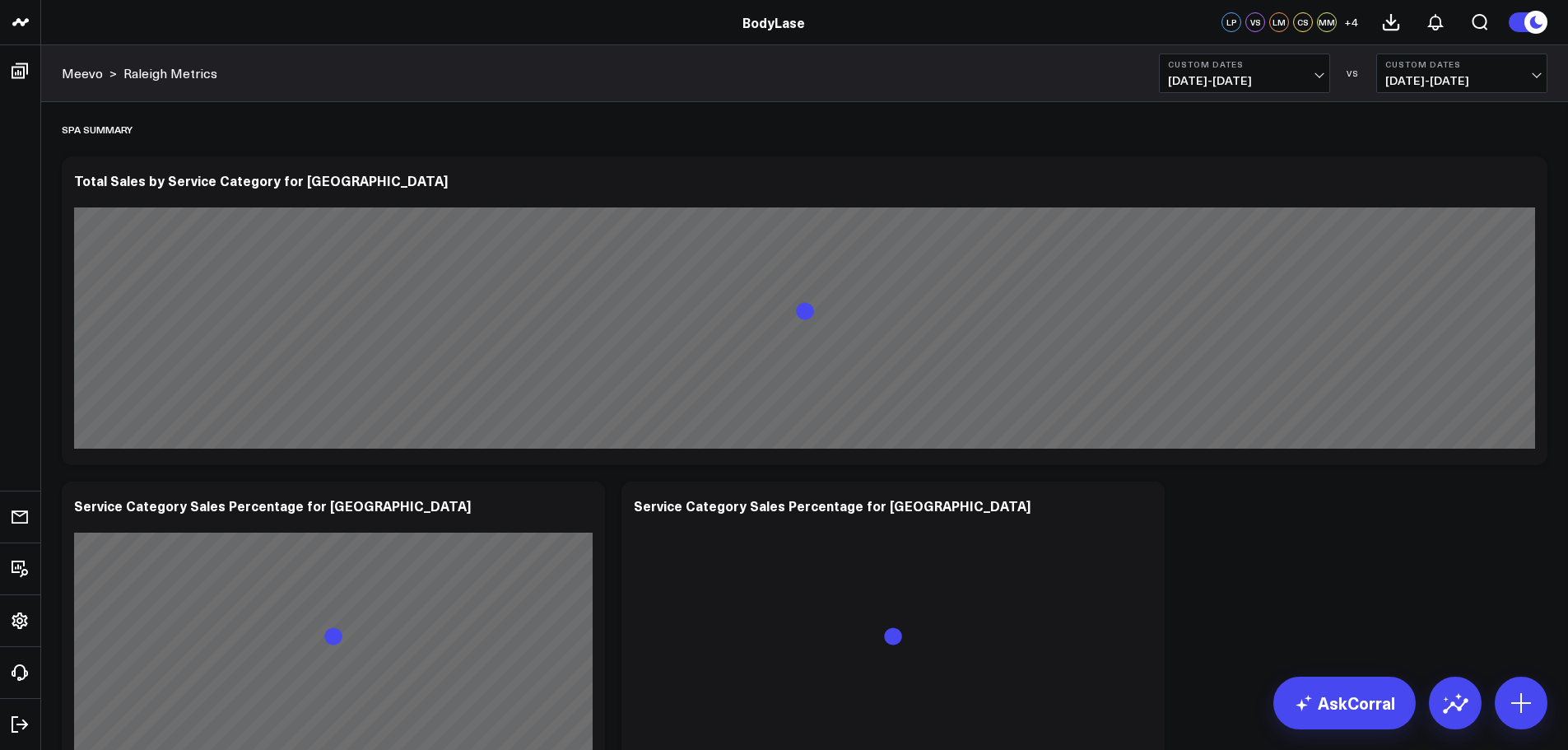
click at [1444, 88] on button "Custom Dates [DATE] - [DATE]" at bounding box center [1462, 73] width 171 height 39
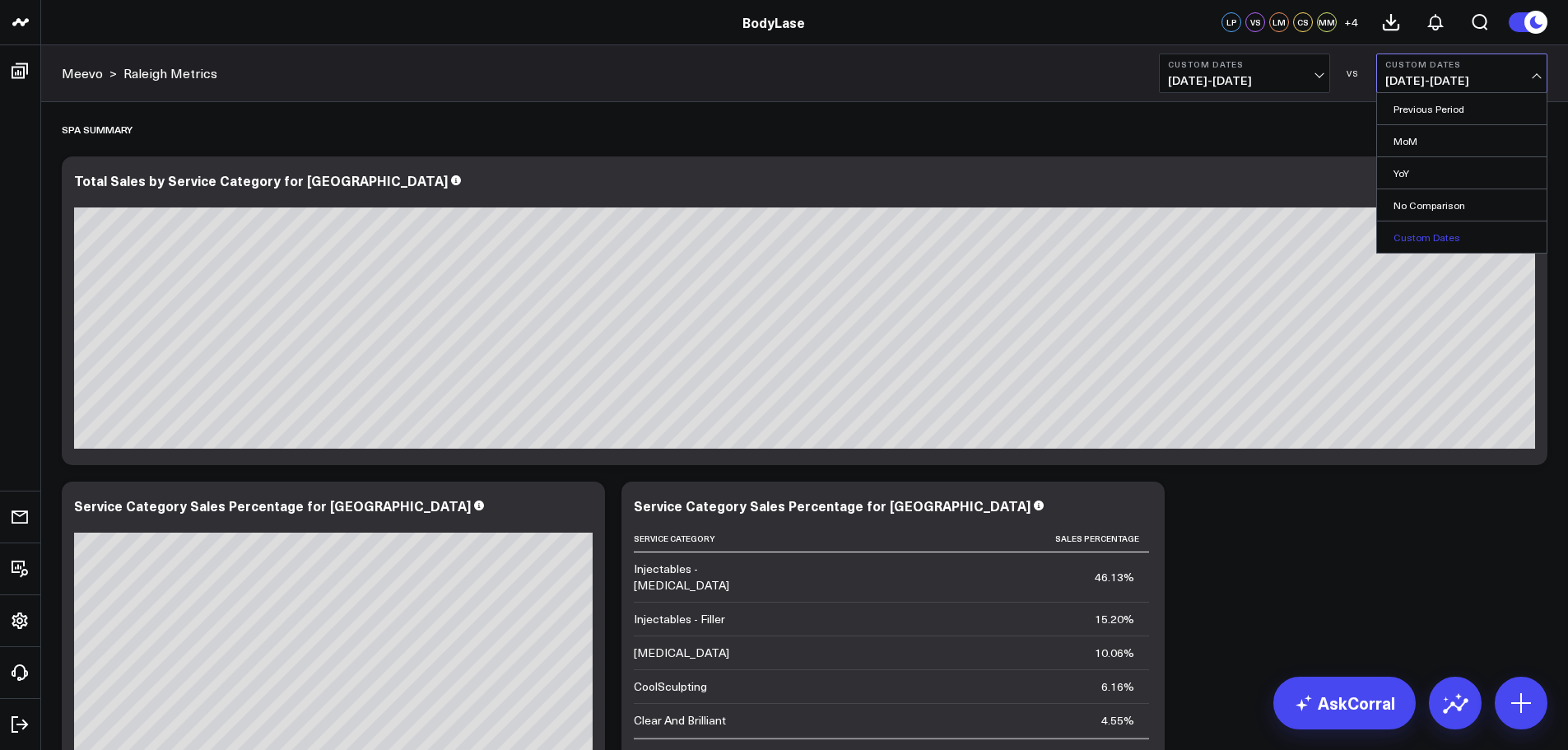
click at [1439, 238] on link "Custom Dates" at bounding box center [1462, 237] width 170 height 31
select select "8"
select select "2025"
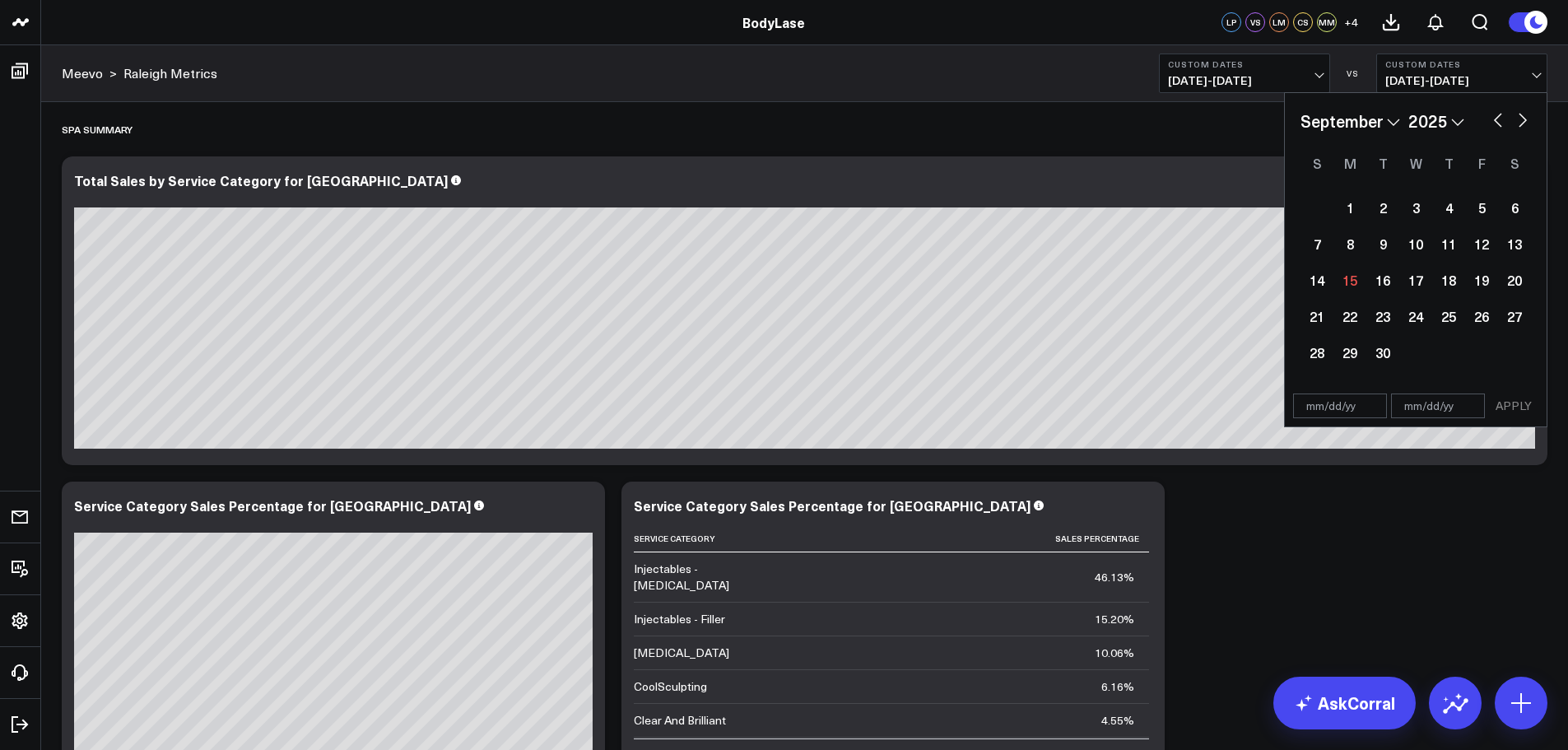
click at [1312, 408] on input "text" at bounding box center [1340, 406] width 94 height 25
select select "8"
select select "2025"
type input "0"
type input "[DATE]"
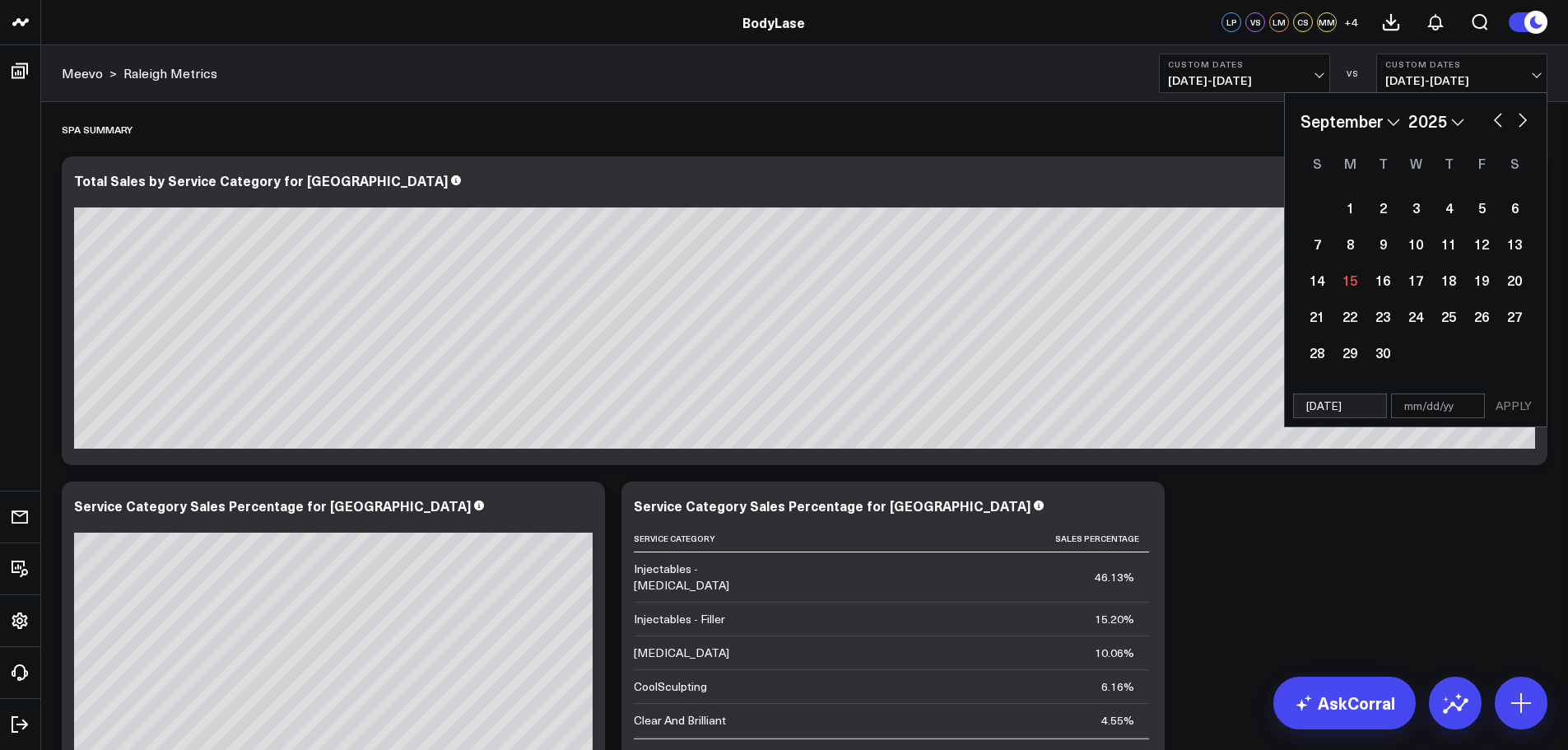
select select "9"
select select "1957"
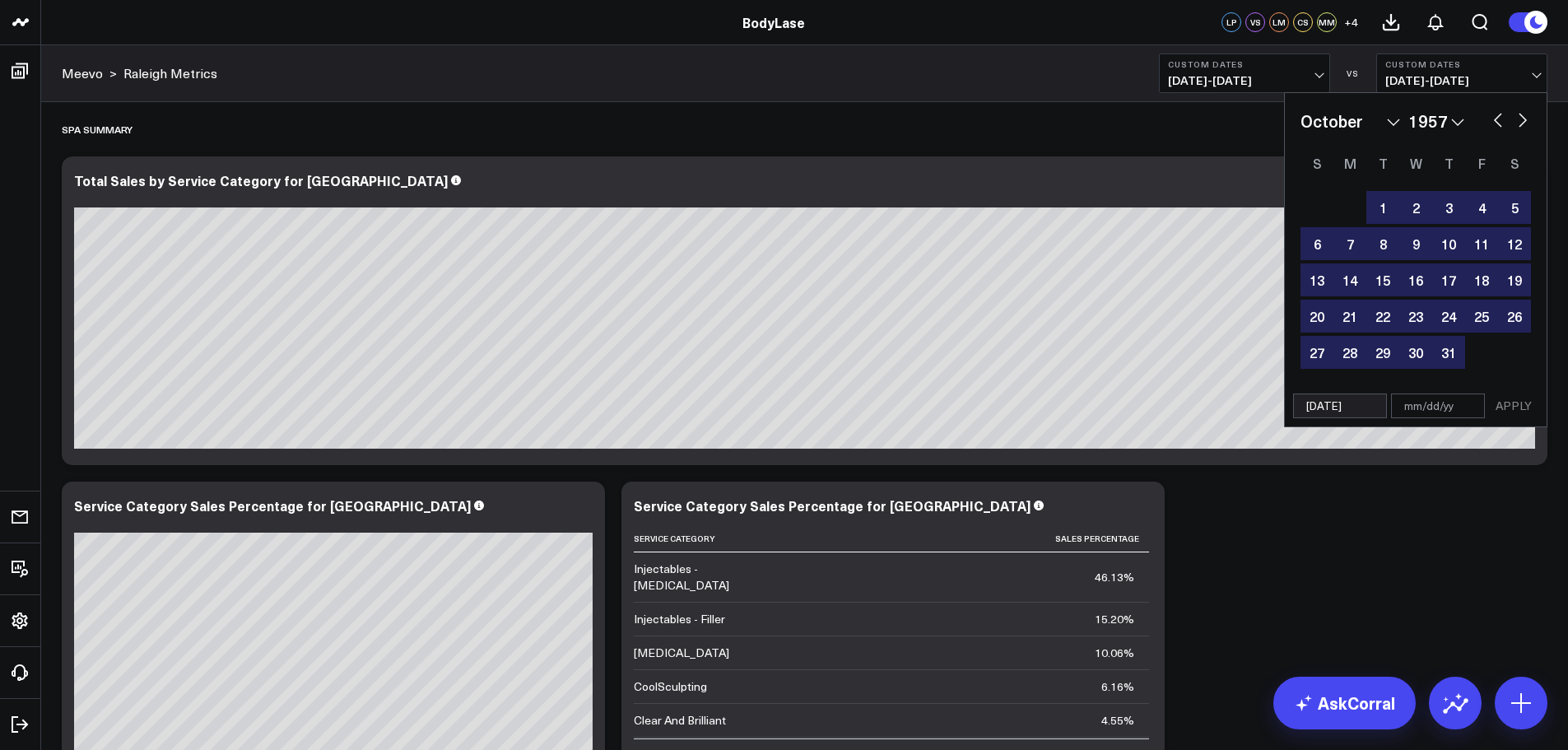
type input "[DATE]"
select select "9"
select select "2024"
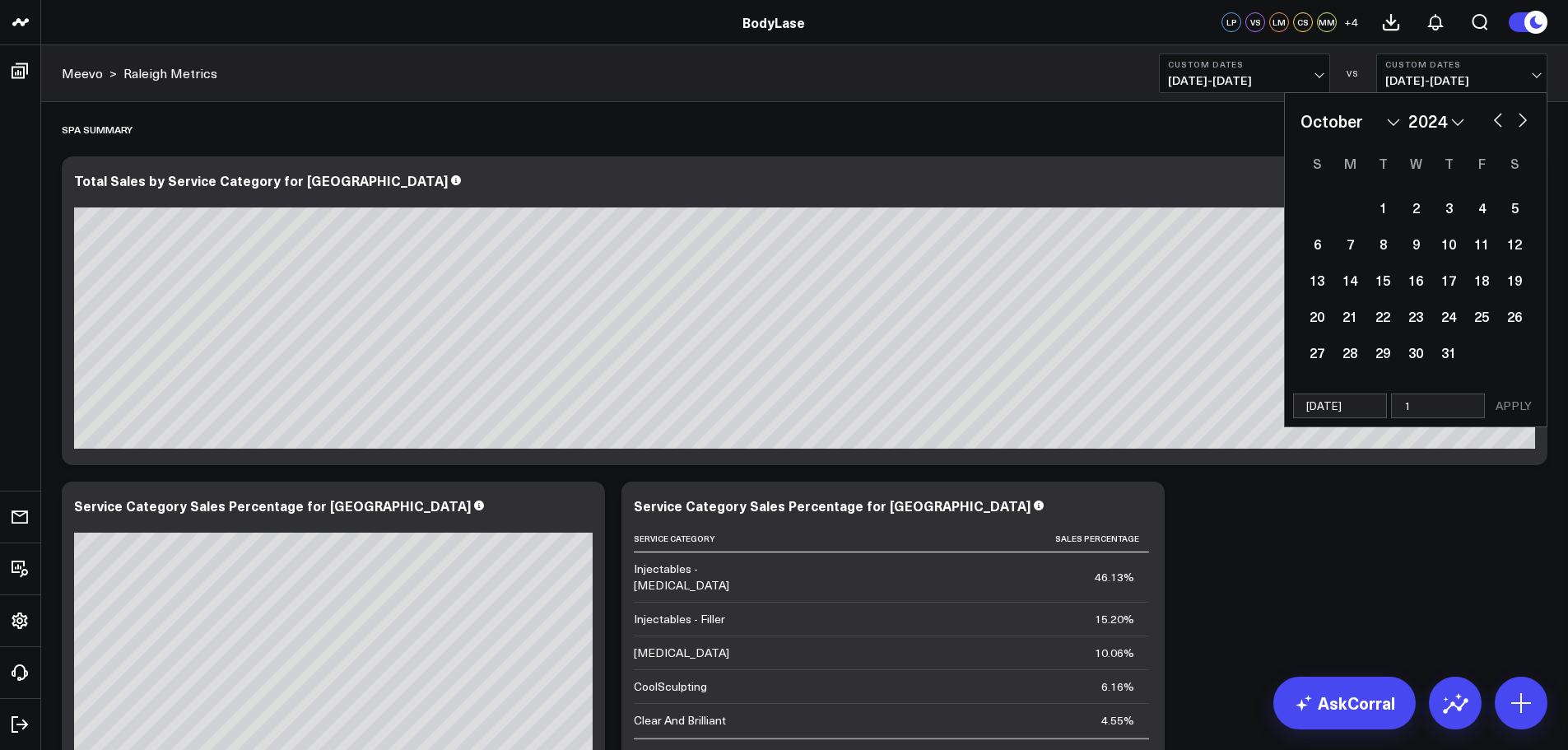
type input "12"
select select "9"
select select "2024"
type input "12/"
select select "9"
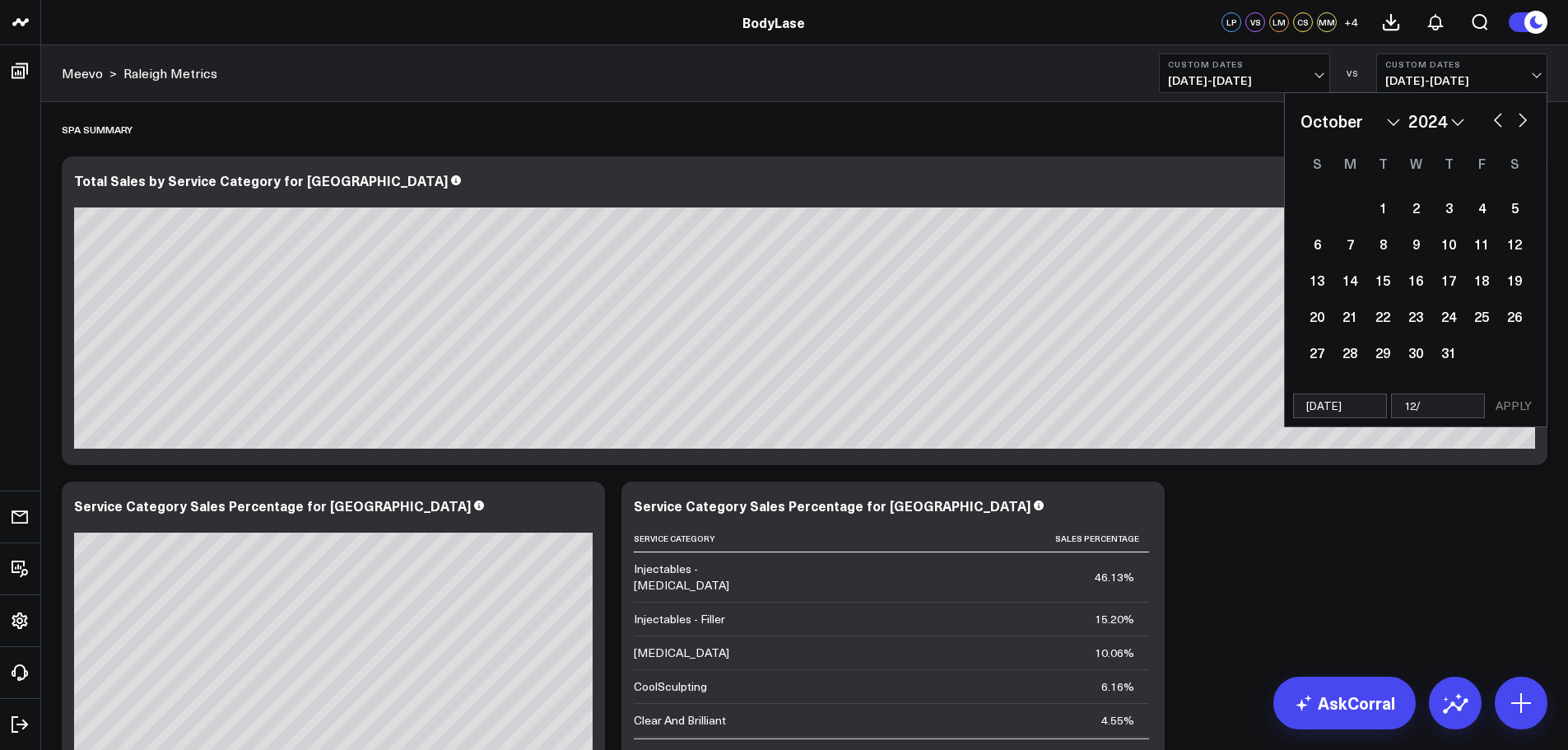
select select "2024"
type input "12/31"
select select "9"
select select "2024"
type input "12/31/"
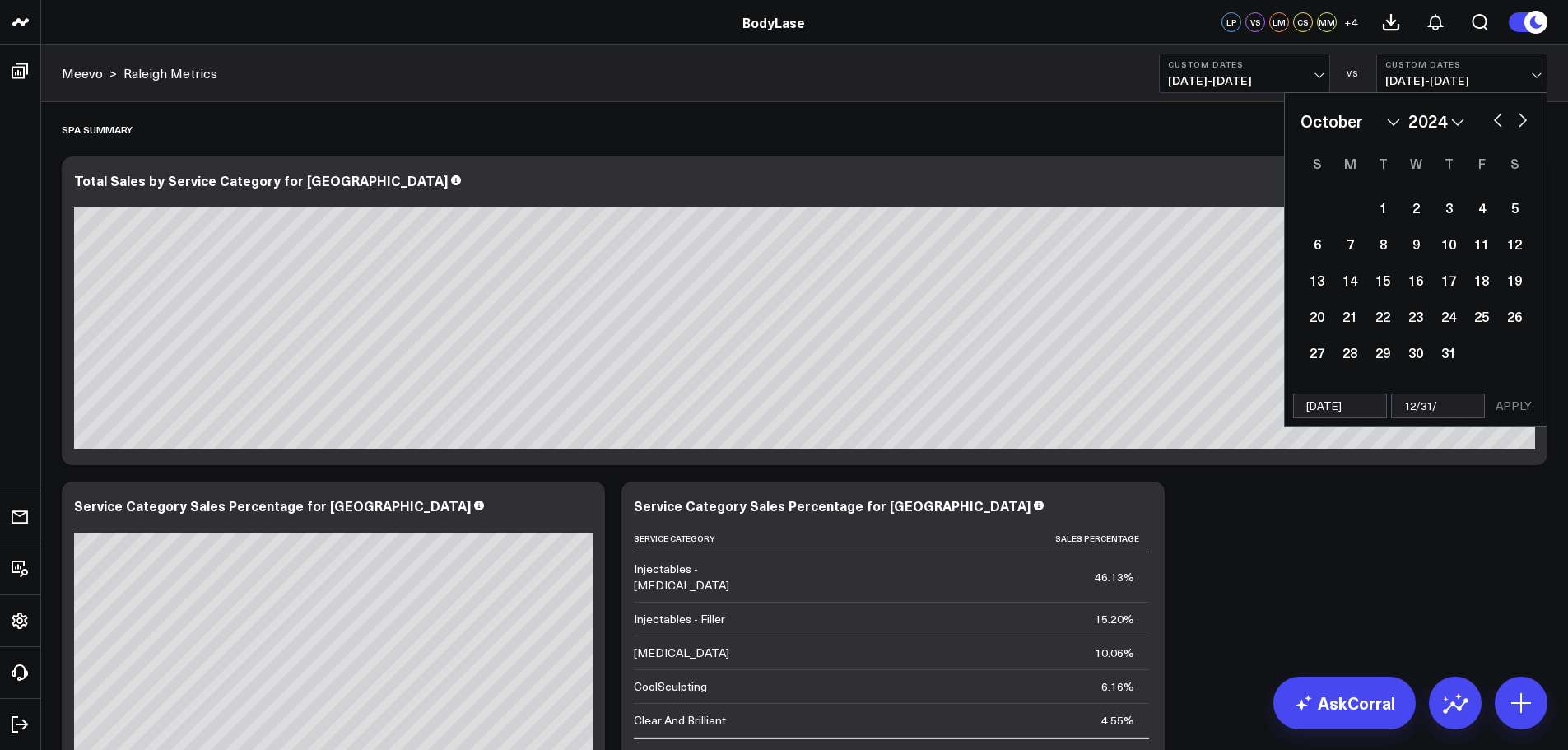
select select "9"
select select "2024"
type input "12/31/2"
select select "9"
select select "2024"
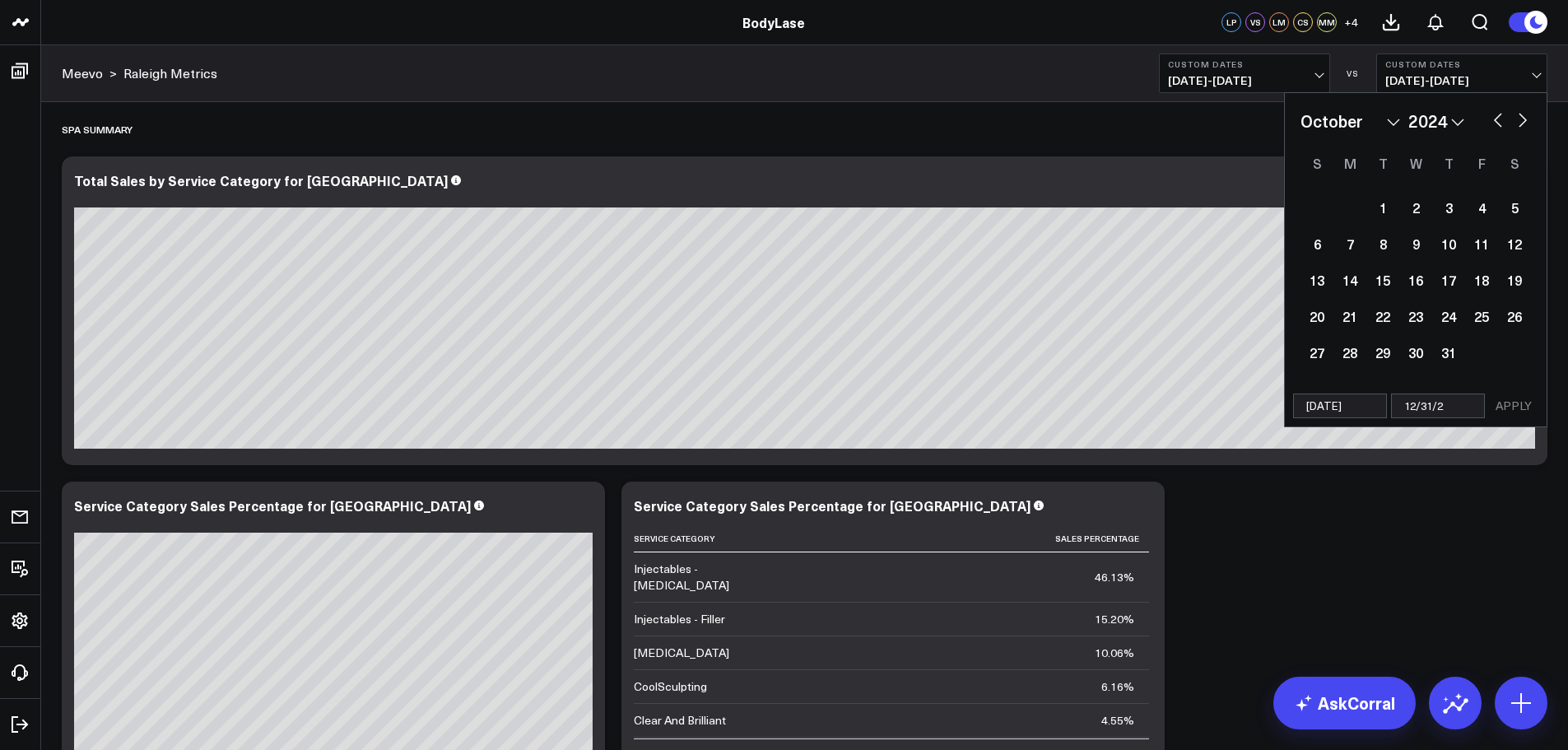
type input "[DATE]"
select select "9"
select select "2024"
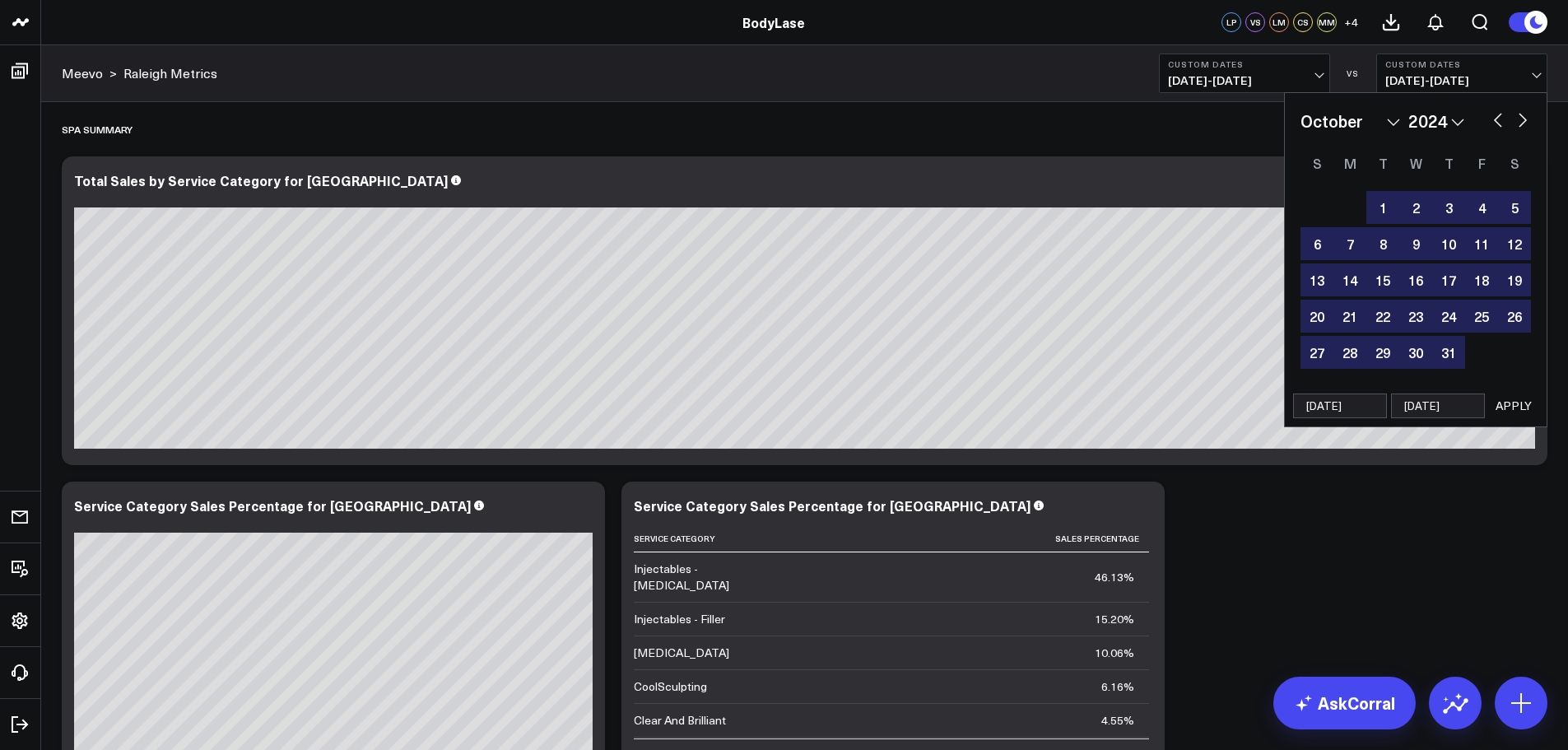
type input "[DATE]"
click at [1512, 407] on button "APPLY" at bounding box center [1513, 406] width 49 height 25
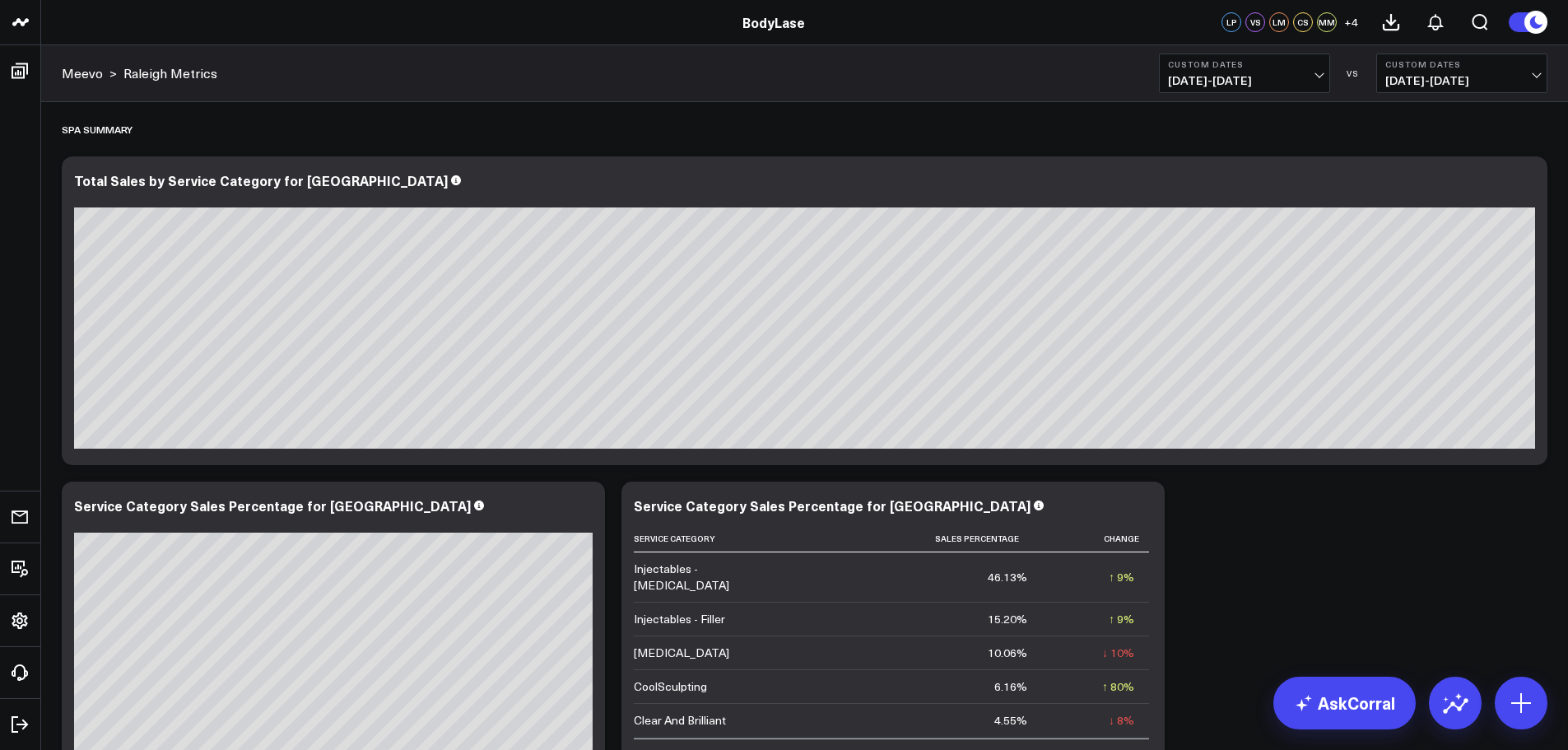
click at [1327, 78] on button "Custom Dates [DATE] - [DATE]" at bounding box center [1244, 73] width 171 height 39
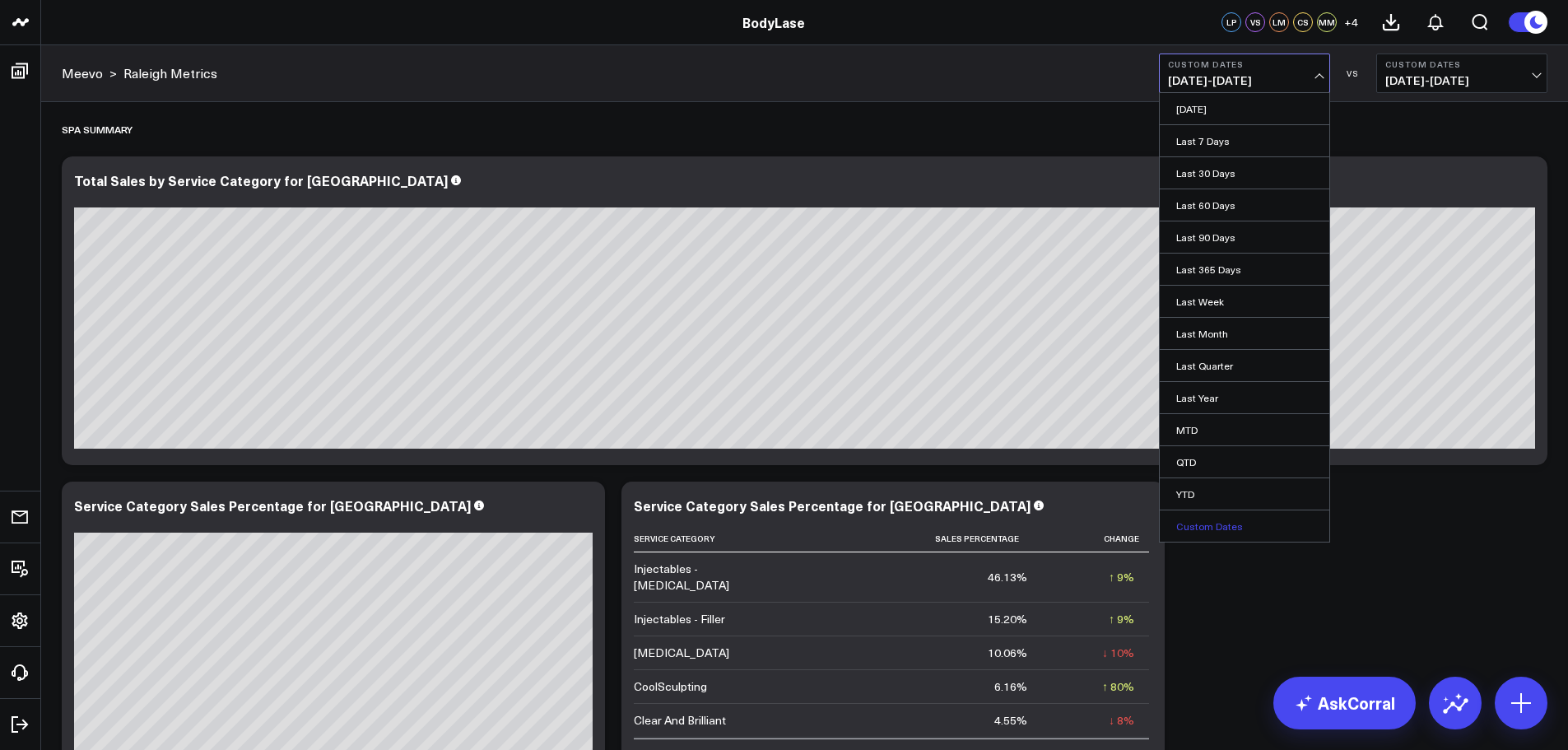
click at [1209, 534] on link "Custom Dates" at bounding box center [1244, 526] width 170 height 31
select select "8"
select select "2025"
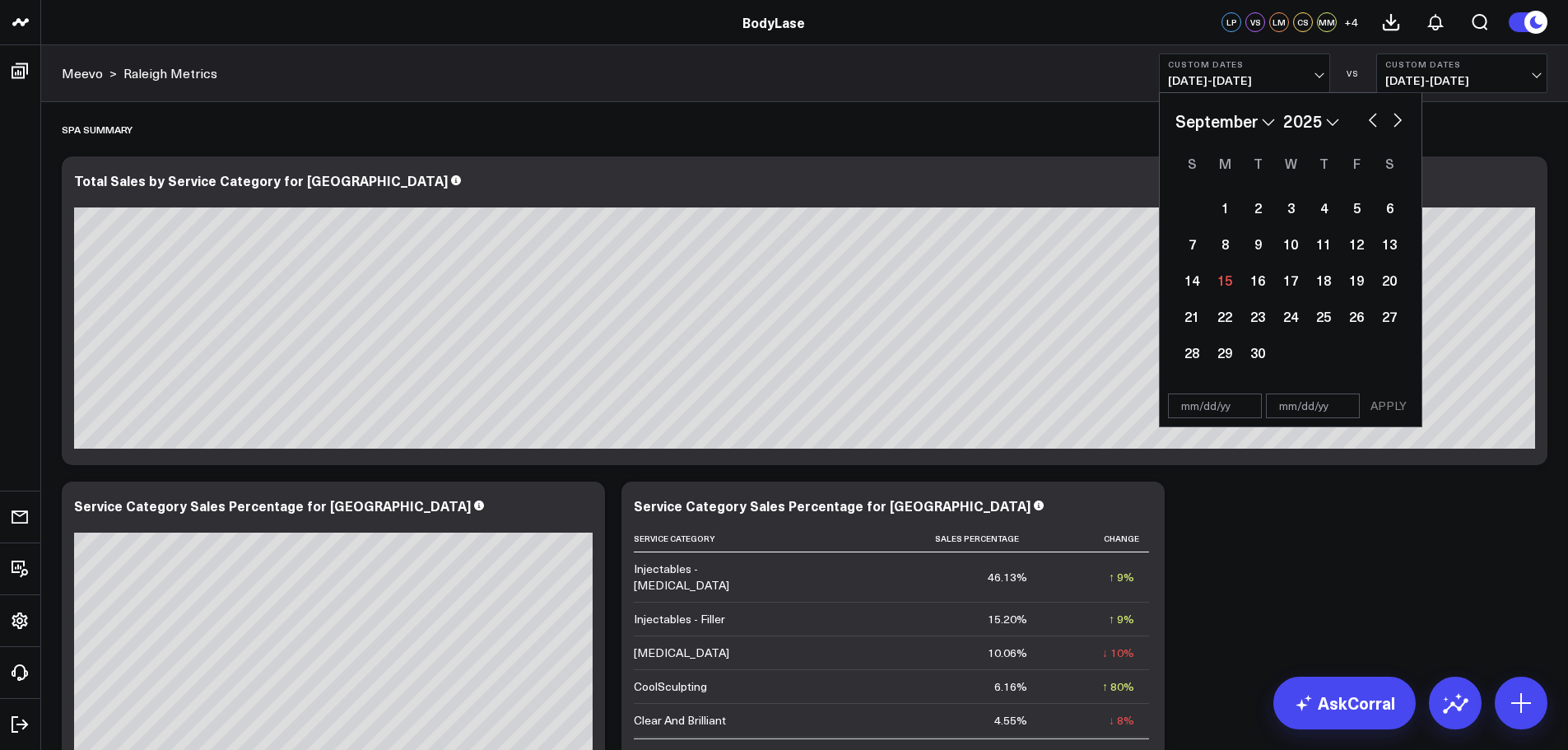
click at [1182, 415] on input "text" at bounding box center [1215, 406] width 94 height 25
select select "8"
select select "2025"
type input "[DATE]"
select select "9"
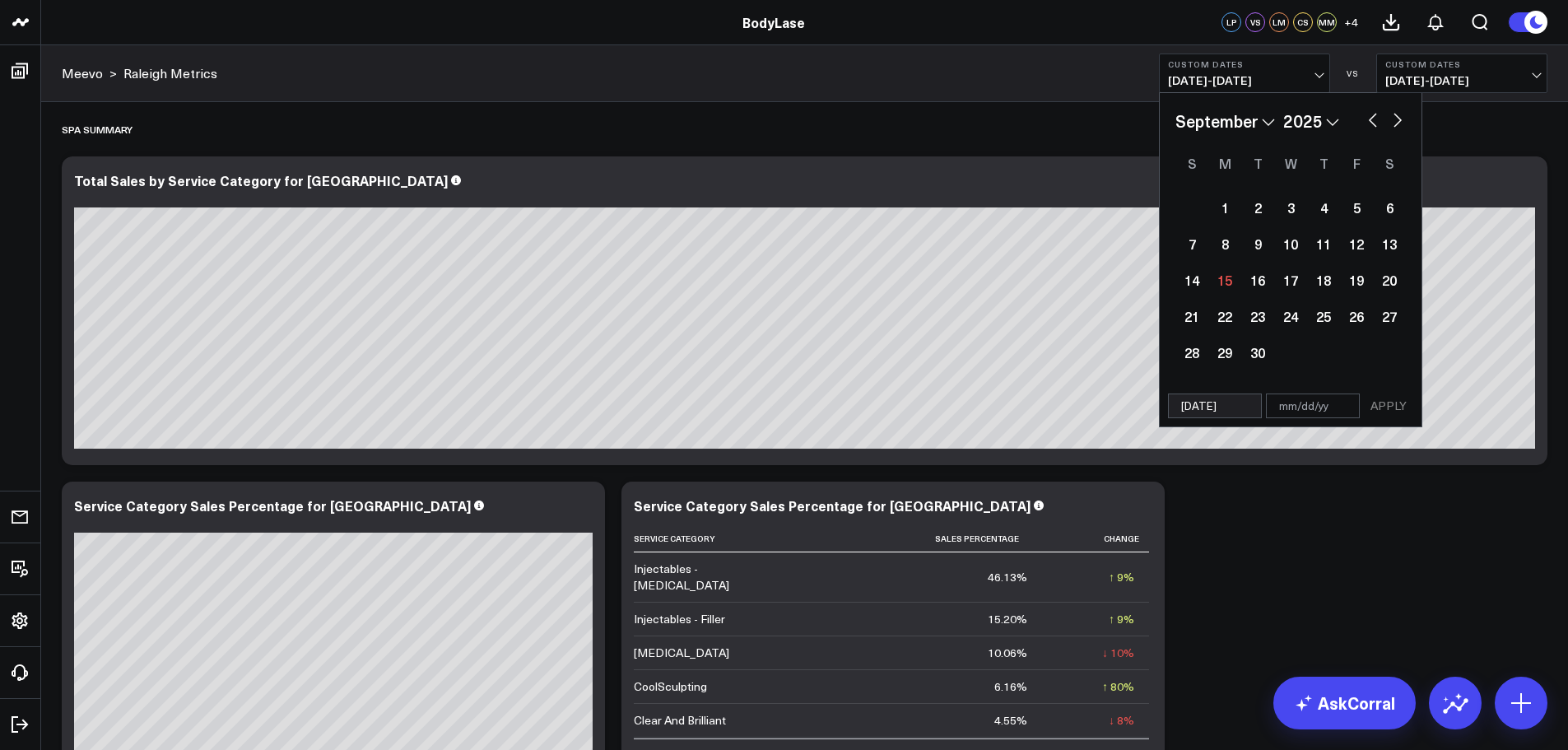
select select "2024"
type input "[DATE]"
type input "12"
select select "9"
select select "2024"
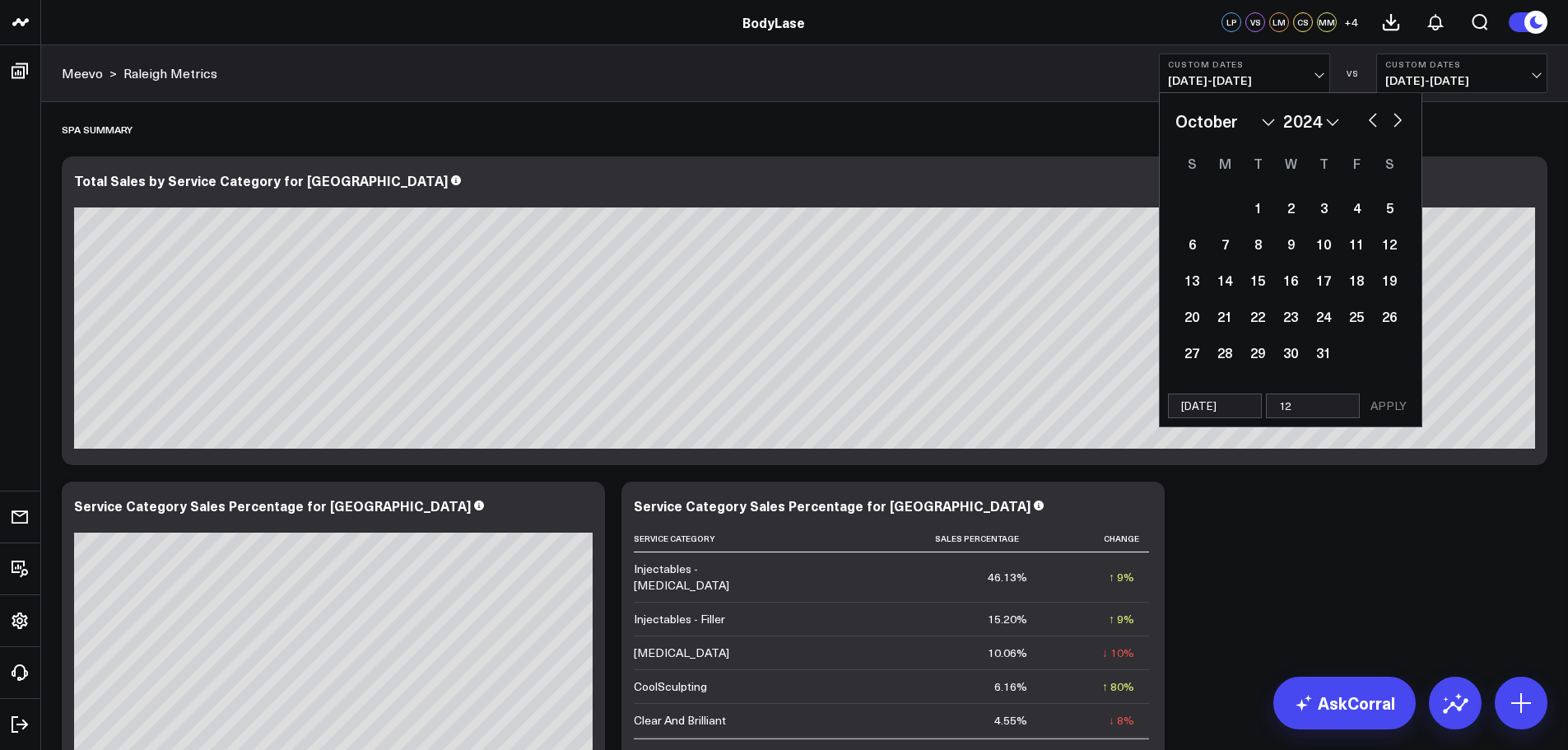
type input "12/"
select select "9"
select select "2024"
type input "12/31/"
select select "9"
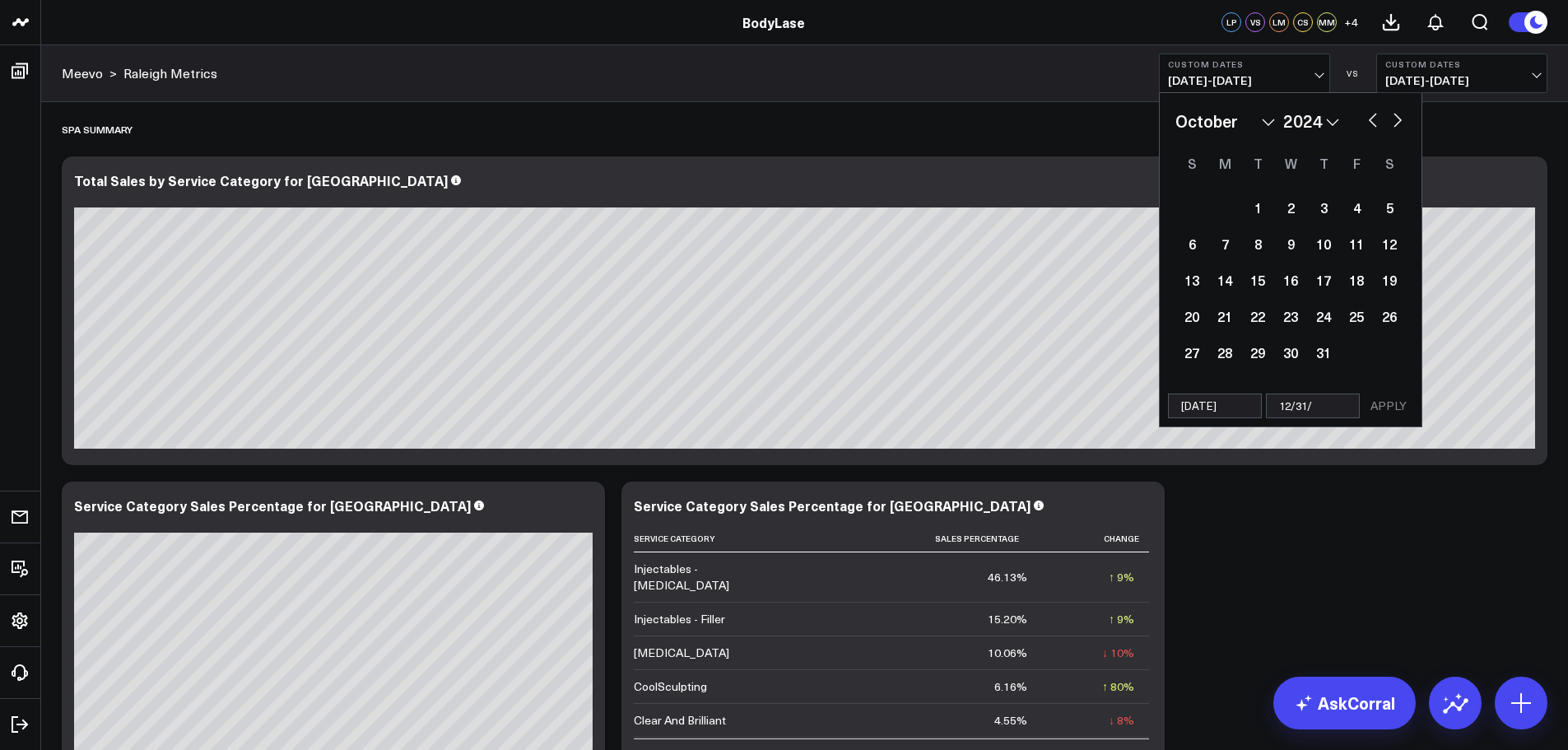
select select "2024"
type input "[DATE]"
select select "9"
select select "2024"
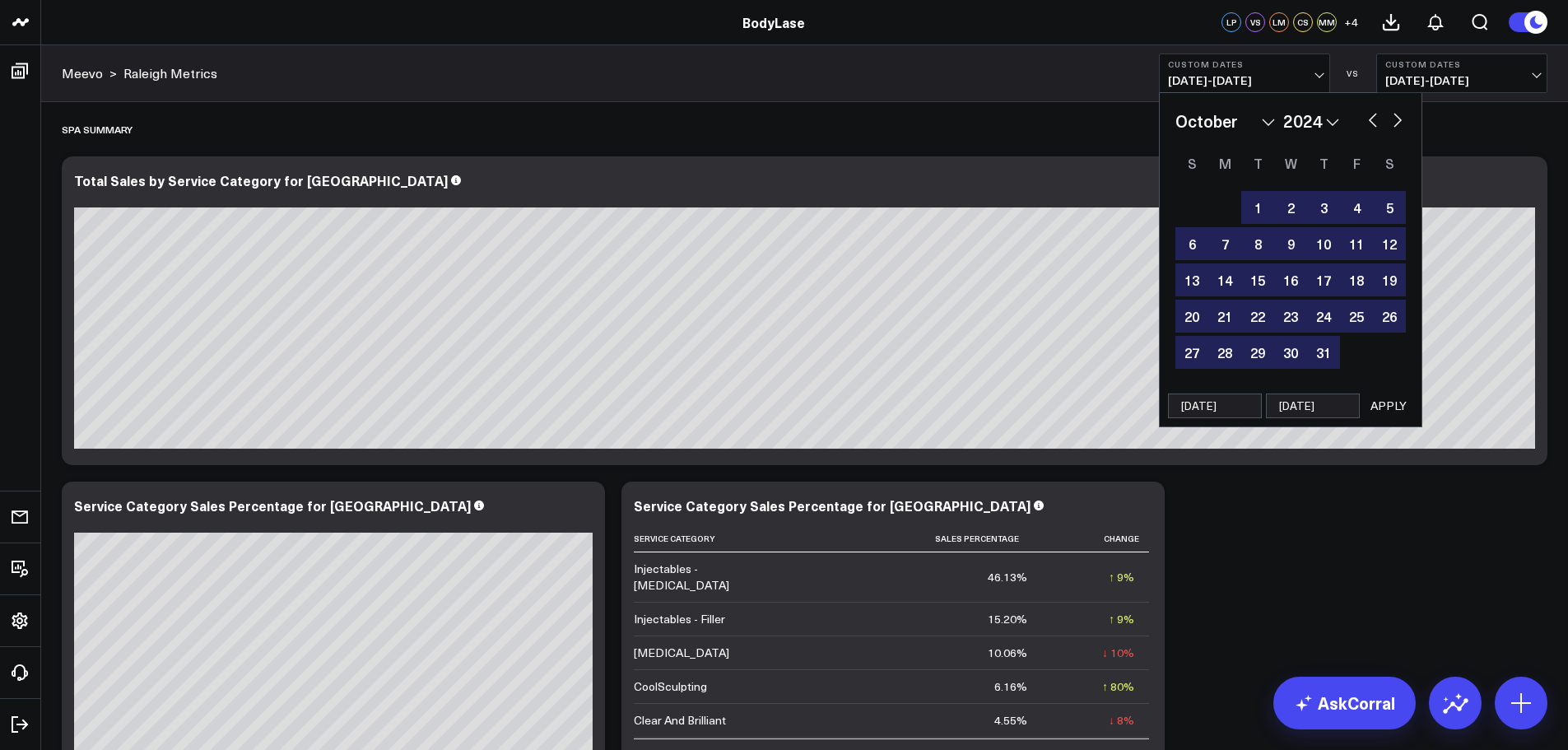
type input "[DATE]"
click at [1398, 405] on button "APPLY" at bounding box center [1388, 406] width 49 height 25
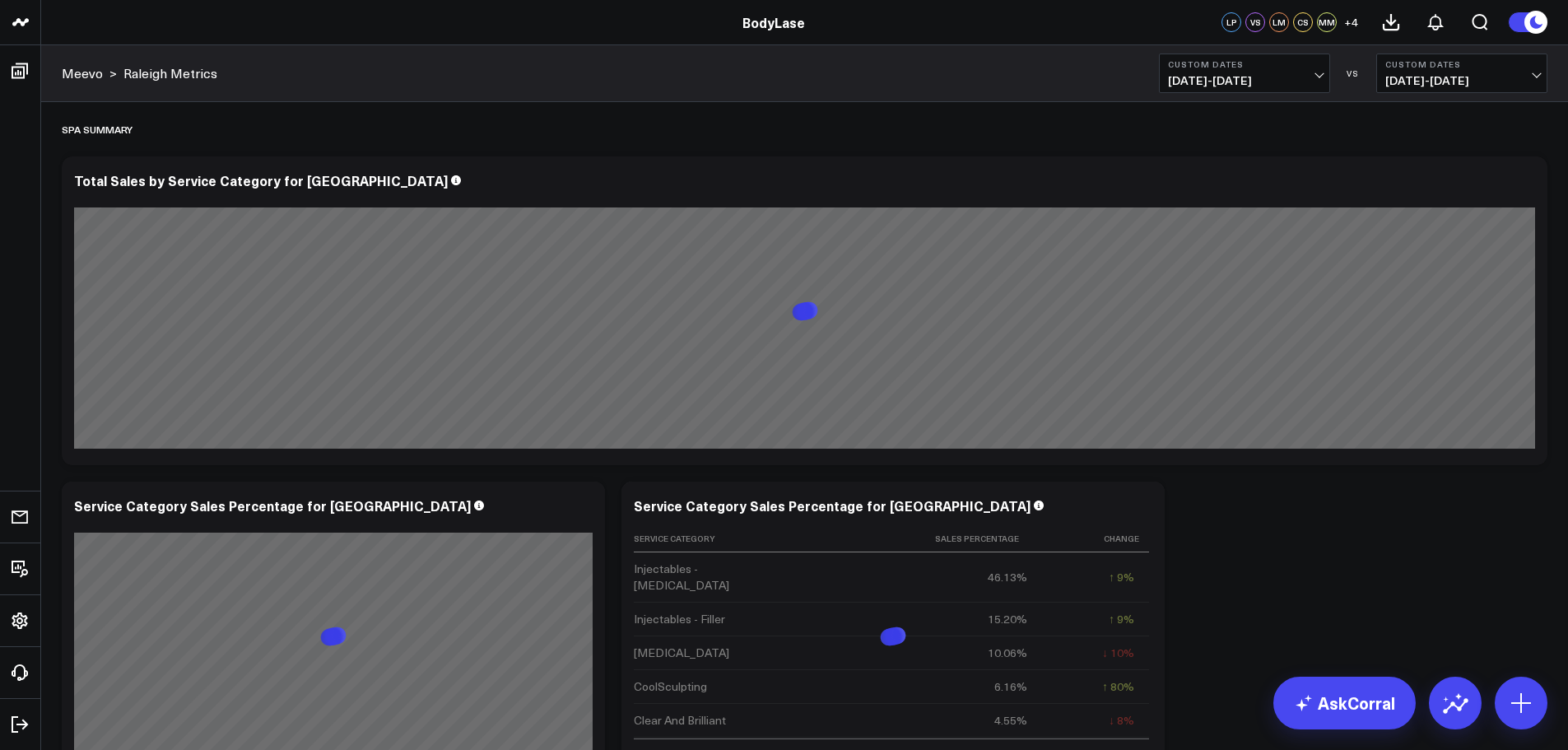
click at [1457, 78] on span "[DATE] - [DATE]" at bounding box center [1462, 80] width 153 height 13
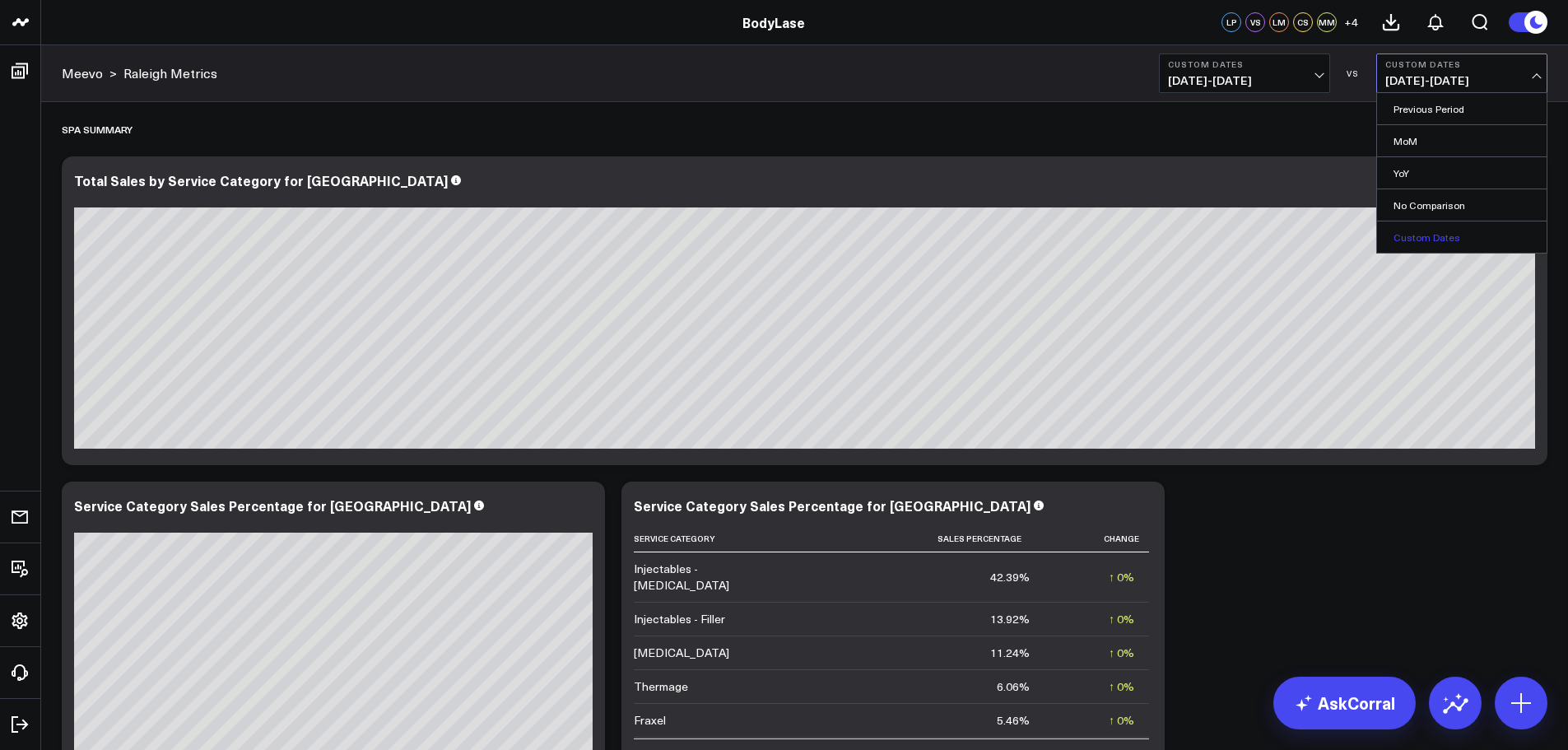
click at [1433, 233] on link "Custom Dates" at bounding box center [1462, 237] width 170 height 31
select select "8"
select select "2025"
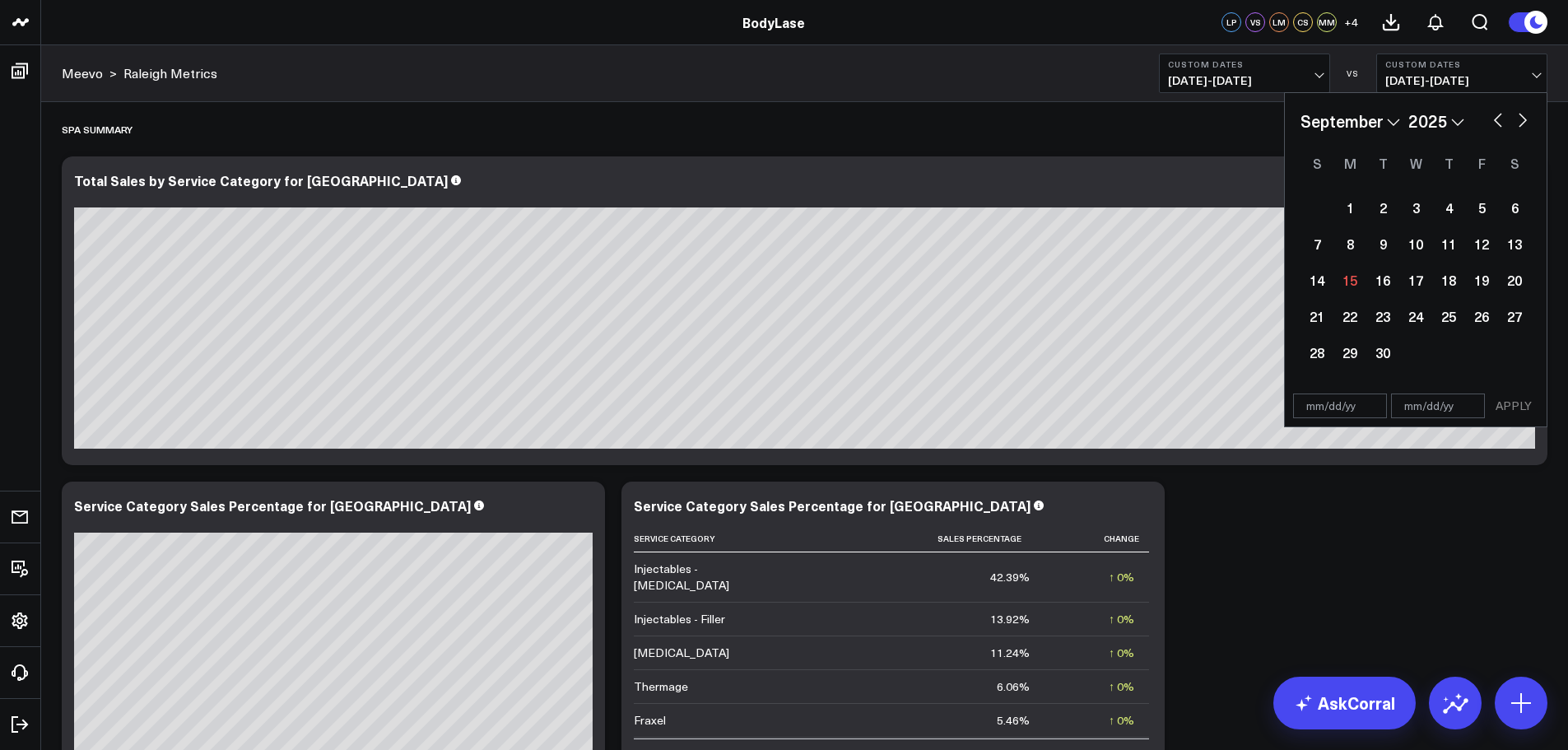
click at [1315, 407] on input "text" at bounding box center [1340, 406] width 94 height 25
select select "8"
select select "2025"
type input "[DATE]"
select select "5"
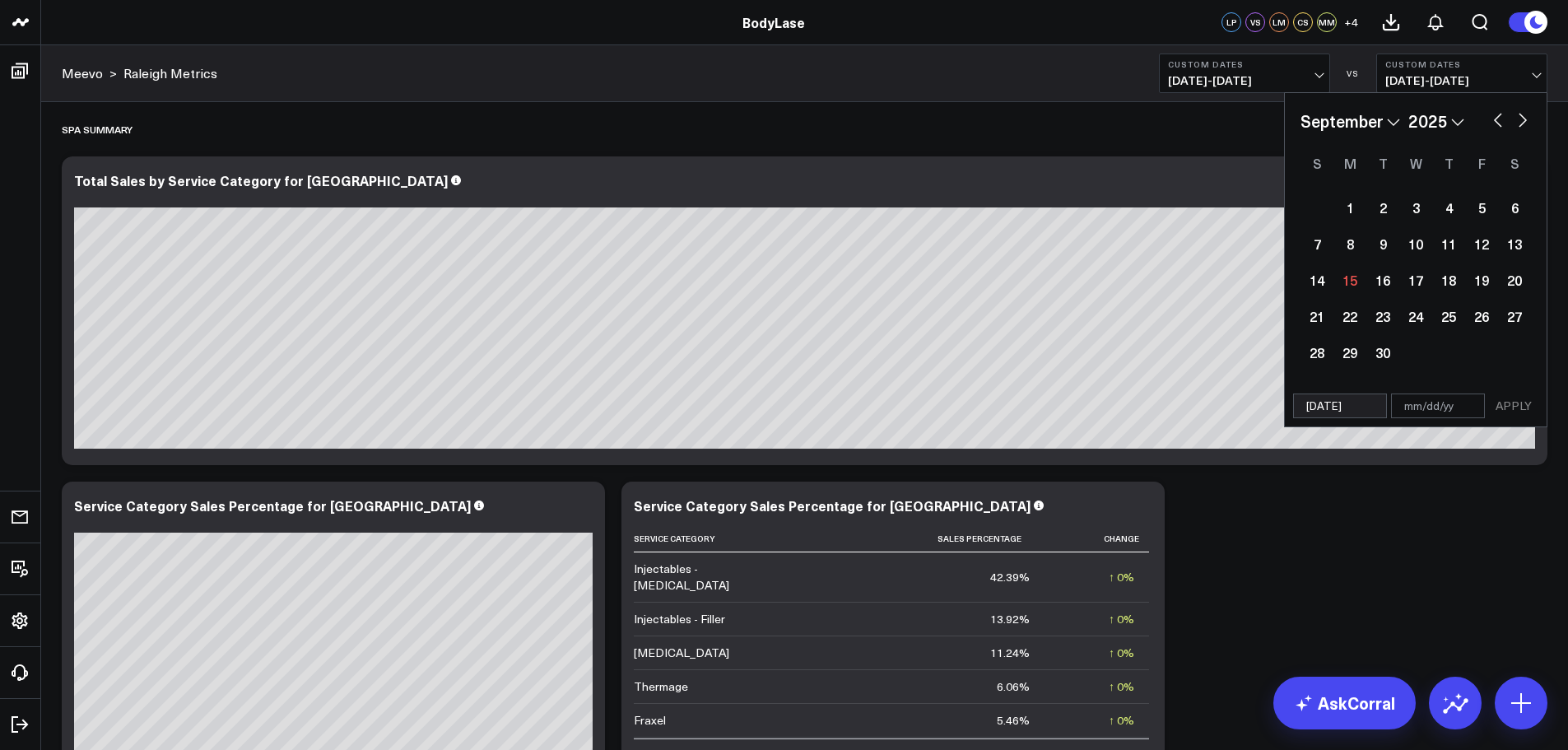
select select "2025"
type input "[DATE]"
type input "0"
select select "5"
select select "2025"
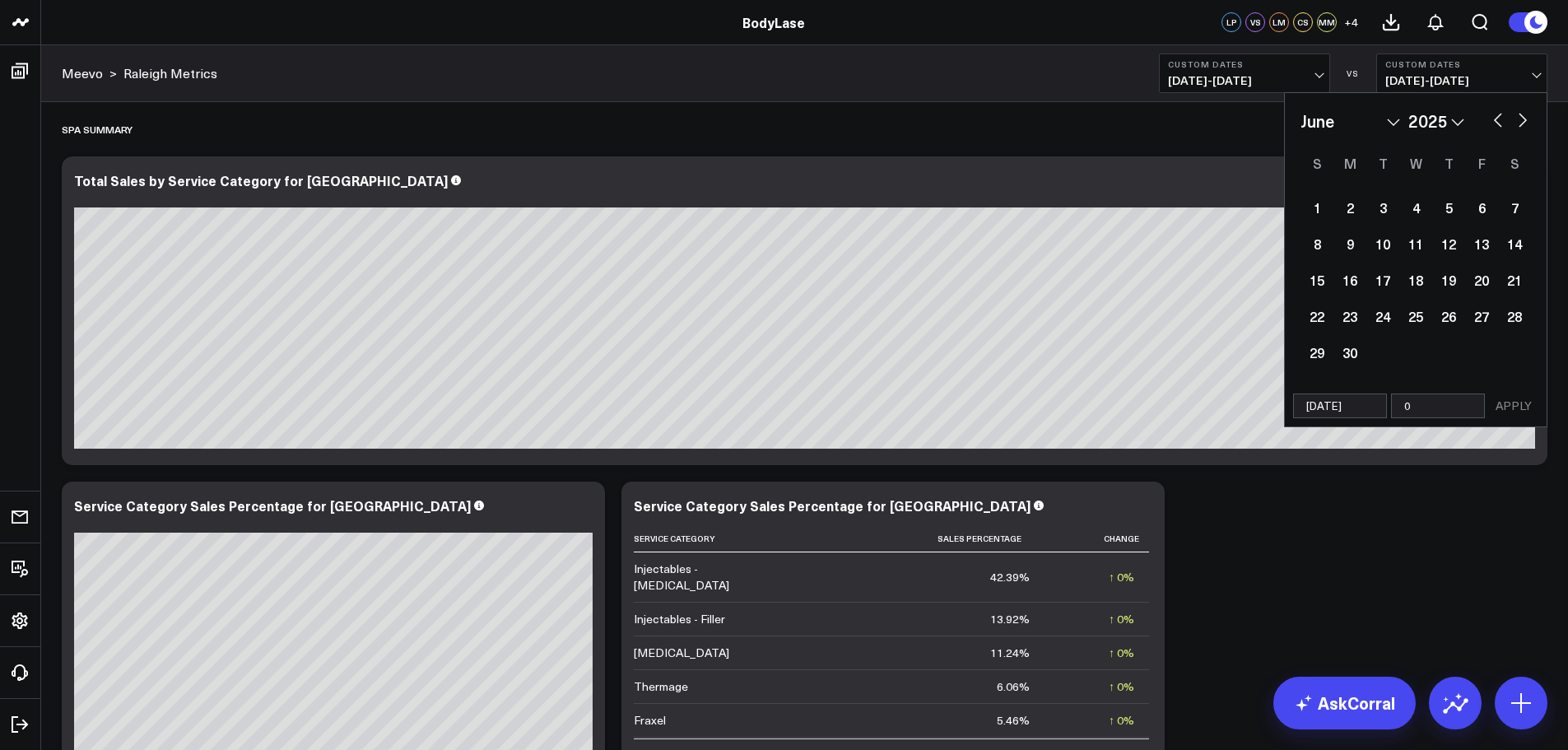
type input "09"
select select "5"
select select "2025"
type input "0"
select select "5"
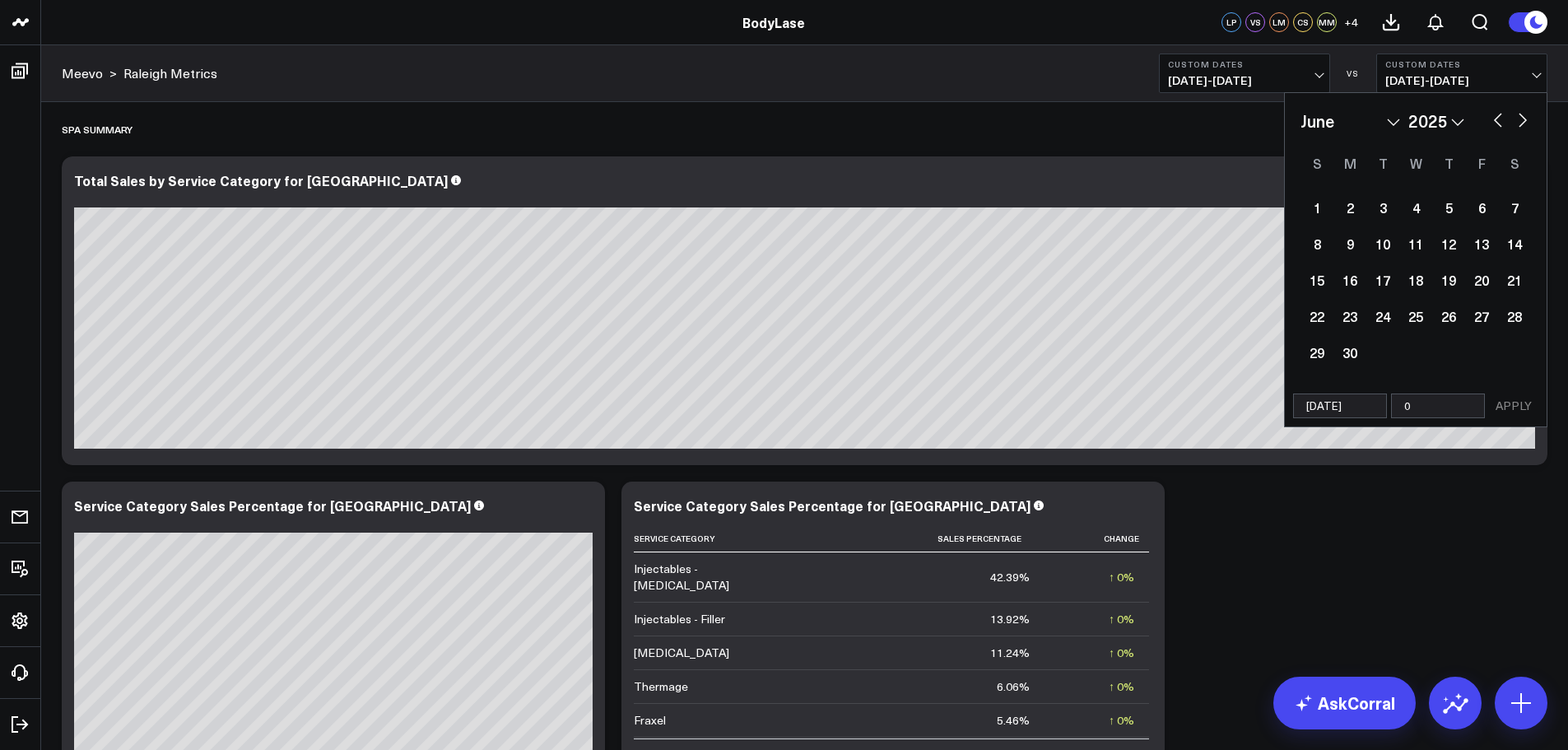
select select "2025"
type input "08"
select select "5"
select select "2025"
type input "08/"
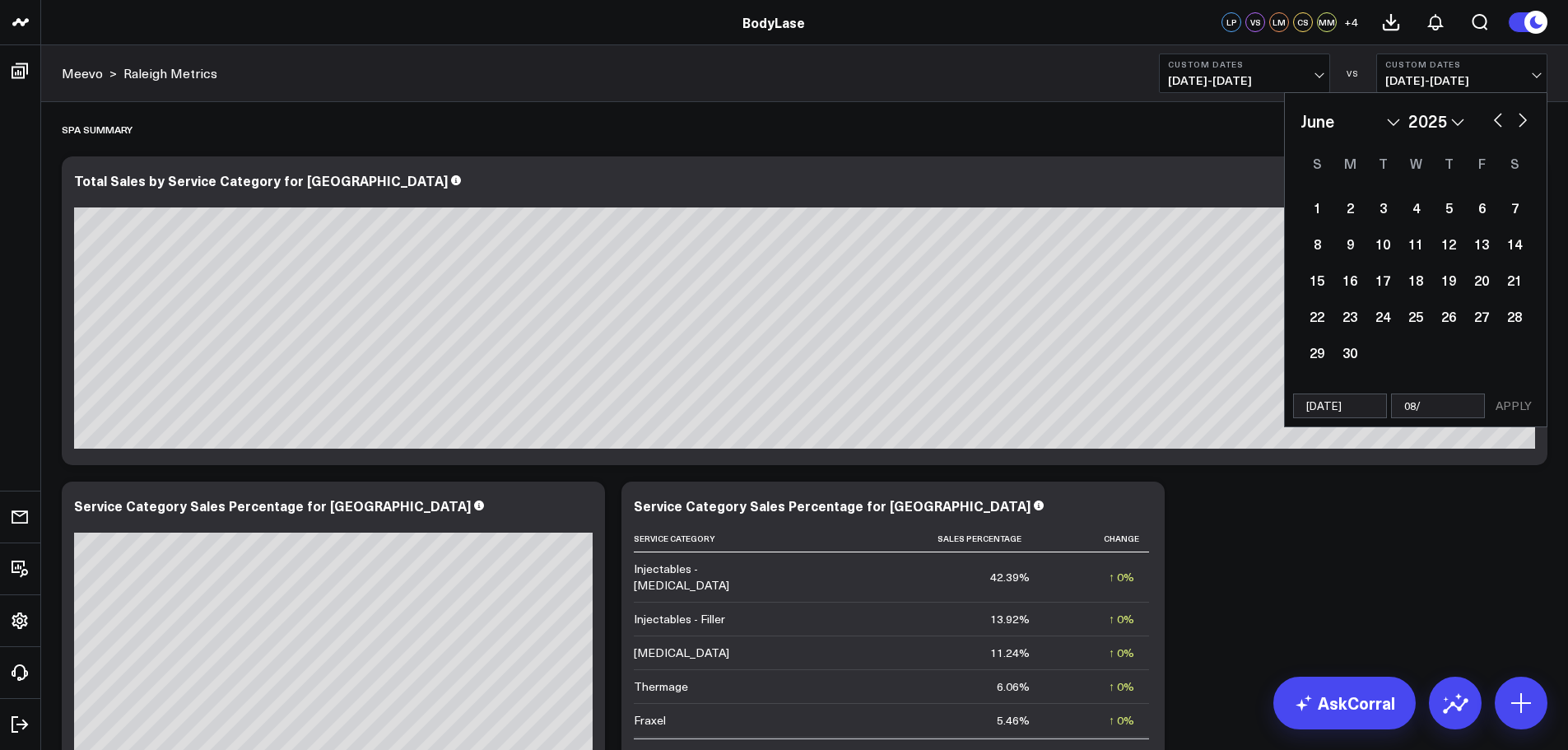
select select "5"
select select "2025"
type input "08/31/"
select select "5"
select select "2025"
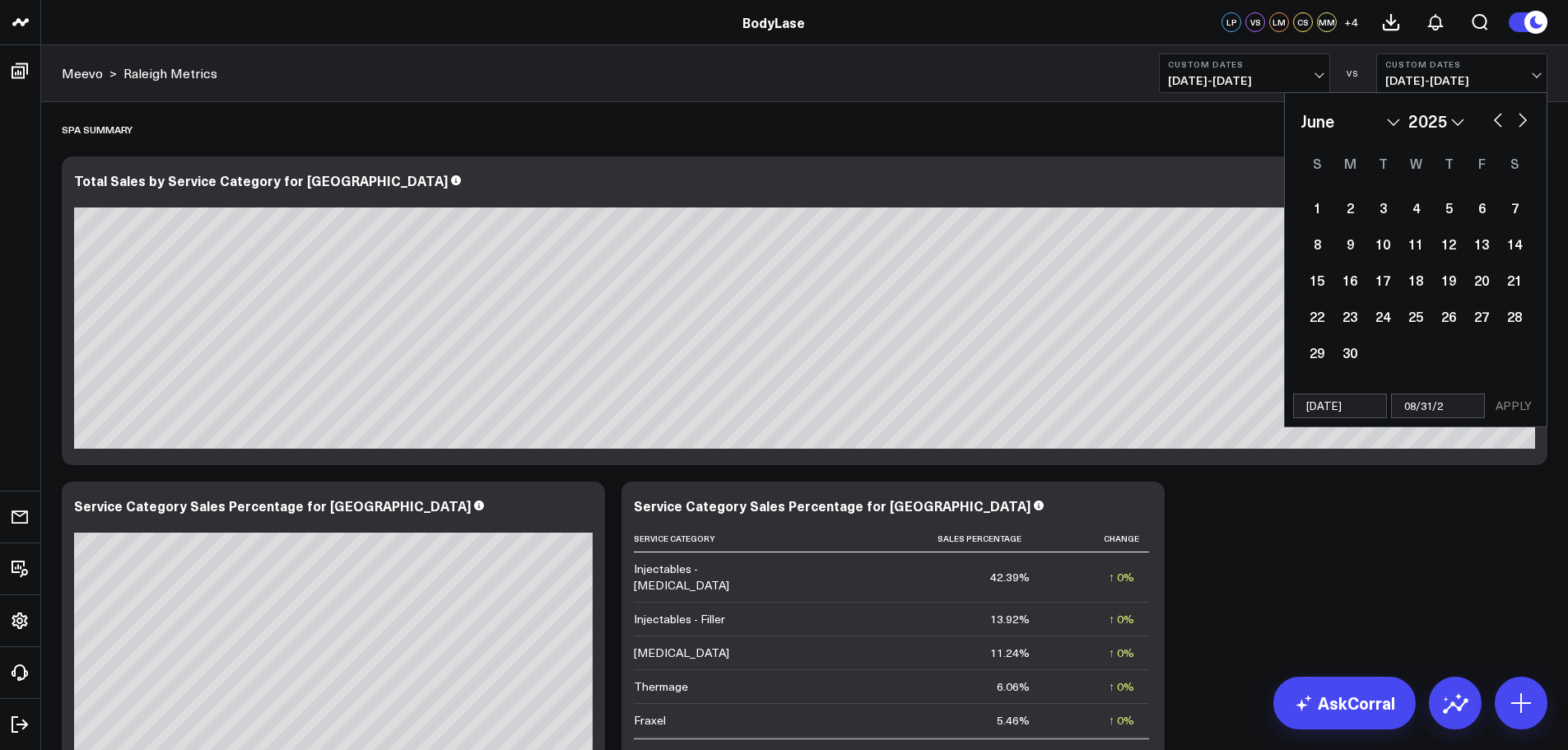
type input "[DATE]"
select select "5"
select select "2025"
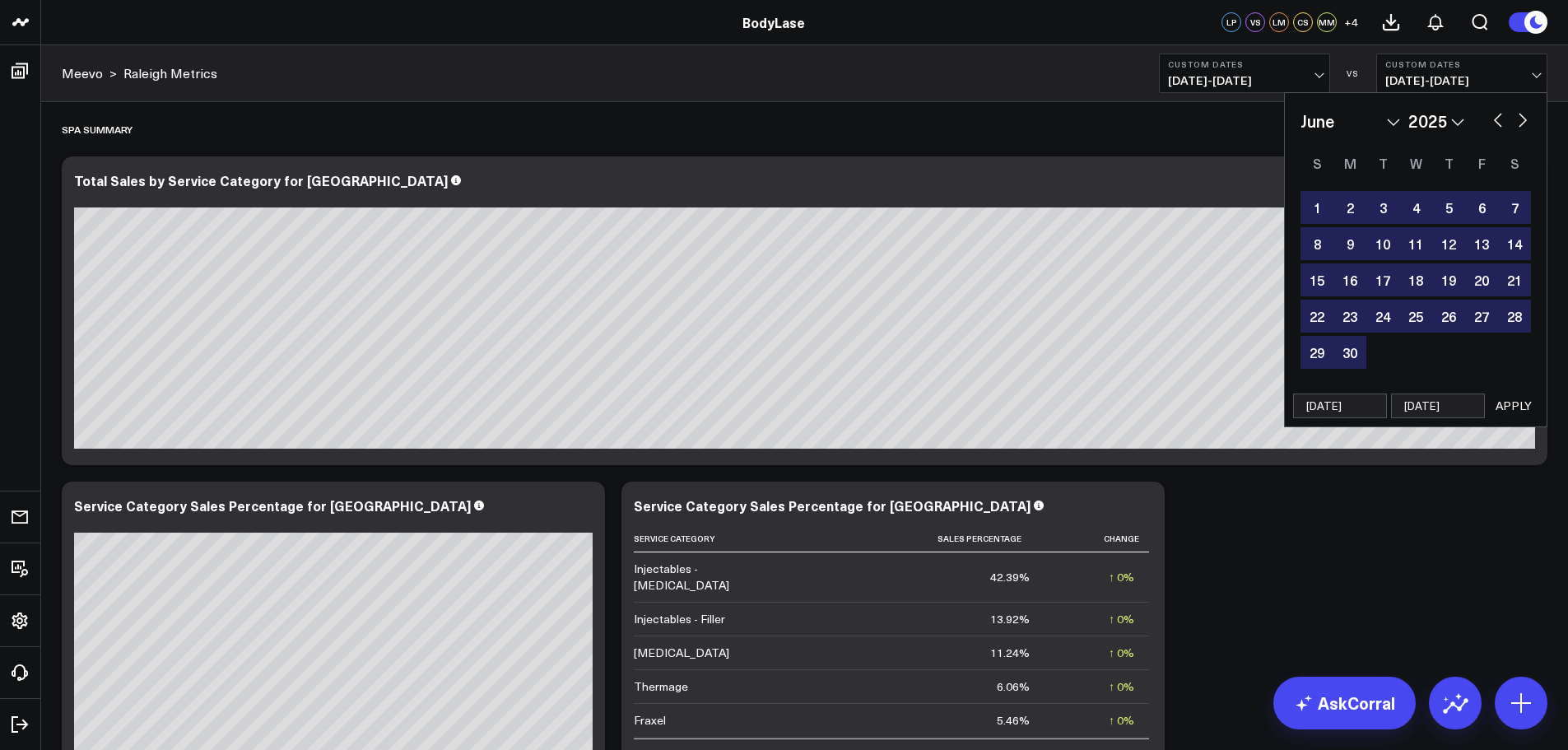
type input "[DATE]"
click at [1508, 402] on button "APPLY" at bounding box center [1513, 406] width 49 height 25
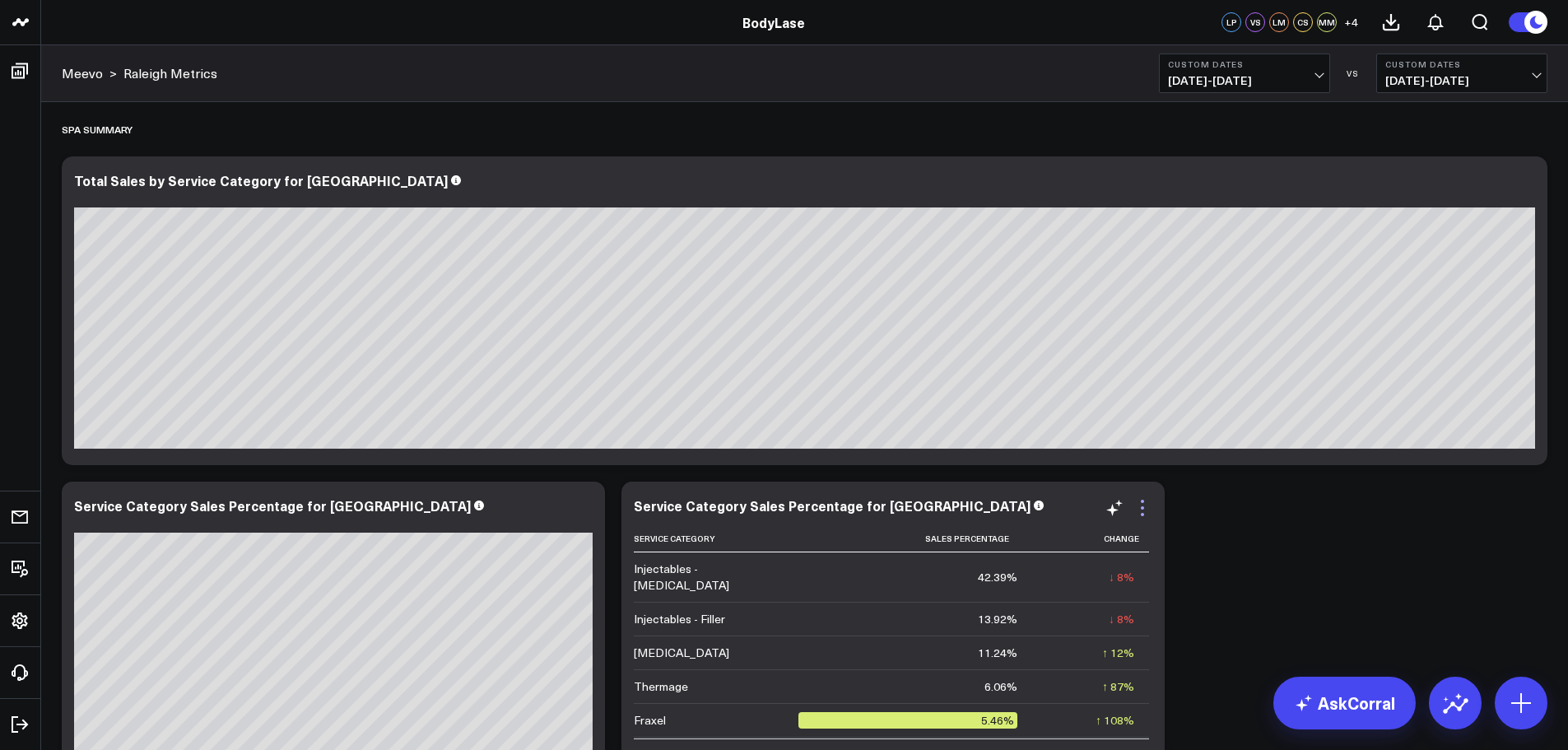
click at [1149, 505] on icon at bounding box center [1142, 508] width 20 height 20
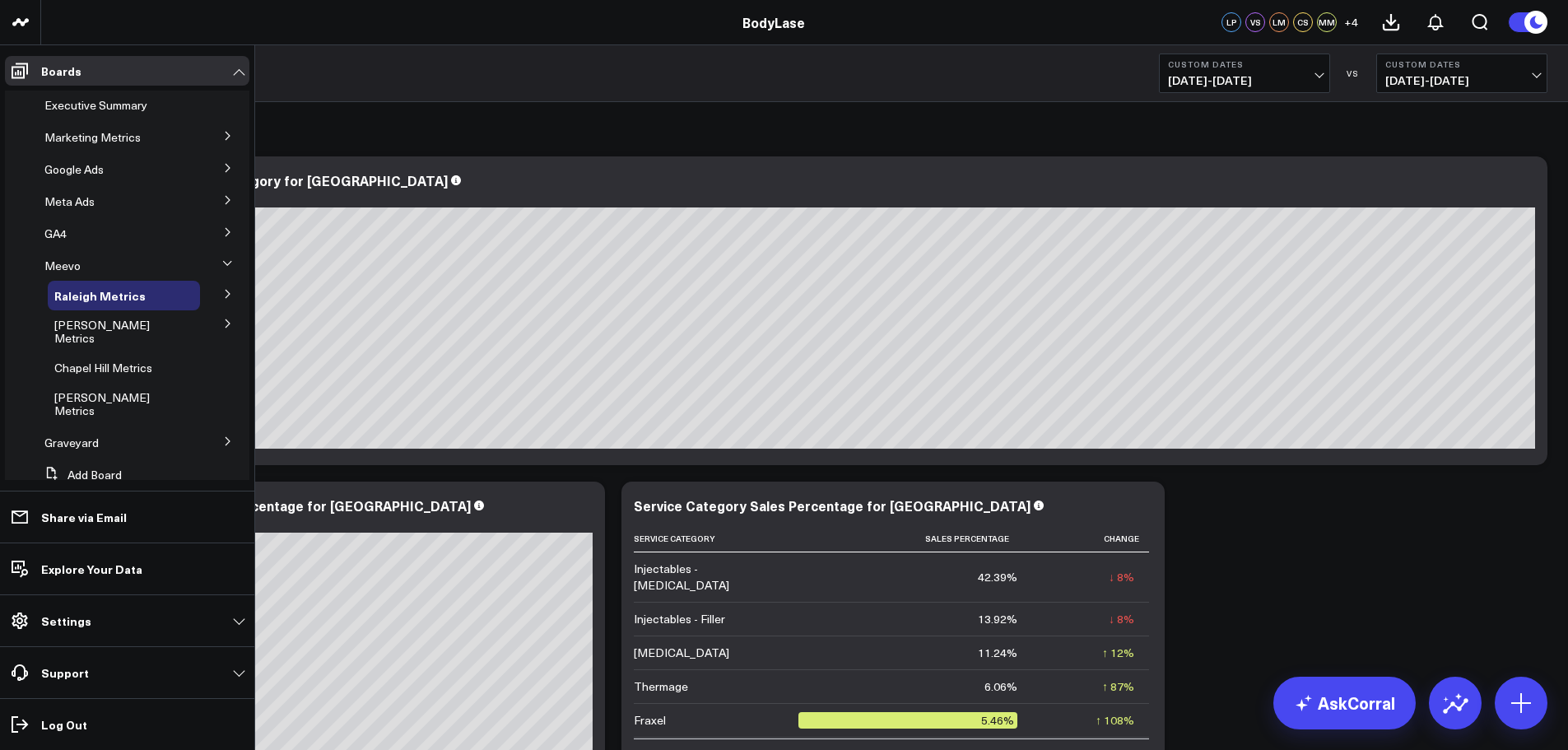
click at [37, 265] on li "Meevo Raleigh [PERSON_NAME] [PERSON_NAME] [PERSON_NAME] [PERSON_NAME] [PERSON_N…" at bounding box center [128, 338] width 245 height 175
click at [52, 263] on span "Meevo" at bounding box center [62, 266] width 37 height 16
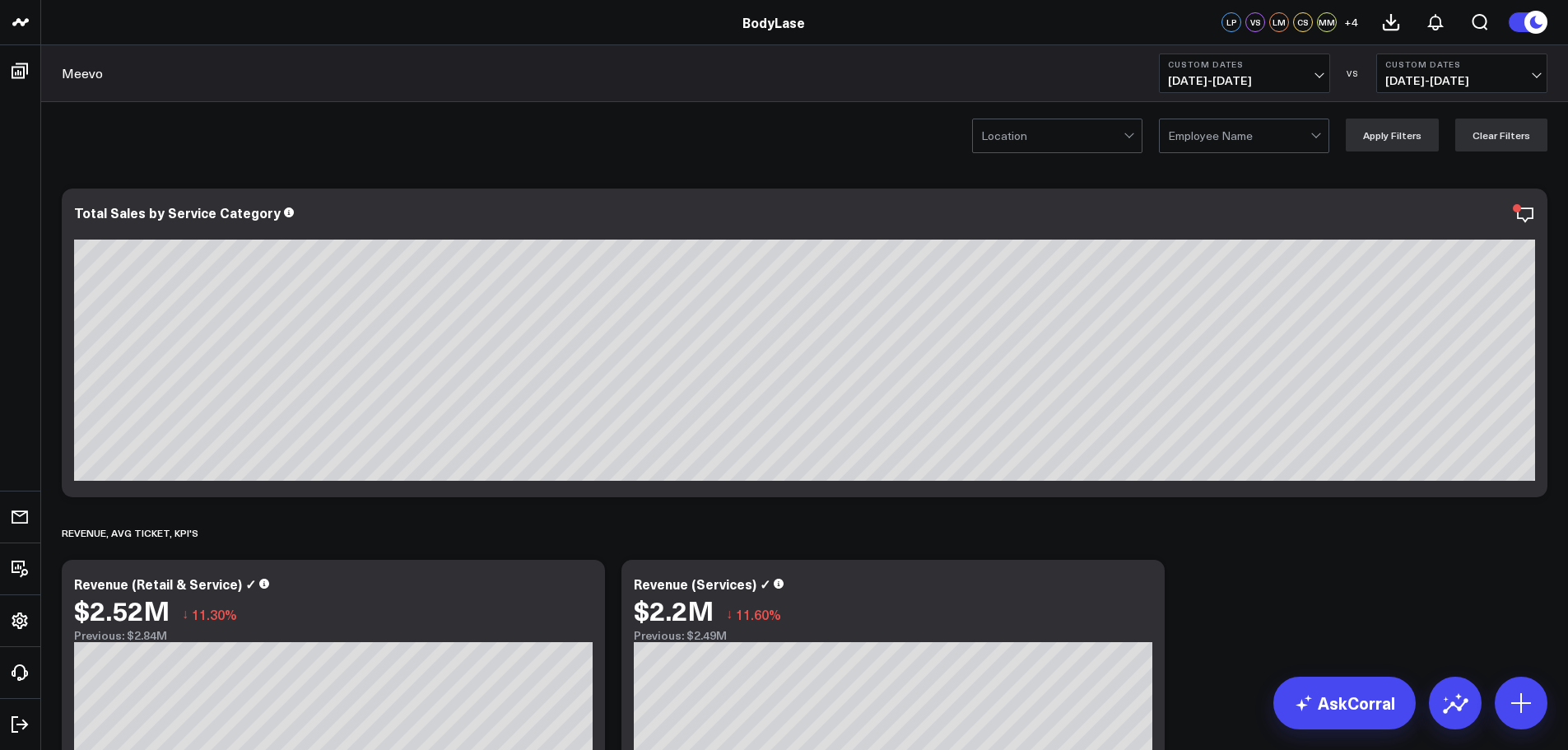
click at [1219, 137] on div at bounding box center [1240, 136] width 143 height 33
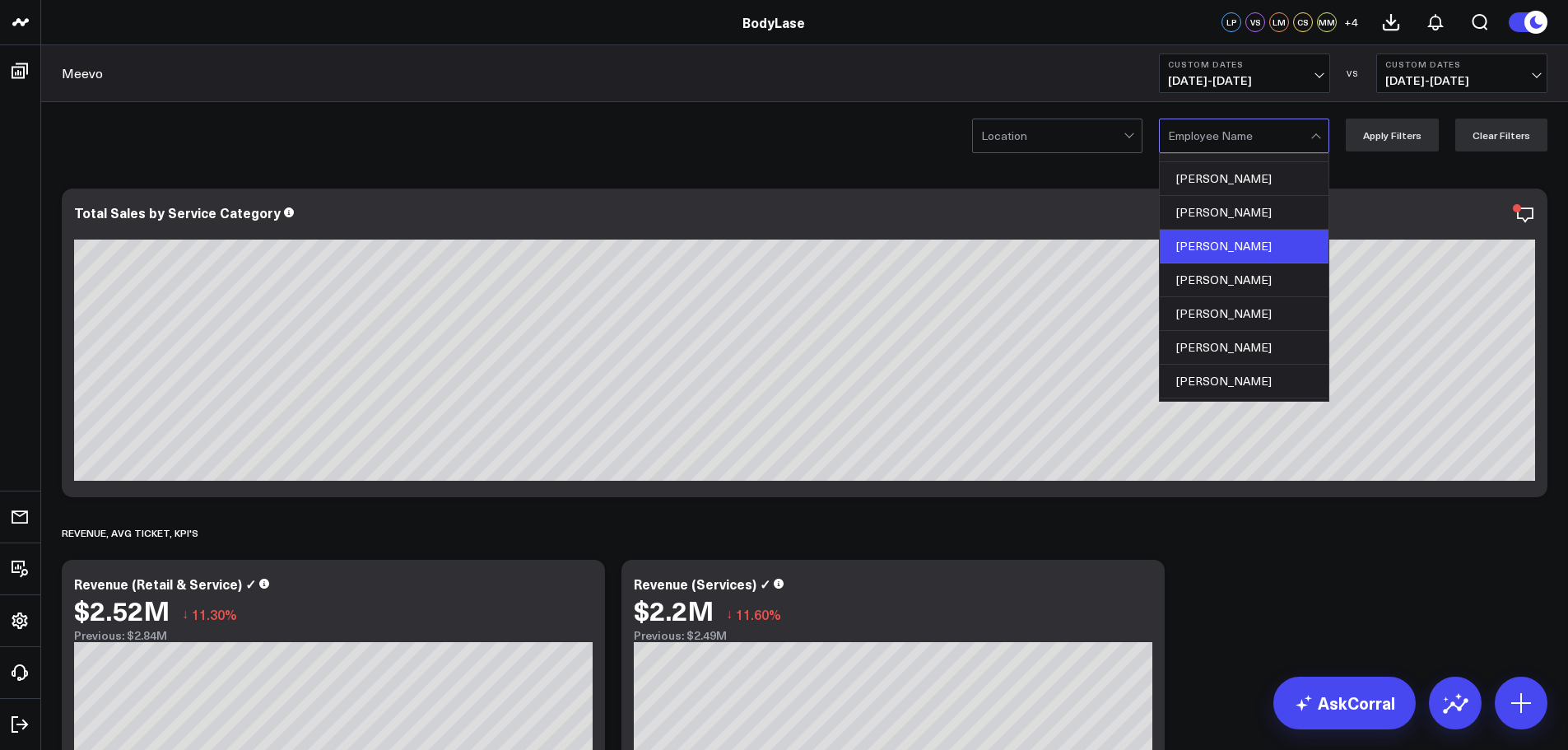
scroll to position [394, 0]
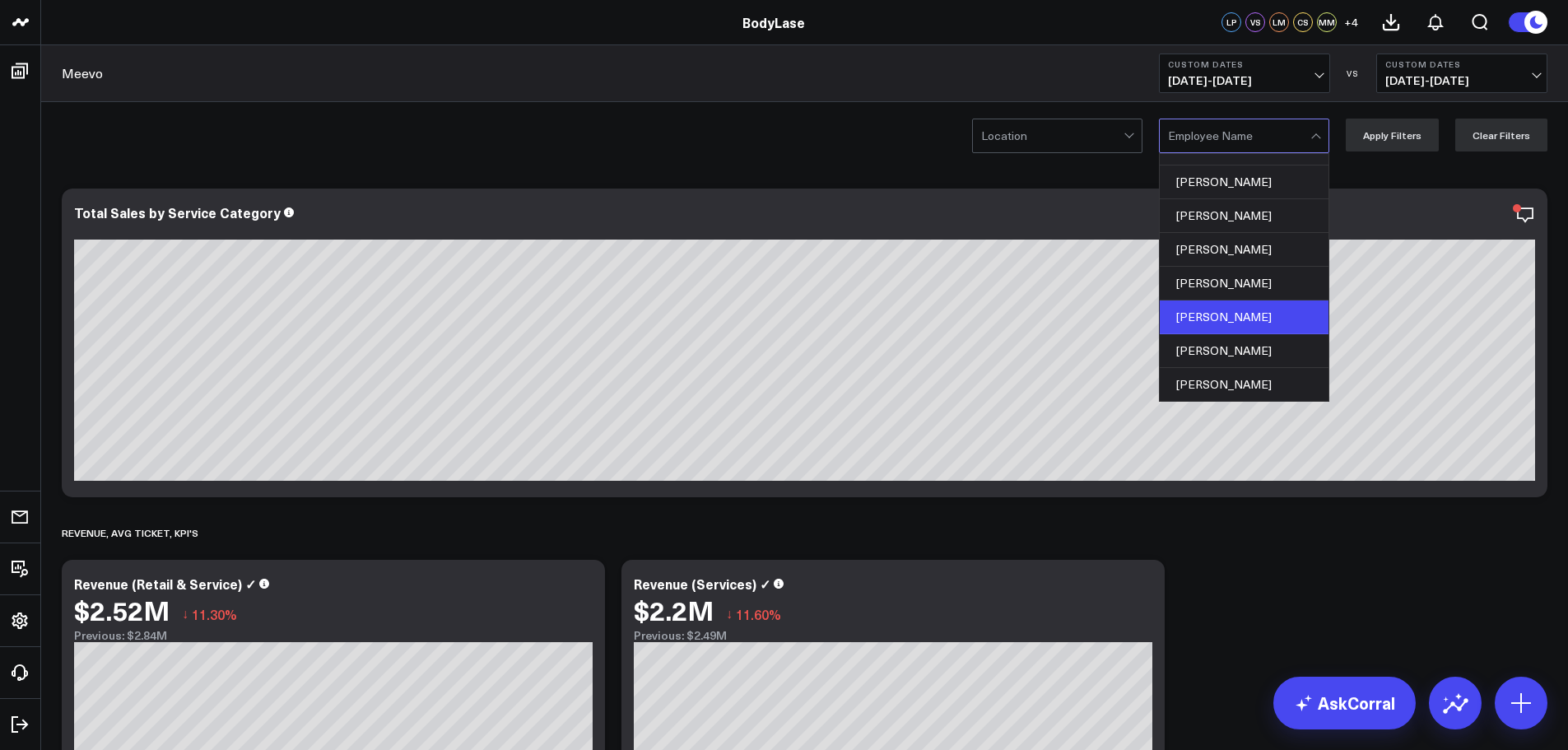
click at [1232, 312] on div "[PERSON_NAME]" at bounding box center [1243, 318] width 169 height 34
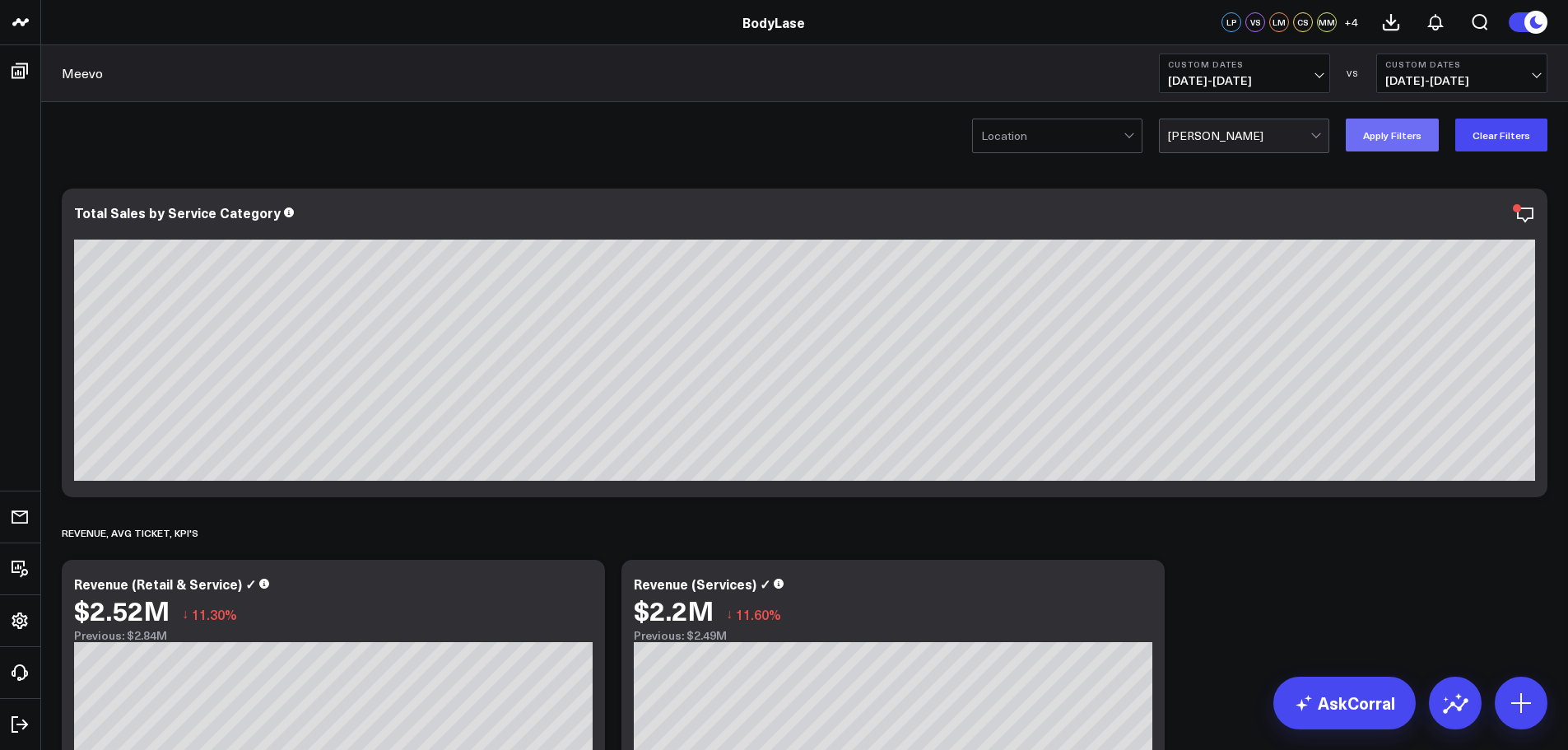
click at [1411, 131] on button "Apply Filters" at bounding box center [1392, 135] width 93 height 33
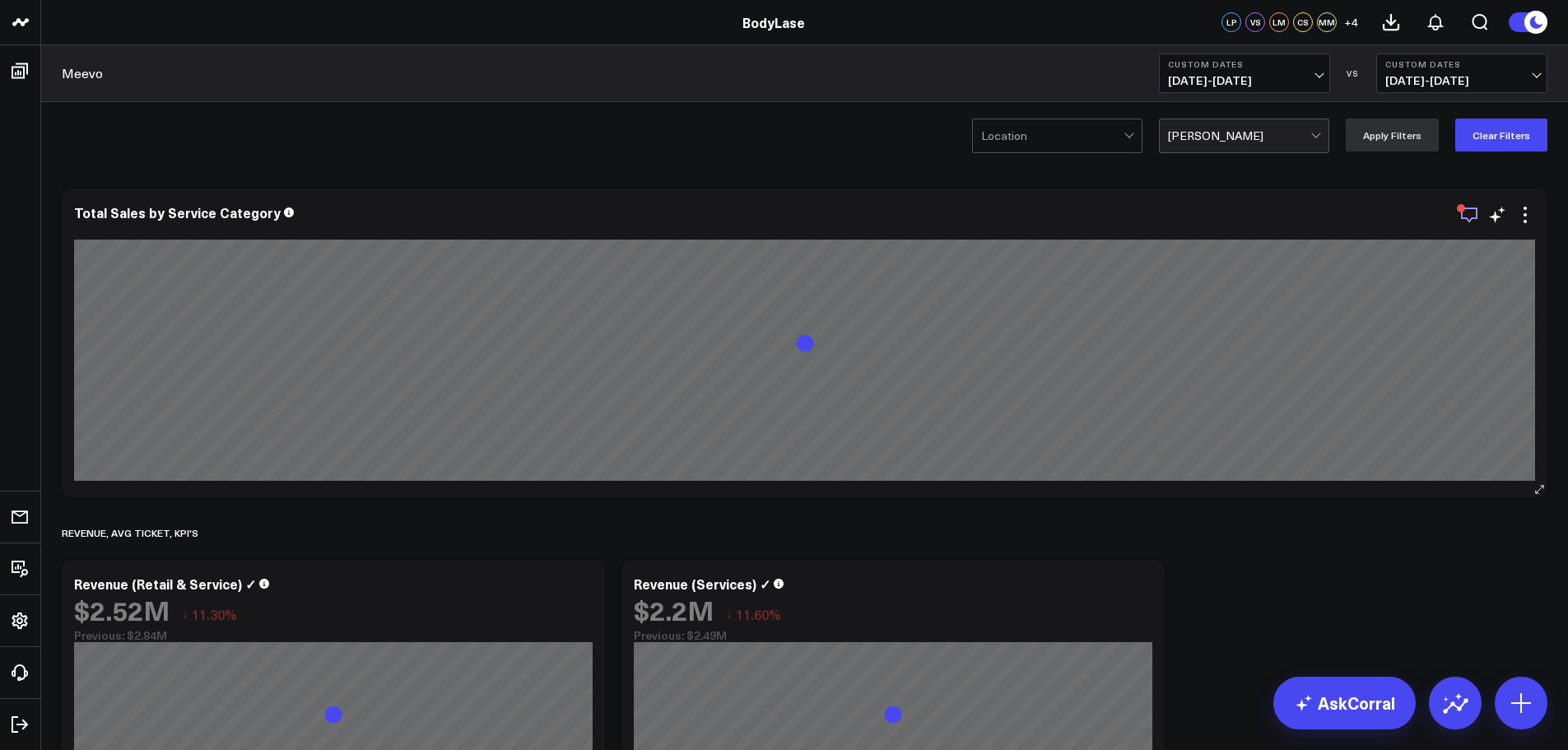
click at [1468, 212] on icon "button" at bounding box center [1469, 215] width 20 height 20
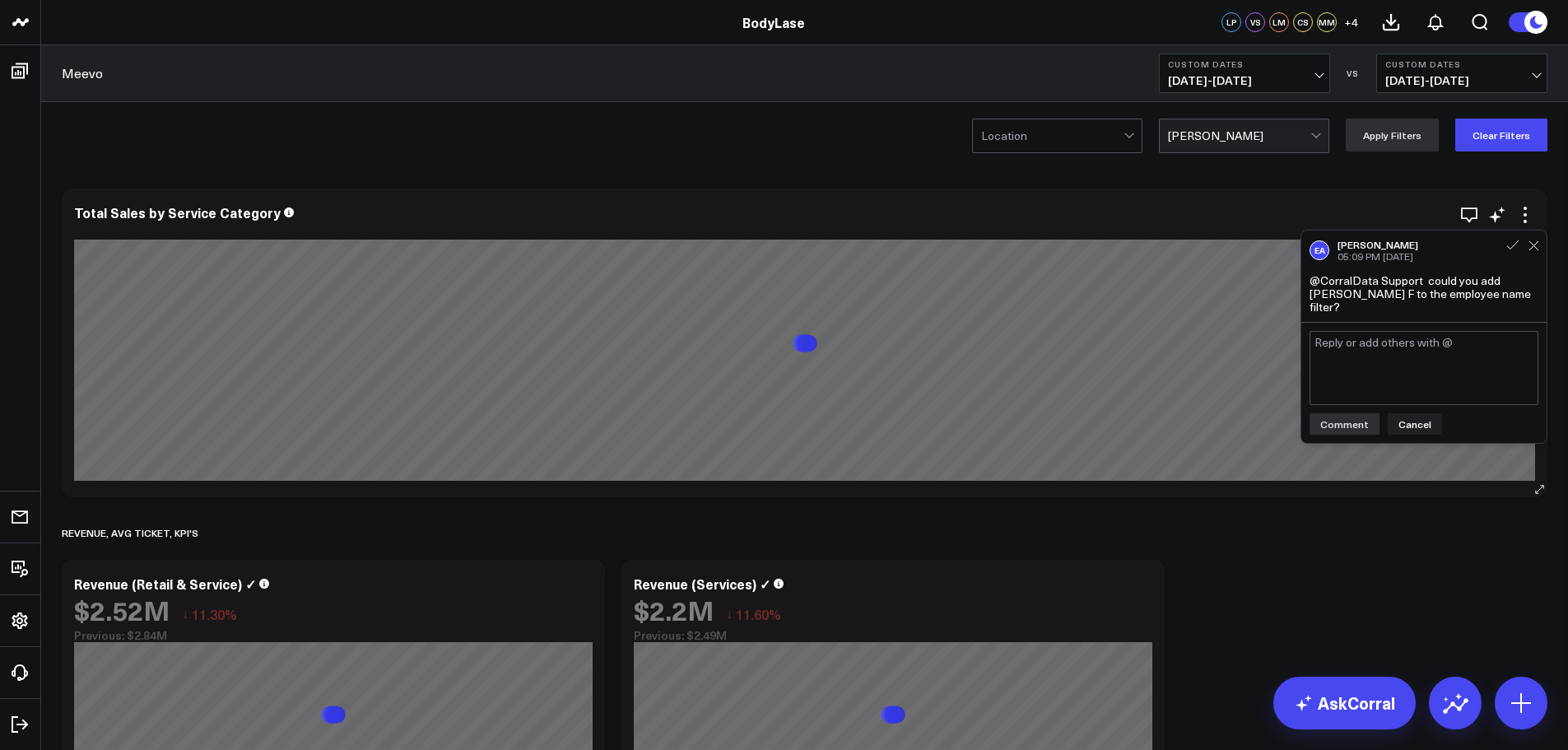
click at [1196, 190] on div "Total Sales by Service Category" at bounding box center [804, 343] width 1486 height 309
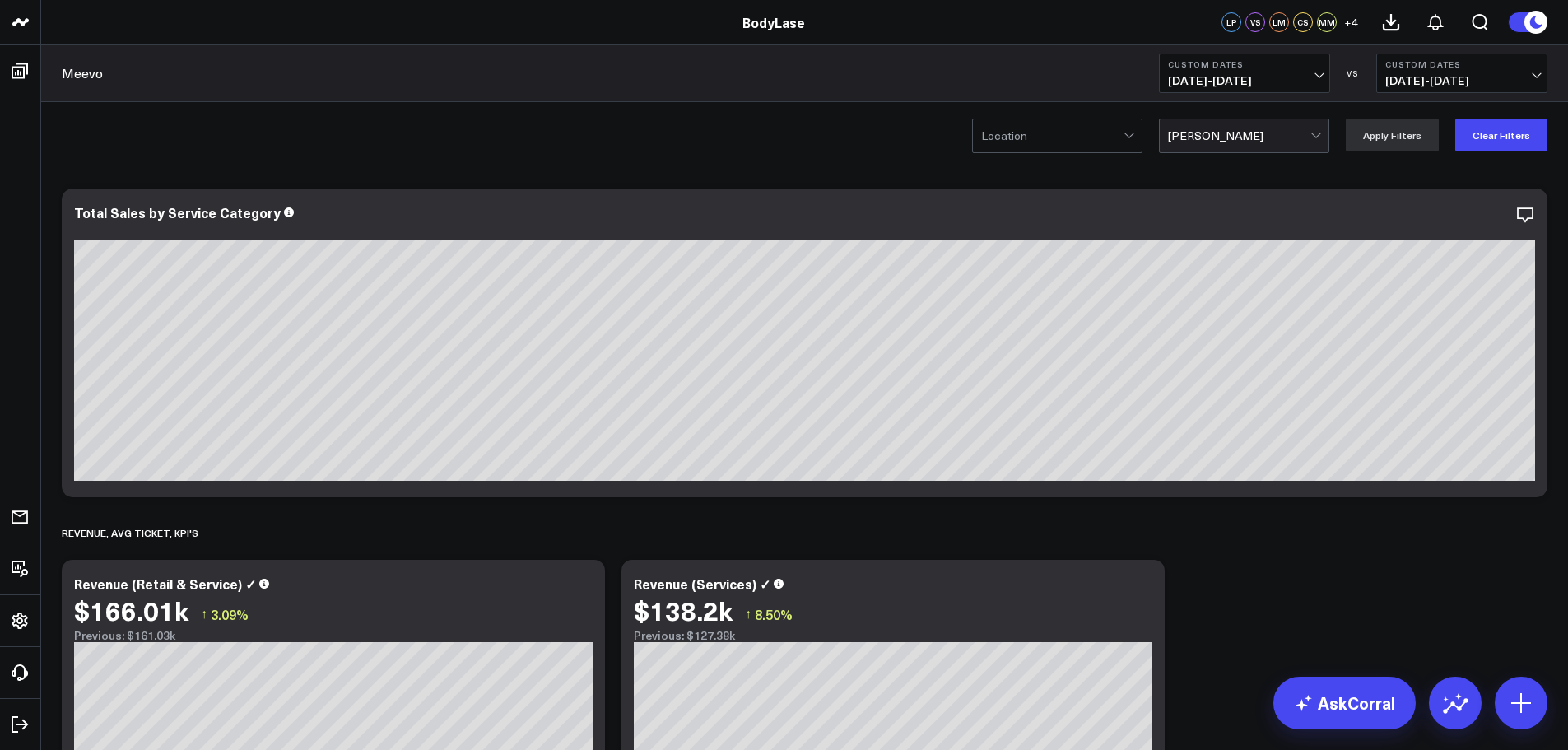
click at [1301, 80] on span "[DATE] - [DATE]" at bounding box center [1245, 80] width 153 height 13
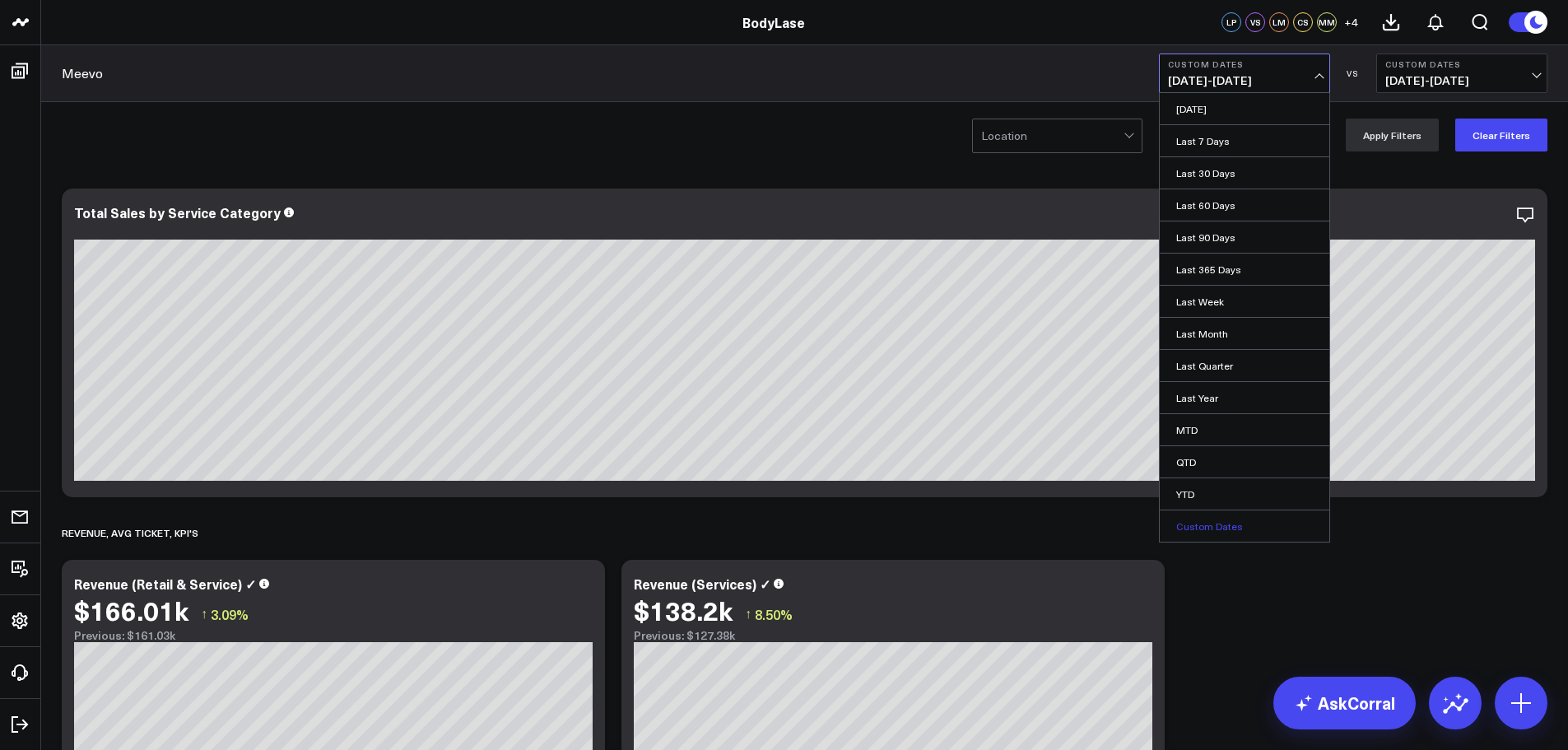
click at [1214, 529] on link "Custom Dates" at bounding box center [1244, 526] width 170 height 31
select select "8"
select select "2025"
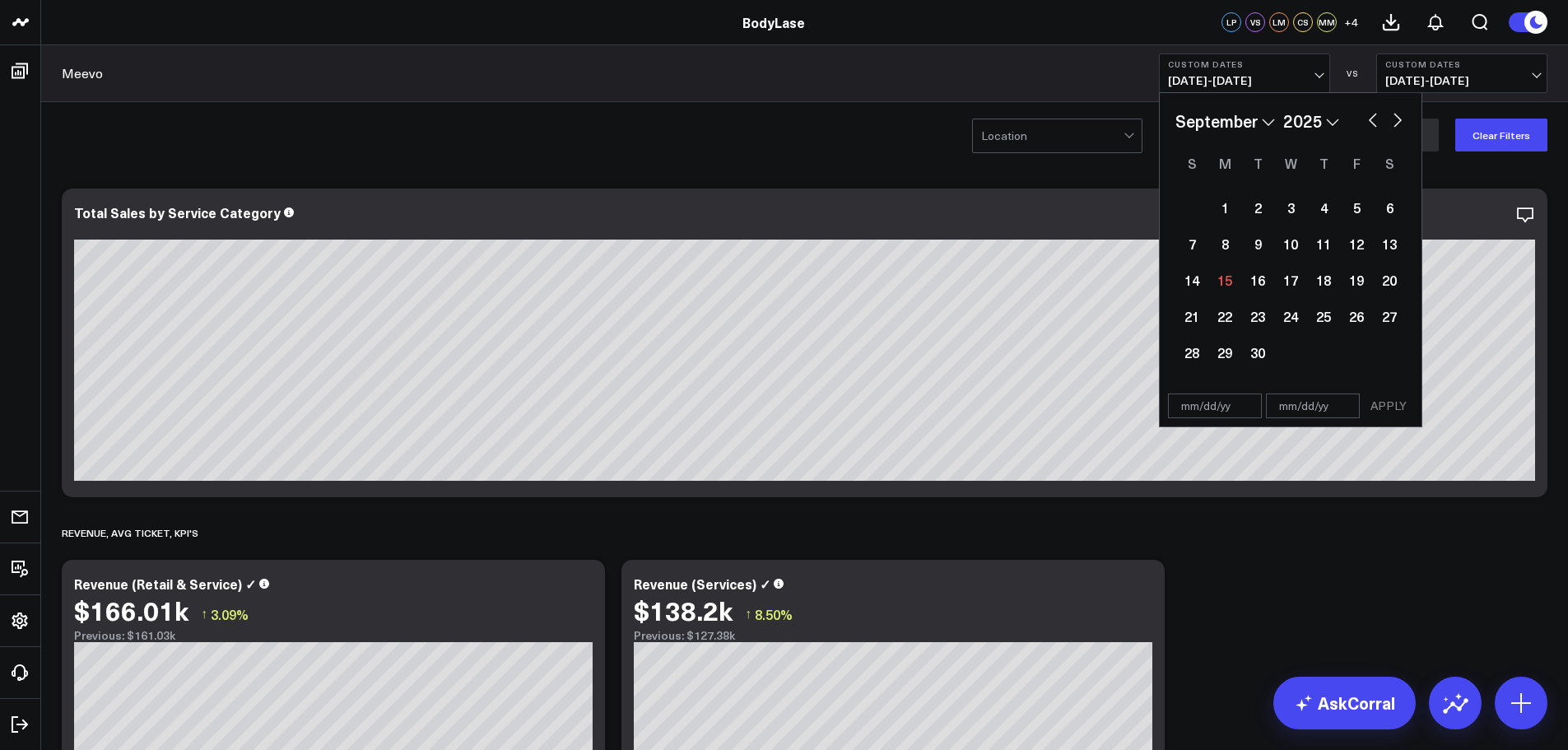
click at [1191, 398] on input "text" at bounding box center [1215, 406] width 94 height 25
select select "8"
select select "2025"
type input "[DATE]"
select select "2025"
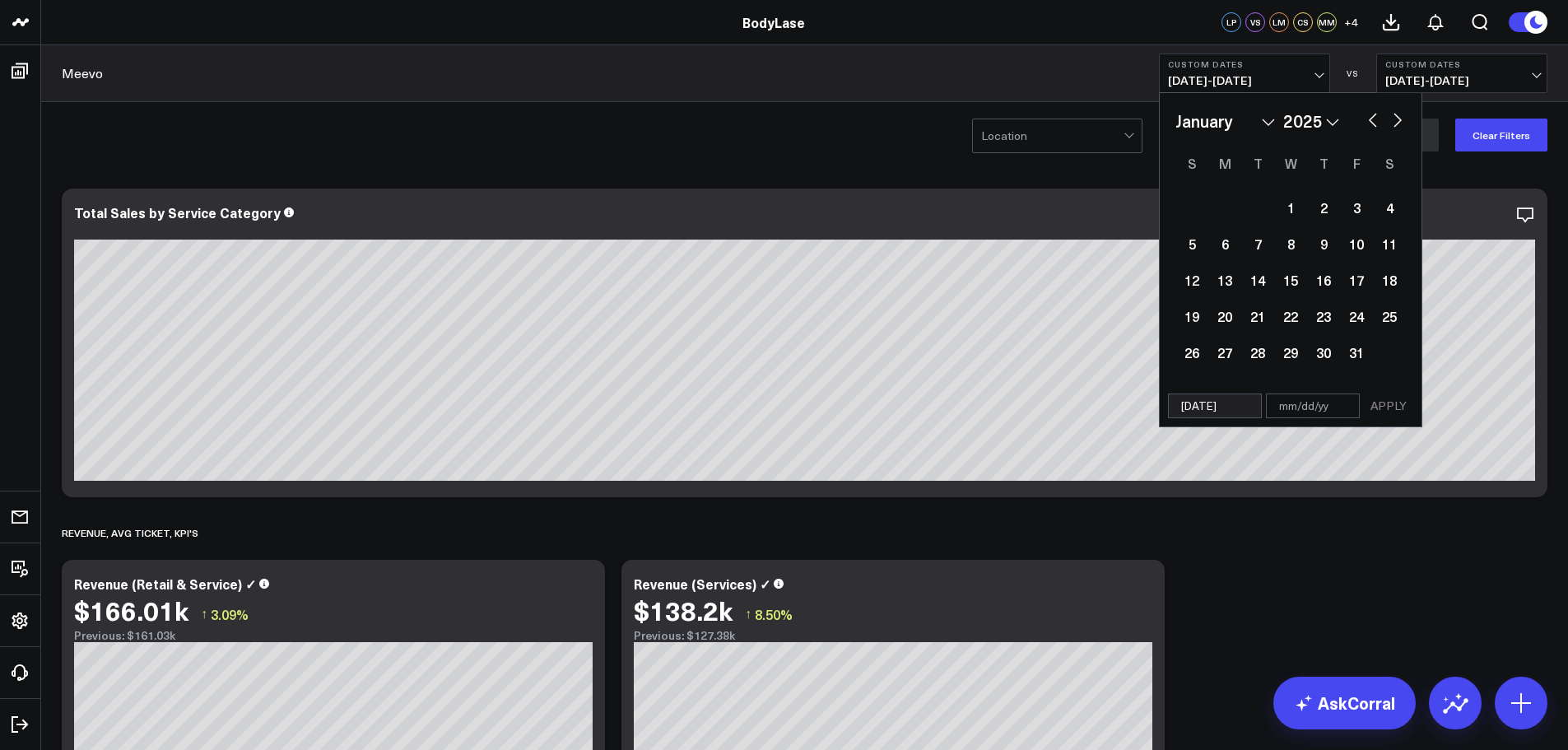
type input "[DATE]"
type input "03"
select select "2025"
type input "03/"
select select "2025"
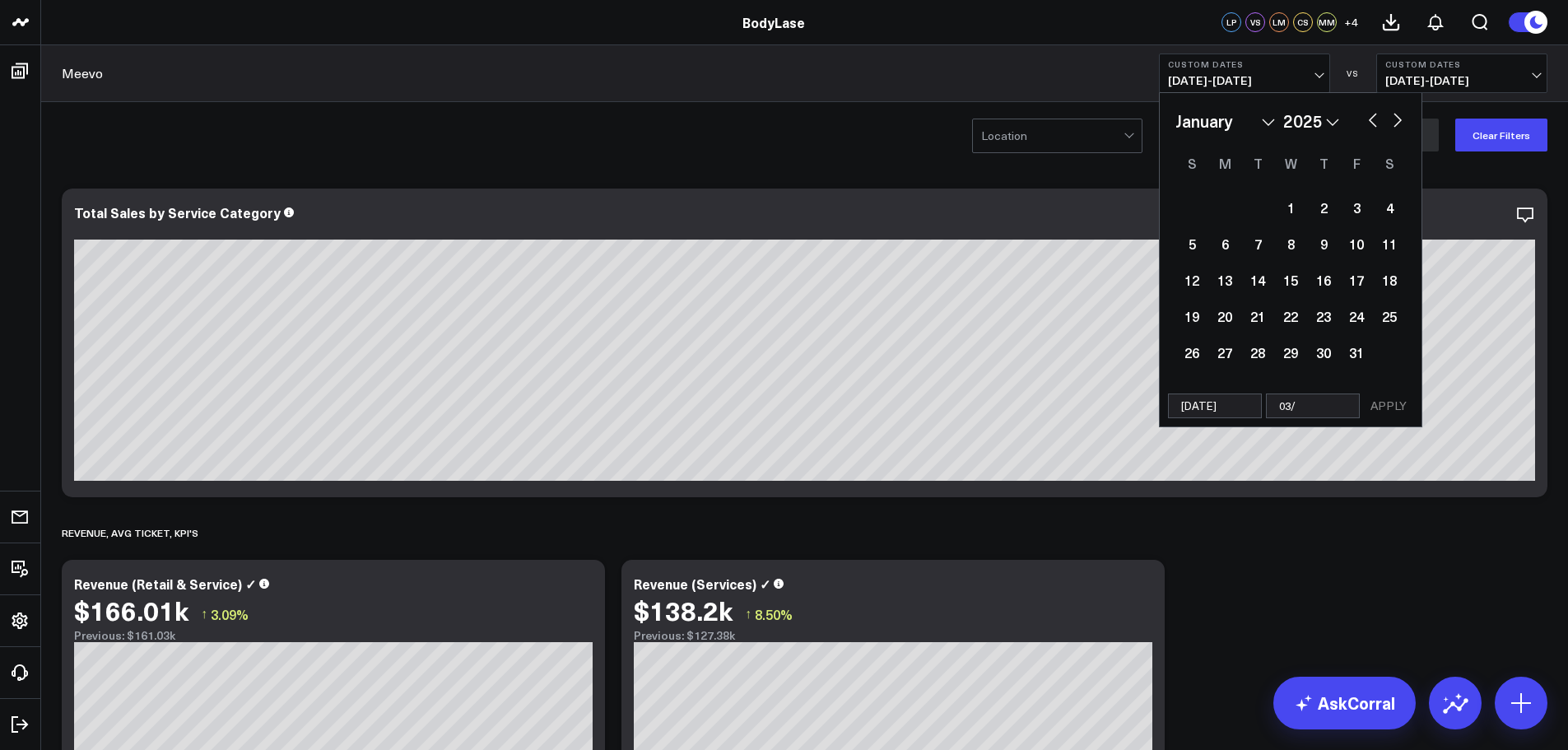
type input "03/3"
select select "2025"
type input "03/31"
select select "2025"
type input "03/31/"
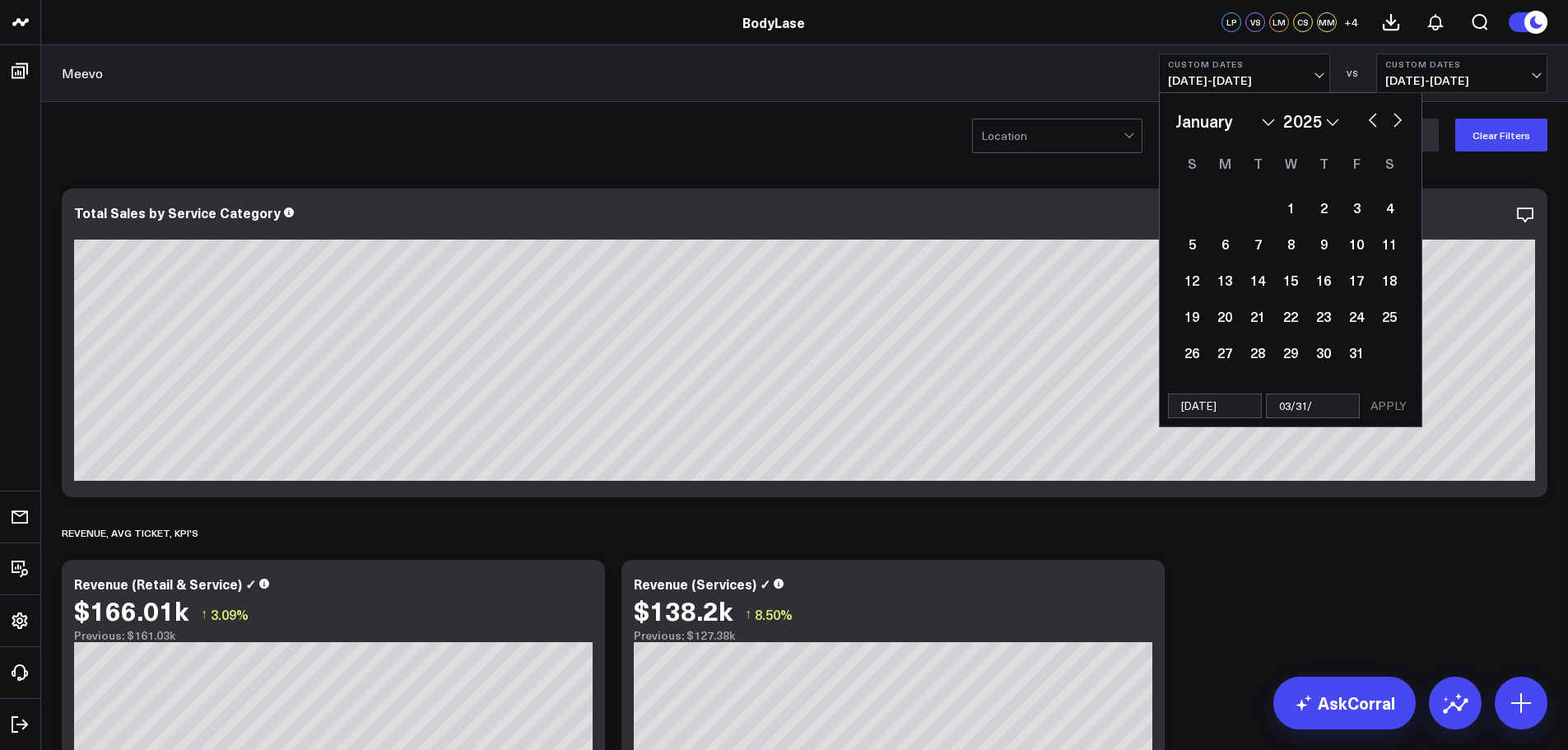
select select "2025"
type input "[DATE]"
select select "2025"
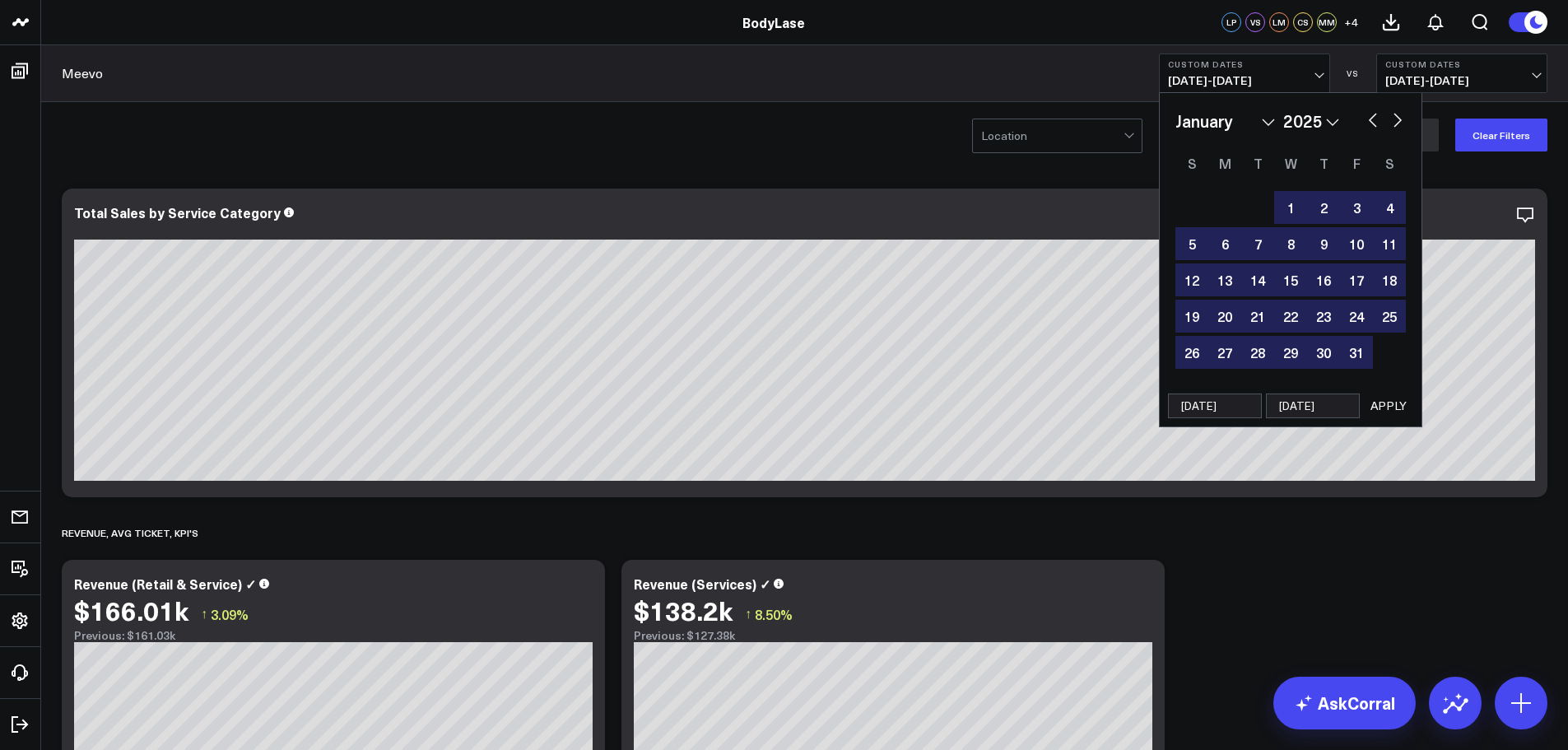
type input "[DATE]"
click at [1390, 409] on button "APPLY" at bounding box center [1388, 406] width 49 height 25
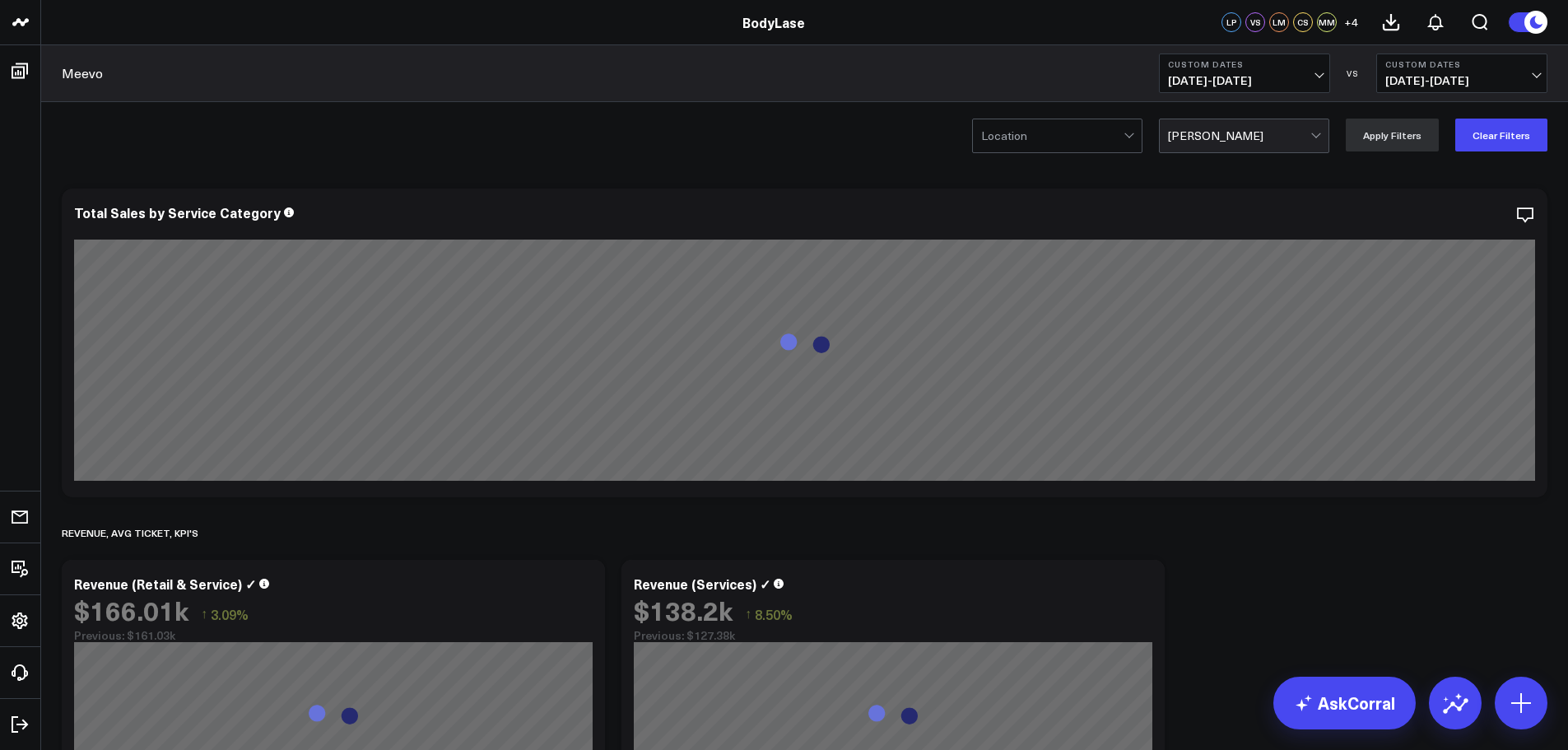
click at [1454, 74] on span "[DATE] - [DATE]" at bounding box center [1462, 80] width 153 height 13
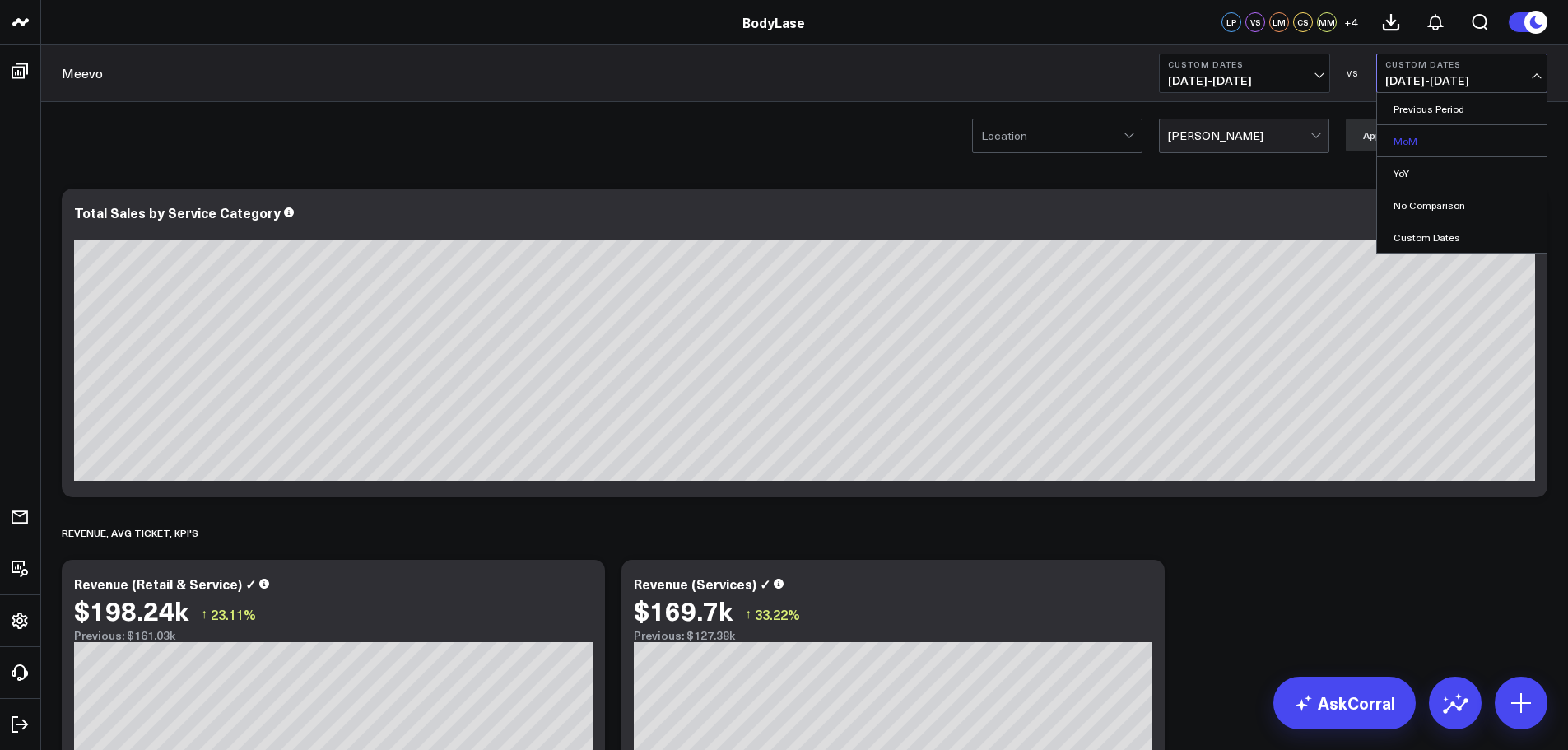
click at [1423, 143] on link "MoM" at bounding box center [1462, 140] width 170 height 31
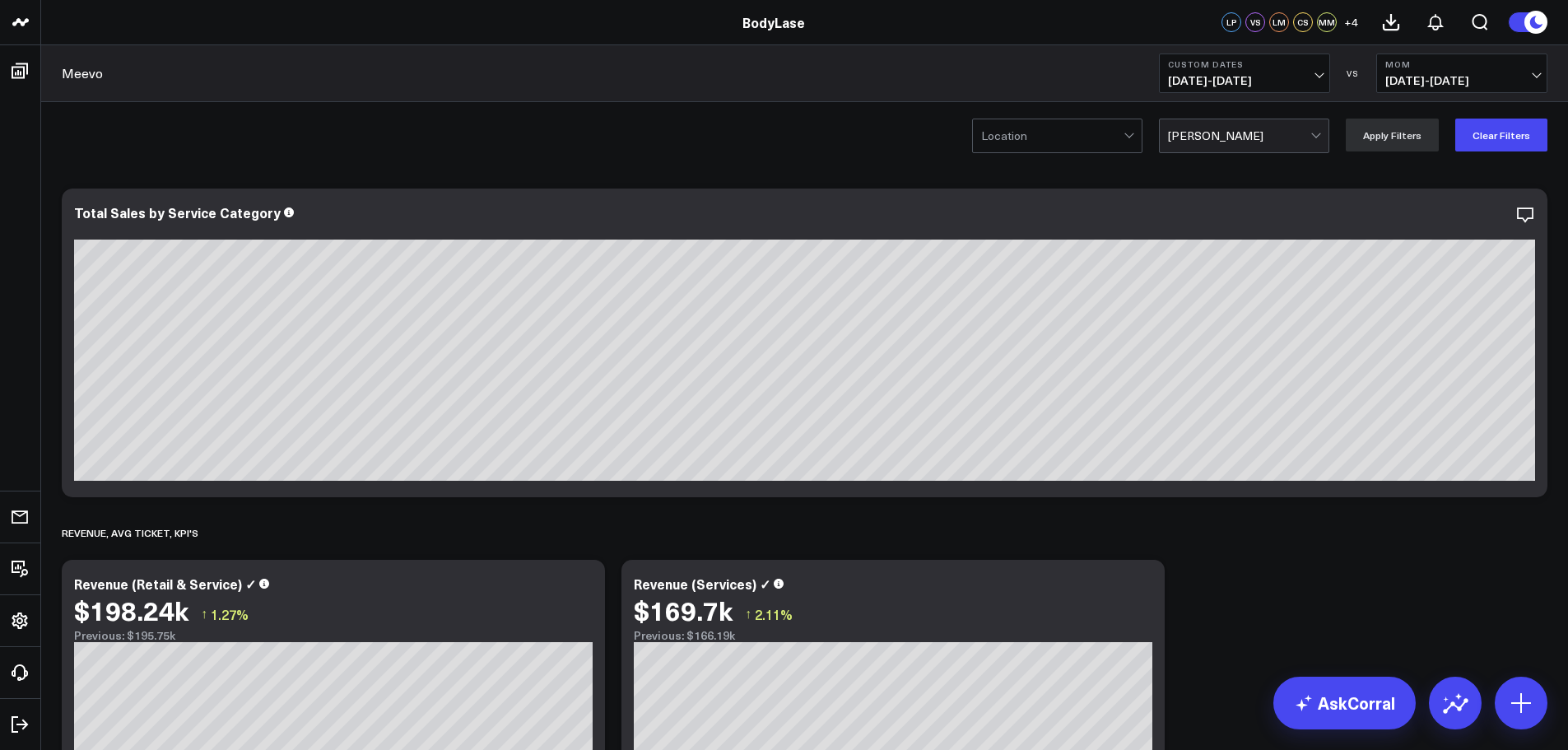
click at [1426, 74] on span "[DATE] - [DATE]" at bounding box center [1462, 80] width 153 height 13
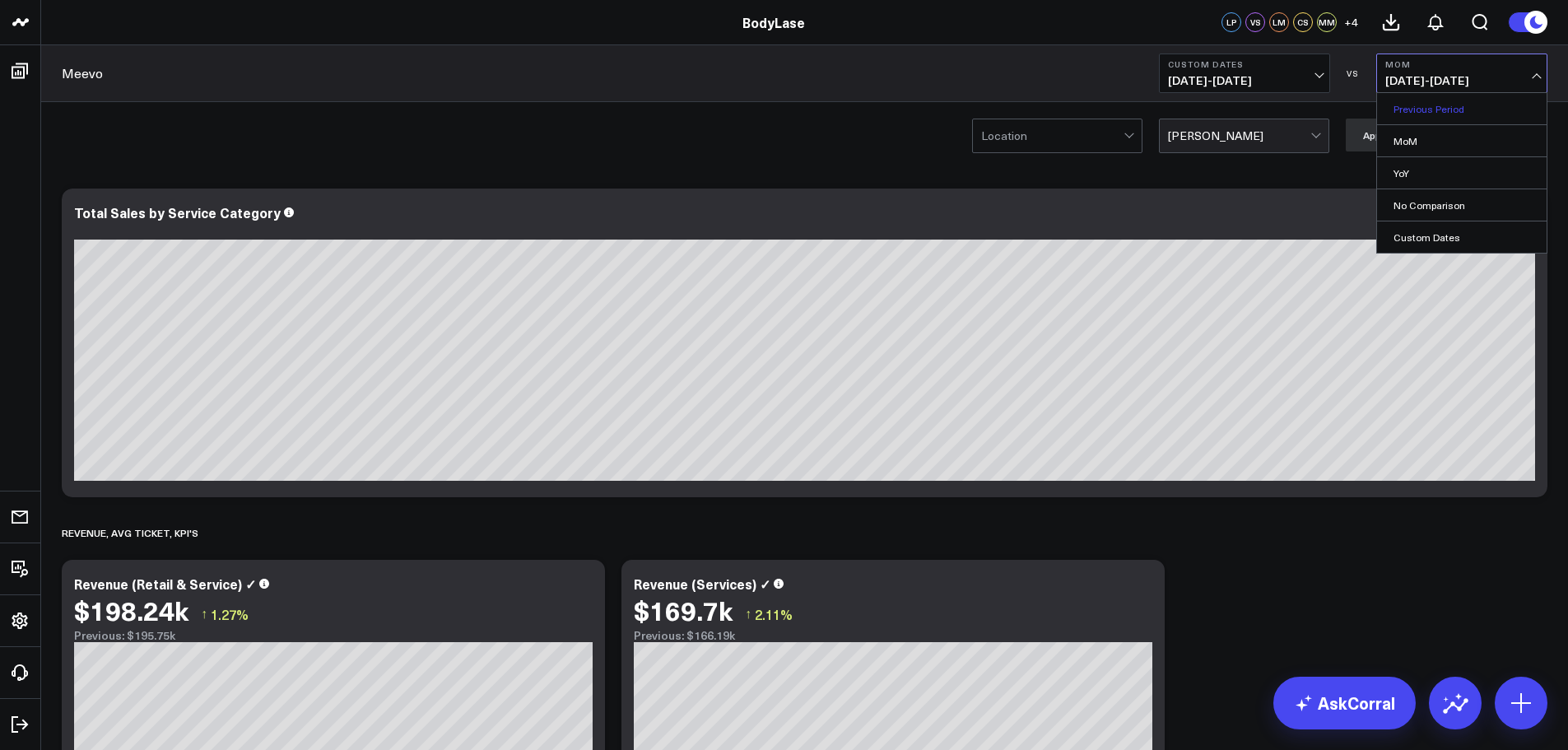
click at [1420, 111] on link "Previous Period" at bounding box center [1462, 108] width 170 height 31
